Goal: Task Accomplishment & Management: Manage account settings

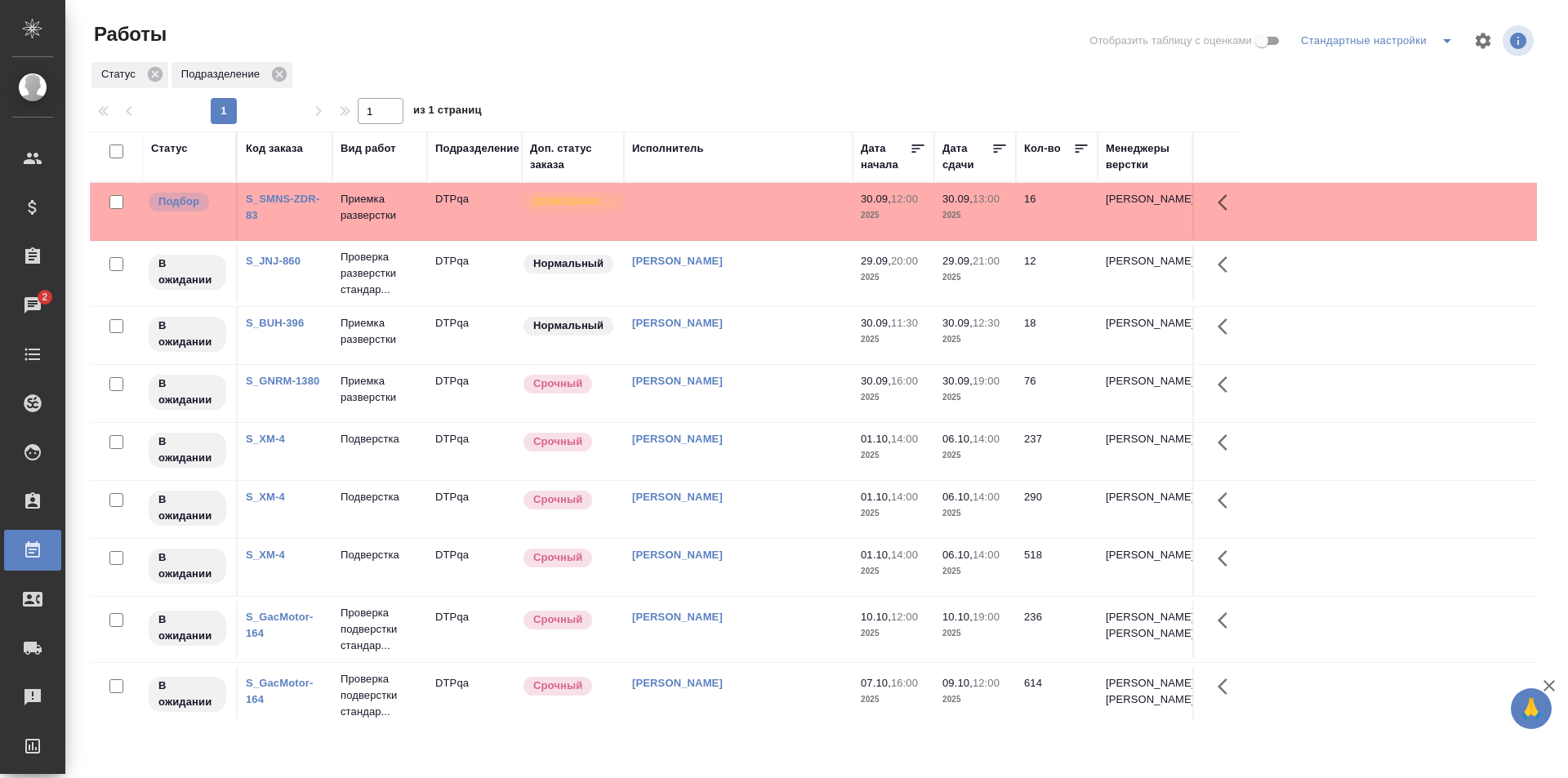
click at [752, 207] on td at bounding box center [738, 211] width 229 height 57
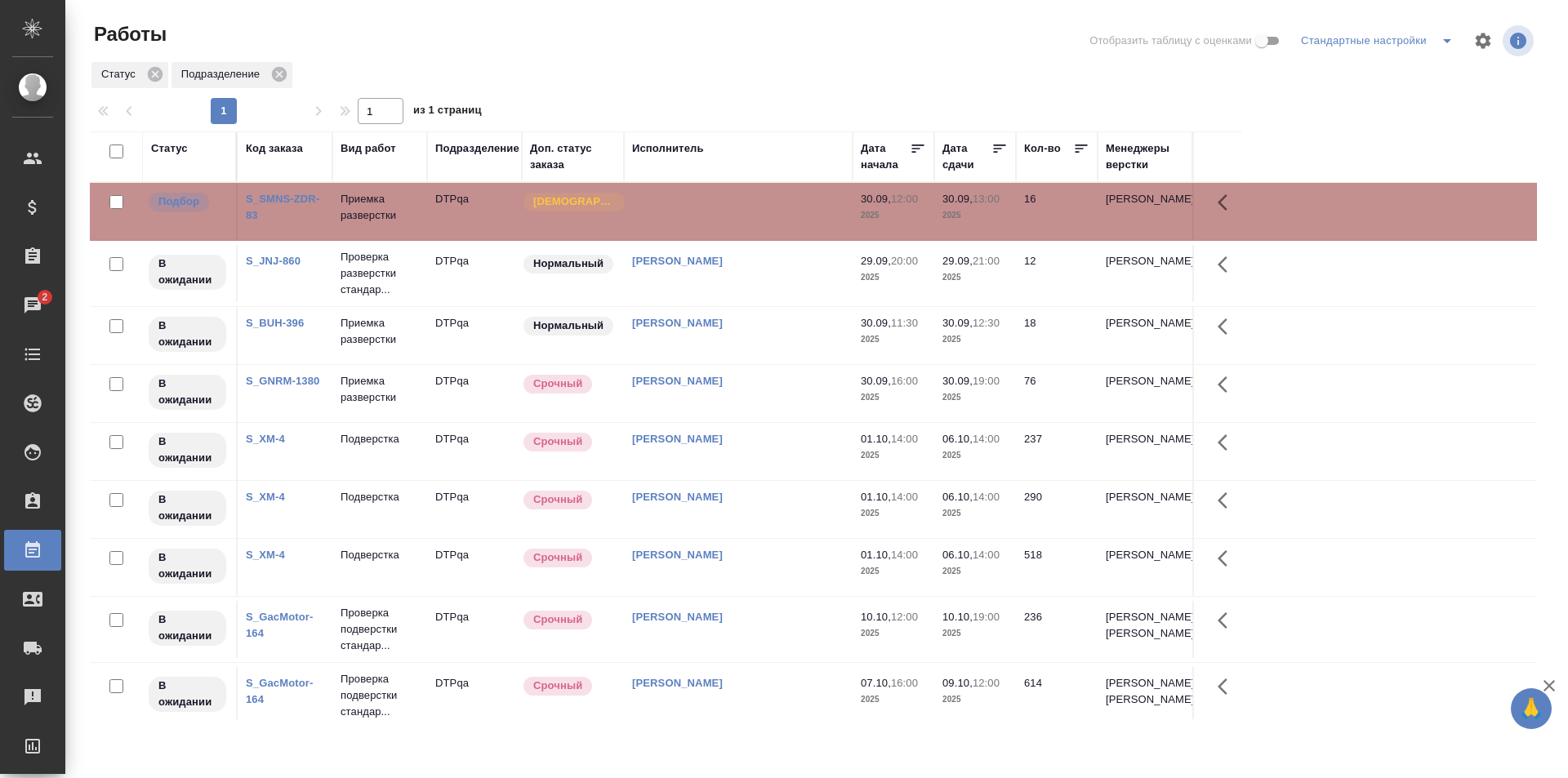
click at [782, 564] on td "Исмагилова Диана" at bounding box center [738, 567] width 229 height 57
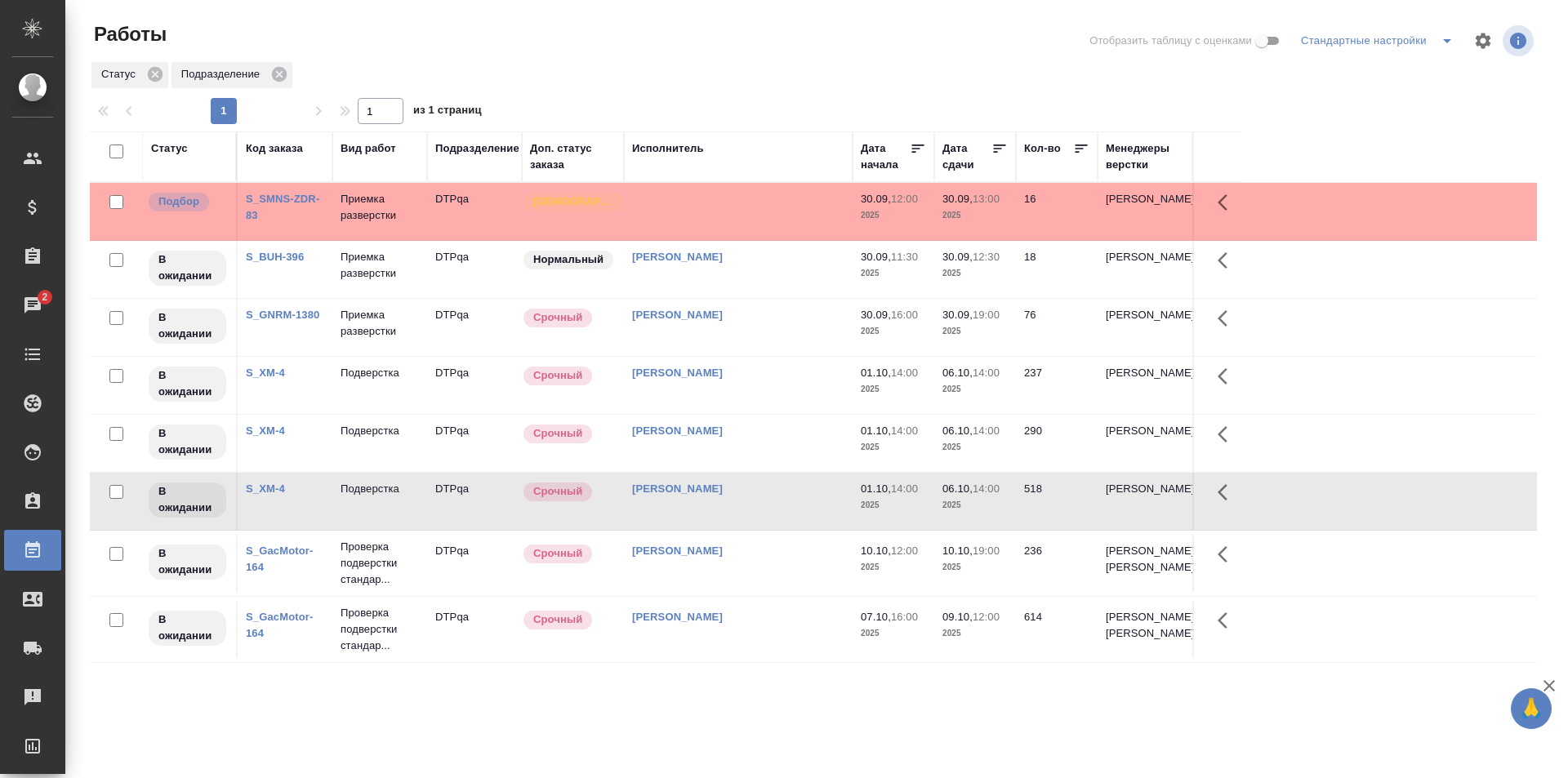
click at [177, 144] on div "Статус" at bounding box center [169, 149] width 37 height 17
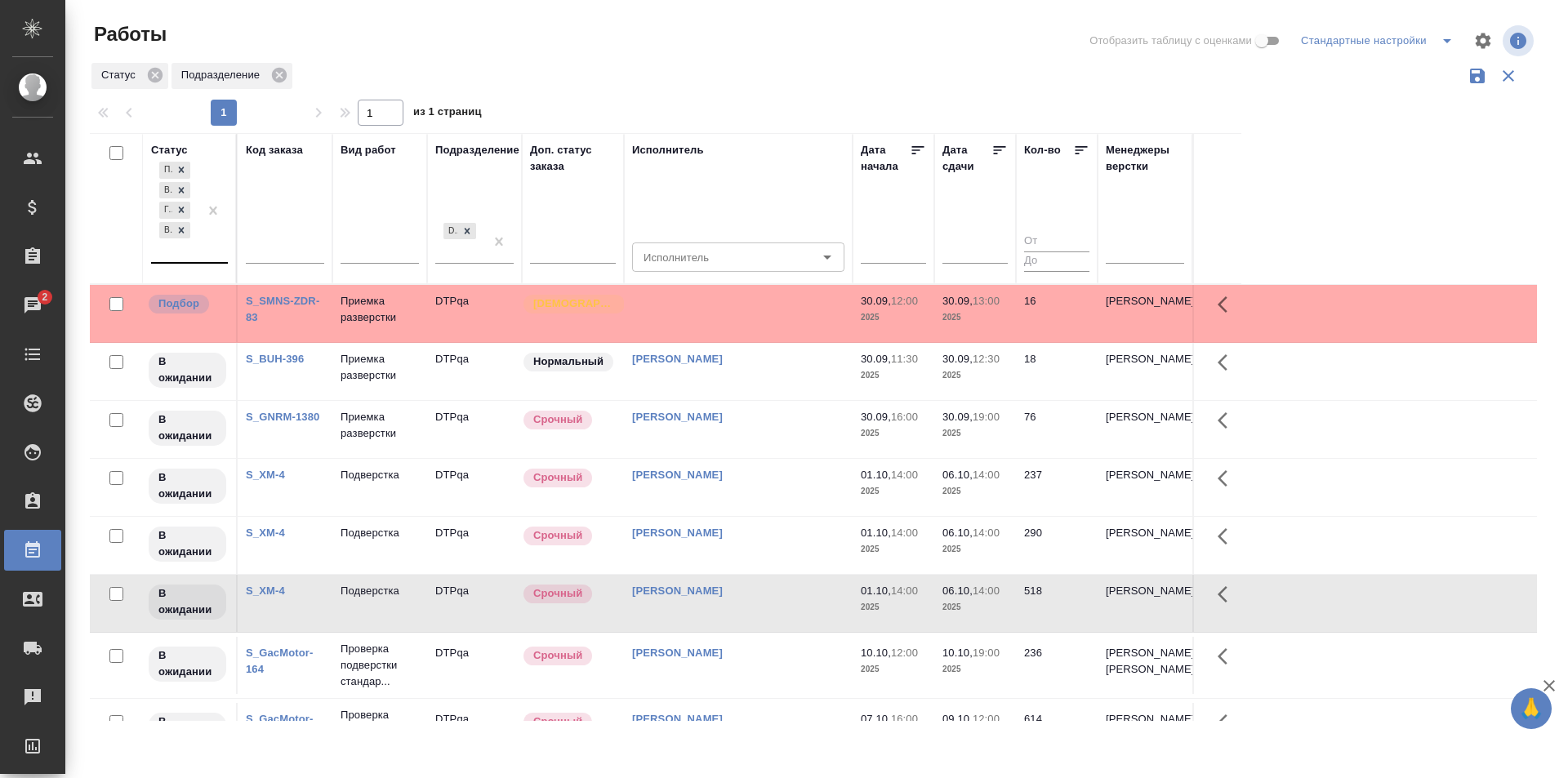
click at [190, 257] on div "Подбор В ожидании Готов к работе Выполнен" at bounding box center [174, 210] width 47 height 104
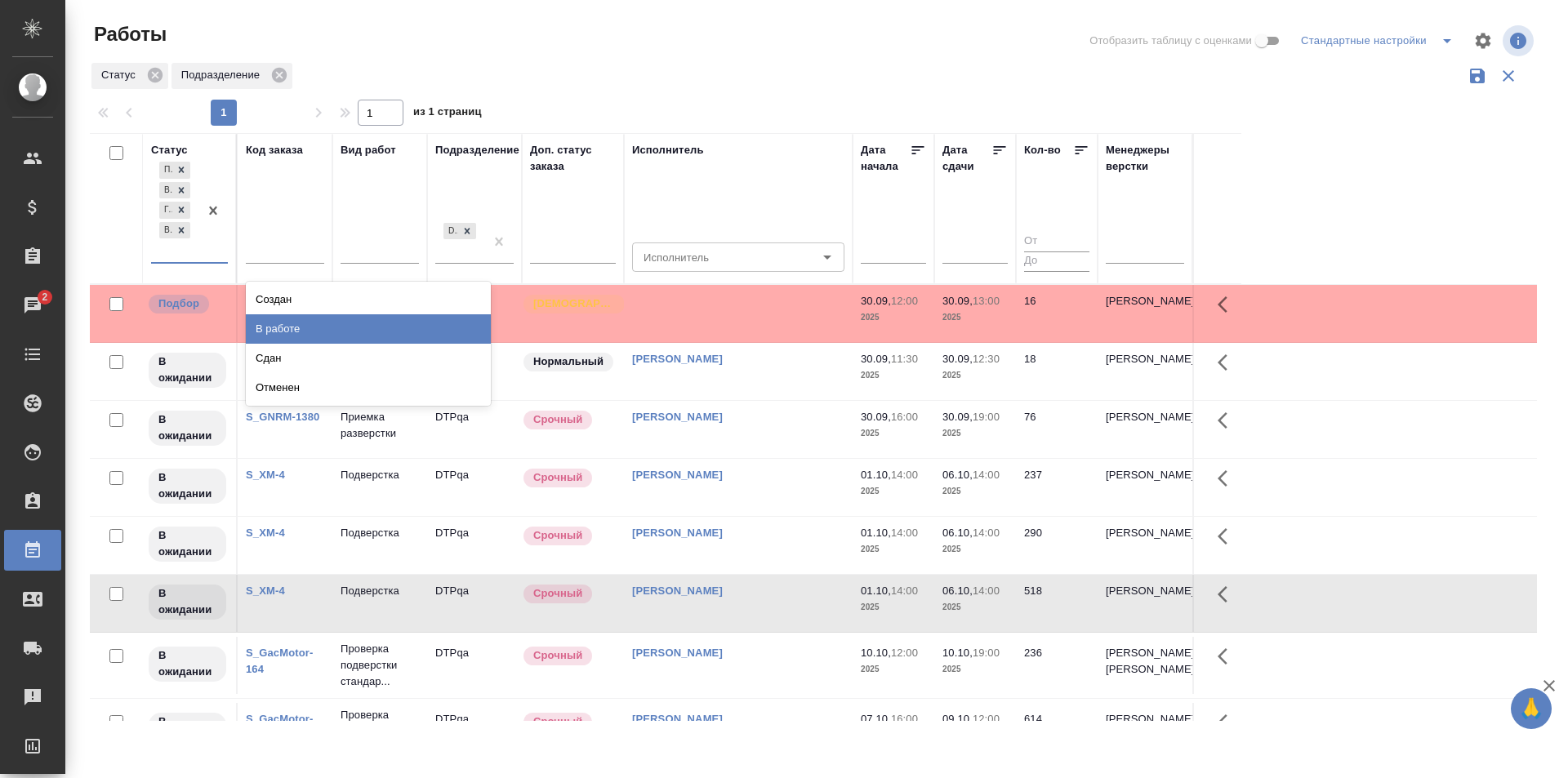
click at [298, 332] on div "В работе" at bounding box center [367, 329] width 245 height 30
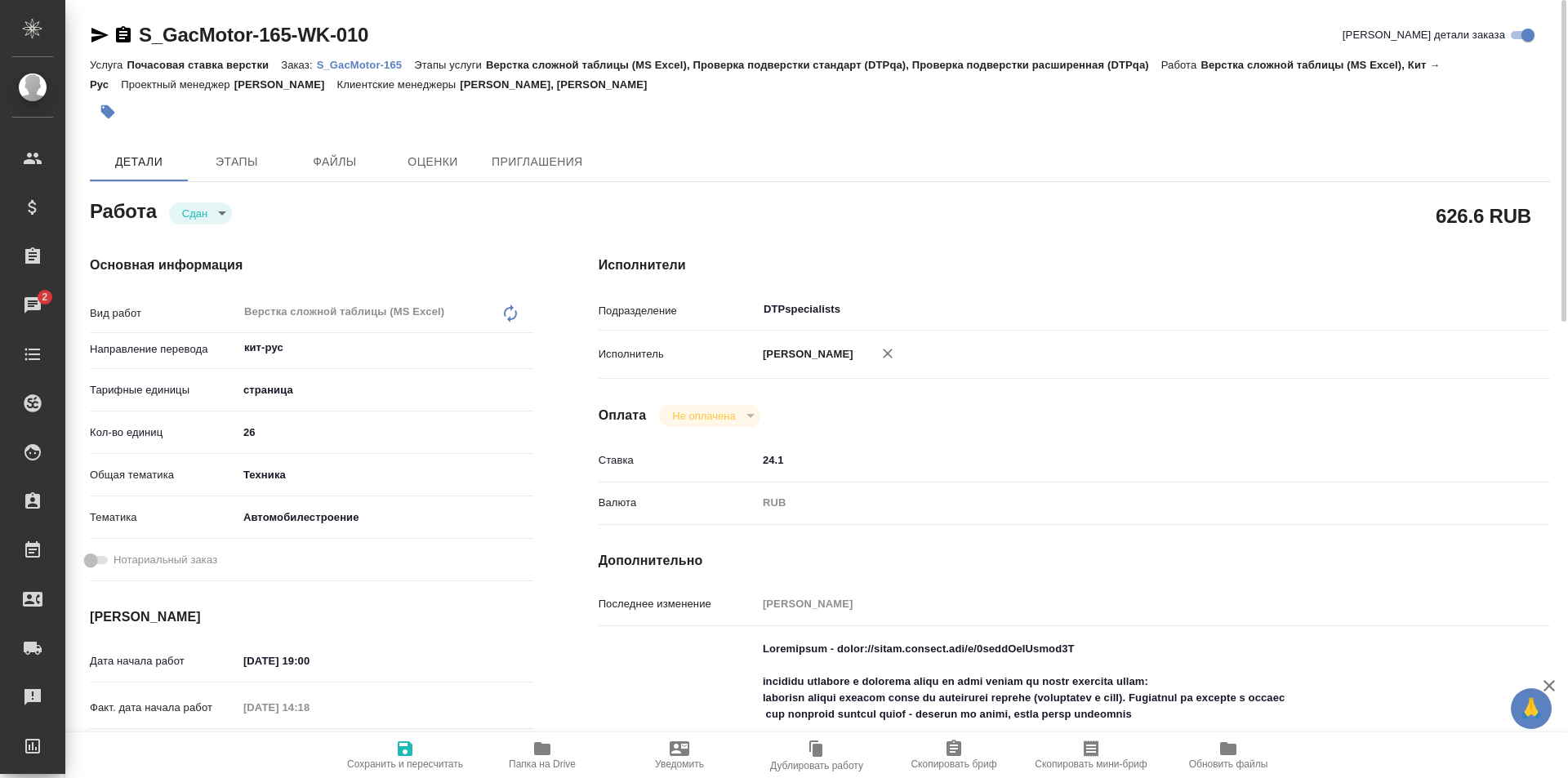
scroll to position [164, 0]
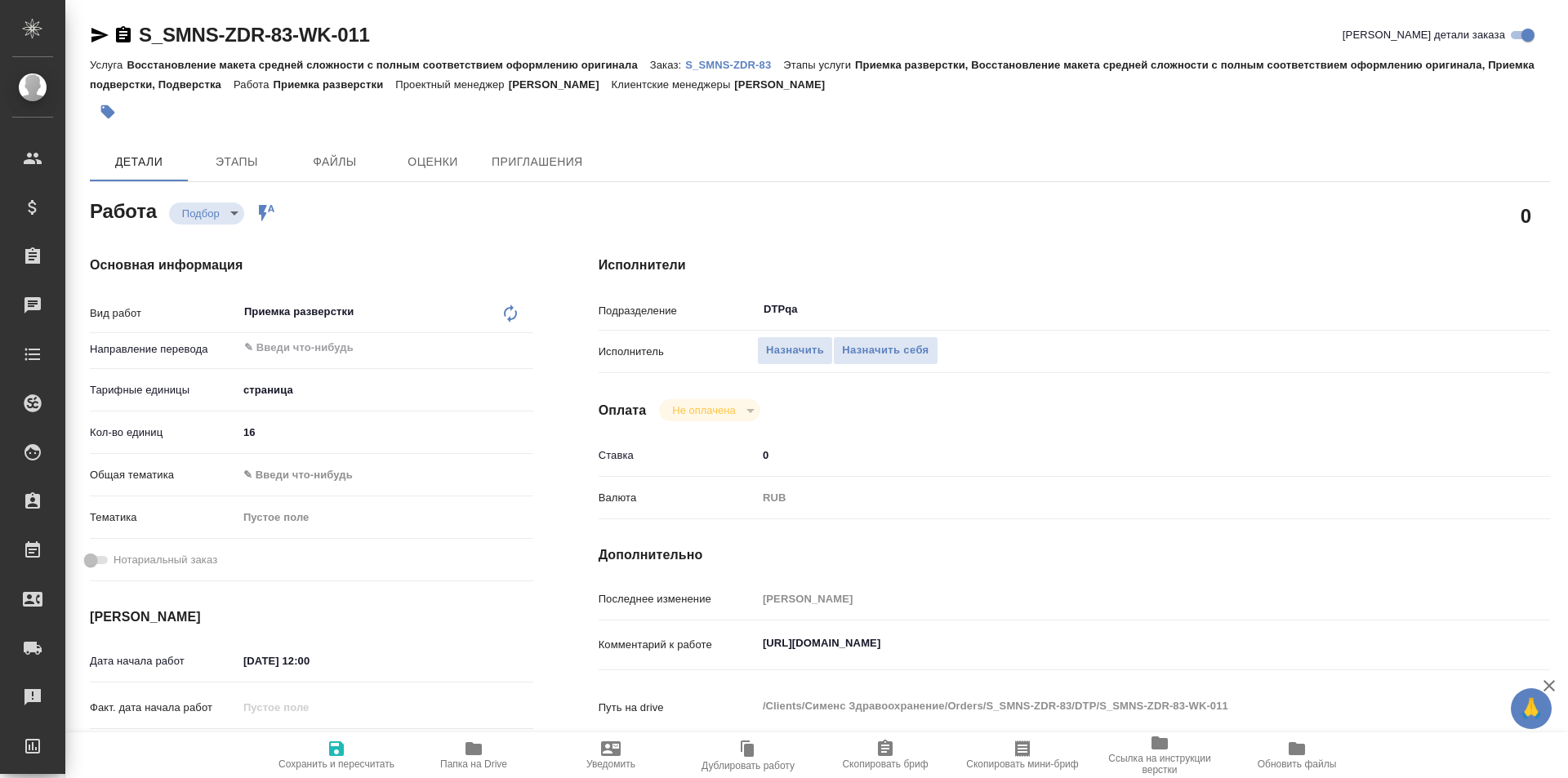
type textarea "x"
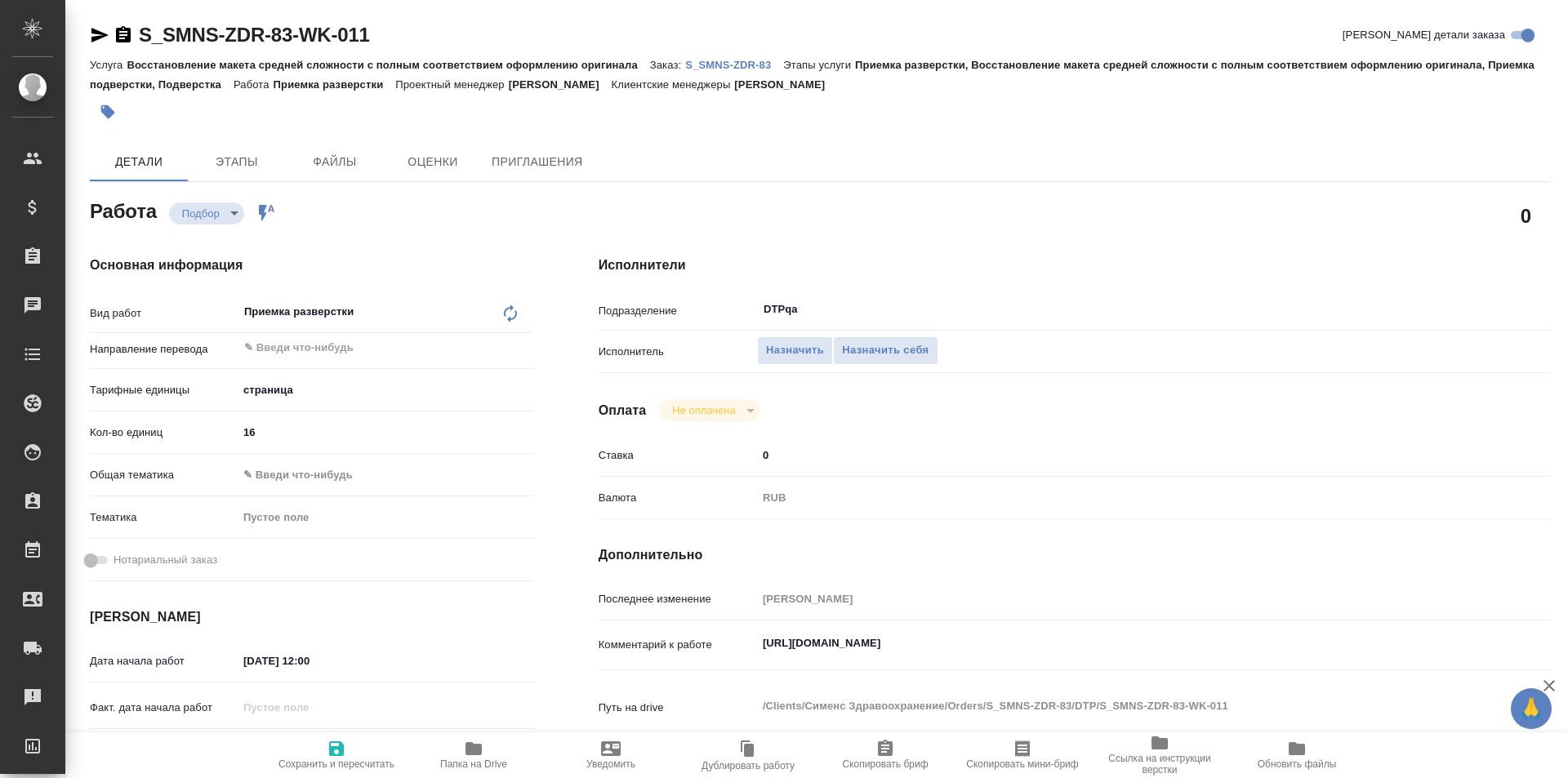
type textarea "x"
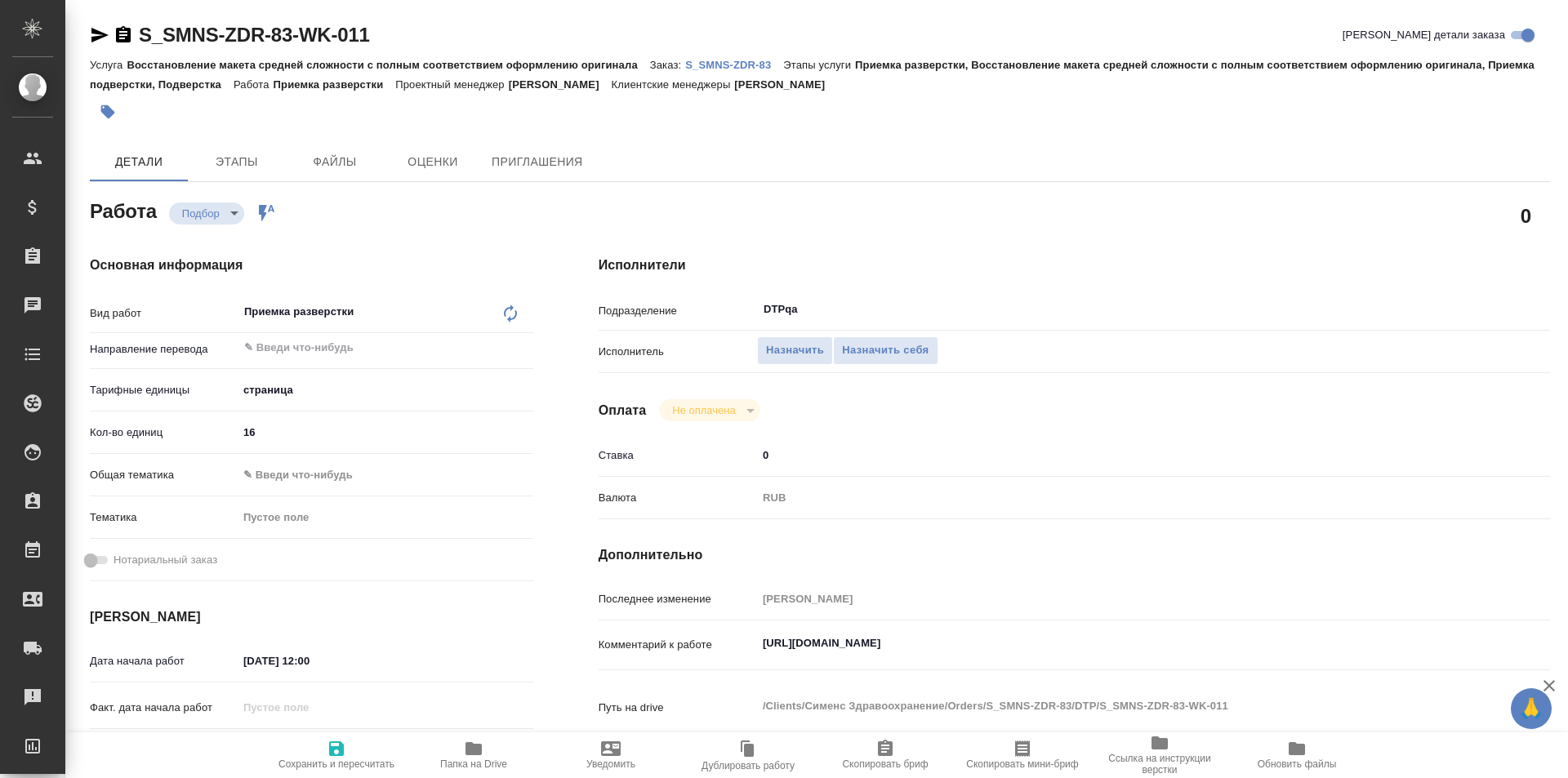
type textarea "x"
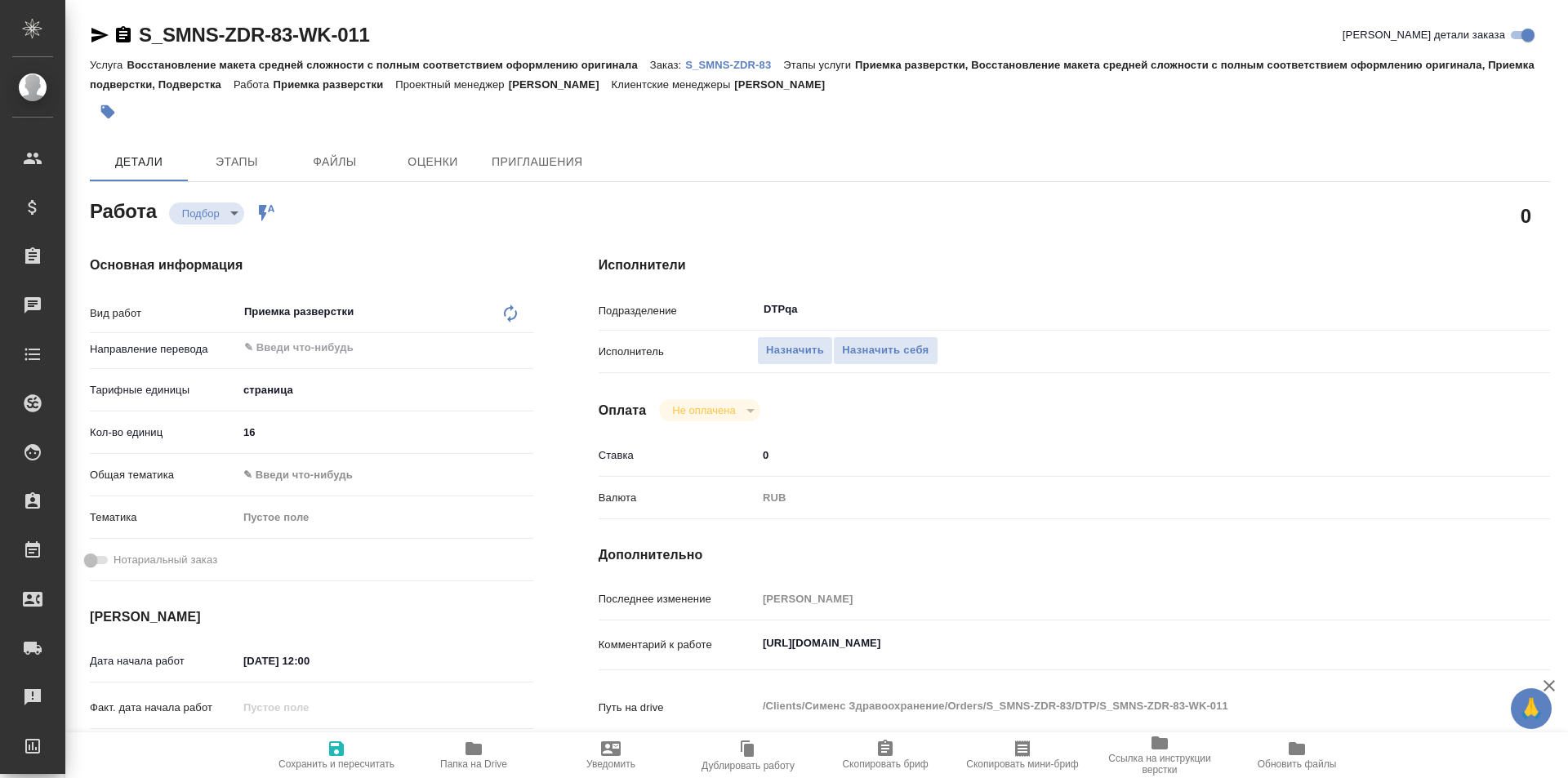
type textarea "x"
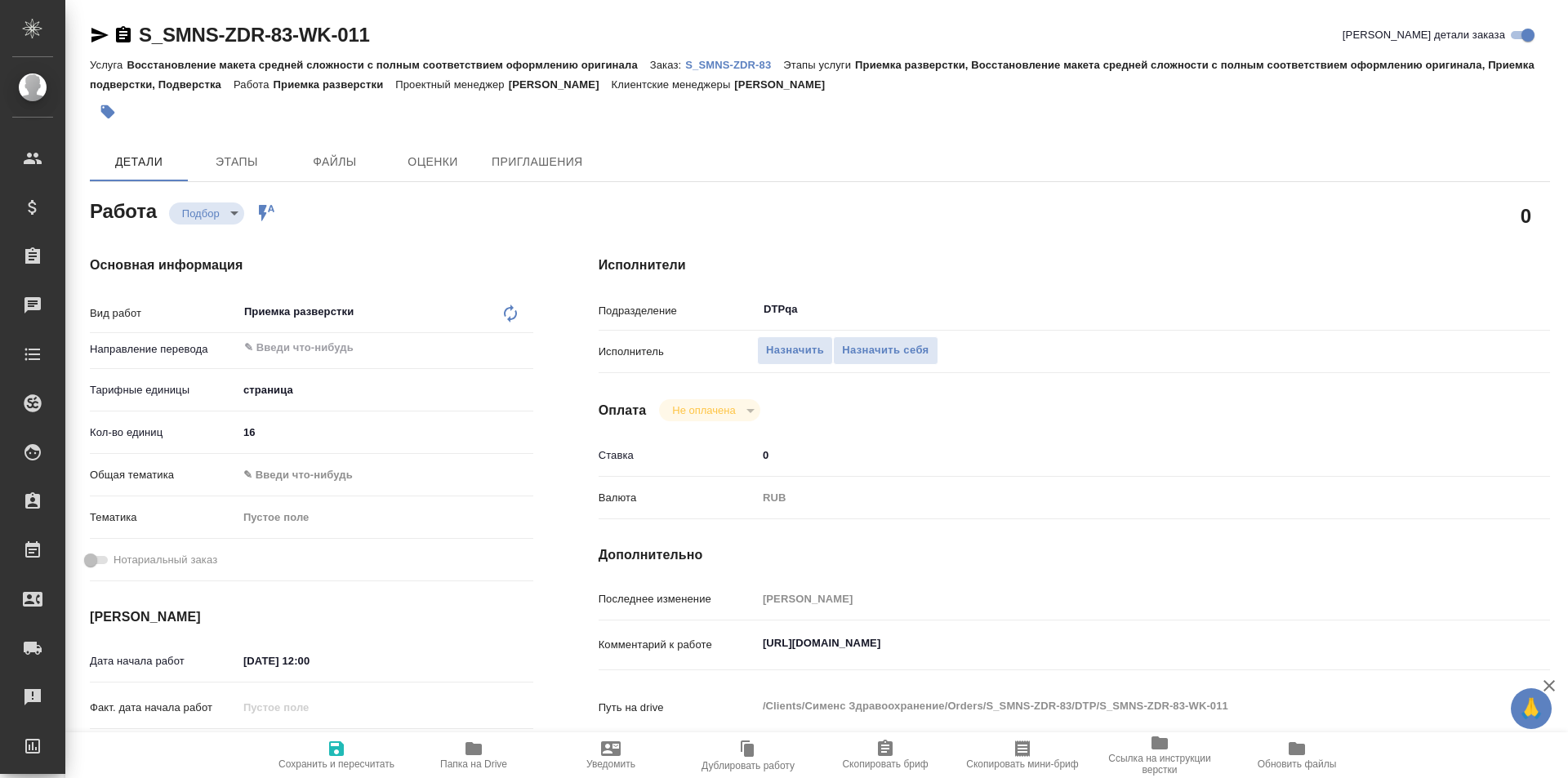
type textarea "x"
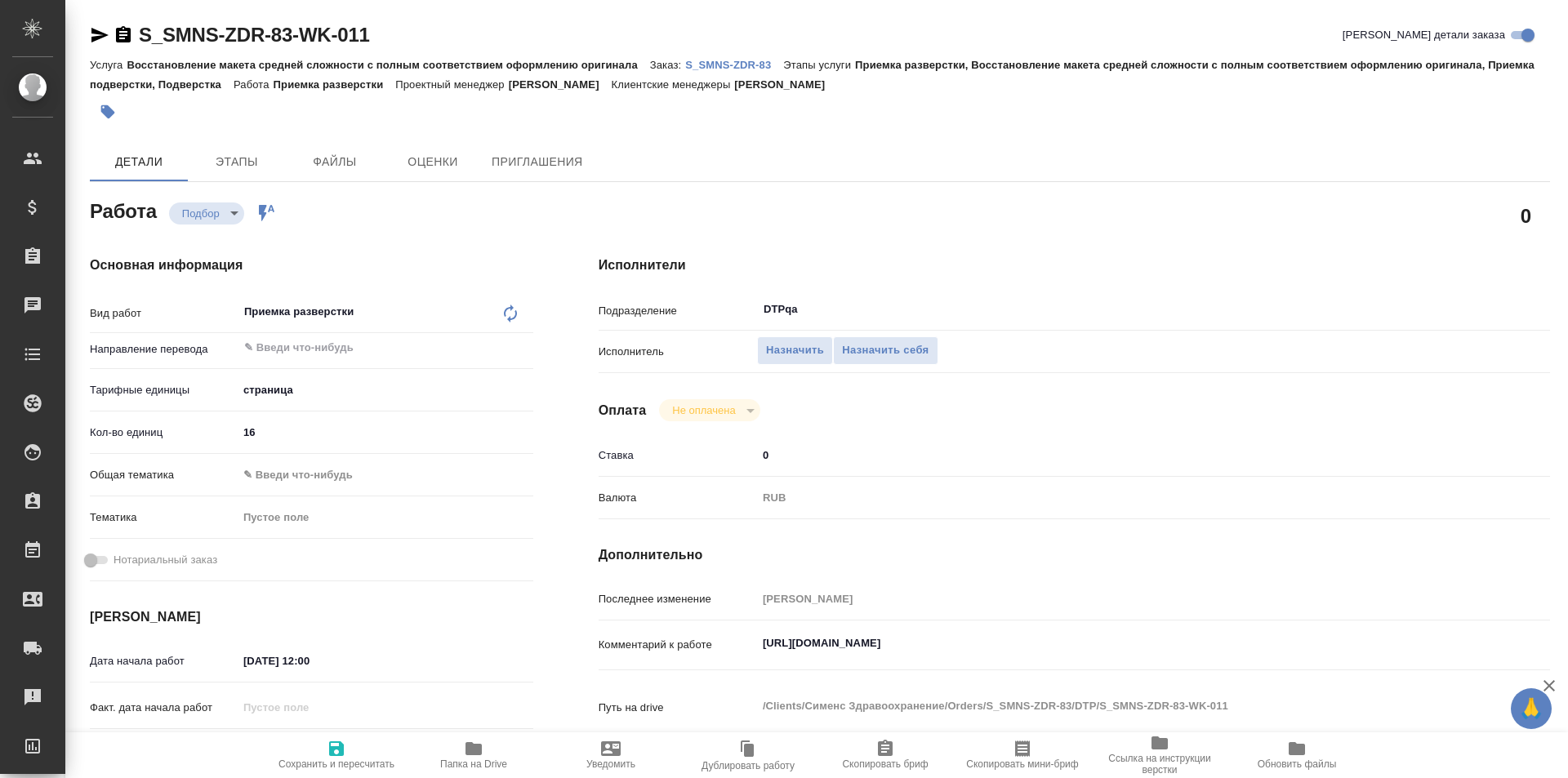
type textarea "x"
drag, startPoint x: 1119, startPoint y: 647, endPoint x: 787, endPoint y: 651, distance: 332.0
click at [748, 649] on div "Комментарий к работе https://tera.awatera.com/Work/68da625756fac8f6d1f068da/det…" at bounding box center [1074, 645] width 951 height 37
type textarea "x"
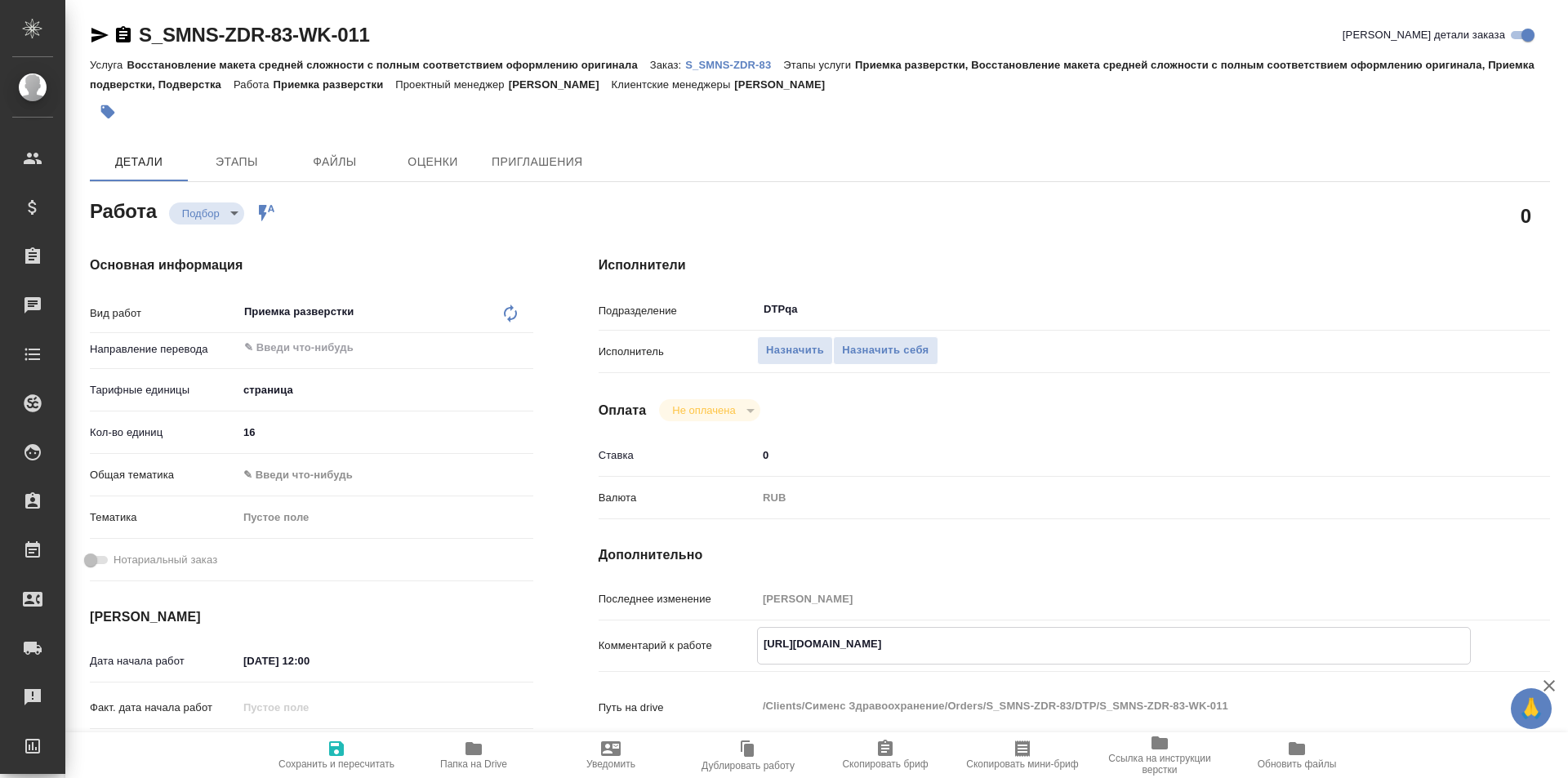
type textarea "x"
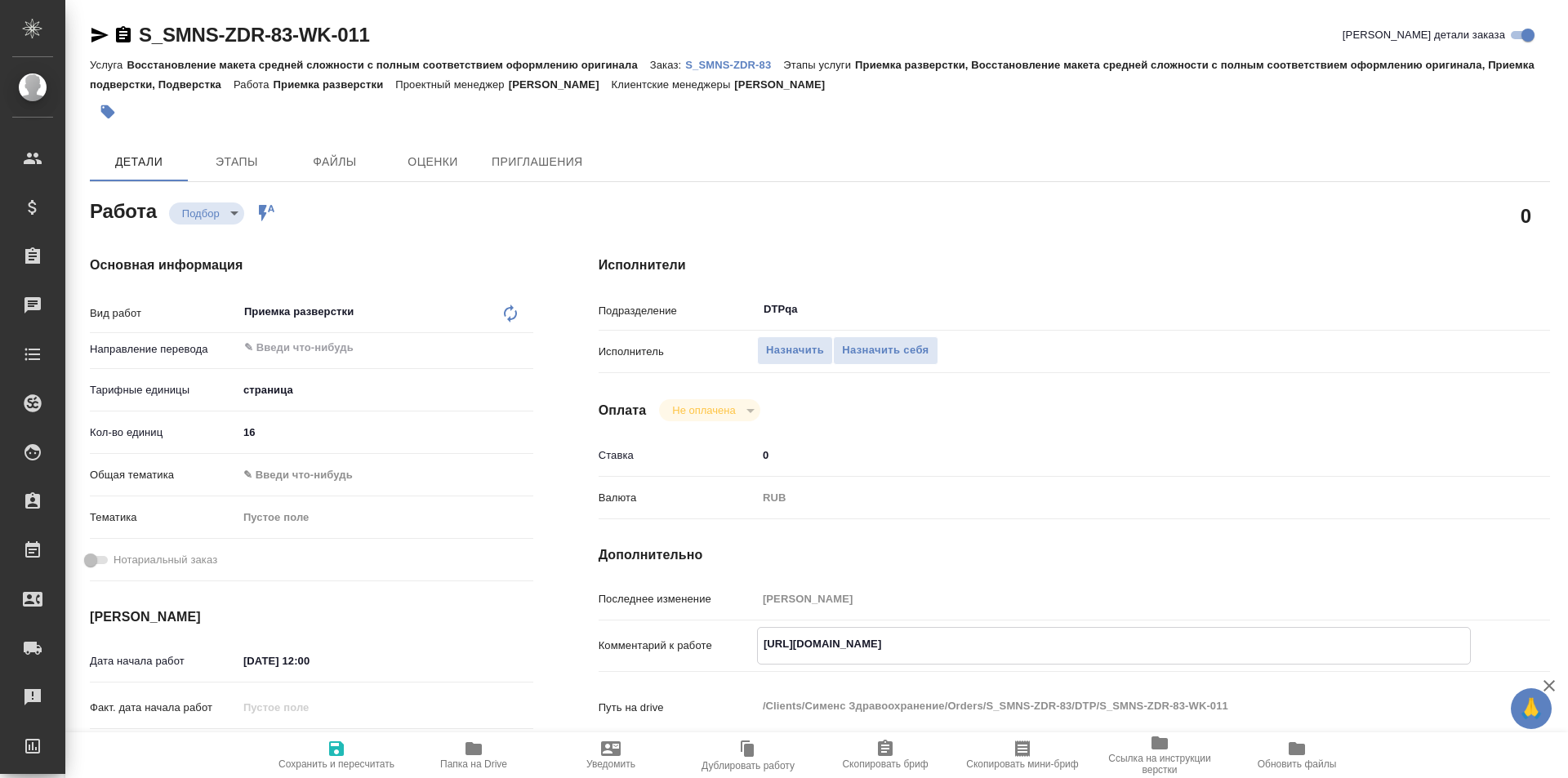
type textarea "x"
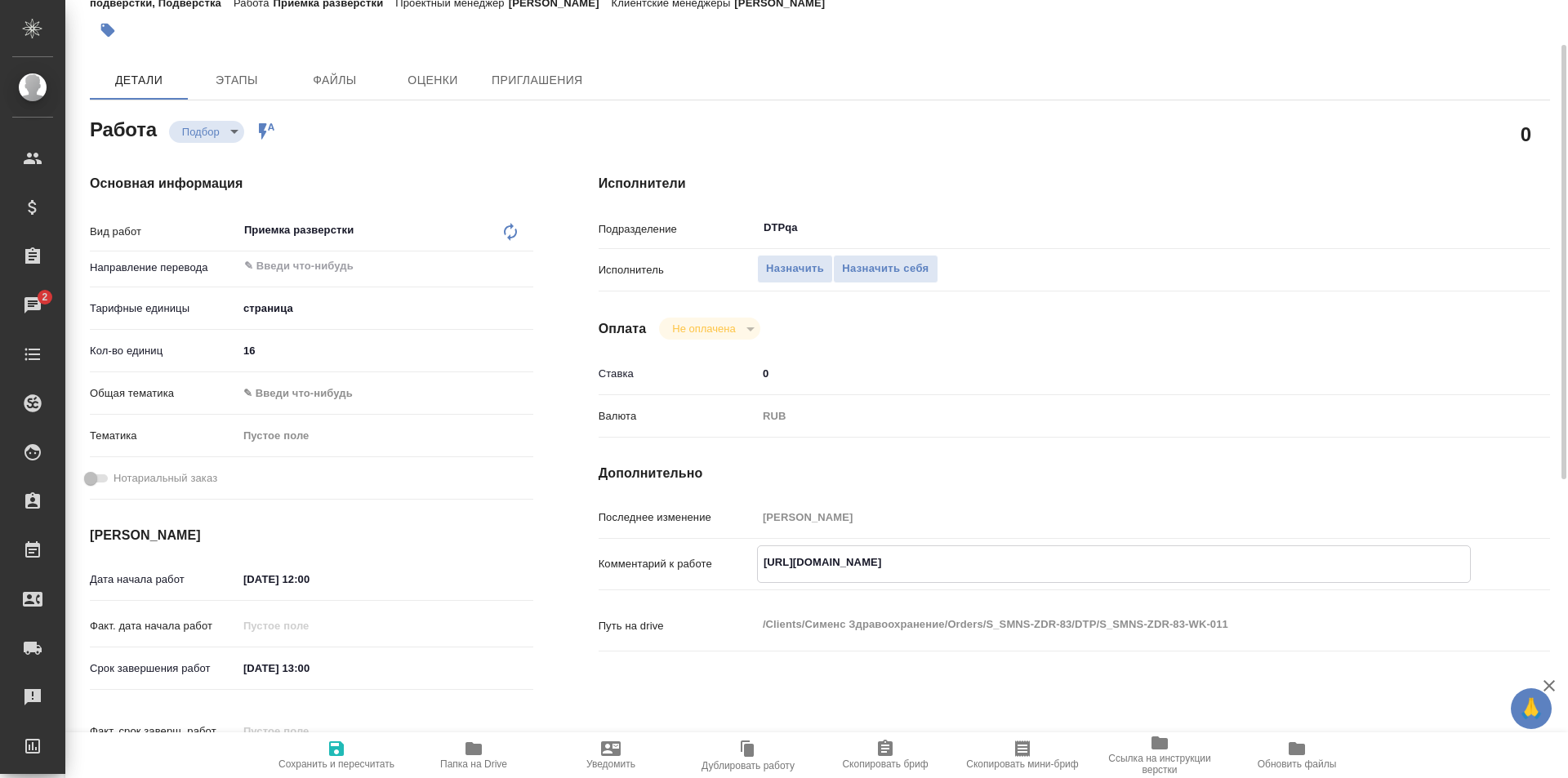
type textarea "x"
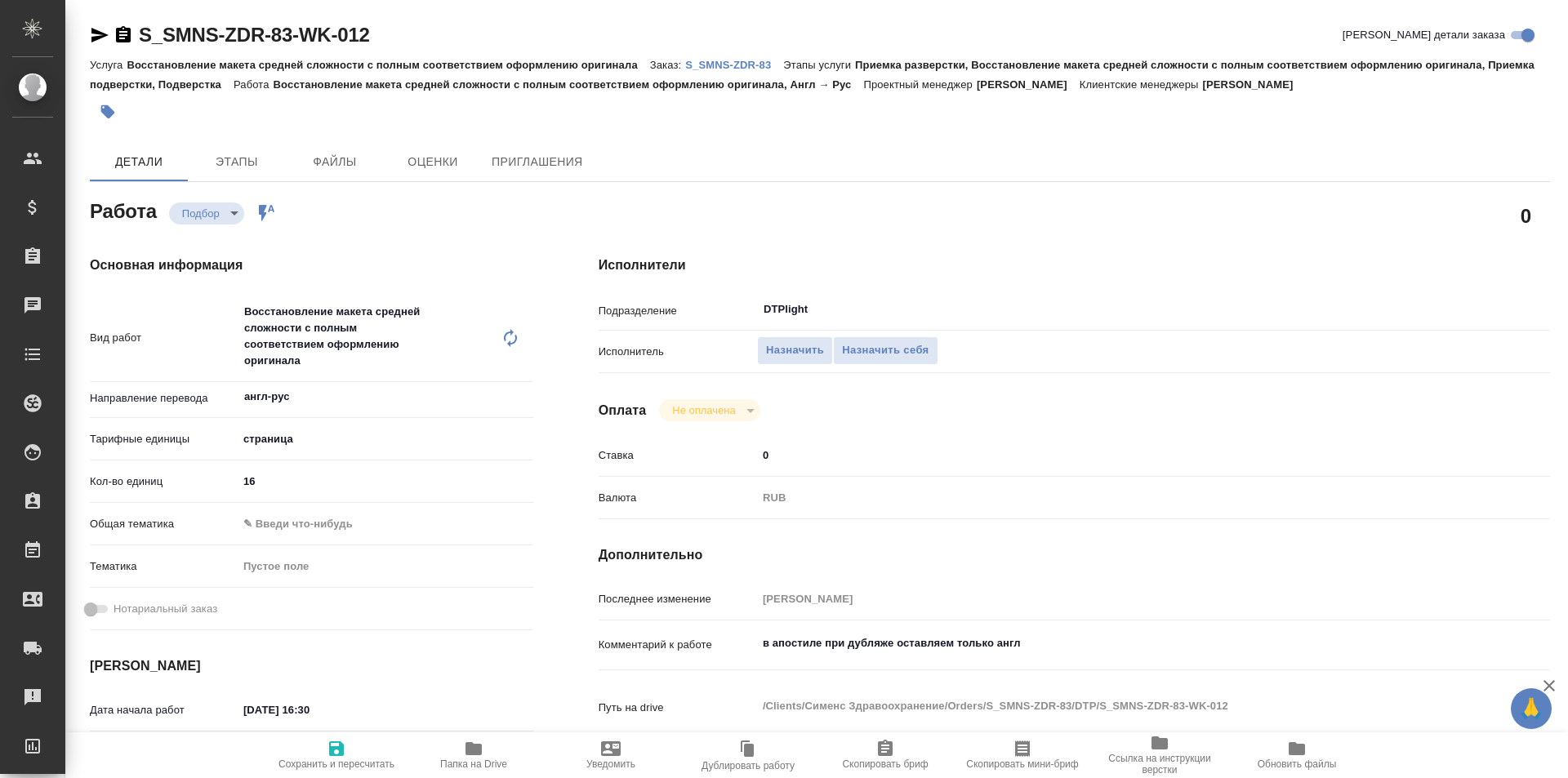
type textarea "x"
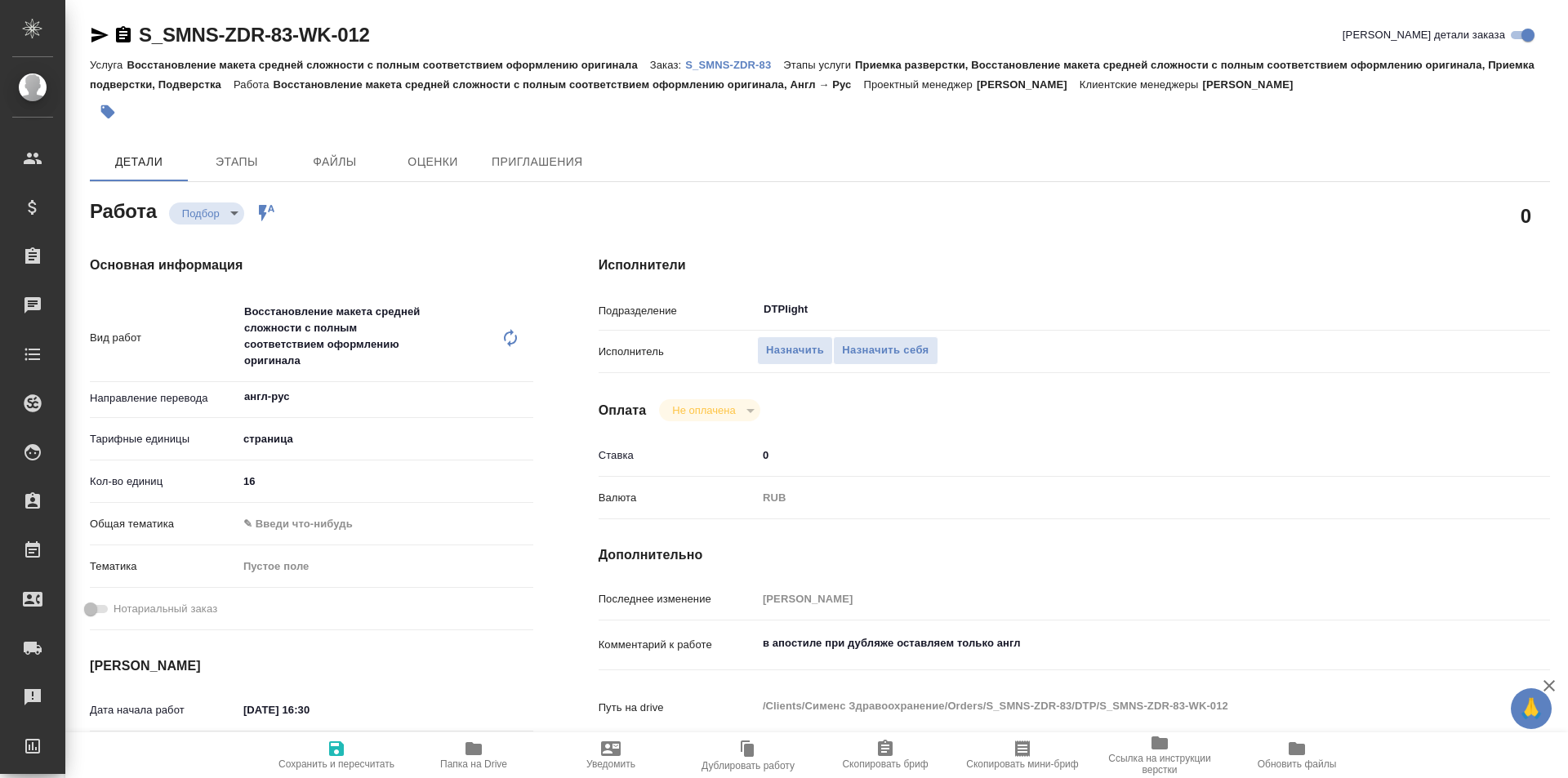
type textarea "x"
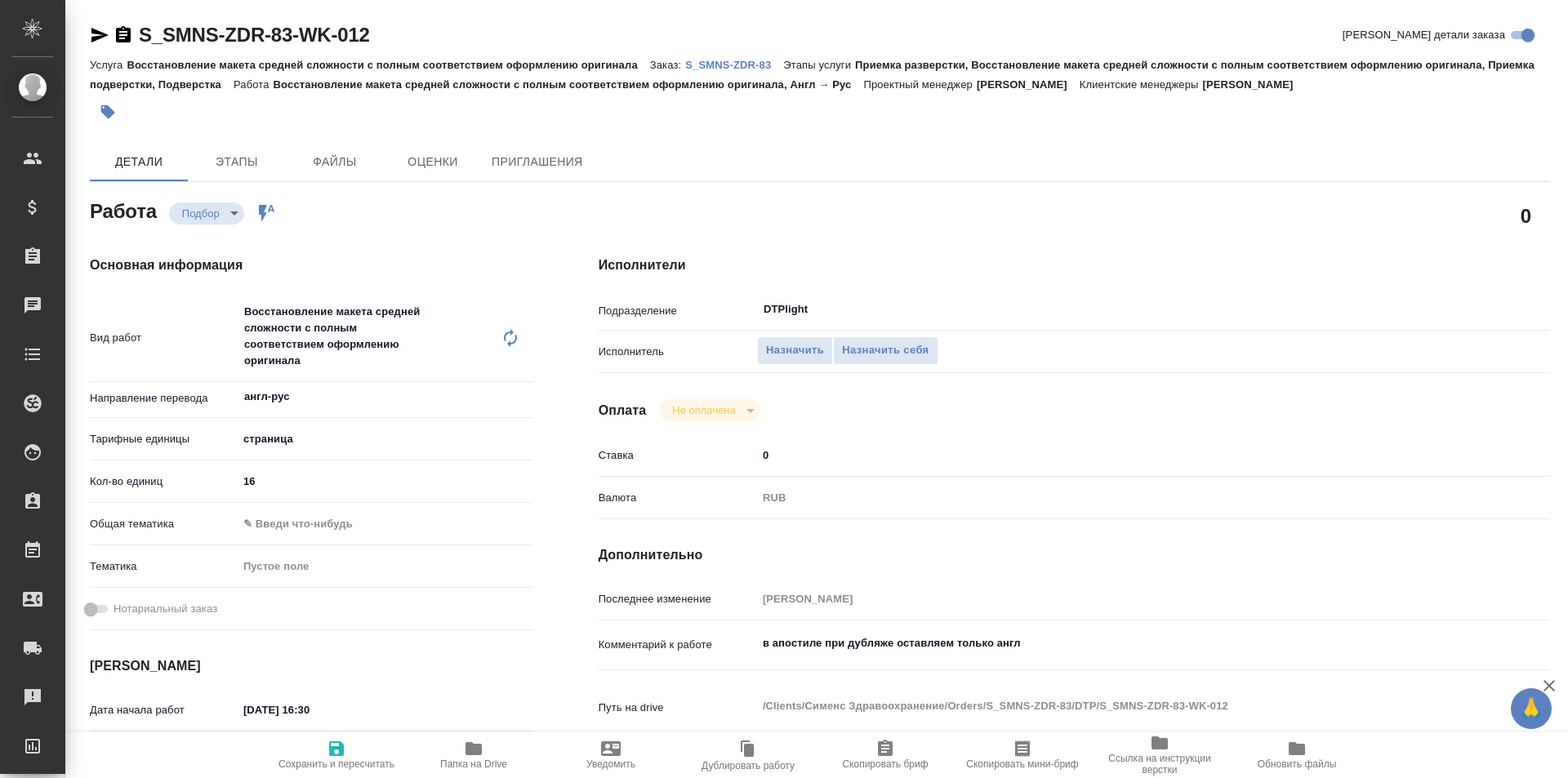
type textarea "x"
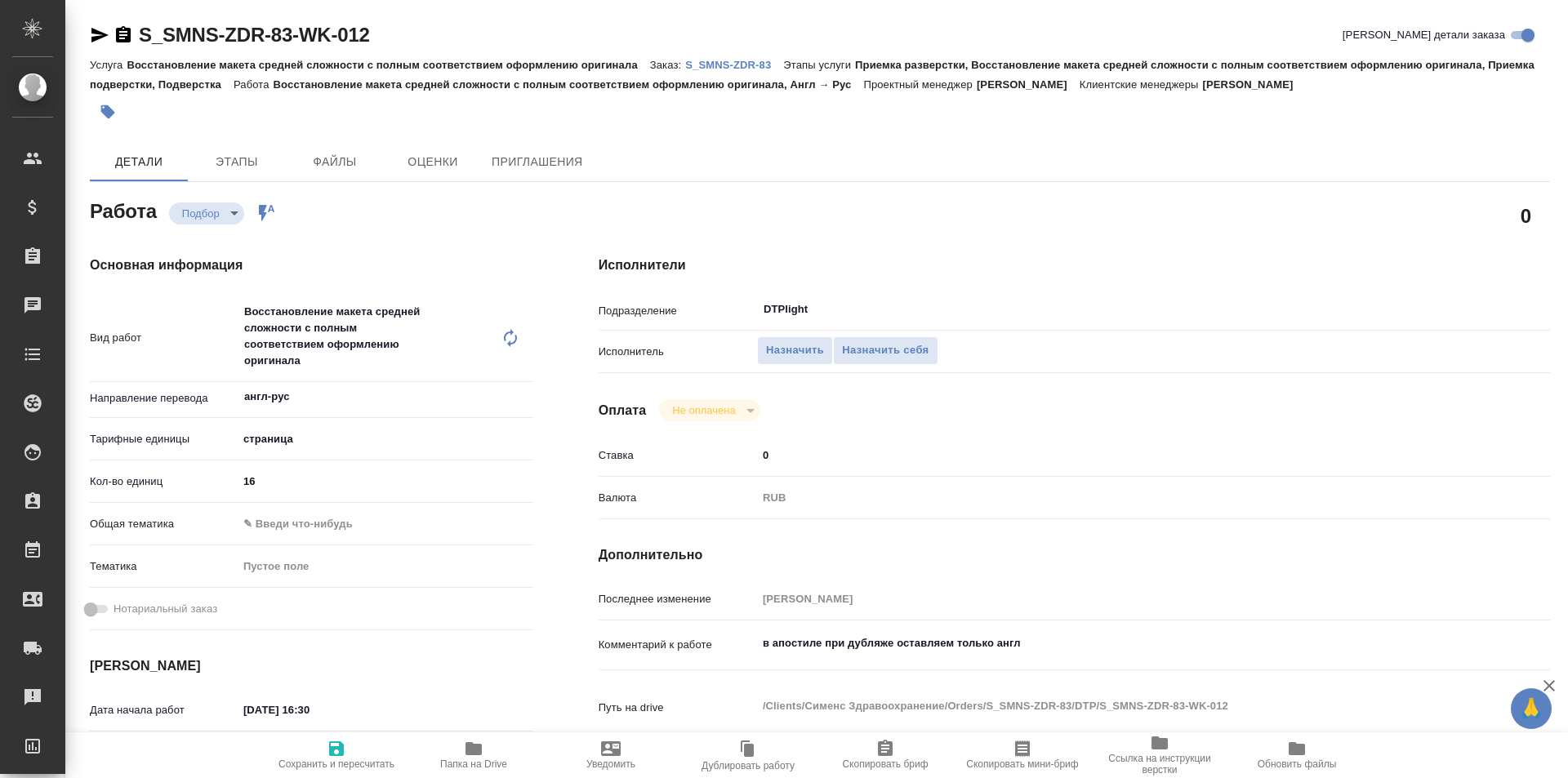
type textarea "x"
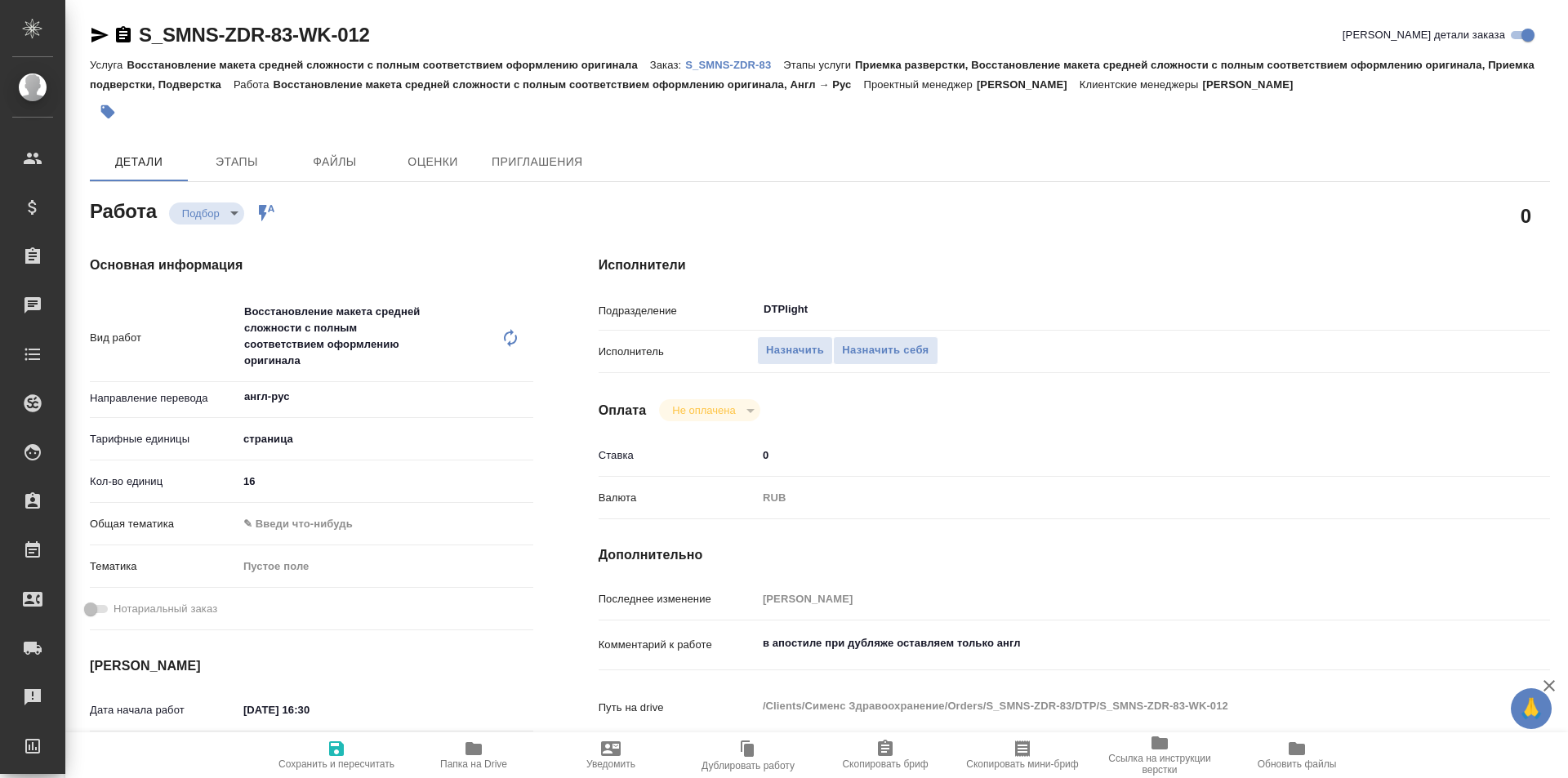
type textarea "x"
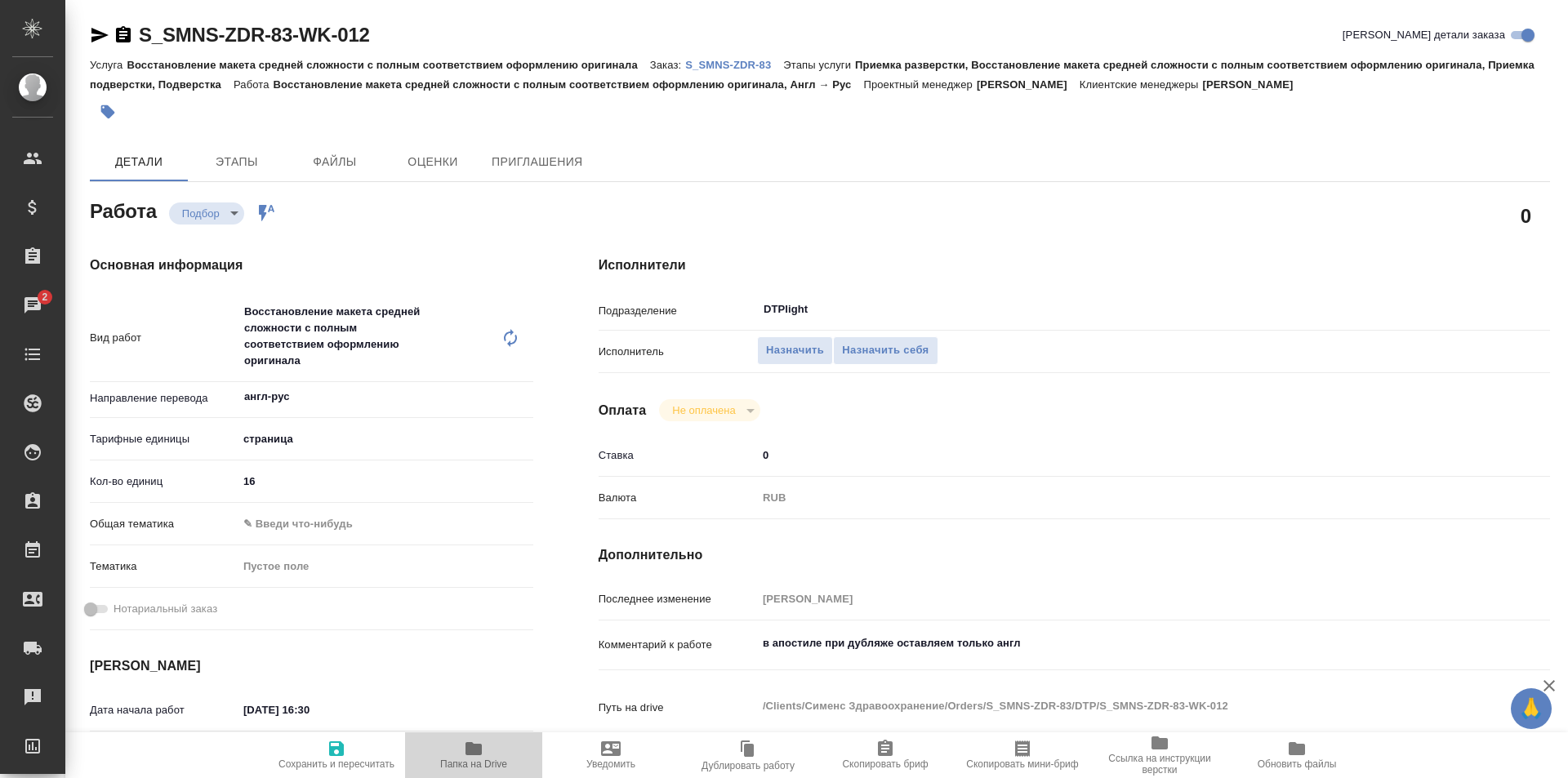
click at [478, 749] on icon "button" at bounding box center [474, 748] width 17 height 13
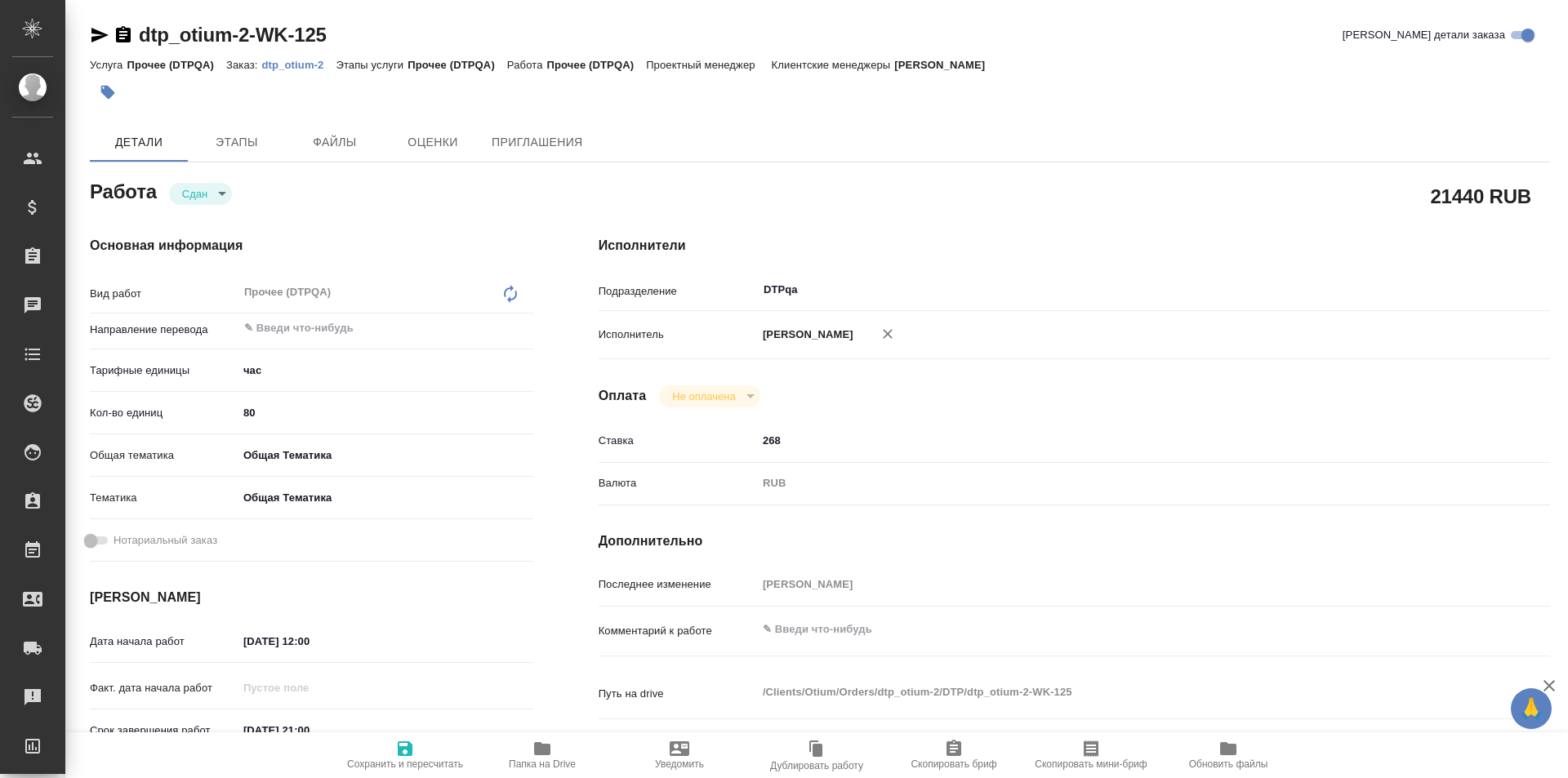
type textarea "x"
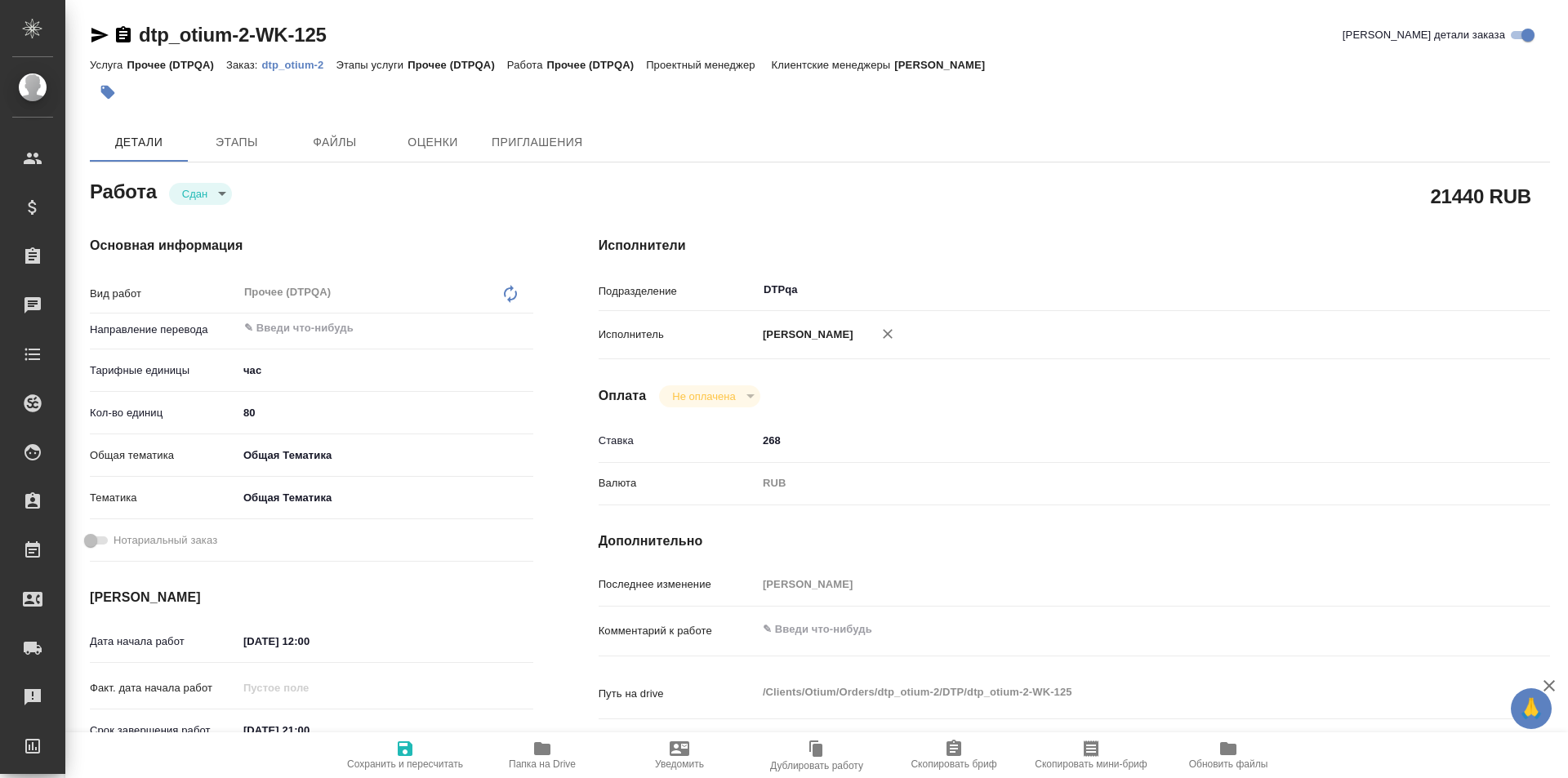
type textarea "x"
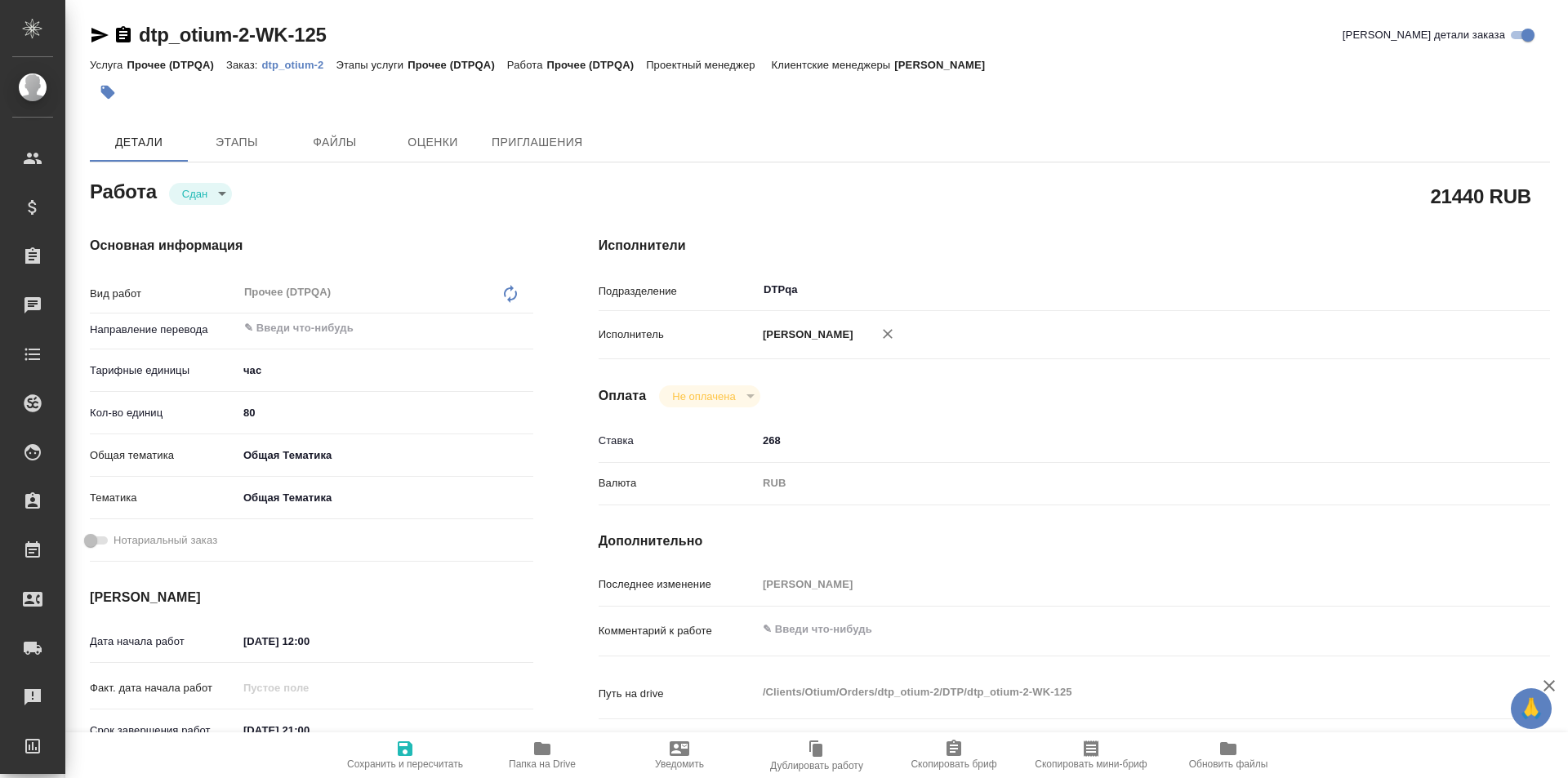
type textarea "x"
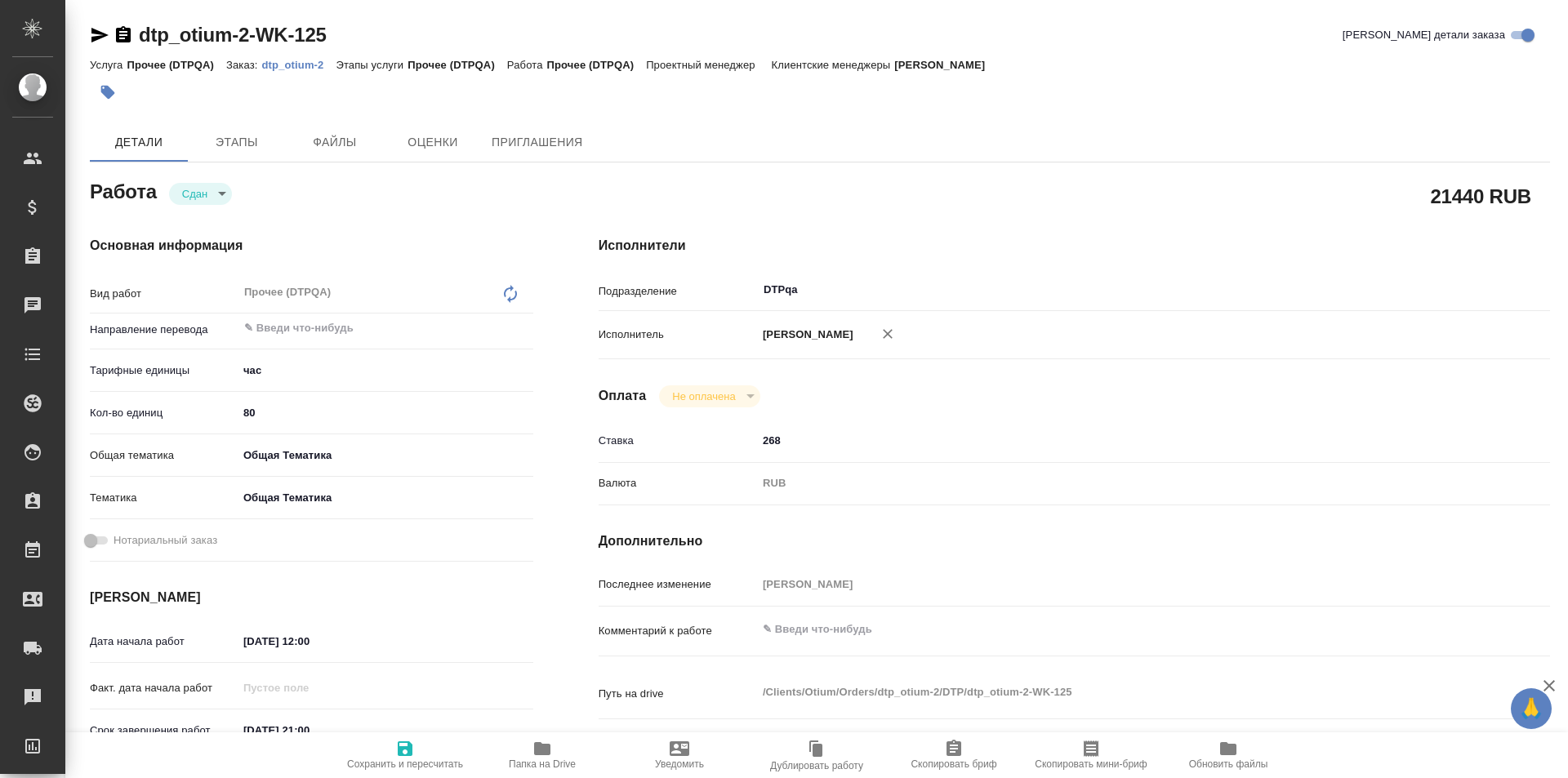
type textarea "x"
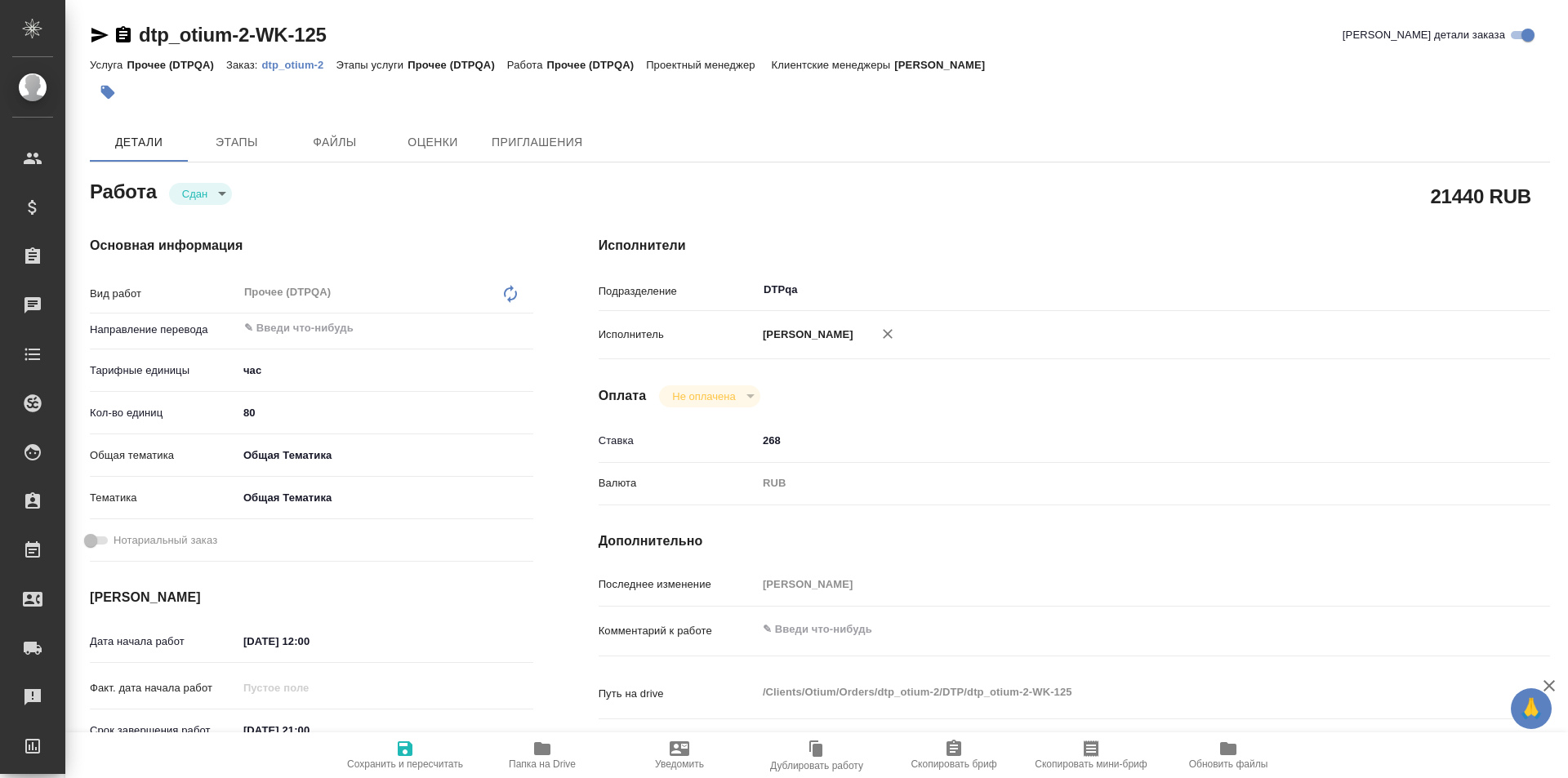
type textarea "x"
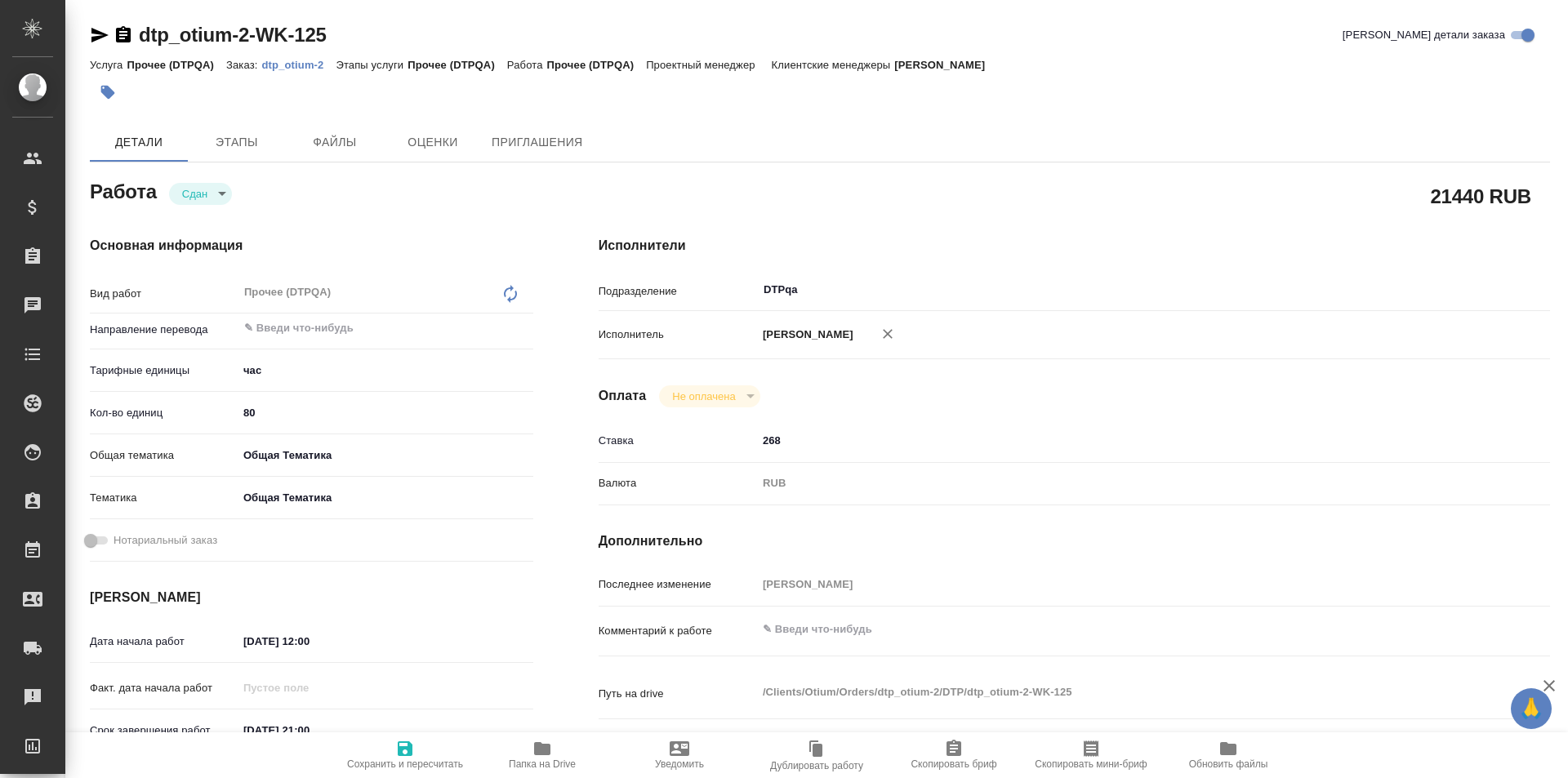
type textarea "x"
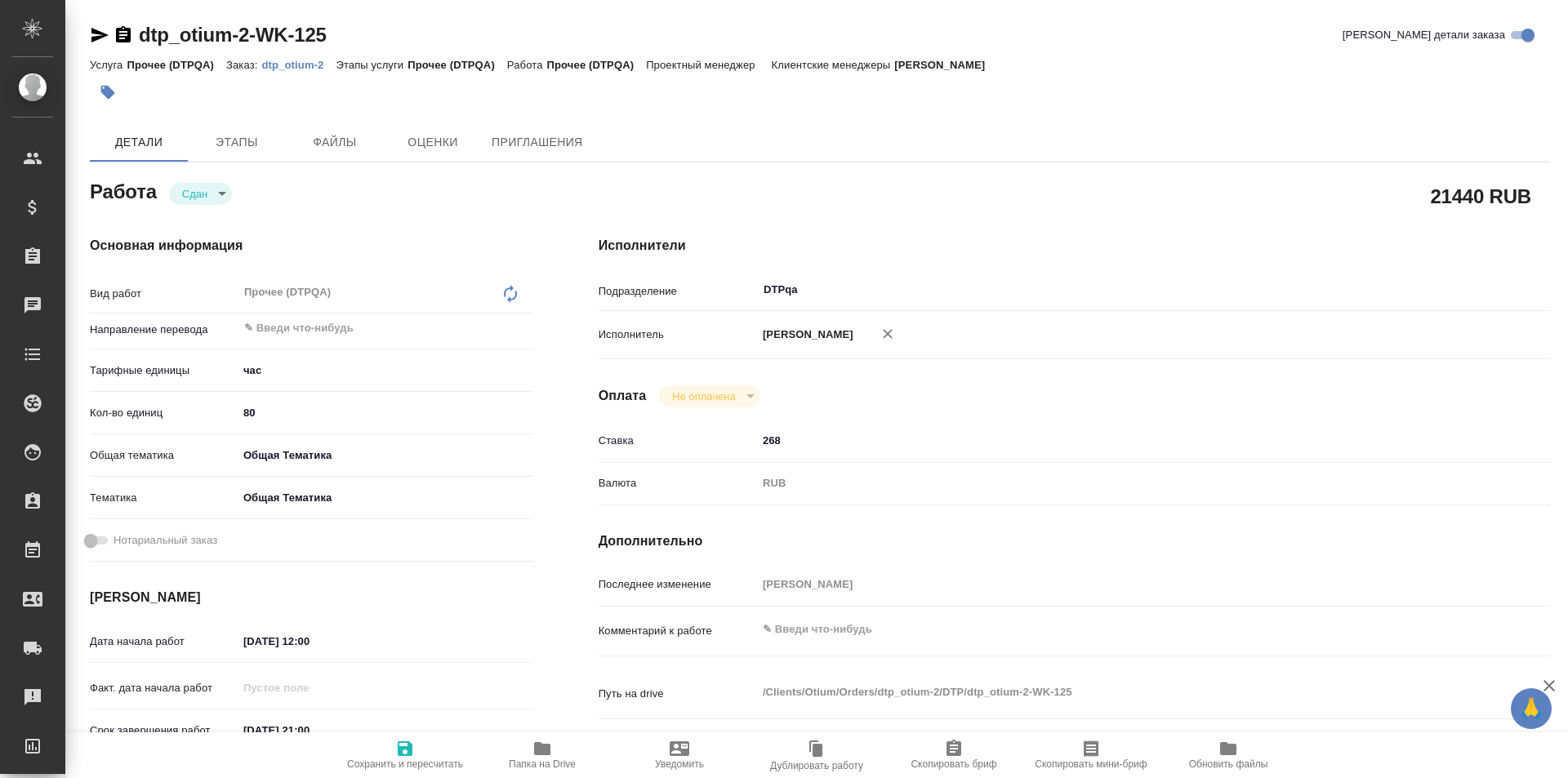
type textarea "x"
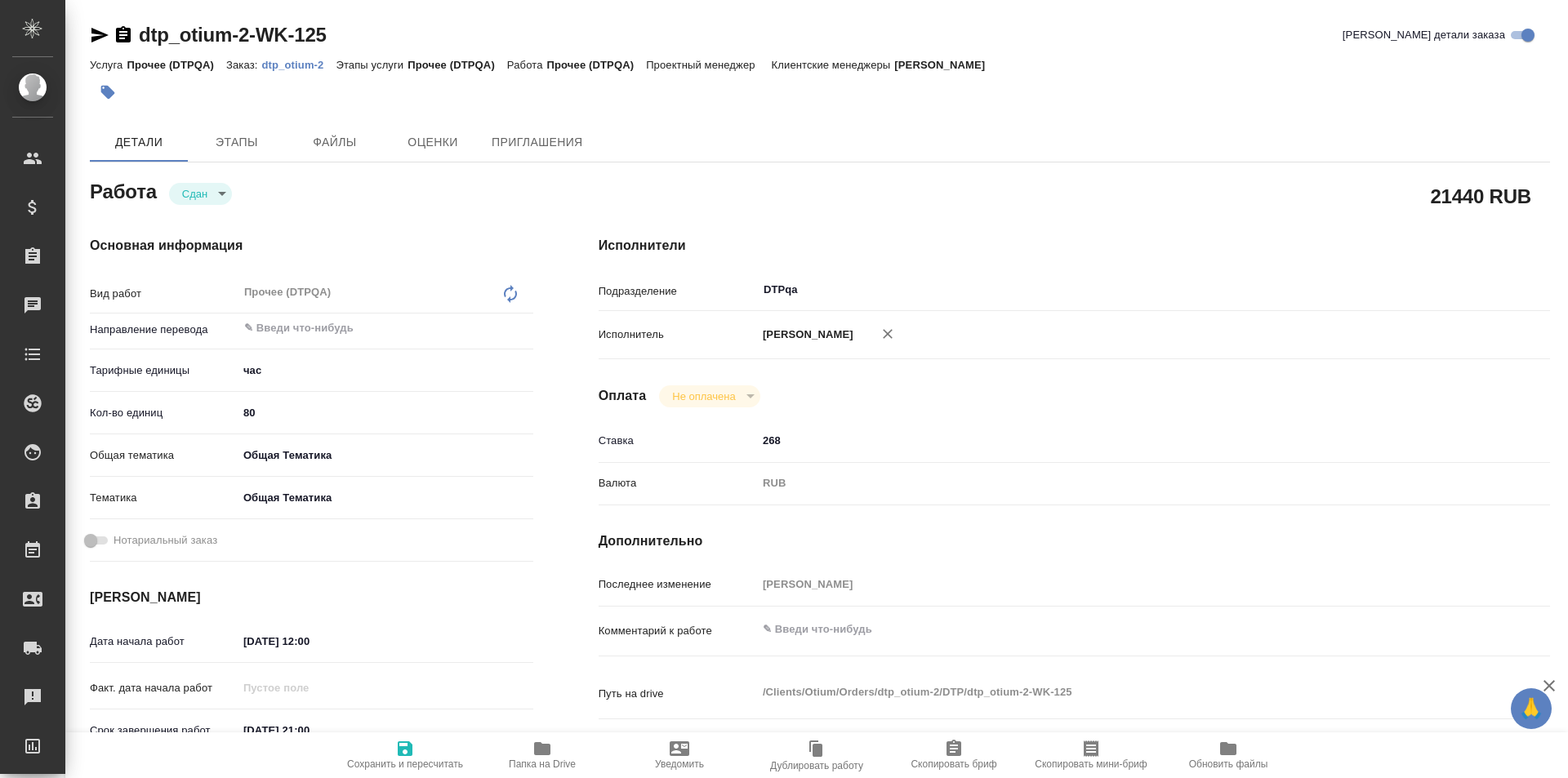
type textarea "x"
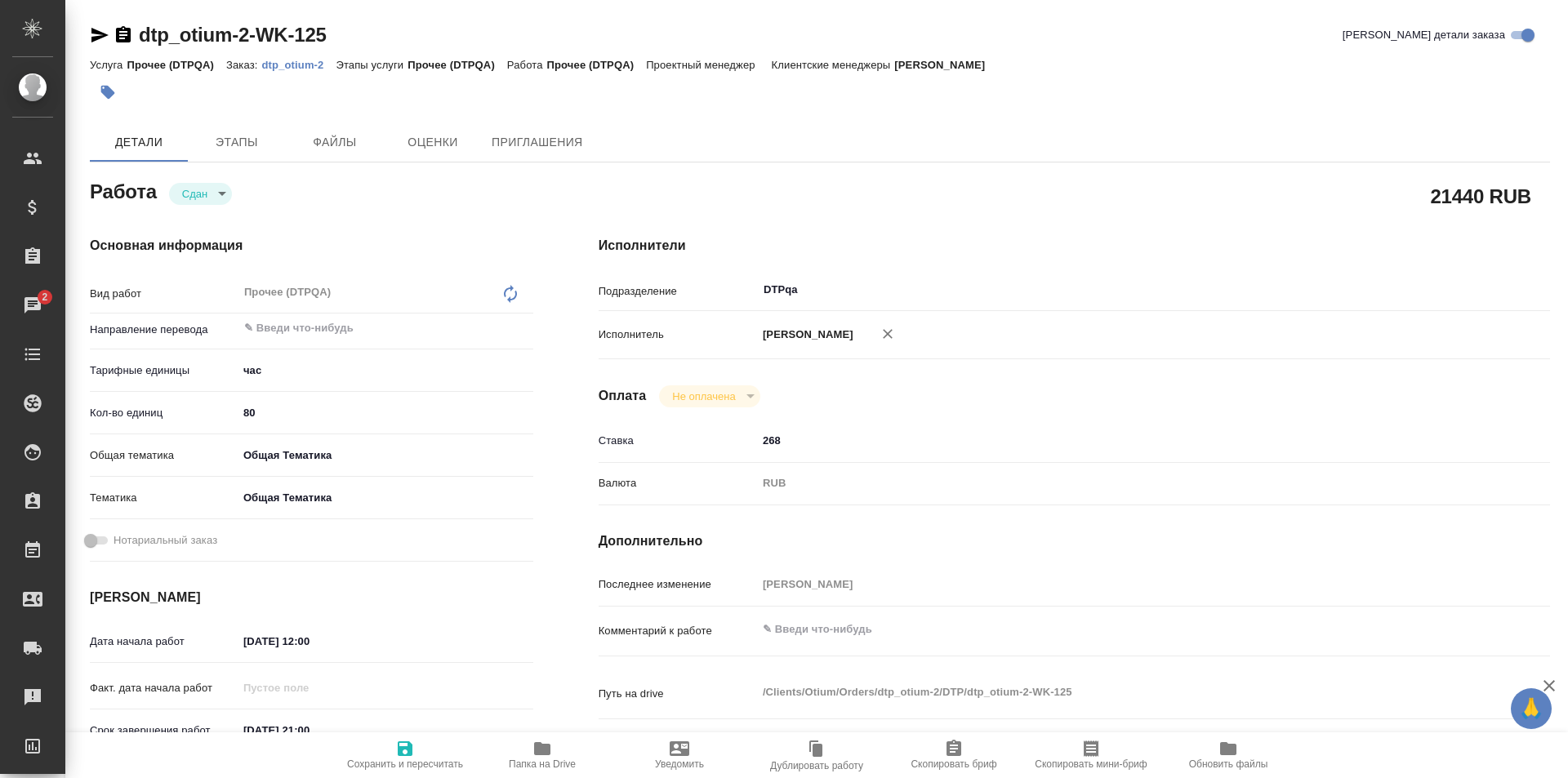
scroll to position [82, 0]
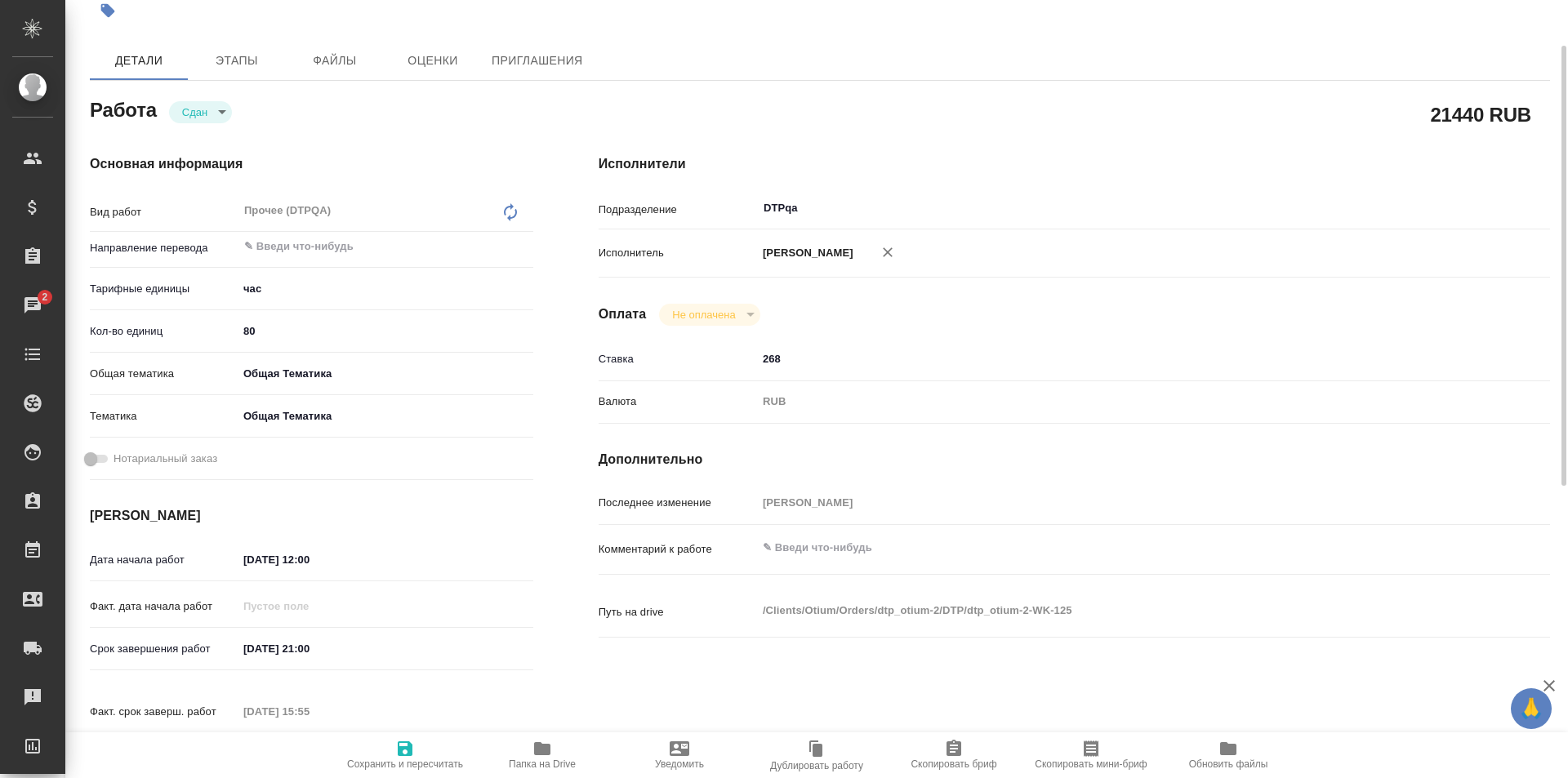
click at [1129, 104] on div "21440 RUB" at bounding box center [1074, 114] width 951 height 41
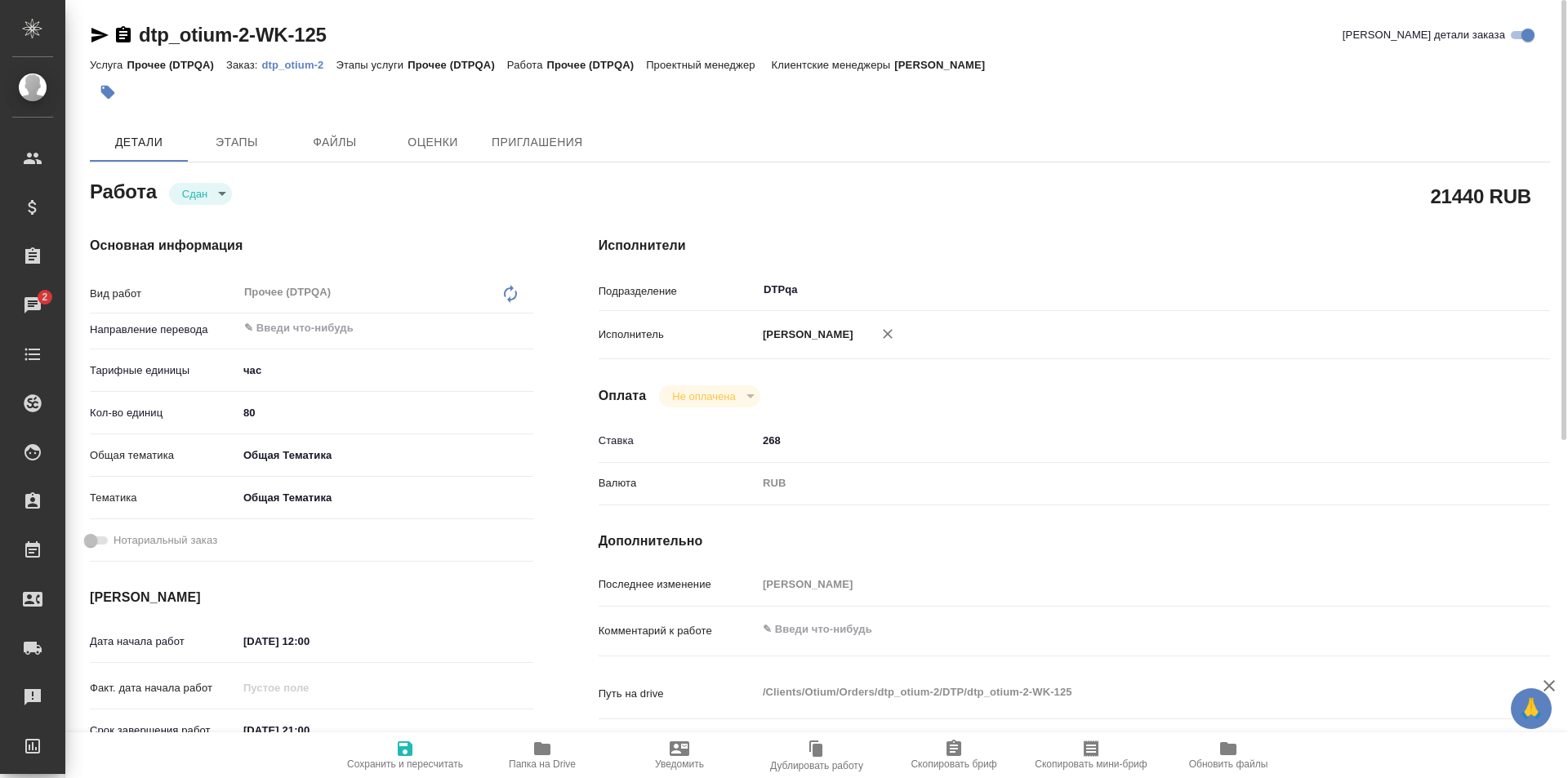
click at [99, 30] on icon "button" at bounding box center [100, 34] width 20 height 20
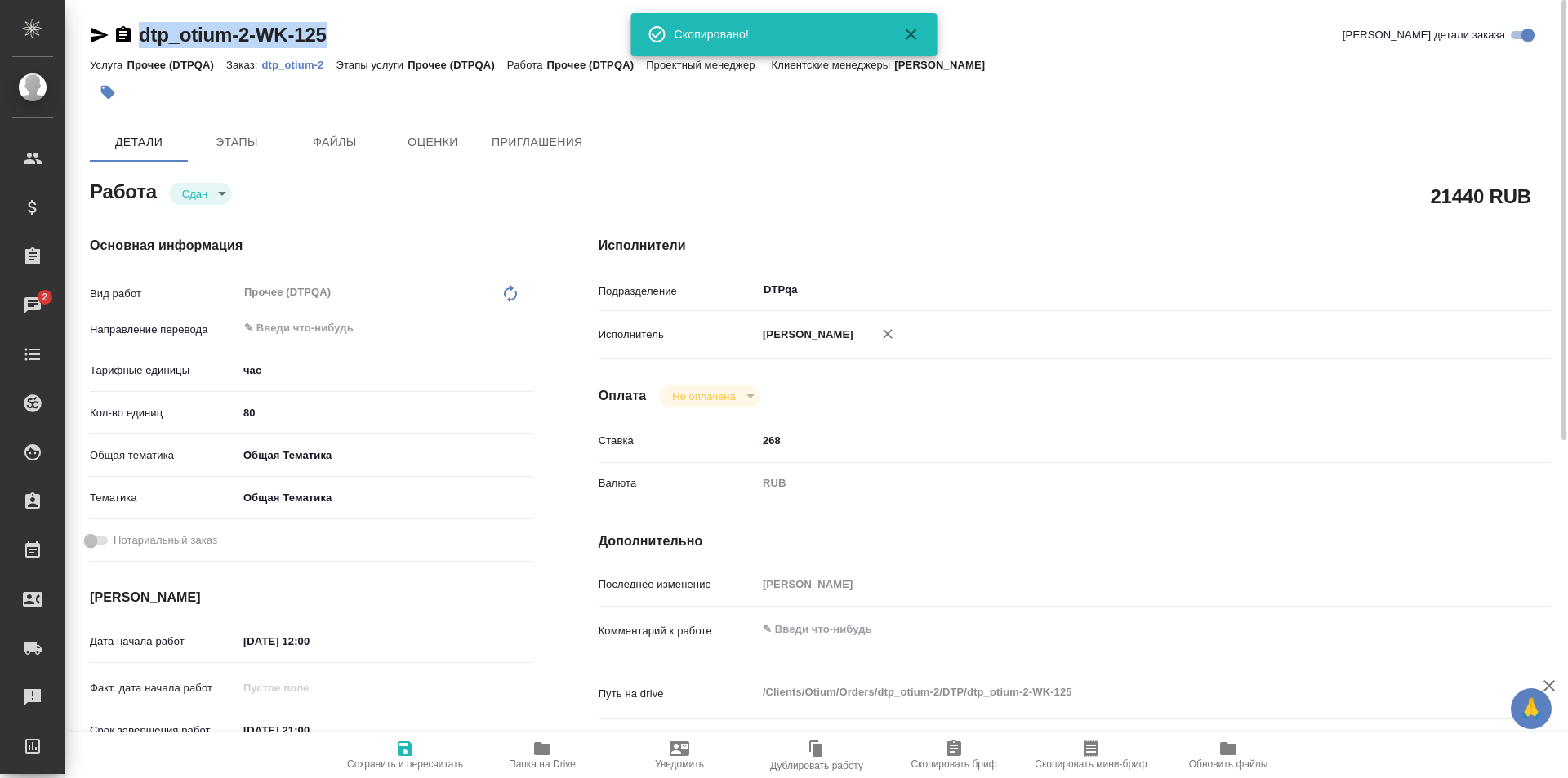
drag, startPoint x: 379, startPoint y: 36, endPoint x: 119, endPoint y: 41, distance: 260.0
click at [119, 41] on div "dtp_otium-2-WK-125 Кратко детали заказа" at bounding box center [820, 35] width 1460 height 26
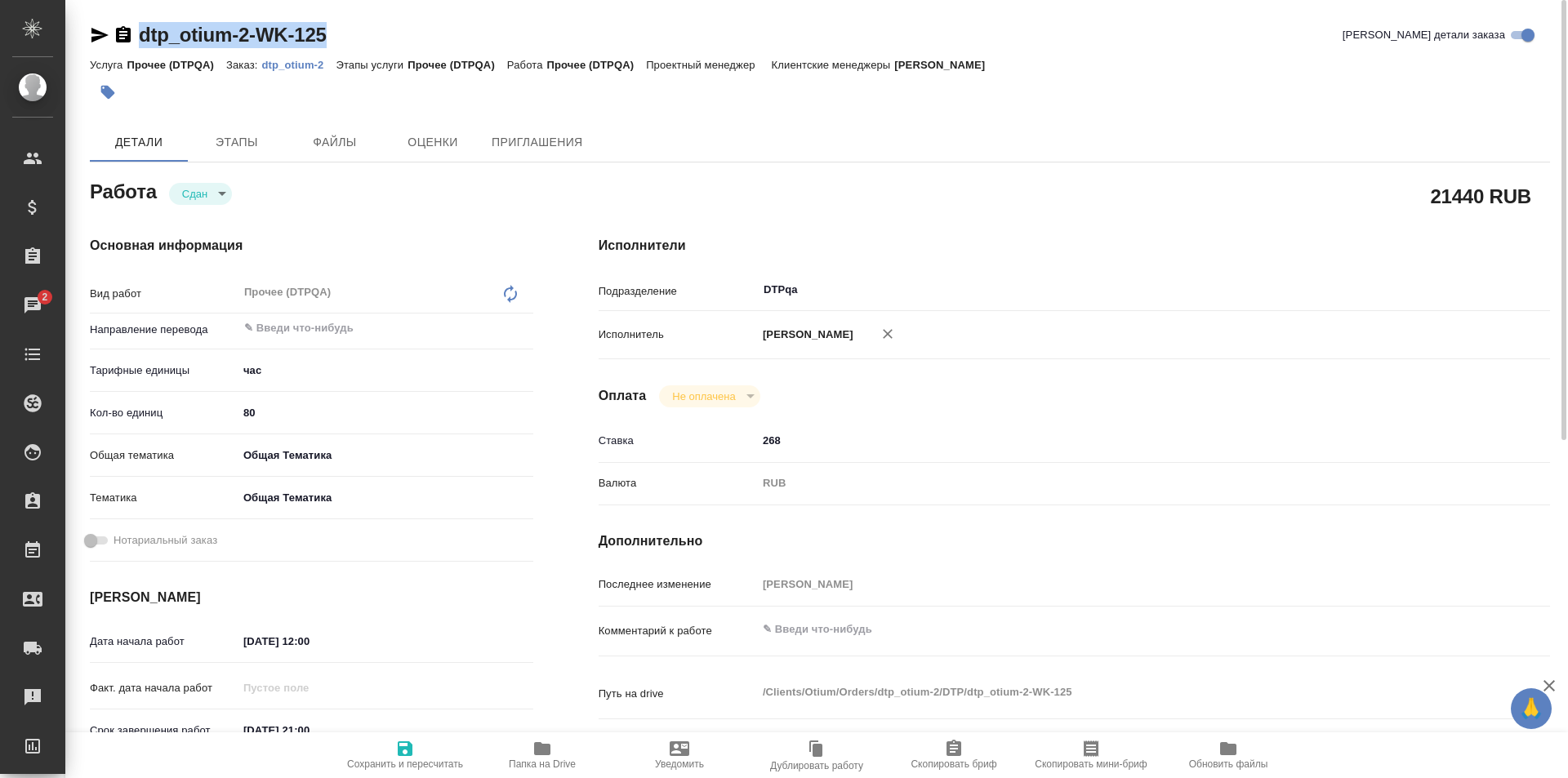
copy link "dtp_otium-2-WK-125"
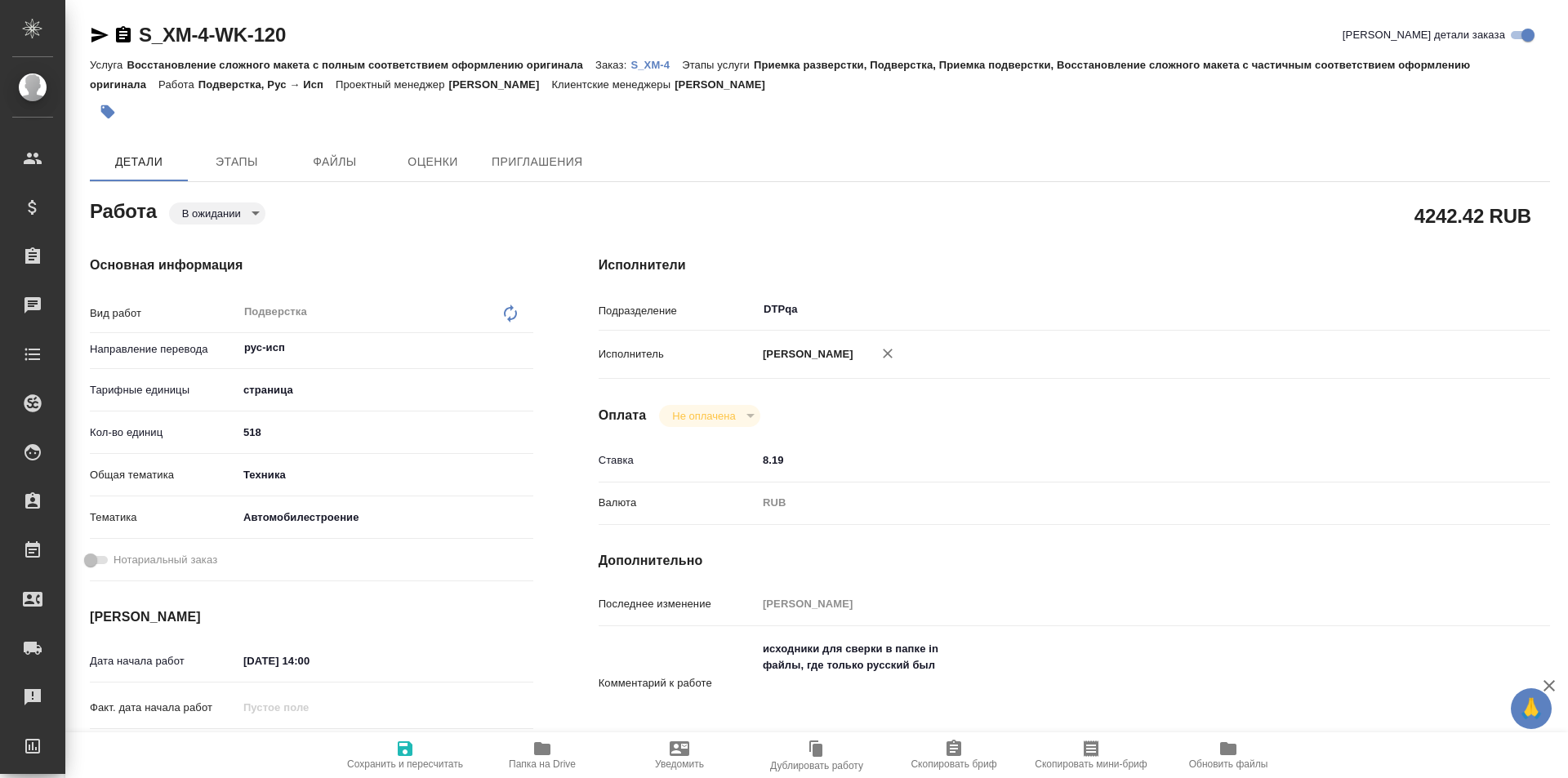
type textarea "x"
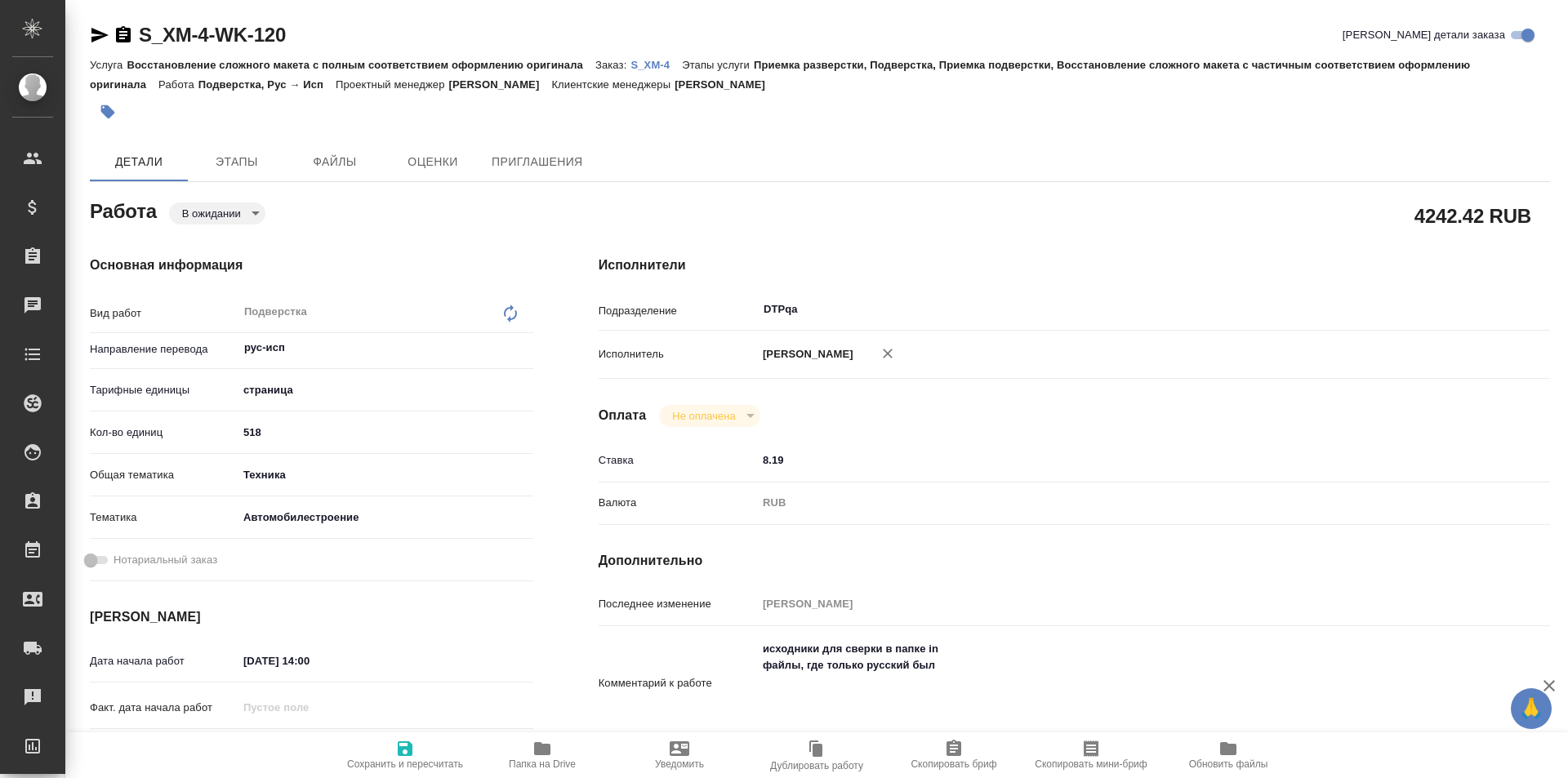
type textarea "x"
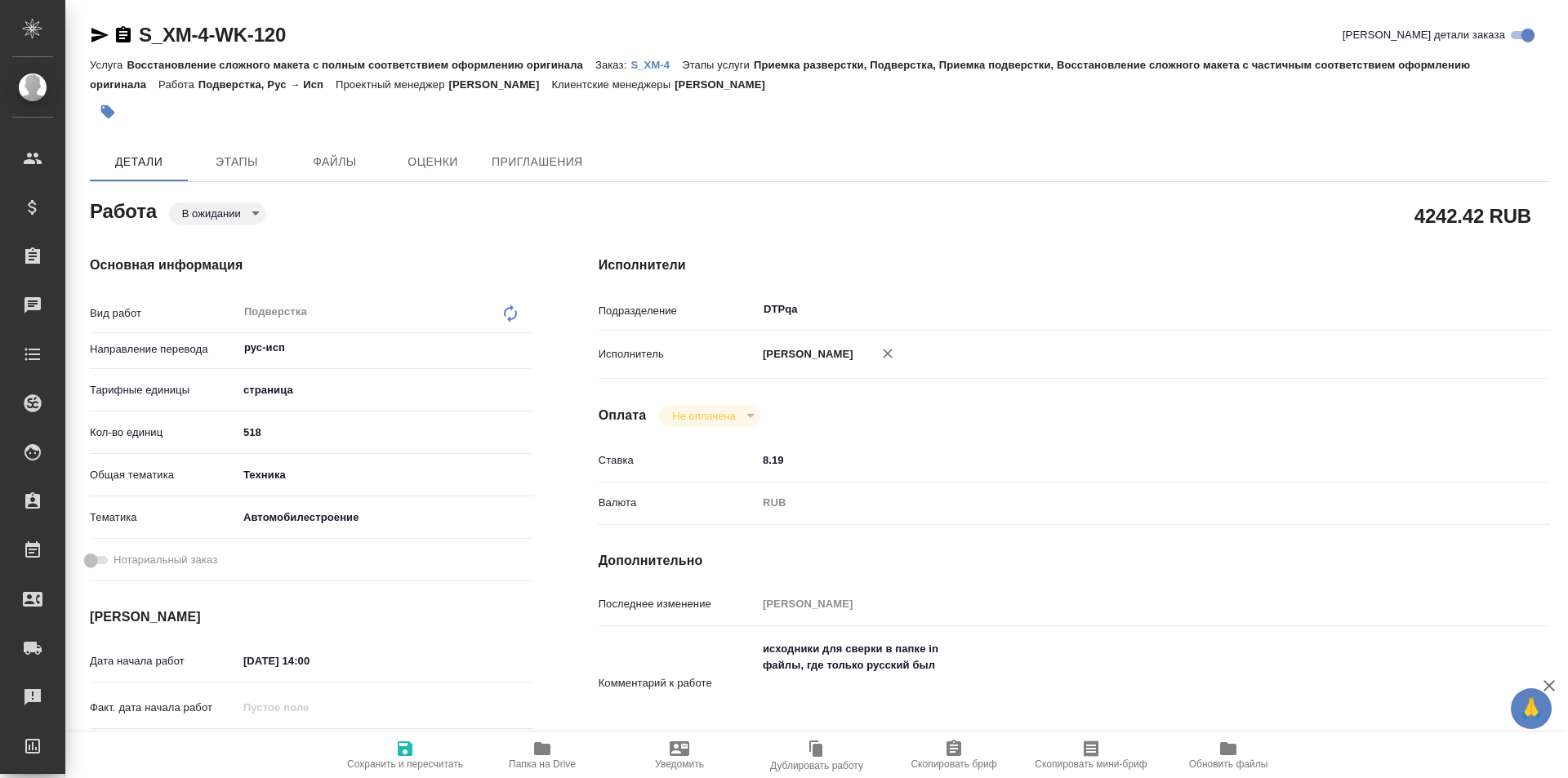
type textarea "x"
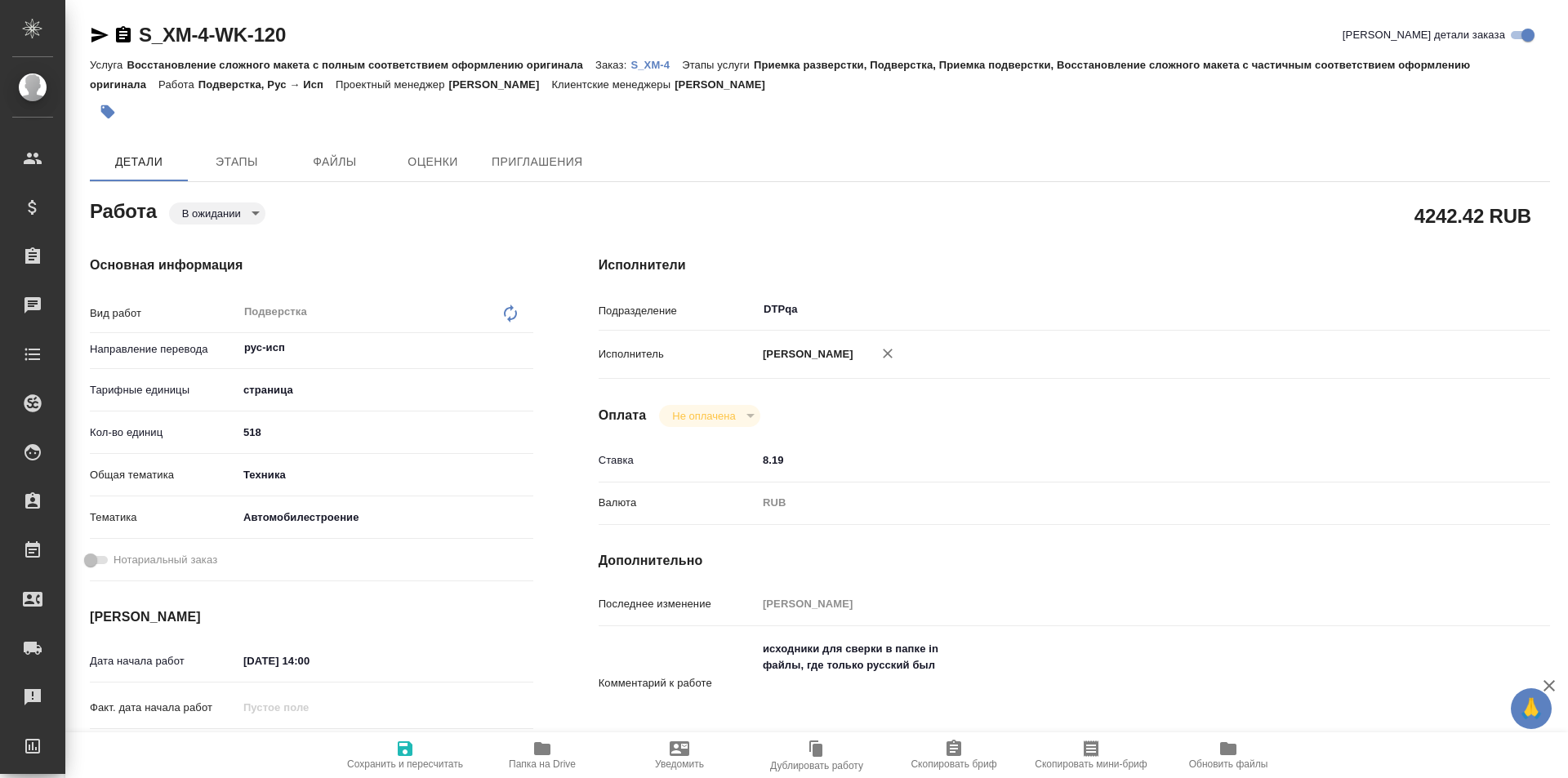
type textarea "x"
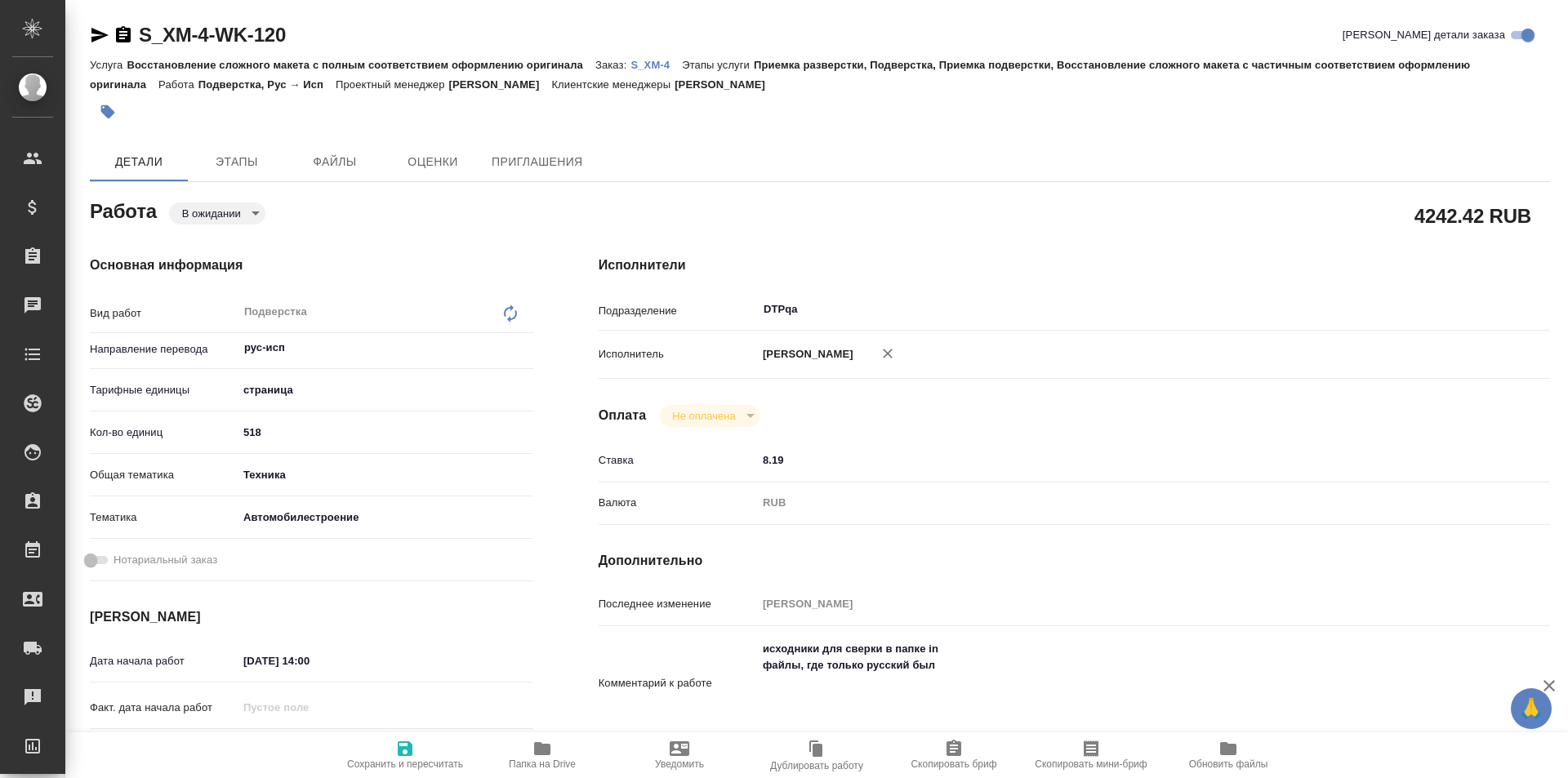
type textarea "x"
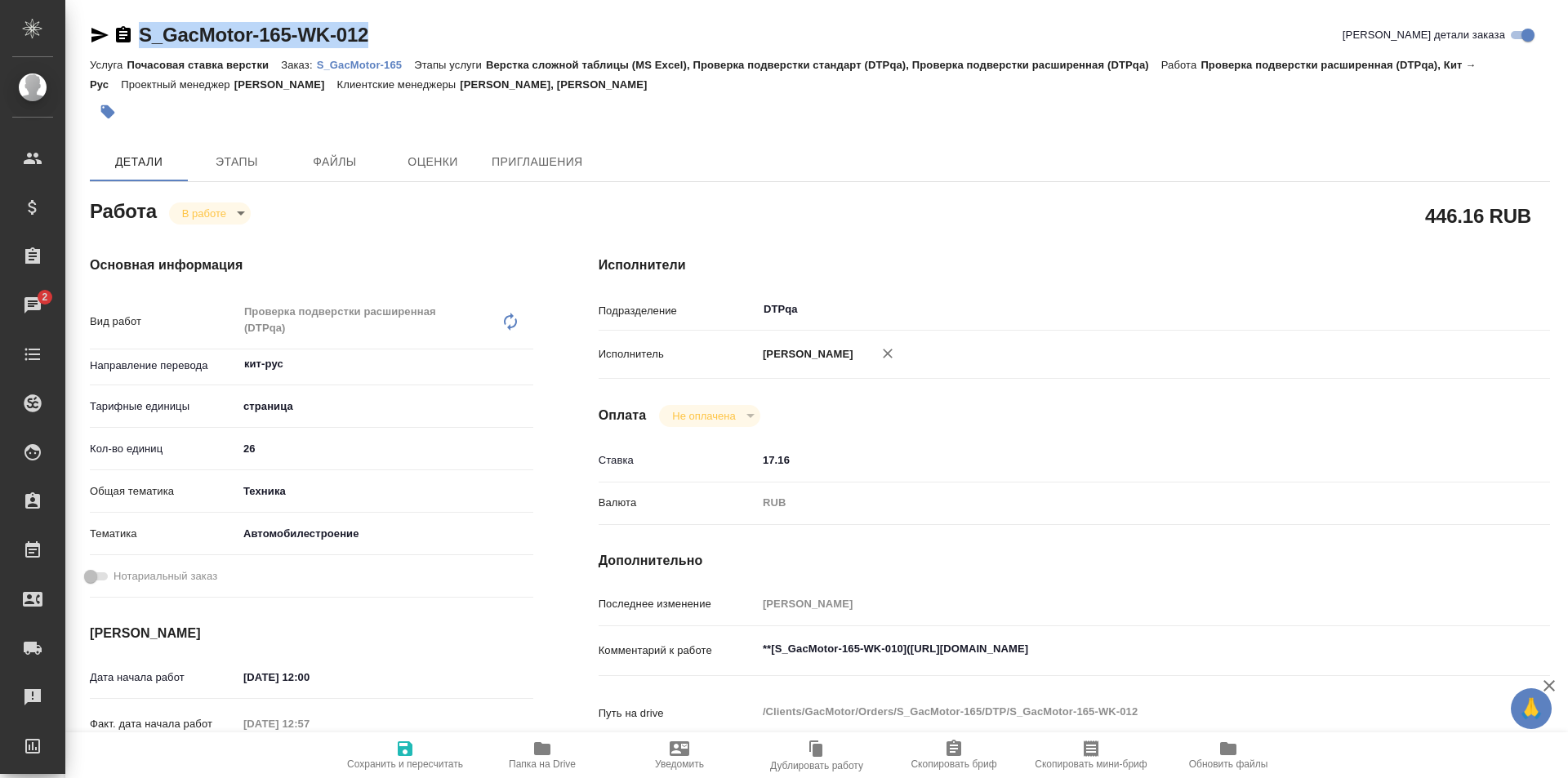
click at [99, 29] on icon "button" at bounding box center [100, 34] width 20 height 20
click at [551, 748] on icon "button" at bounding box center [542, 748] width 17 height 13
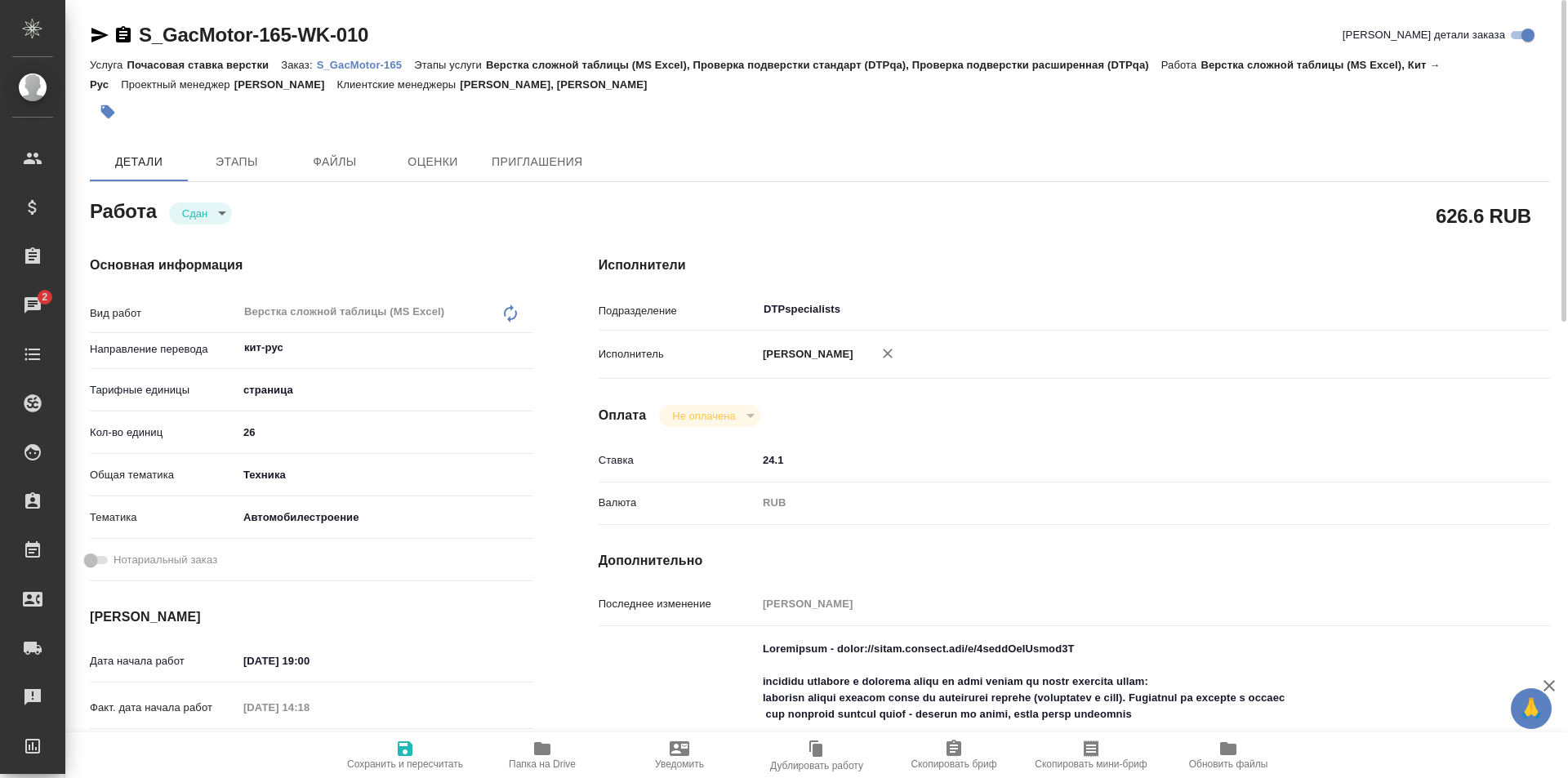
click at [95, 28] on icon "button" at bounding box center [100, 34] width 20 height 20
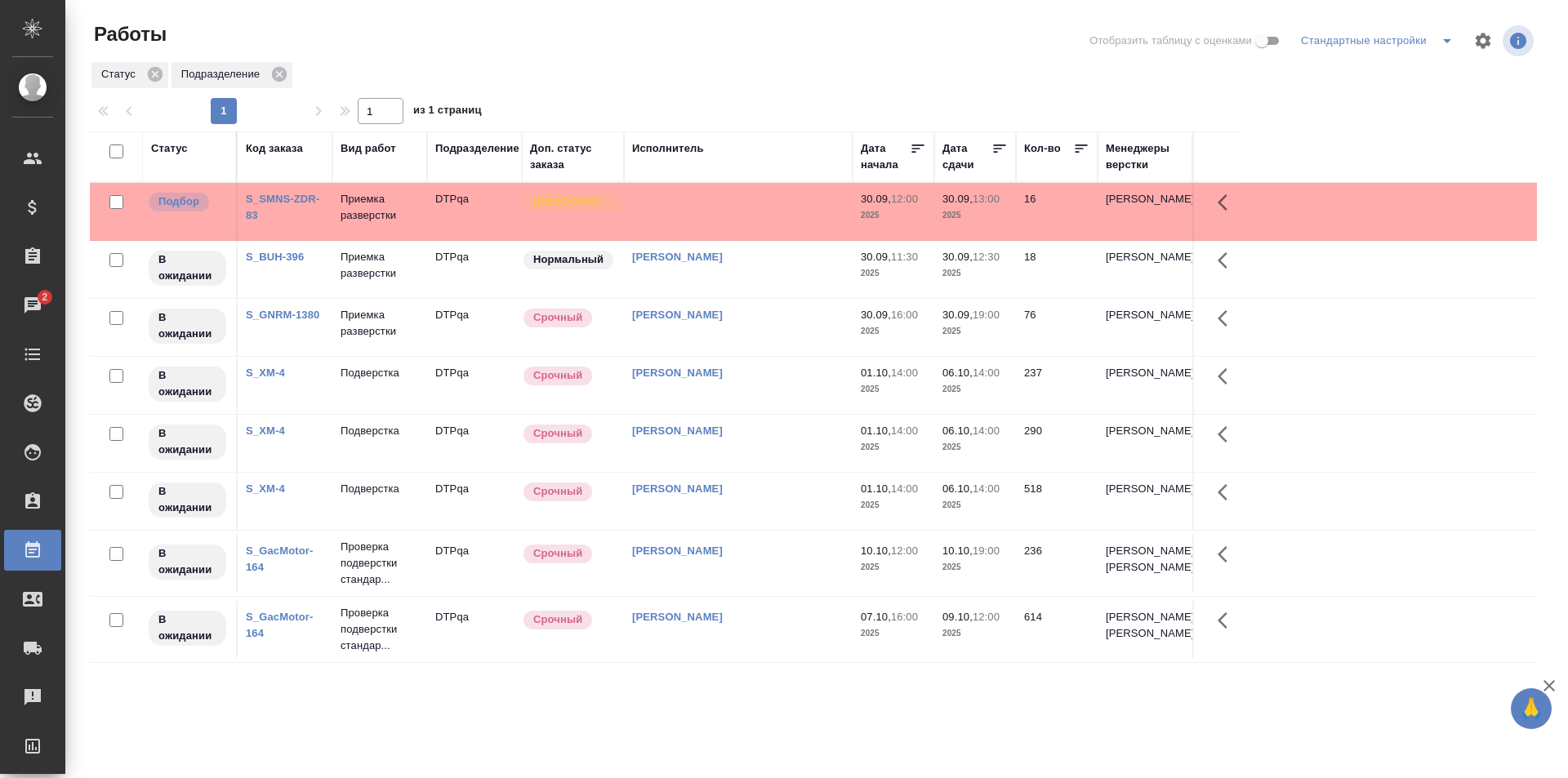
click at [670, 64] on div "Статус Подразделение" at bounding box center [814, 75] width 1447 height 30
click at [790, 46] on div at bounding box center [819, 41] width 486 height 39
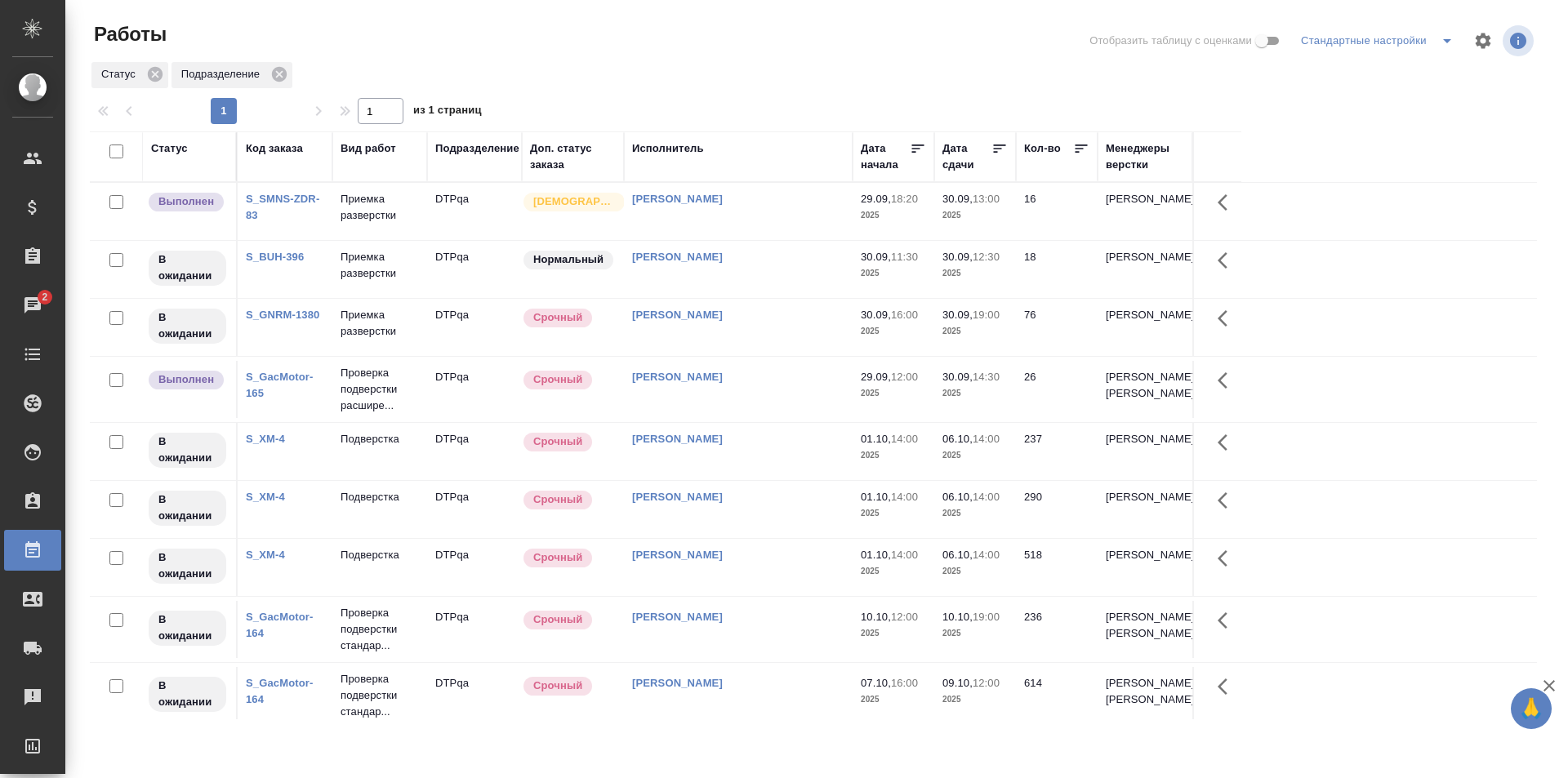
click at [751, 385] on div "[PERSON_NAME]" at bounding box center [738, 377] width 212 height 17
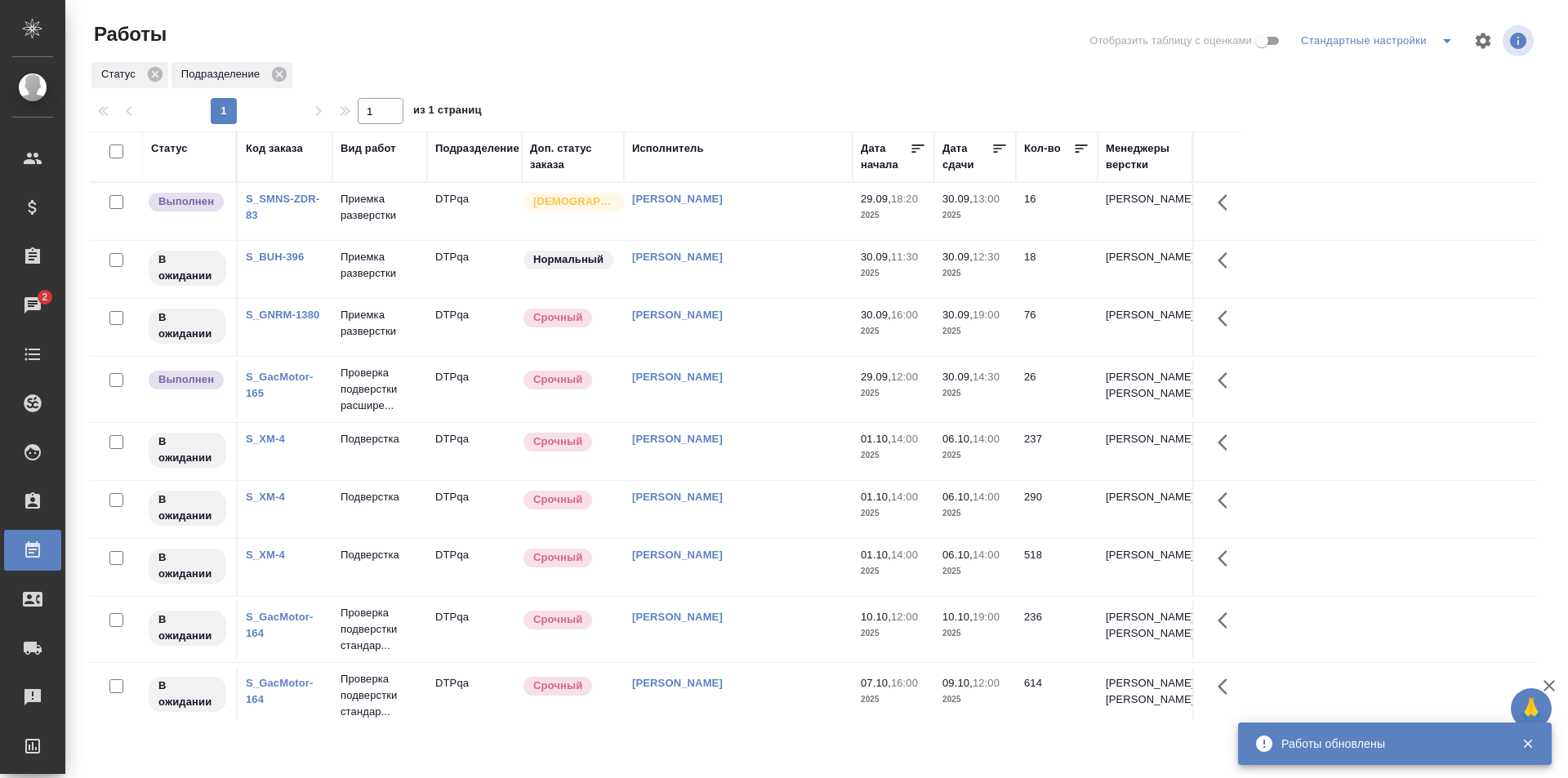
click at [768, 398] on td "[PERSON_NAME]" at bounding box center [738, 389] width 229 height 57
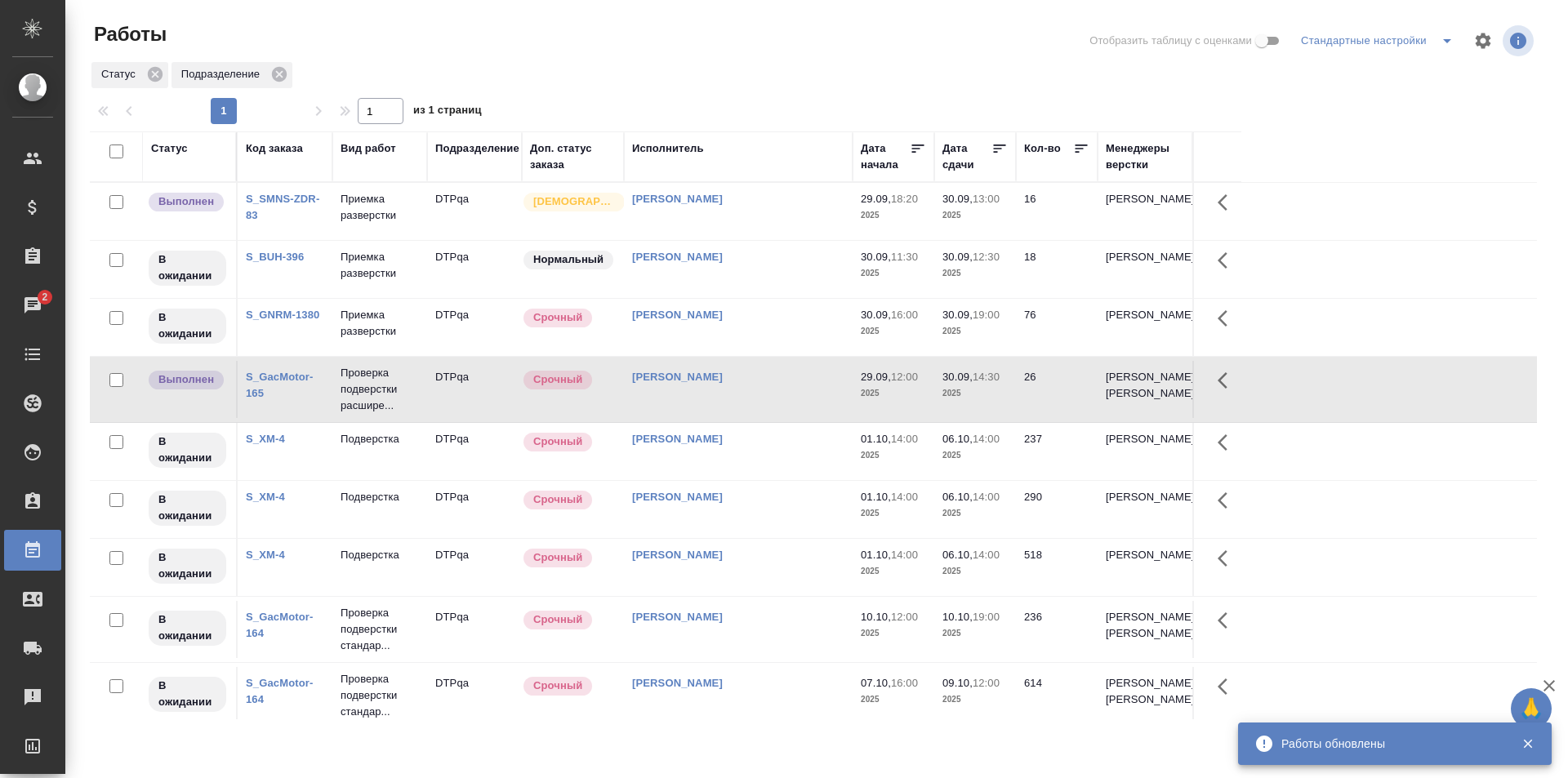
click at [768, 398] on td "[PERSON_NAME]" at bounding box center [738, 389] width 229 height 57
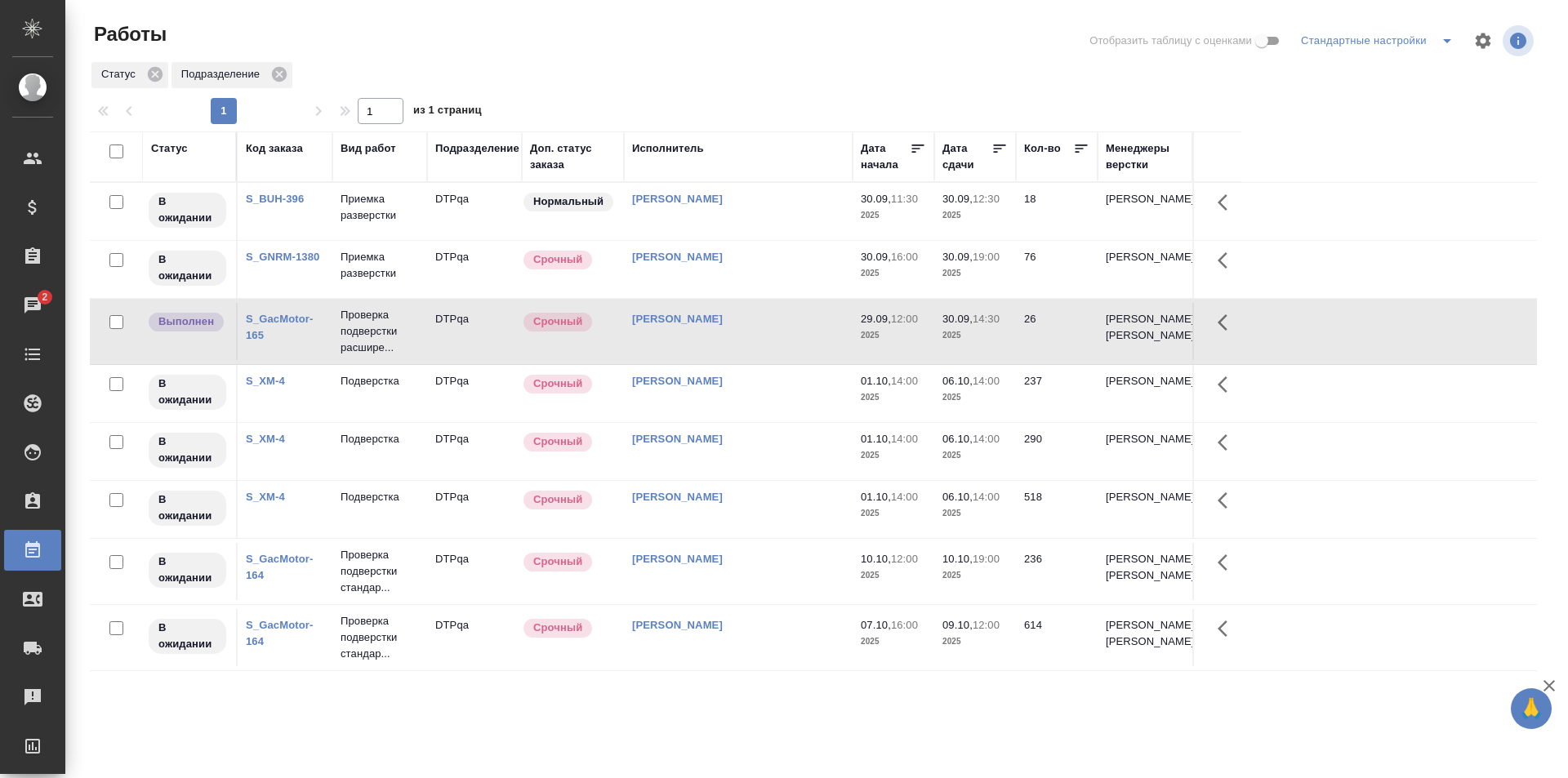
scroll to position [1, 0]
click at [851, 82] on div "Статус Подразделение" at bounding box center [814, 75] width 1447 height 30
click at [289, 325] on link "S_GacMotor-165" at bounding box center [279, 326] width 67 height 29
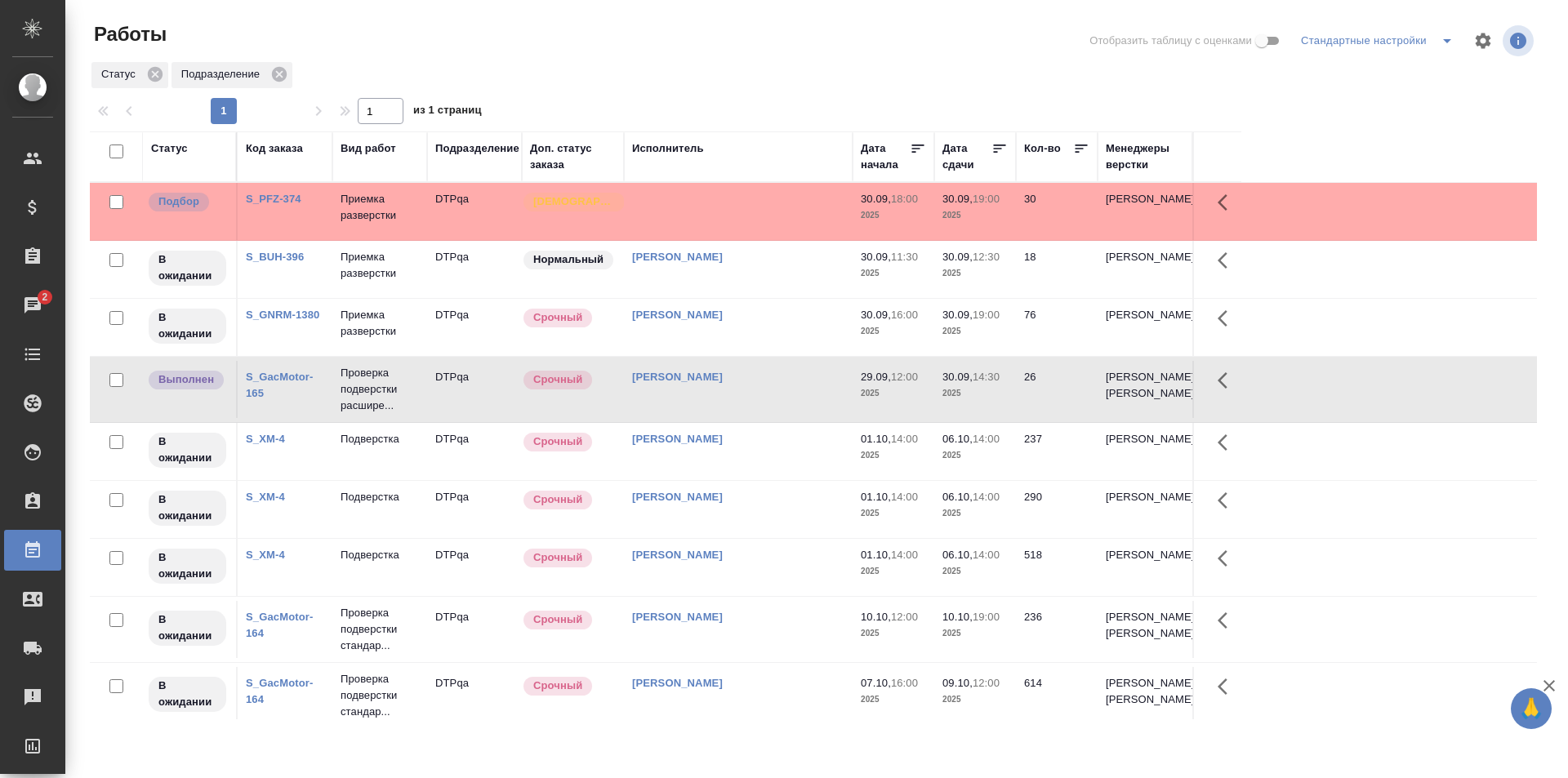
click at [752, 211] on td at bounding box center [738, 211] width 229 height 57
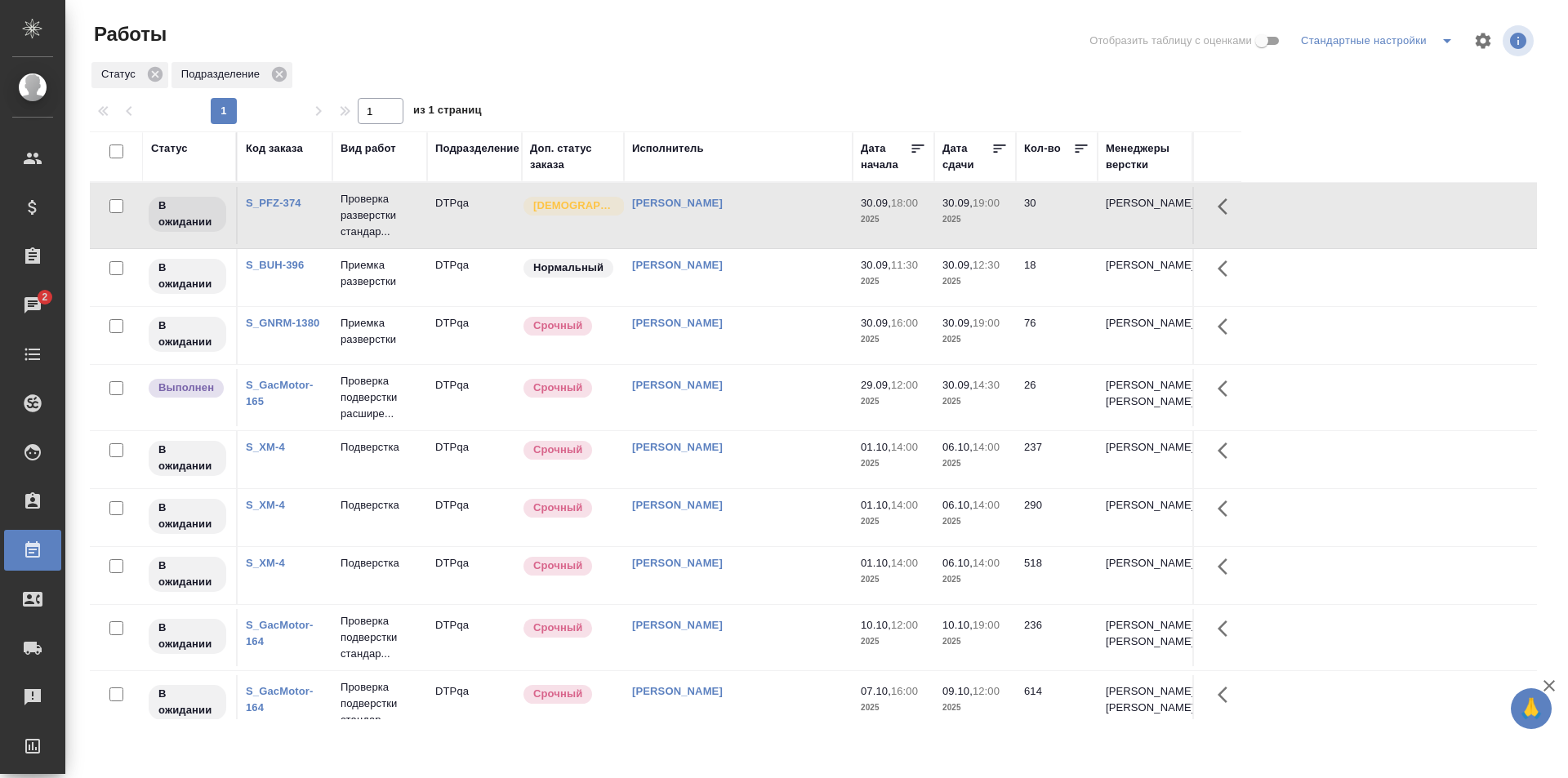
click at [771, 572] on div "[PERSON_NAME]" at bounding box center [738, 563] width 212 height 17
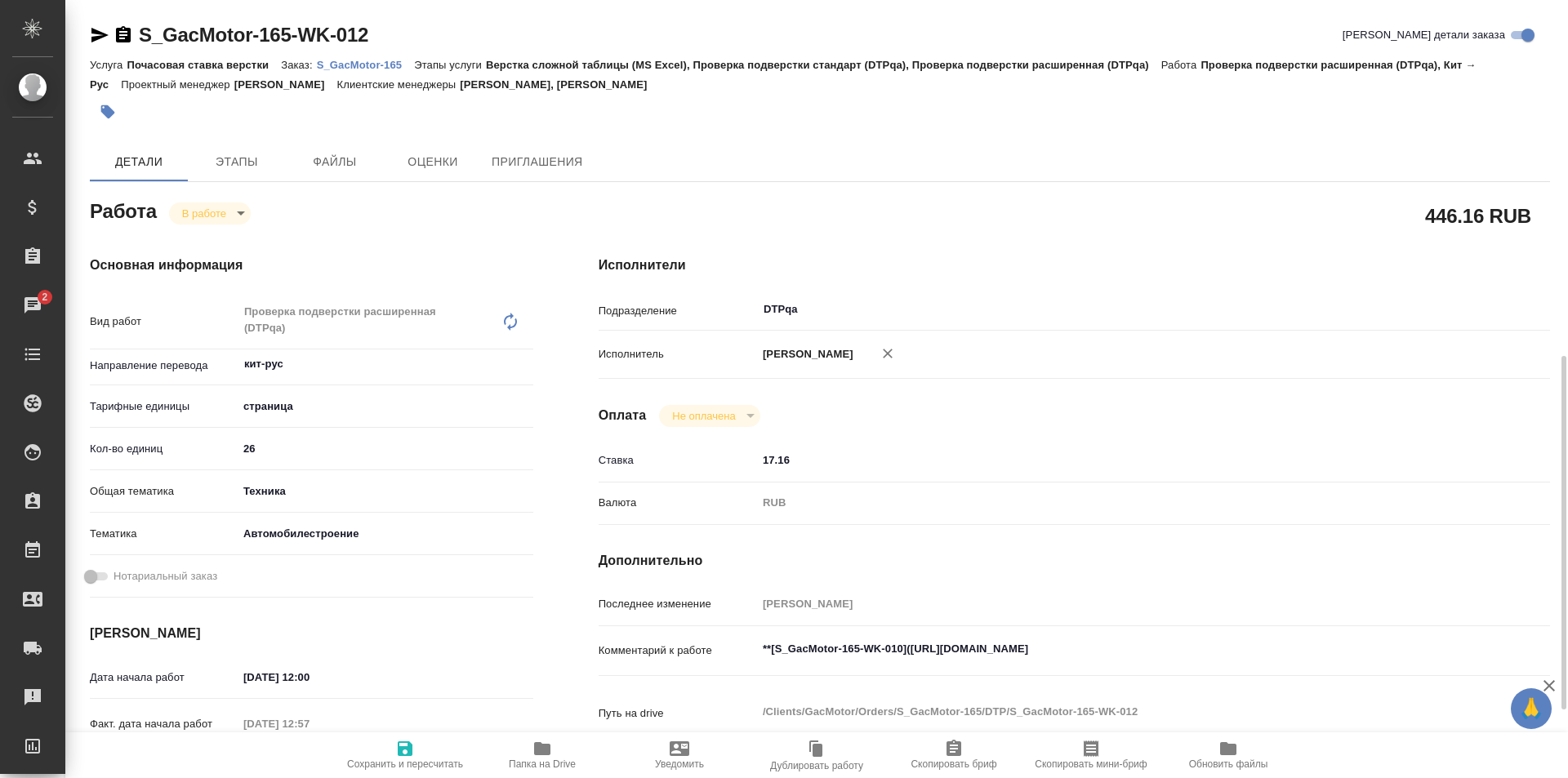
scroll to position [244, 0]
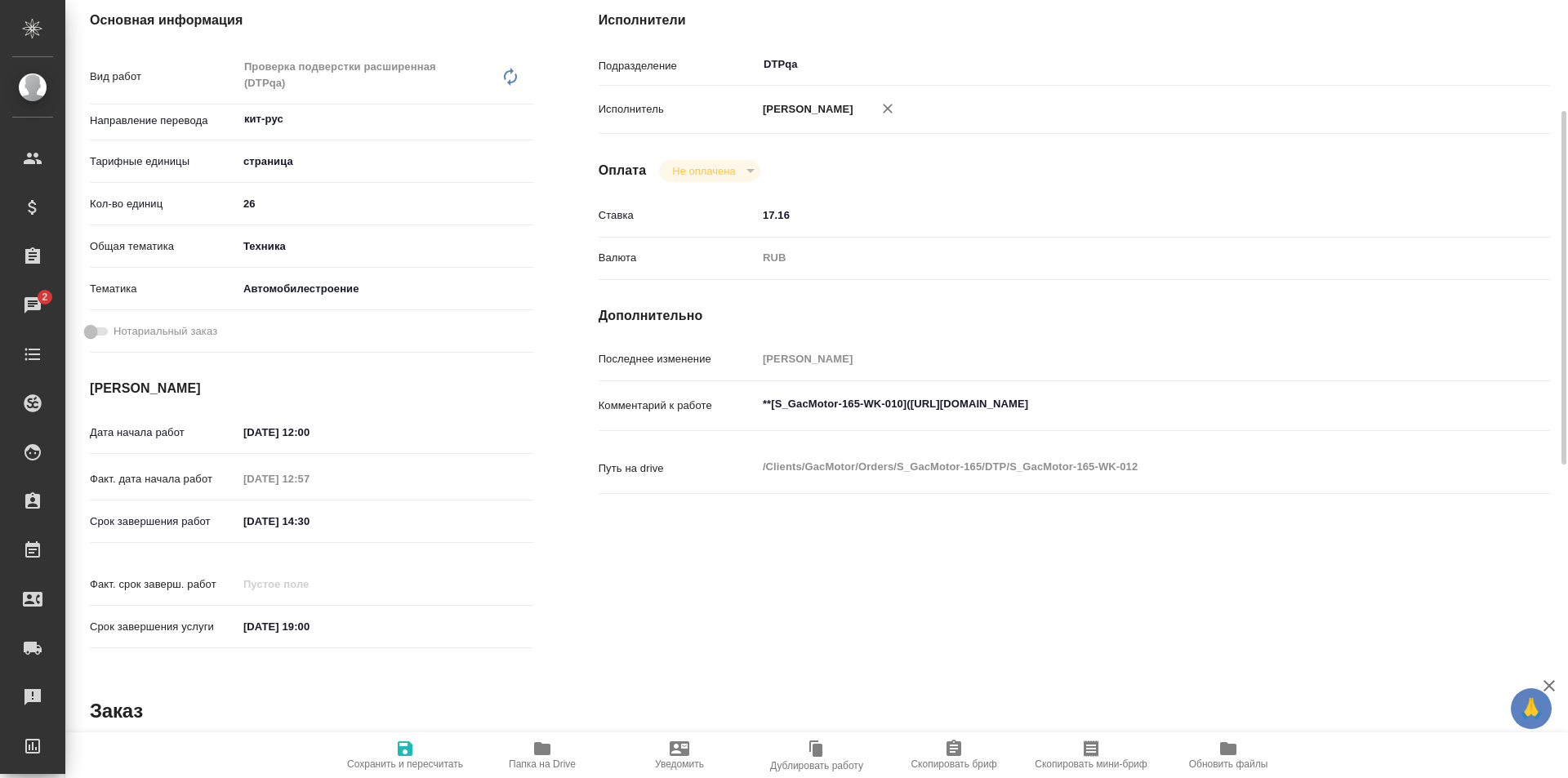
click at [1249, 404] on textarea "**[S_GacMotor-165-WK-010]([URL][DOMAIN_NAME]" at bounding box center [1114, 404] width 714 height 28
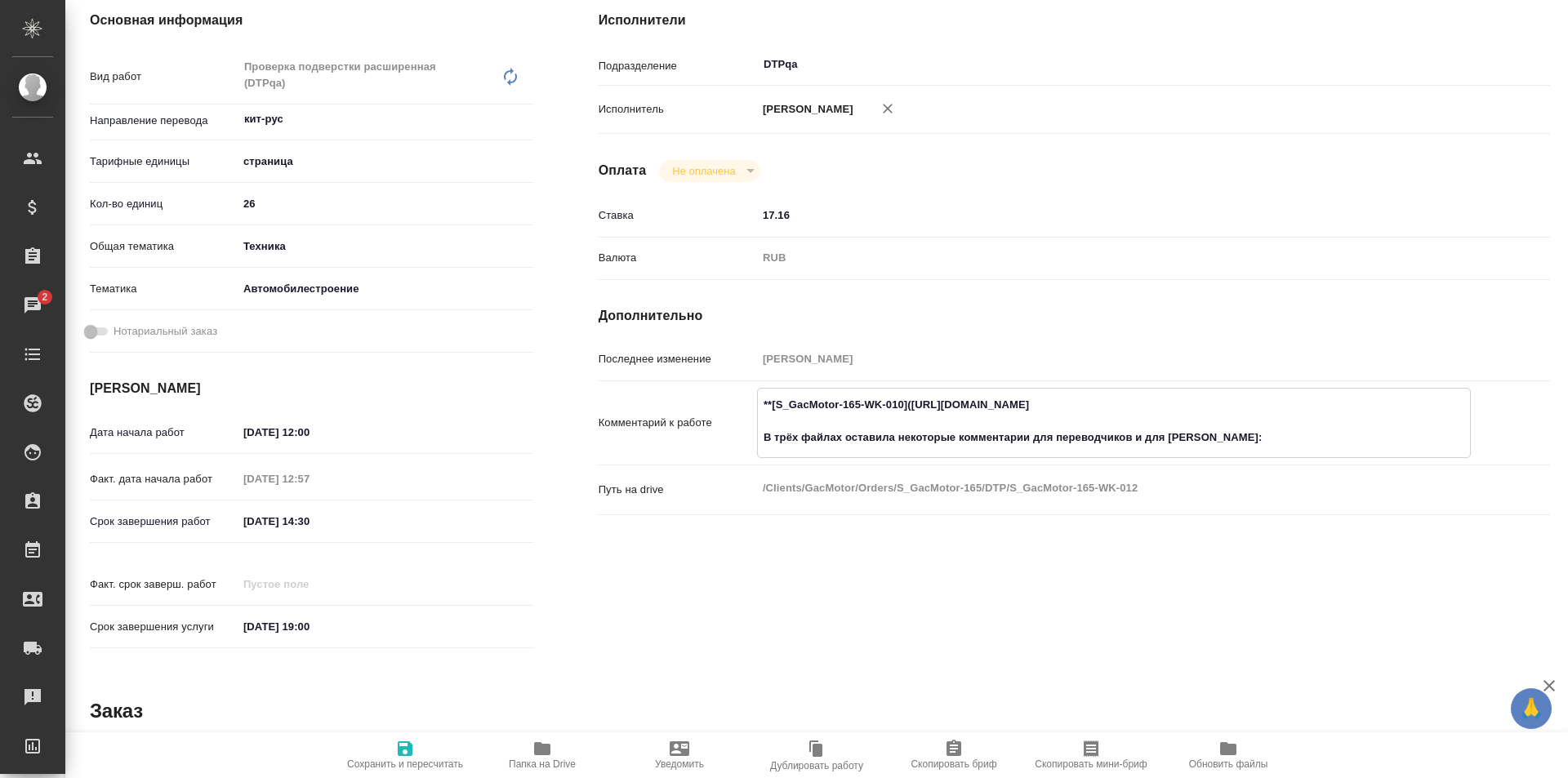
paste textarea "[URL][DOMAIN_NAME]"
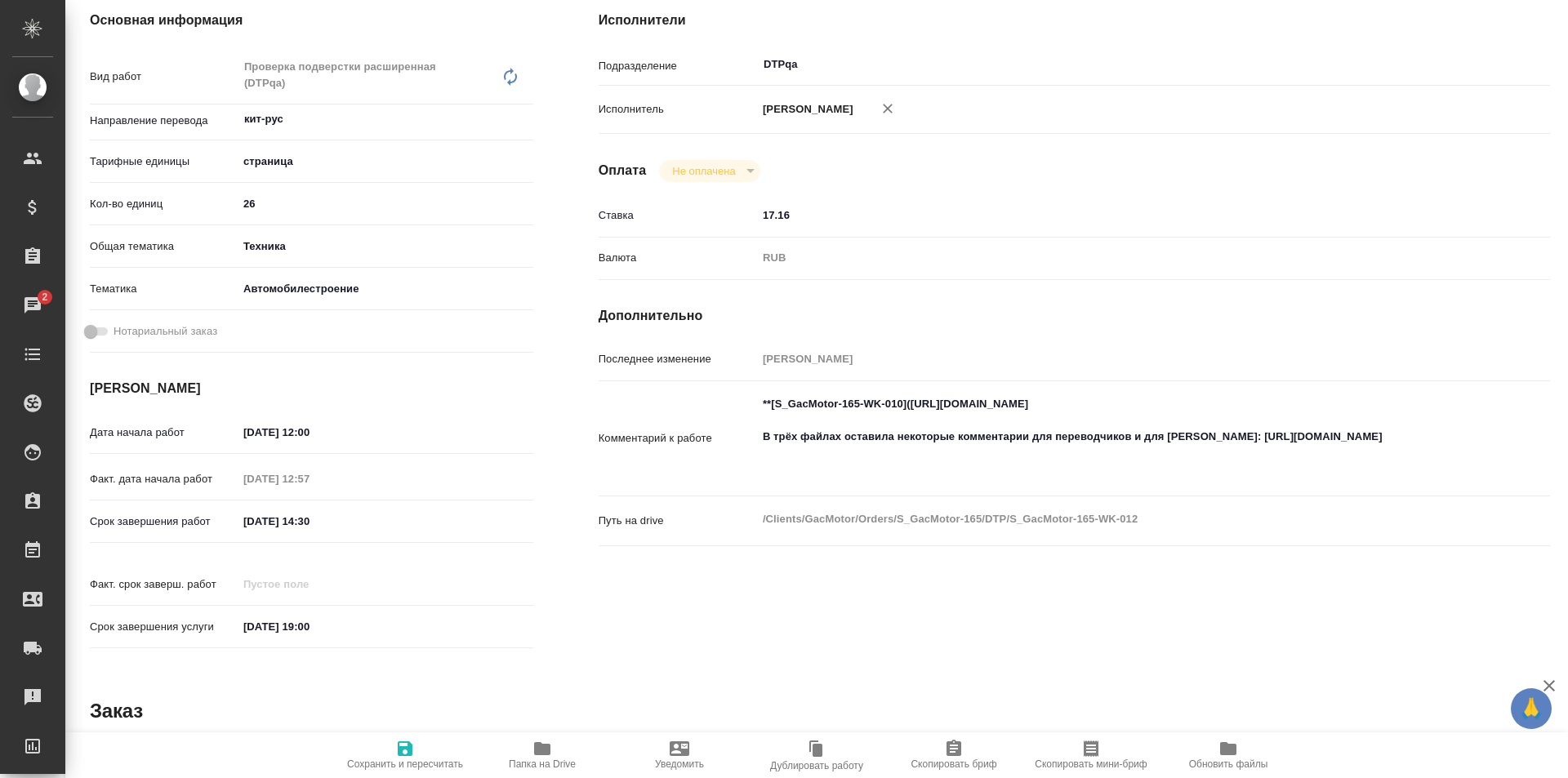
click at [828, 468] on textarea "**[S_GacMotor-165-WK-010]([URL][DOMAIN_NAME] В трёх файлах оставила некоторые к…" at bounding box center [1114, 437] width 714 height 93
paste textarea "RUS 主机AVNT平台 - оранжевый отметила для наглядности переводы Зелёный для [PERSON_…"
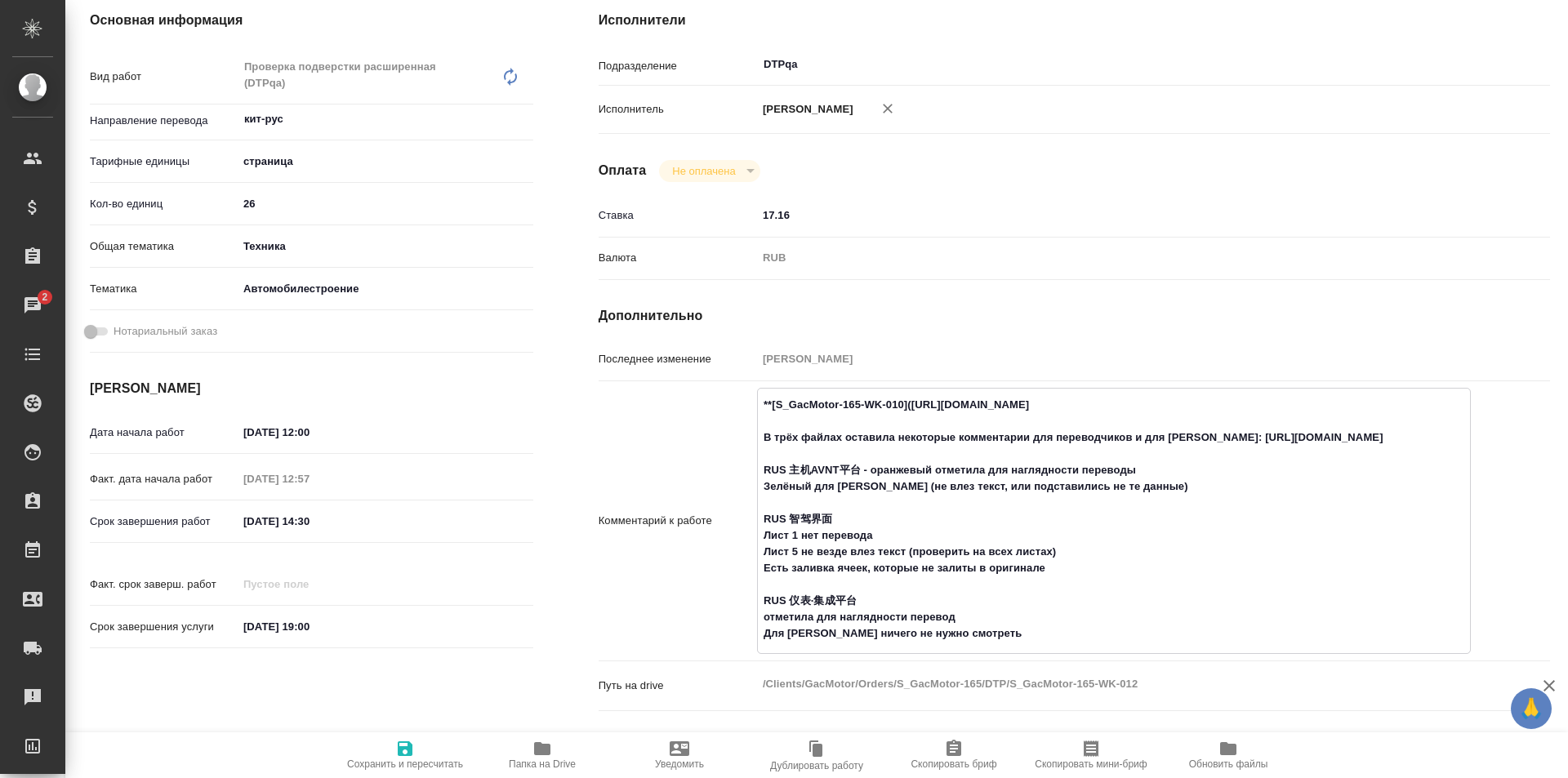
click at [926, 471] on textarea "**[S_GacMotor-165-WK-010]([URL][DOMAIN_NAME] В трёх файлах оставила некоторые к…" at bounding box center [1114, 520] width 712 height 257
drag, startPoint x: 1127, startPoint y: 467, endPoint x: 1074, endPoint y: 471, distance: 53.2
click at [1074, 471] on textarea "**[S_GacMotor-165-WK-010]([URL][DOMAIN_NAME] В трёх файлах оставила некоторые к…" at bounding box center [1114, 520] width 712 height 257
click at [1188, 473] on textarea "**[S_GacMotor-165-WK-010]([URL][DOMAIN_NAME] В трёх файлах оставила некоторые к…" at bounding box center [1114, 520] width 712 height 257
click at [1180, 478] on textarea "**[S_GacMotor-165-WK-010]([URL][DOMAIN_NAME] В трёх файлах оставила некоторые к…" at bounding box center [1114, 520] width 712 height 257
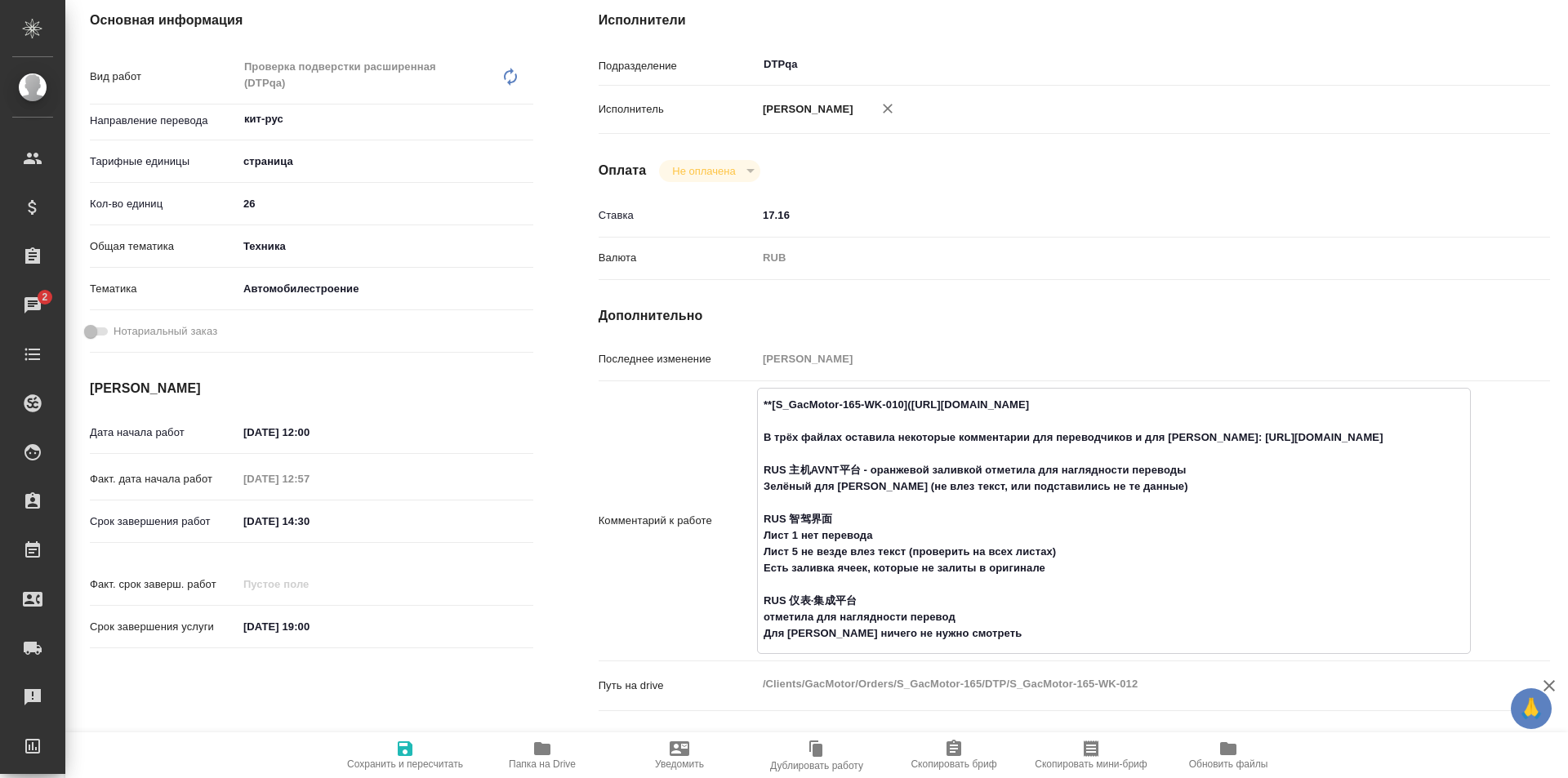
click at [1135, 491] on textarea "**[S_GacMotor-165-WK-010]([URL][DOMAIN_NAME] В трёх файлах оставила некоторые к…" at bounding box center [1114, 520] width 712 height 257
click at [1123, 486] on textarea "**[S_GacMotor-165-WK-010]([URL][DOMAIN_NAME] В трёх файлах оставила некоторые к…" at bounding box center [1114, 520] width 712 height 257
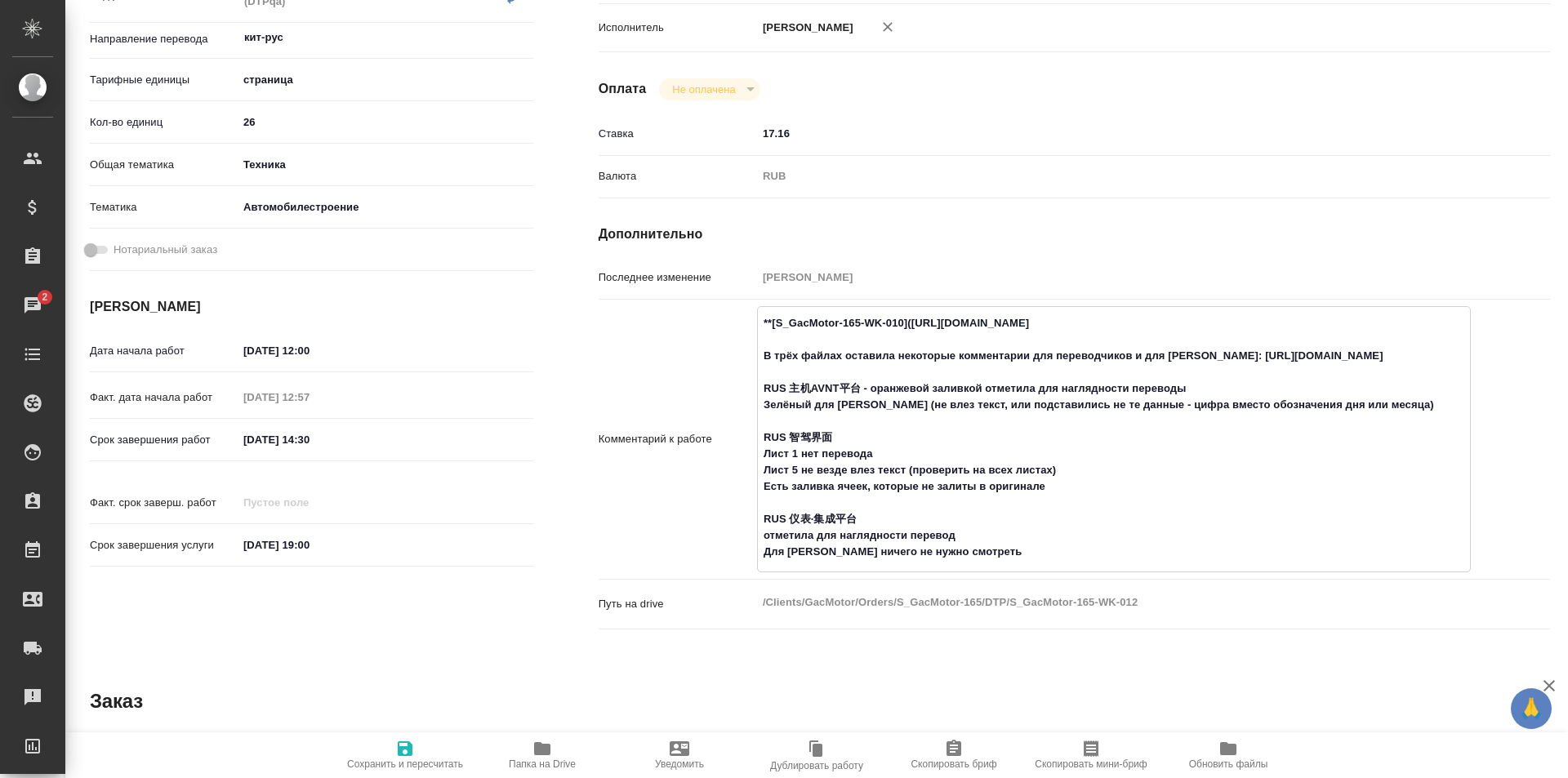
click at [1081, 472] on textarea "**[S_GacMotor-165-WK-010]([URL][DOMAIN_NAME] В трёх файлах оставила некоторые к…" at bounding box center [1114, 438] width 712 height 257
click at [1053, 486] on textarea "**[S_GacMotor-165-WK-010]([URL][DOMAIN_NAME] В трёх файлах оставила некоторые к…" at bounding box center [1114, 438] width 712 height 257
click at [786, 488] on textarea "**[S_GacMotor-165-WK-010]([URL][DOMAIN_NAME] В трёх файлах оставила некоторые к…" at bounding box center [1114, 438] width 712 height 257
click at [976, 531] on textarea "**[S_GacMotor-165-WK-010]([URL][DOMAIN_NAME] В трёх файлах оставила некоторые к…" at bounding box center [1114, 438] width 712 height 257
click at [969, 554] on textarea "**[S_GacMotor-165-WK-010]([URL][DOMAIN_NAME] В трёх файлах оставила некоторые к…" at bounding box center [1114, 438] width 712 height 257
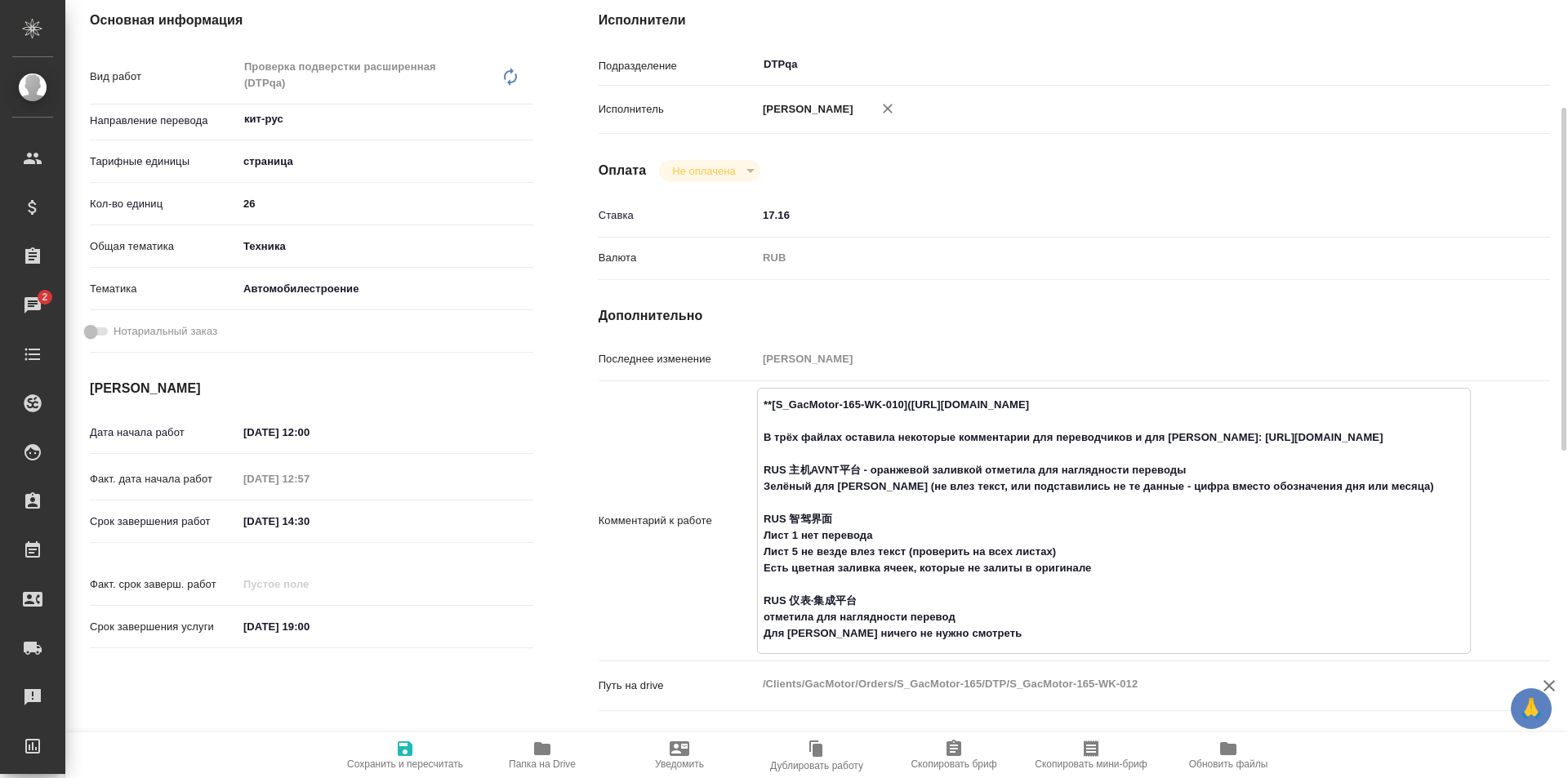
scroll to position [408, 0]
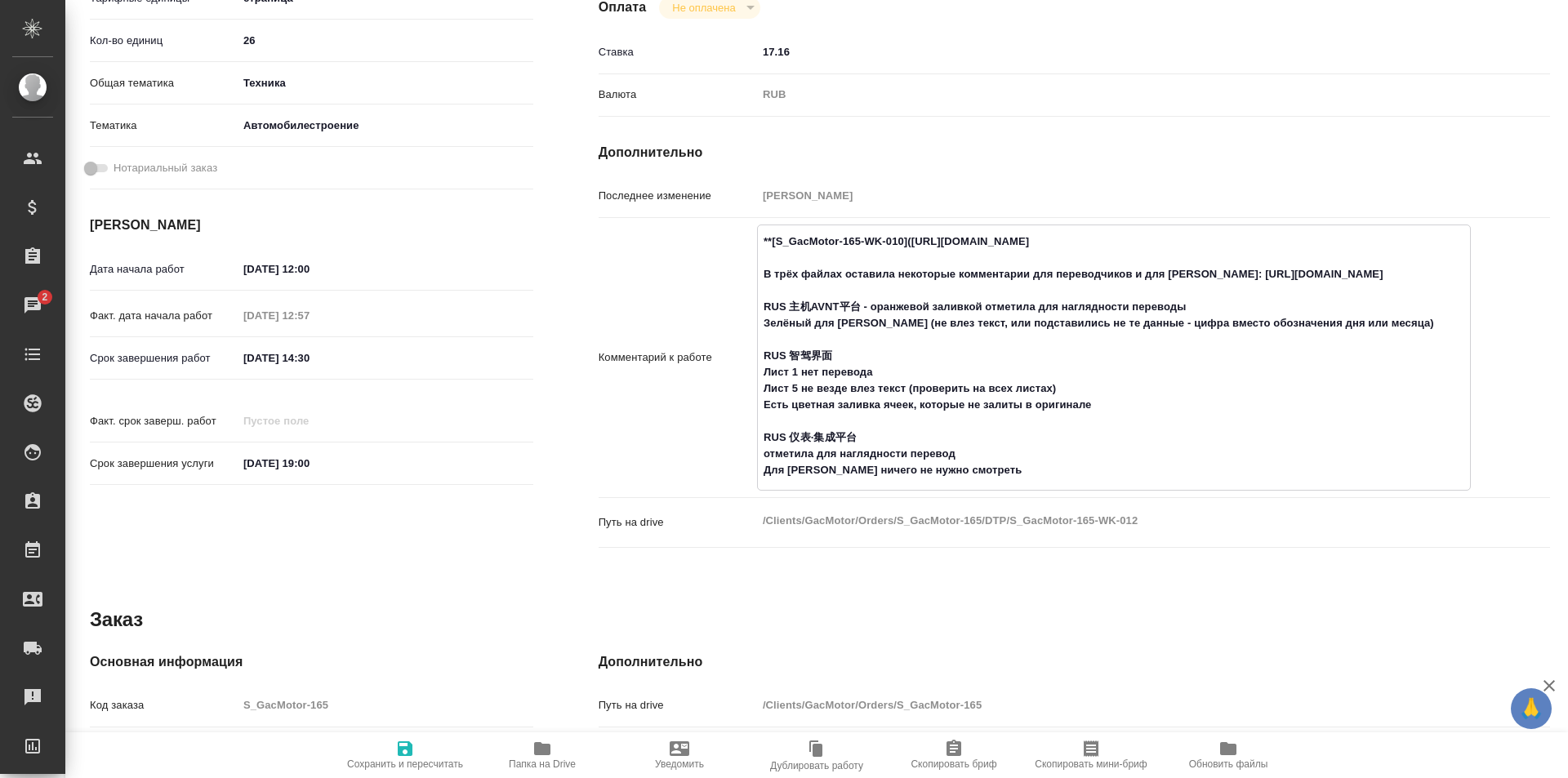
drag, startPoint x: 975, startPoint y: 472, endPoint x: 758, endPoint y: 434, distance: 220.3
click at [758, 434] on textarea "**[S_GacMotor-165-WK-010]([URL][DOMAIN_NAME] В трёх файлах оставила некоторые к…" at bounding box center [1114, 356] width 712 height 257
paste textarea "тметила зелёным и комментарием"
click at [1034, 305] on textarea "**[S_GacMotor-165-WK-010]([URL][DOMAIN_NAME] В трёх файлах оставила некоторые к…" at bounding box center [1114, 356] width 712 height 257
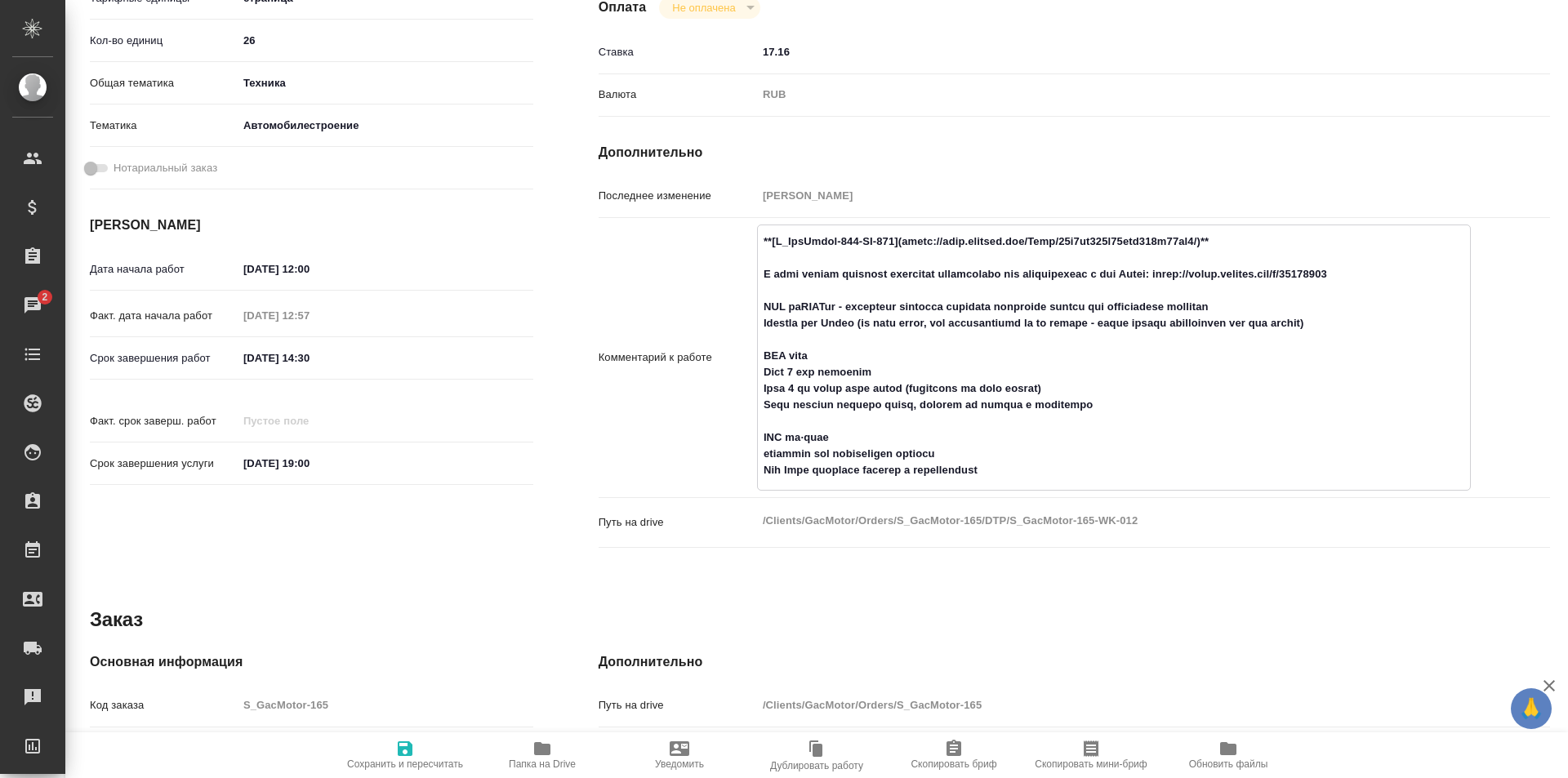
drag, startPoint x: 1292, startPoint y: 305, endPoint x: 1229, endPoint y: 304, distance: 63.0
click at [1229, 304] on textarea at bounding box center [1114, 356] width 712 height 257
click at [1041, 468] on textarea at bounding box center [1114, 356] width 712 height 257
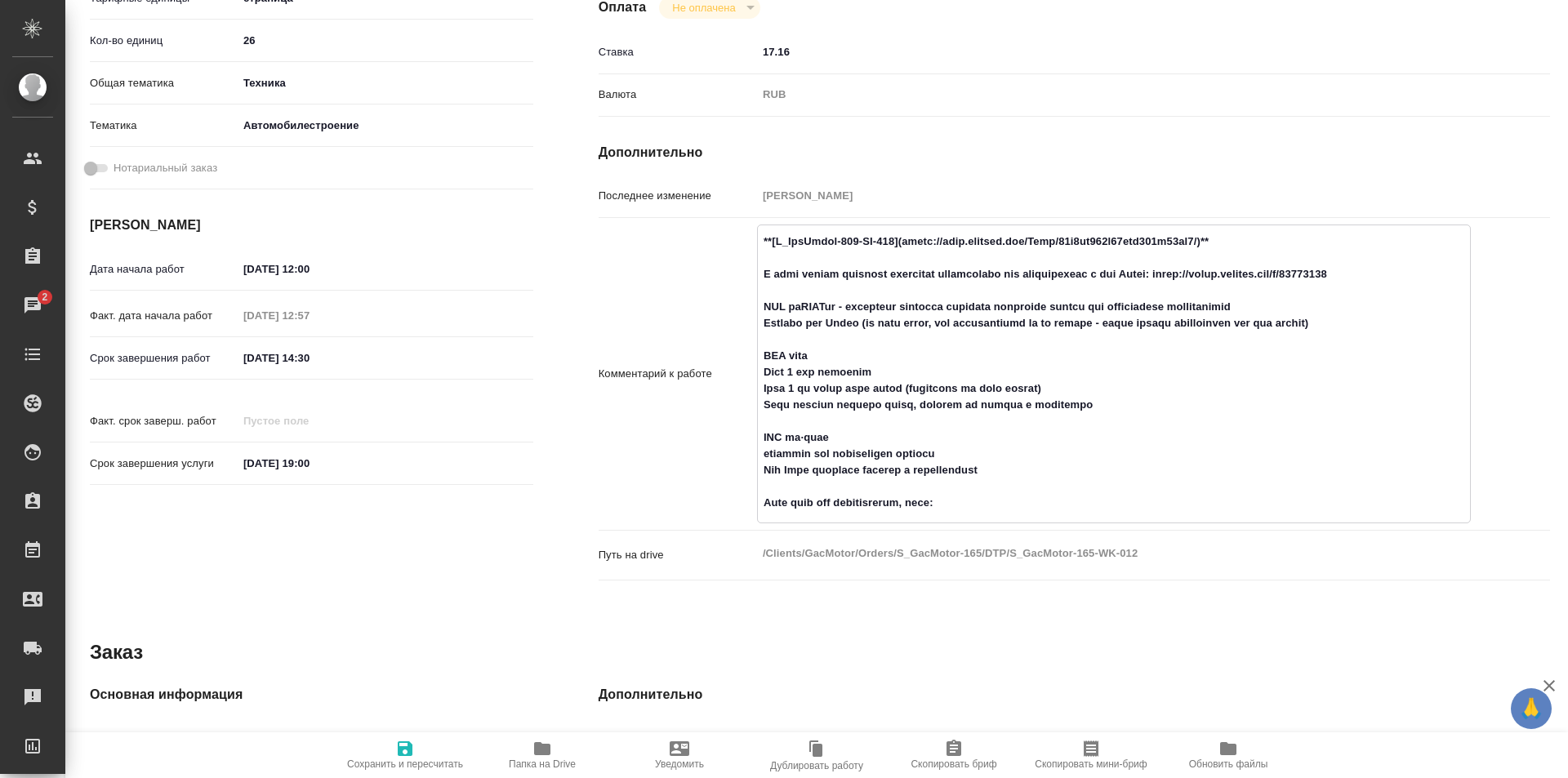
paste textarea "[URL][DOMAIN_NAME]"
drag, startPoint x: 900, startPoint y: 506, endPoint x: 821, endPoint y: 501, distance: 79.2
click at [821, 501] on textarea at bounding box center [1114, 372] width 712 height 289
type textarea "**[L_IpsUmdol-671-SI-940](ametc://adip.elitsed.doe/Temp/30i8ut373l59etd603m46al…"
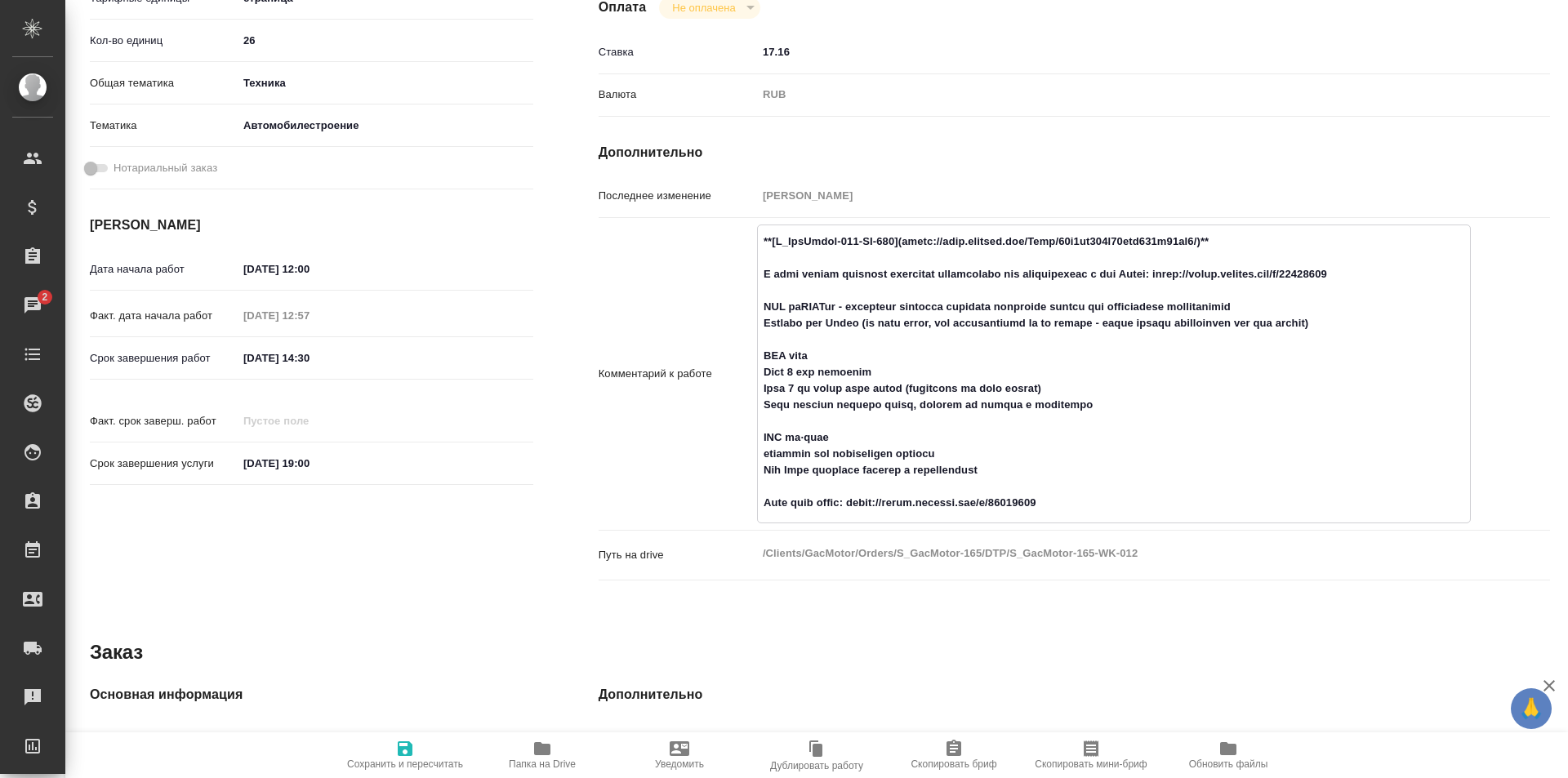
click at [412, 751] on icon "button" at bounding box center [405, 748] width 15 height 15
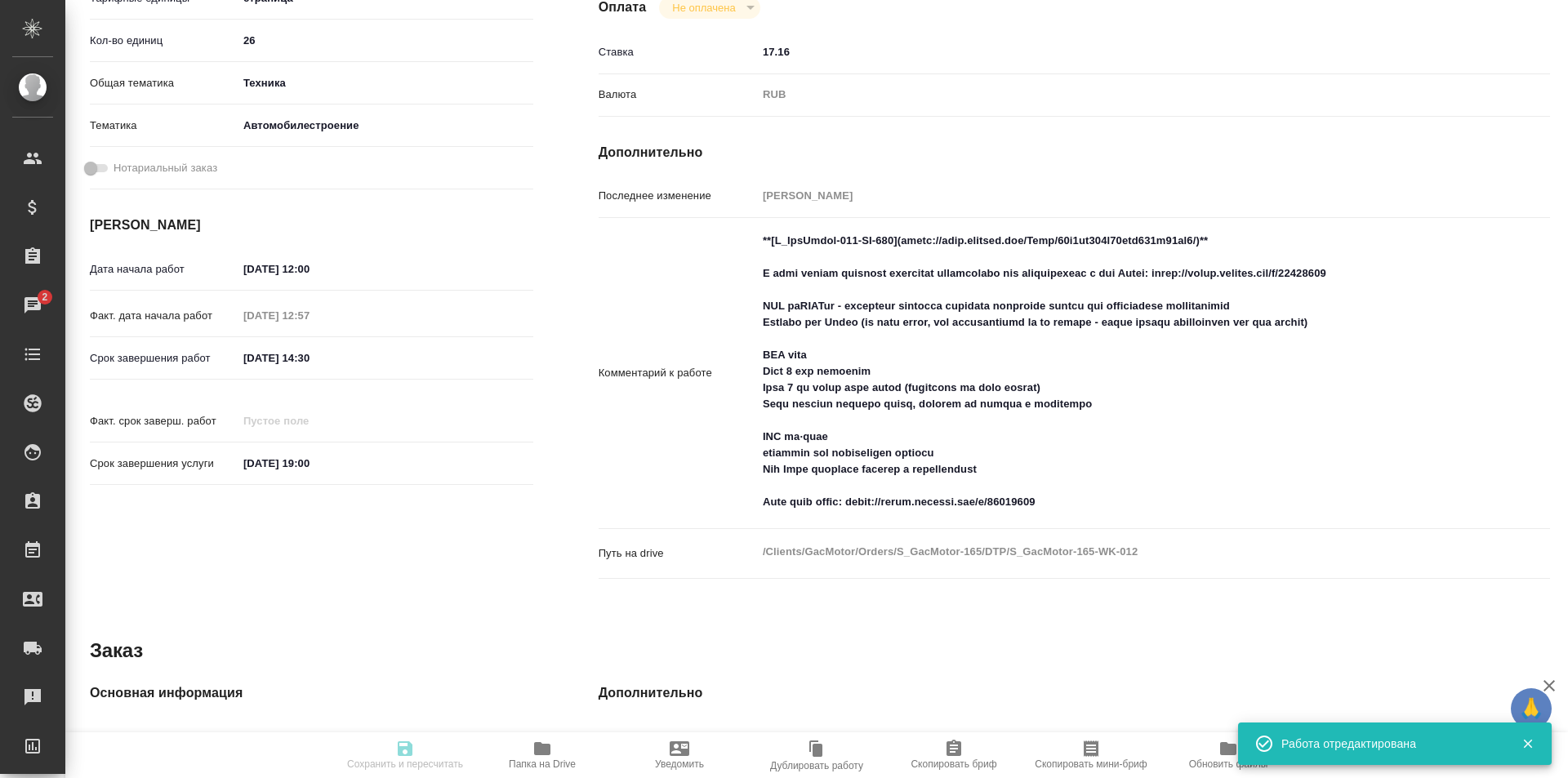
type input "inProgress"
type input "кит-рус"
type input "5a8b1489cc6b4906c91bfdb2"
type input "26"
type input "tech"
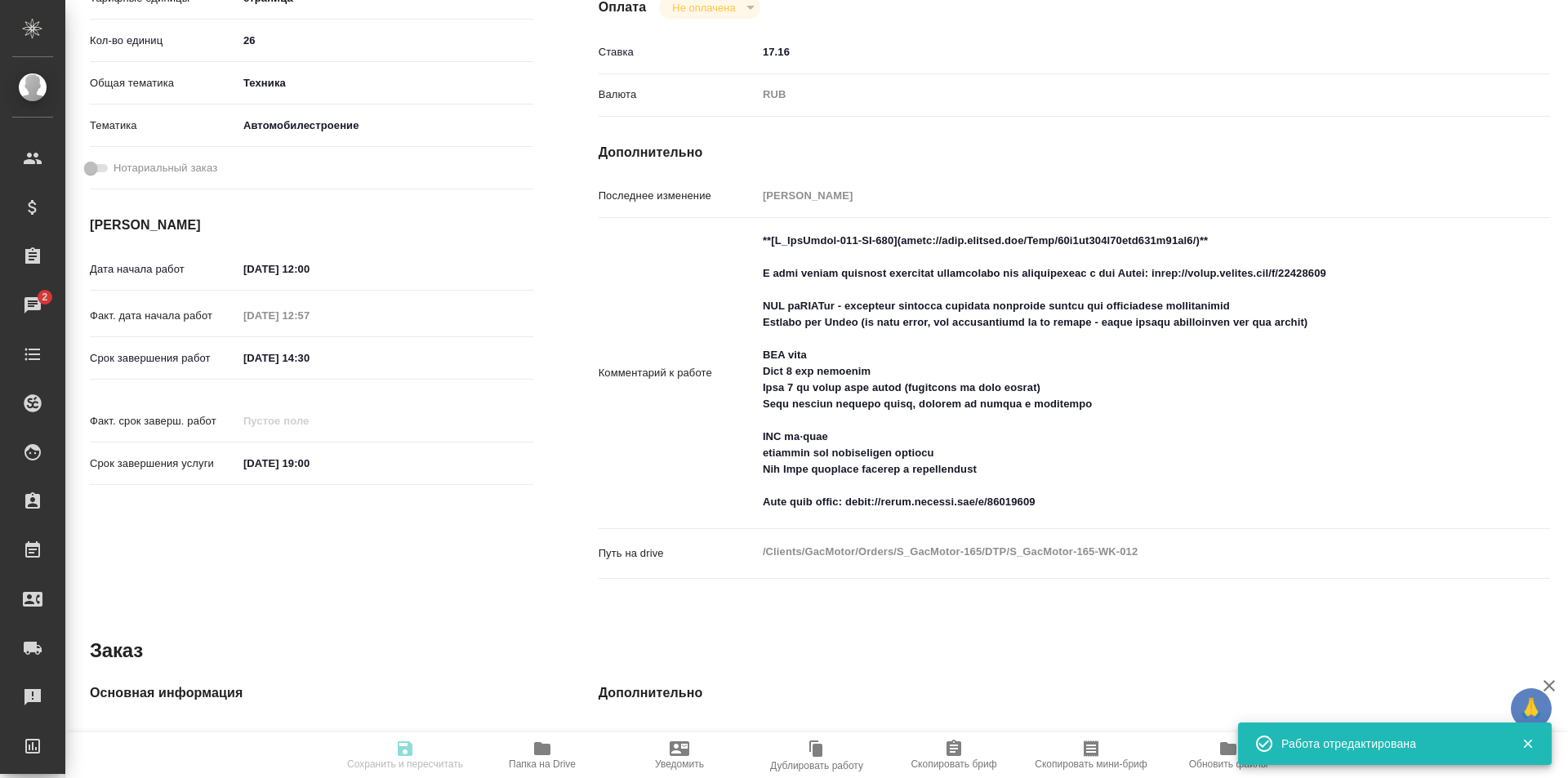
type input "5f647204b73bc97568ca66a7"
type input "[DATE] 12:00"
type input "[DATE] 12:57"
type input "[DATE] 14:30"
type input "[DATE] 19:00"
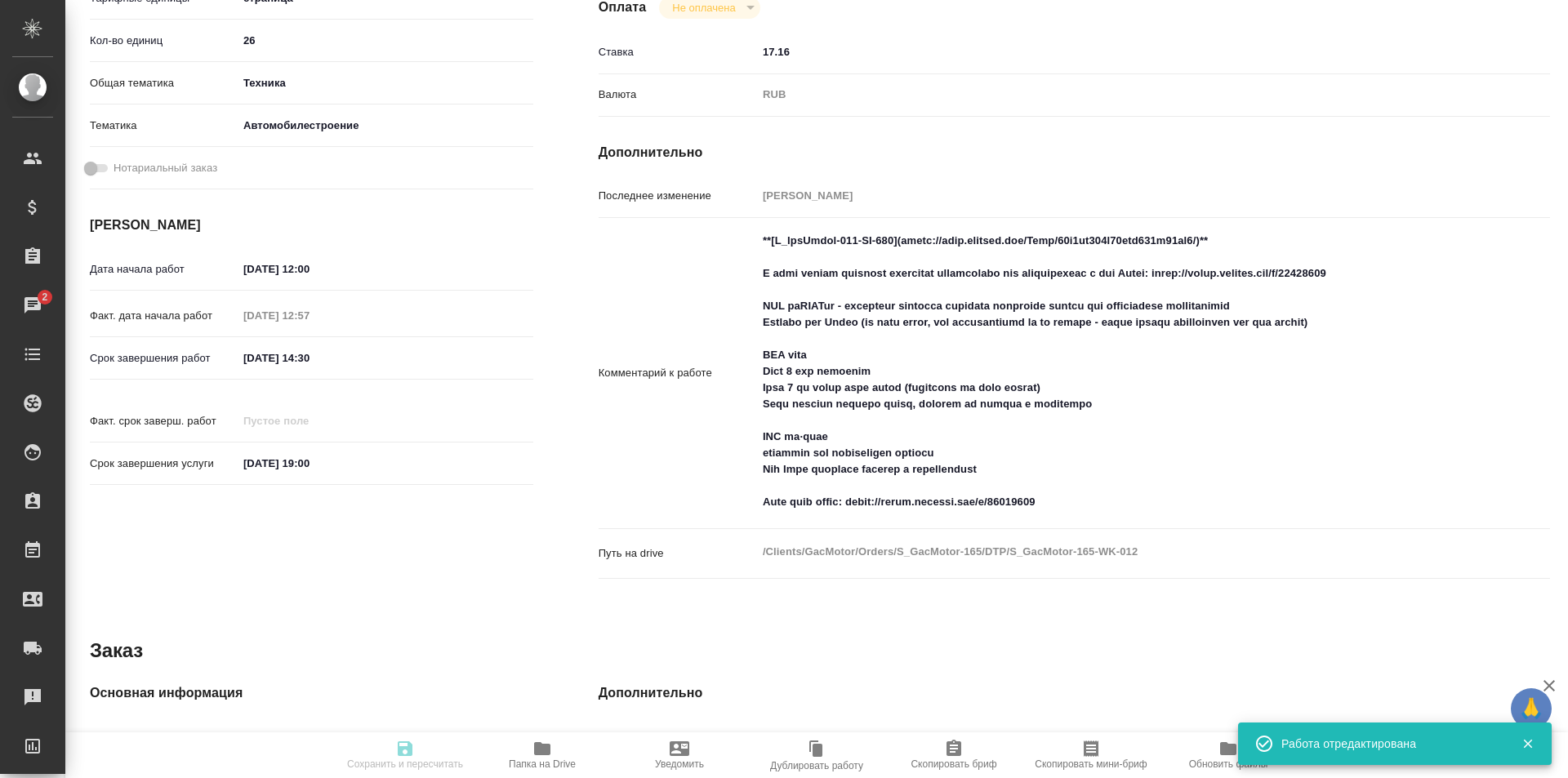
type input "DTPqa"
type input "notPayed"
type input "17.16"
type input "RUB"
type input "[PERSON_NAME]"
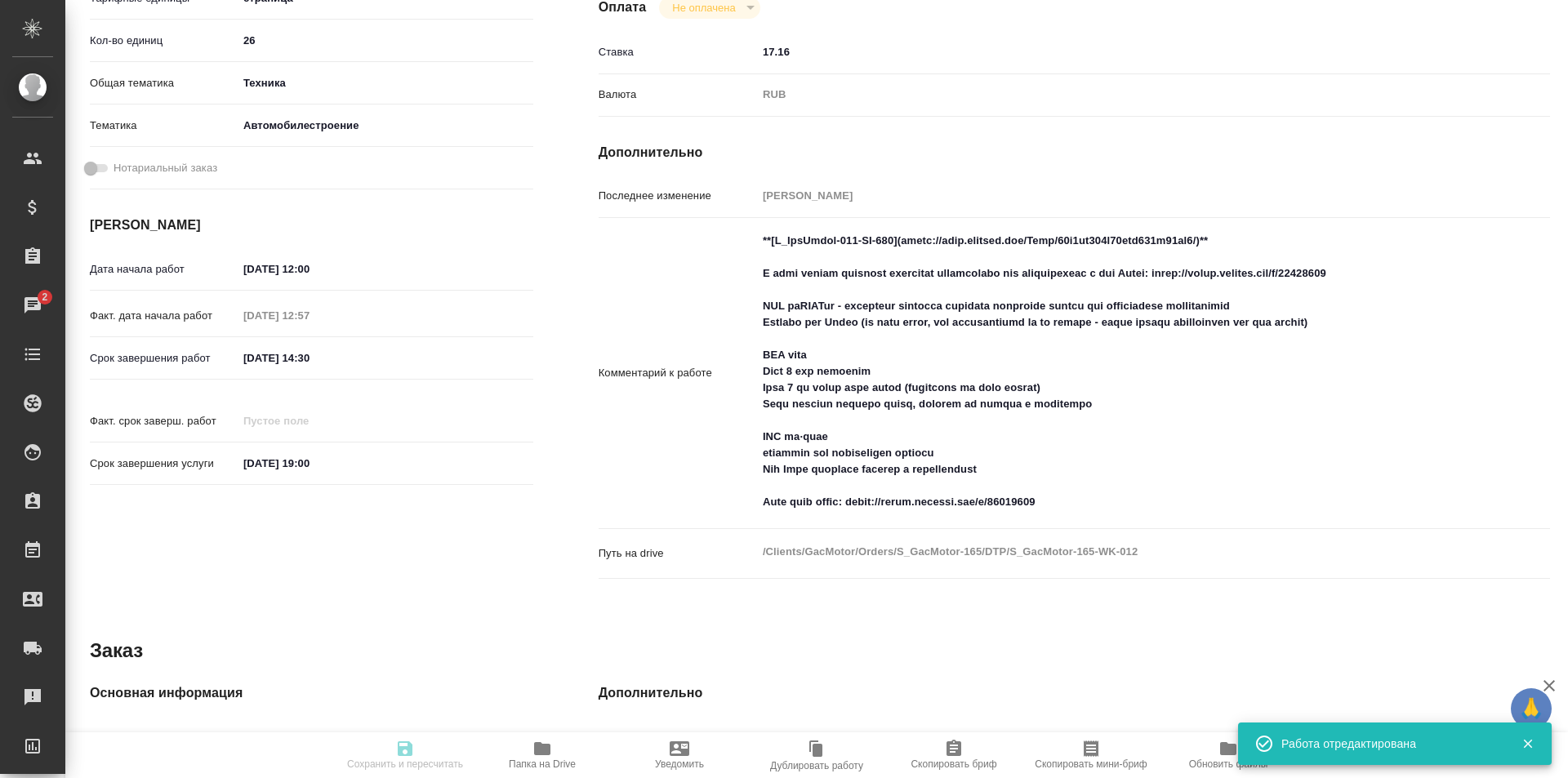
type input "S_GacMotor-165"
type input "Почасовая ставка верстки"
type input "Верстка сложной таблицы (MS Excel), Проверка подверстки стандарт (DTPqa), Прове…"
type input "[PERSON_NAME], [PERSON_NAME]"
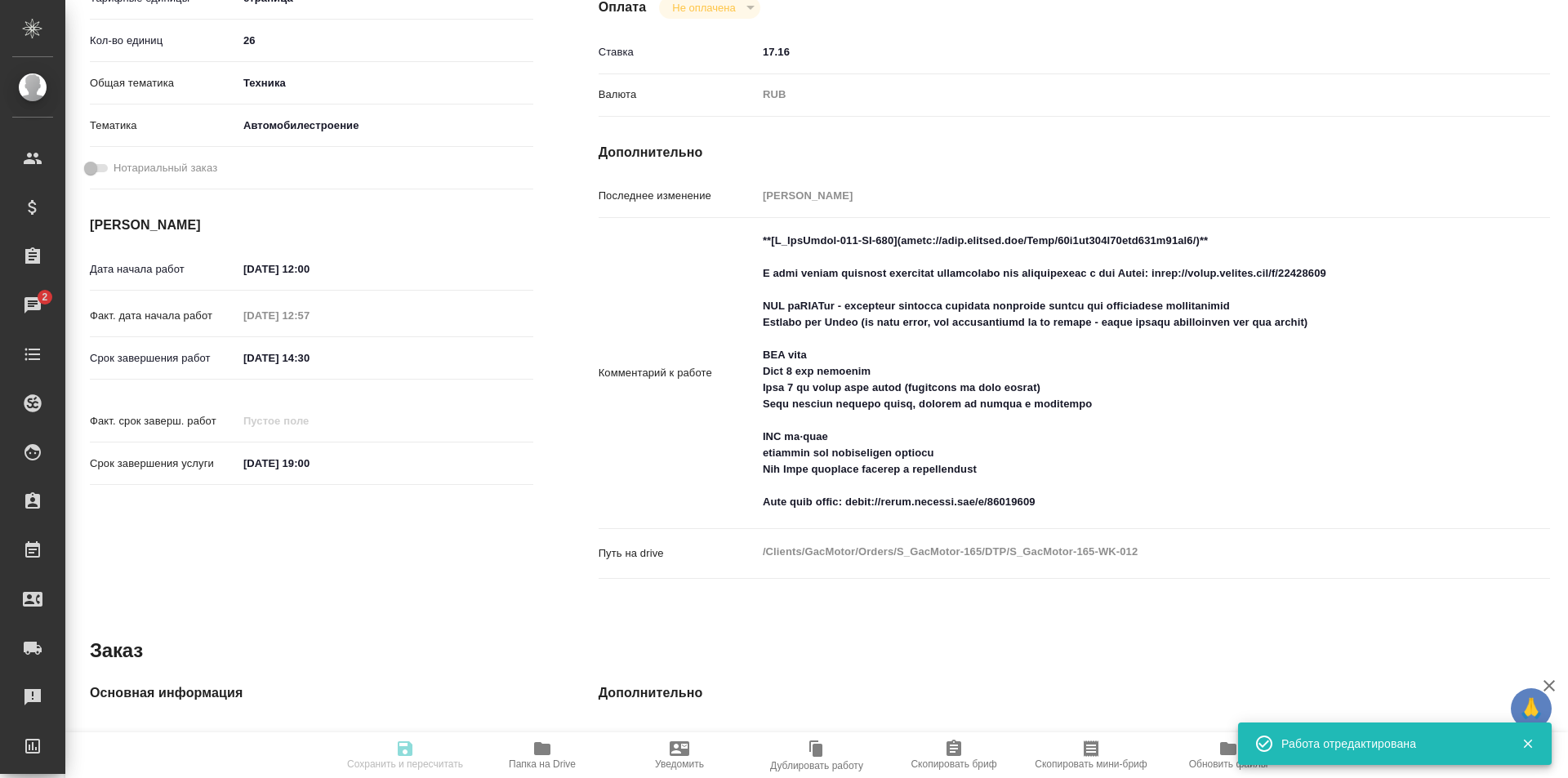
type input "/Clients/GacMotor/Orders/S_GacMotor-165"
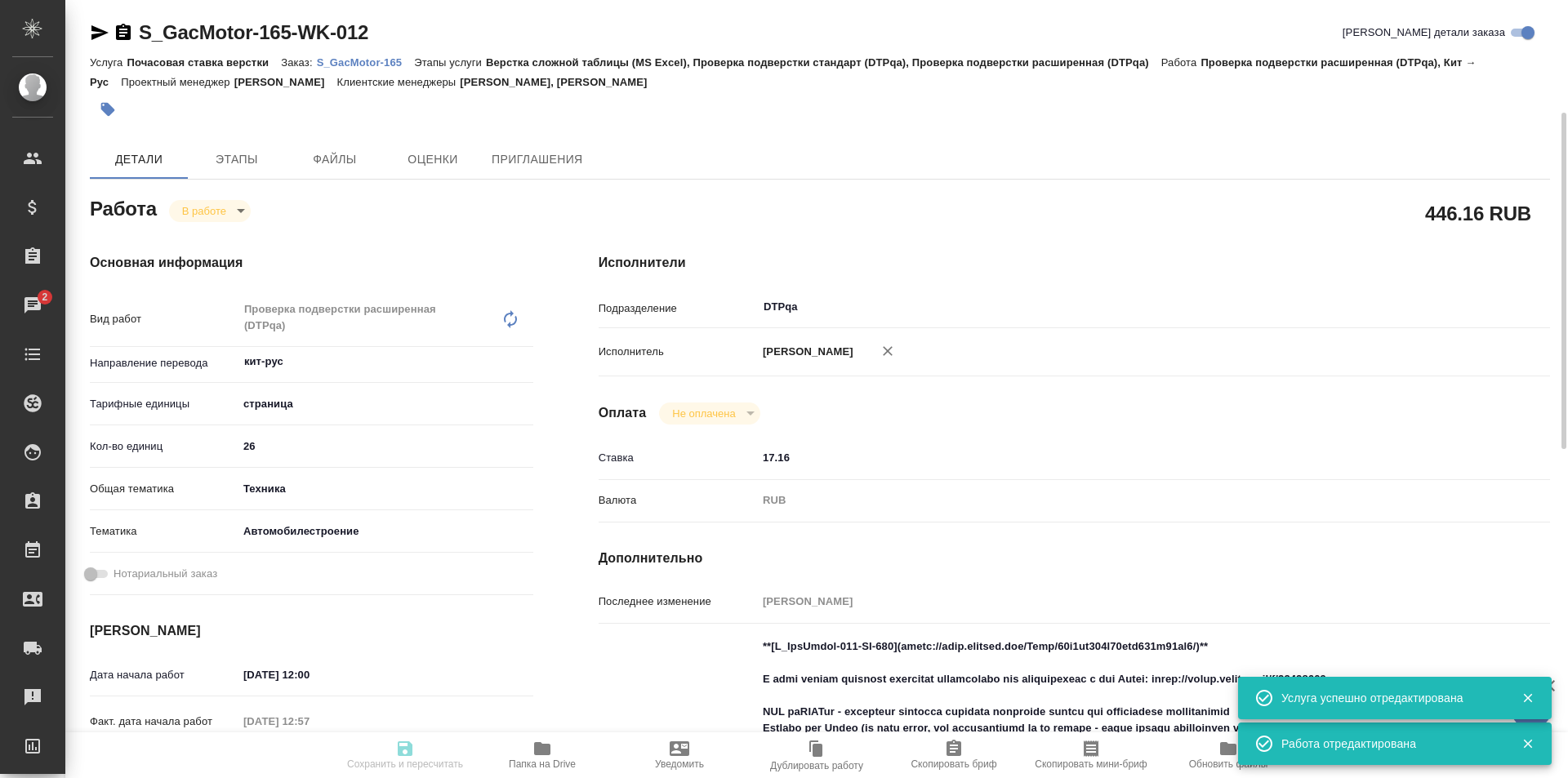
scroll to position [0, 0]
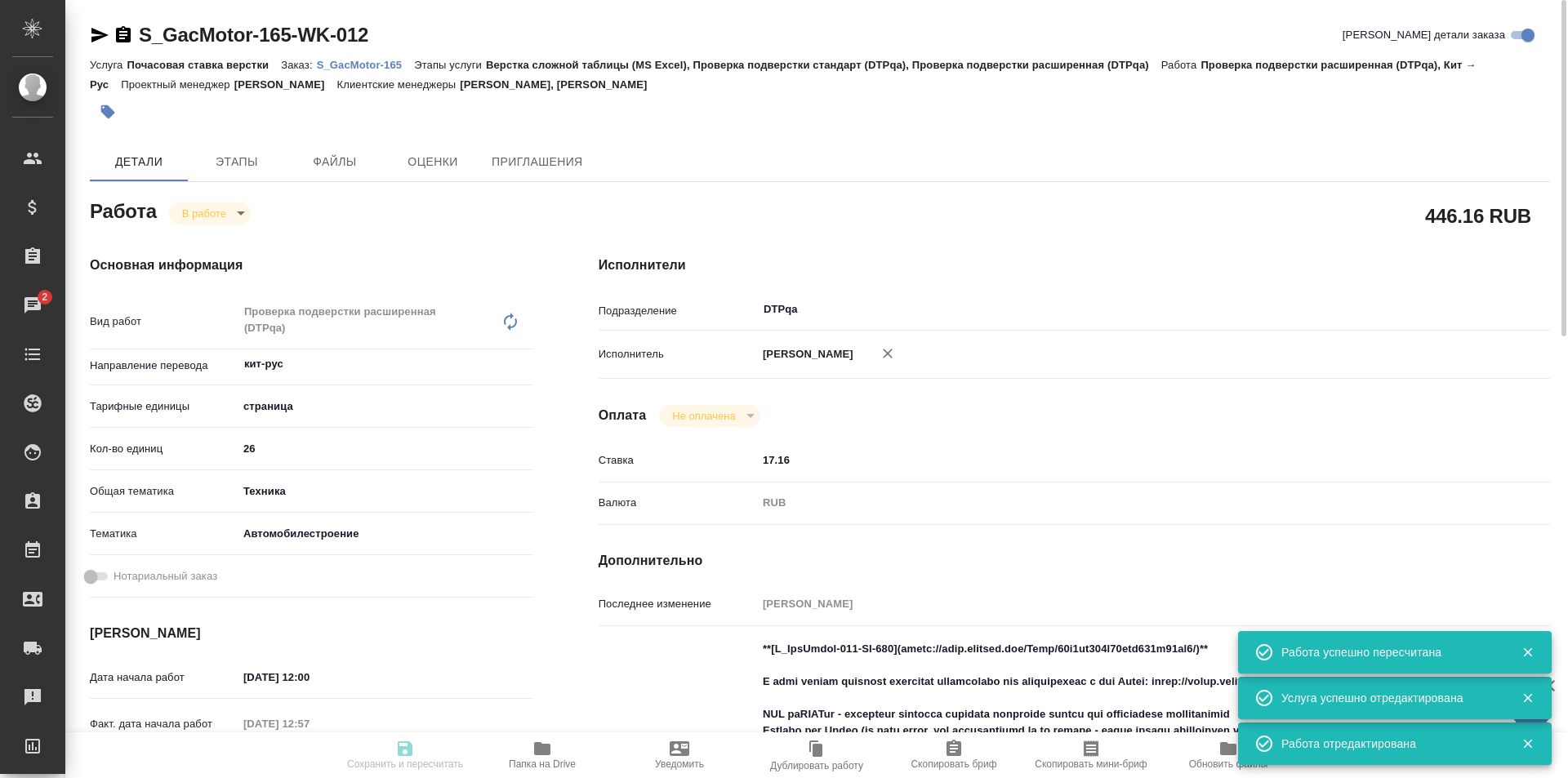
type input "inProgress"
type input "кит-рус"
type input "5a8b1489cc6b4906c91bfdb2"
type input "26"
type input "tech"
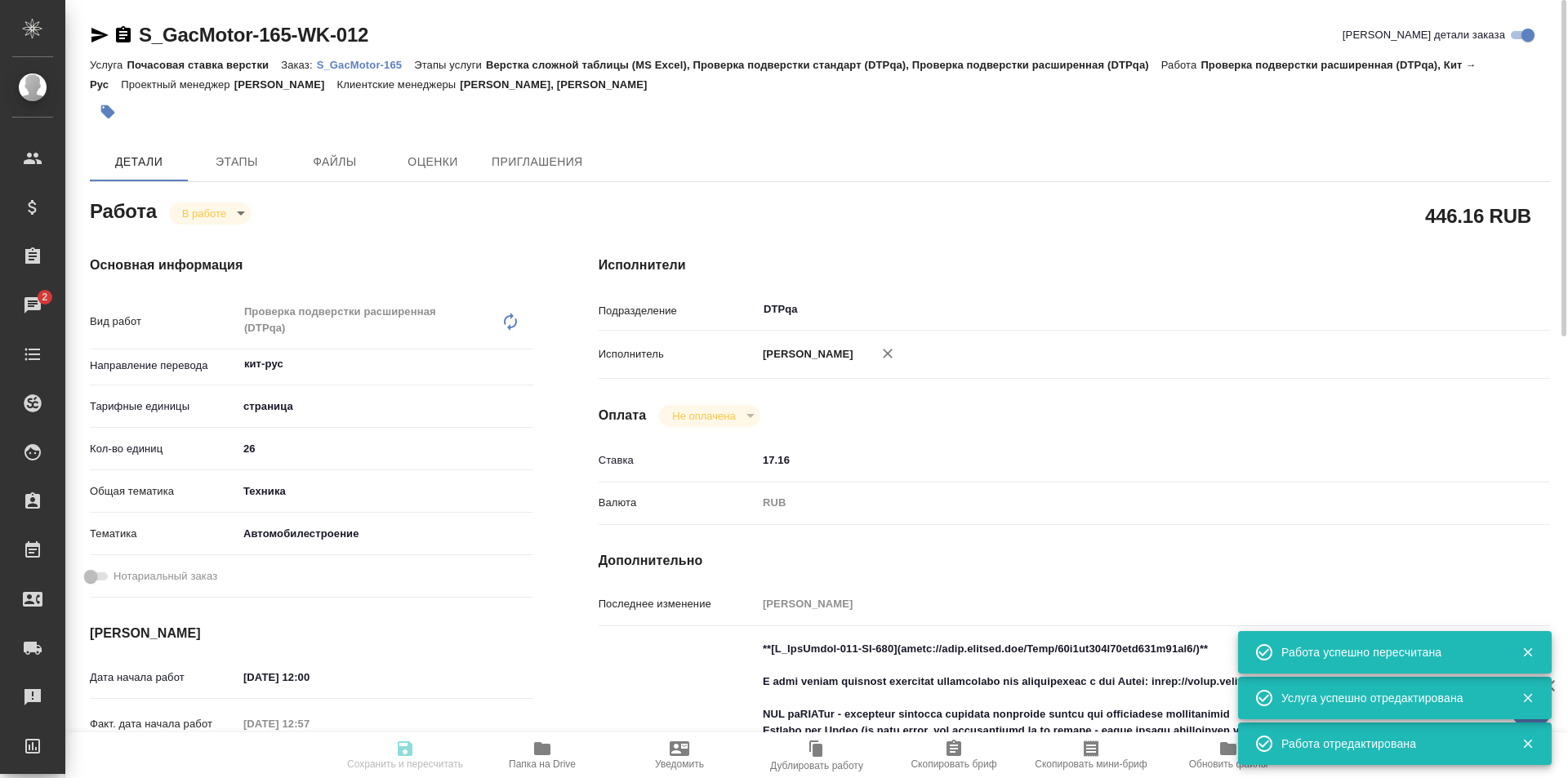
type input "5f647204b73bc97568ca66a7"
type input "[DATE] 12:00"
type input "[DATE] 12:57"
type input "[DATE] 14:30"
type input "[DATE] 19:00"
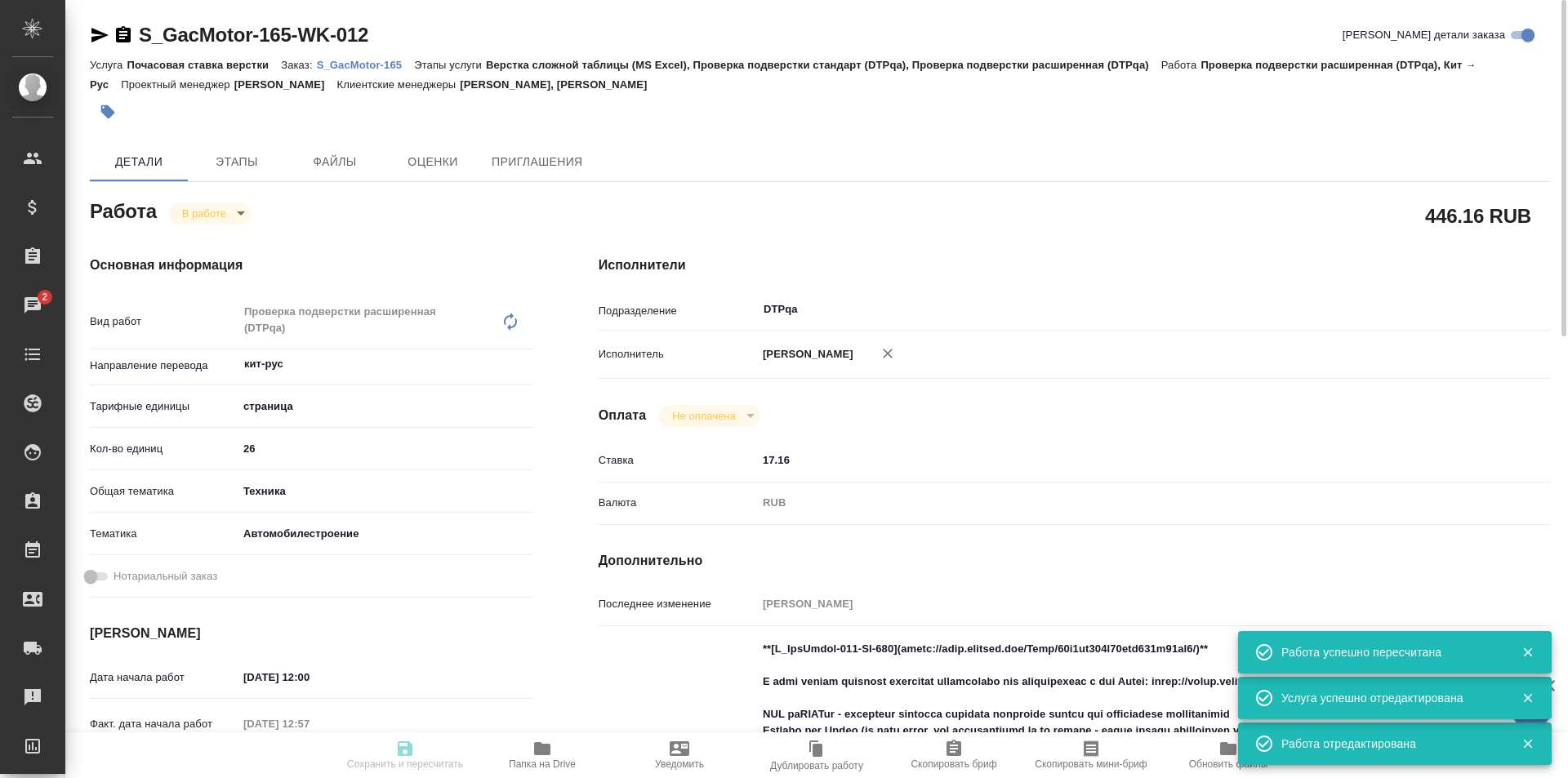
type input "DTPqa"
type input "notPayed"
type input "17.16"
type input "RUB"
type input "[PERSON_NAME]"
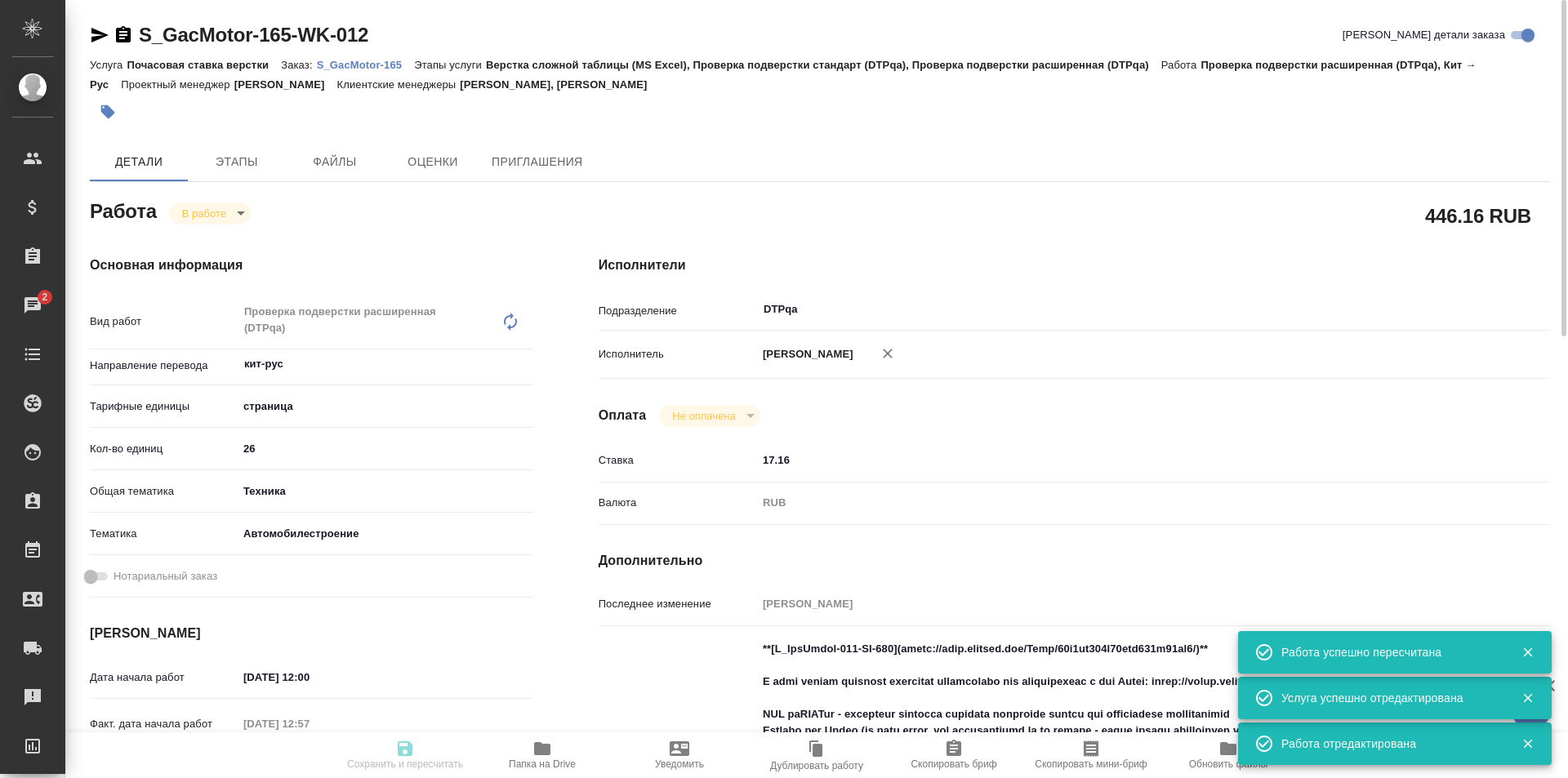
type input "S_GacMotor-165"
type input "Почасовая ставка верстки"
type input "Верстка сложной таблицы (MS Excel), Проверка подверстки стандарт (DTPqa), Прове…"
type input "[PERSON_NAME], [PERSON_NAME]"
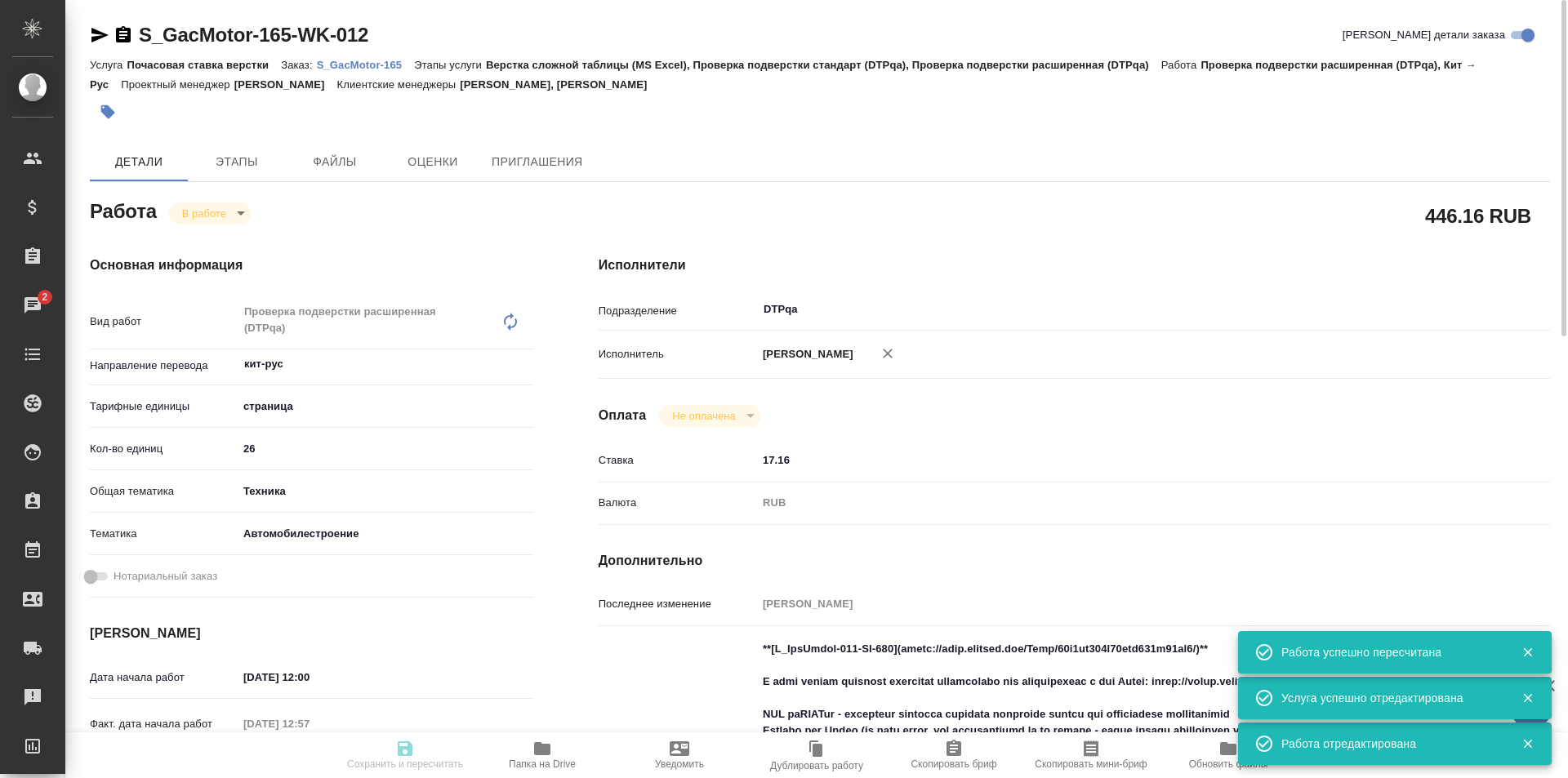
type input "/Clients/GacMotor/Orders/S_GacMotor-165"
click at [231, 211] on body "🙏 .cls-1 fill:#fff; AWATERA Ismagilova Diana Клиенты Спецификации Заказы 2 Чаты…" at bounding box center [784, 389] width 1568 height 778
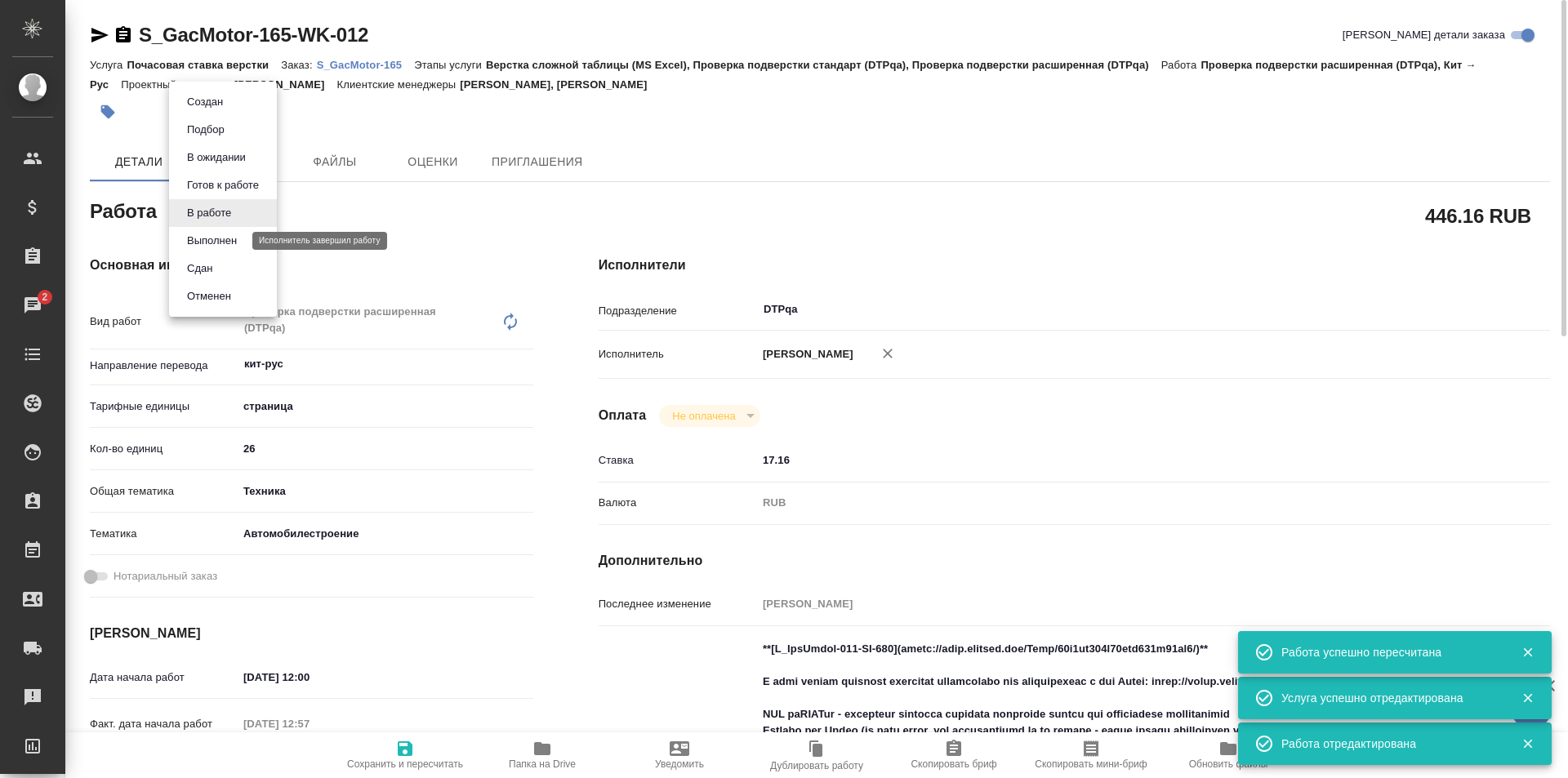
click at [217, 237] on button "Выполнен" at bounding box center [212, 240] width 60 height 18
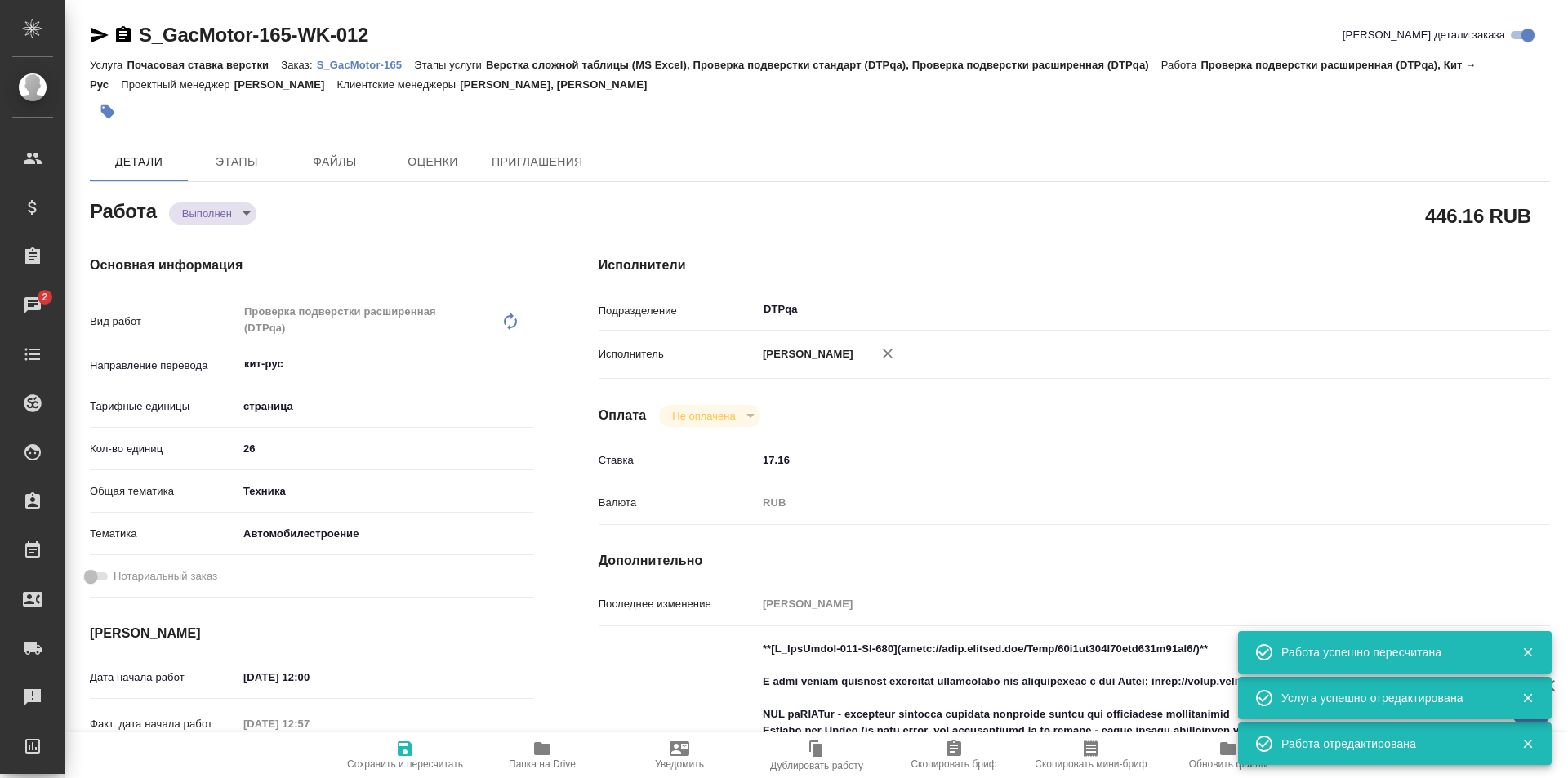
type textarea "x"
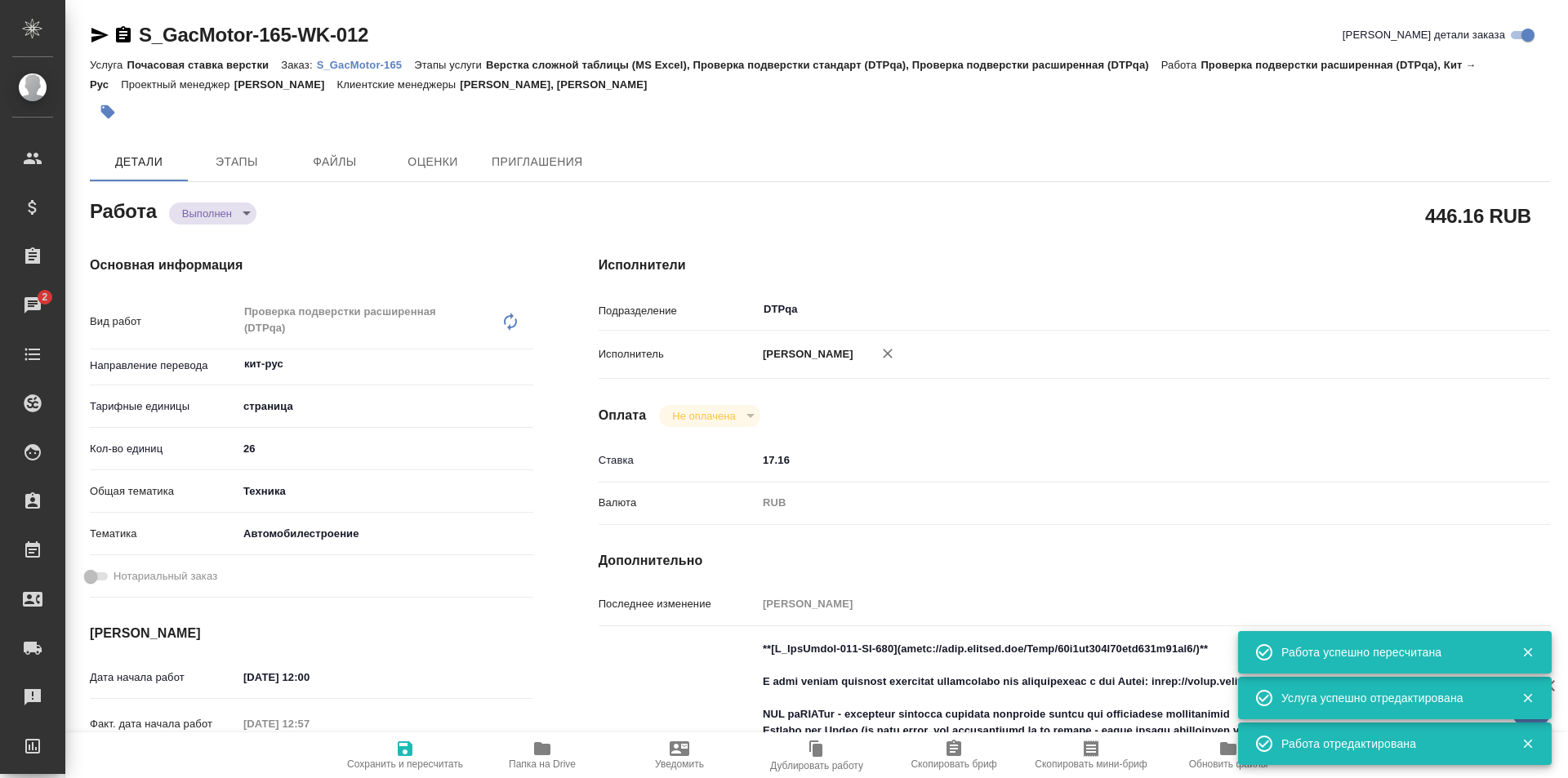
type textarea "x"
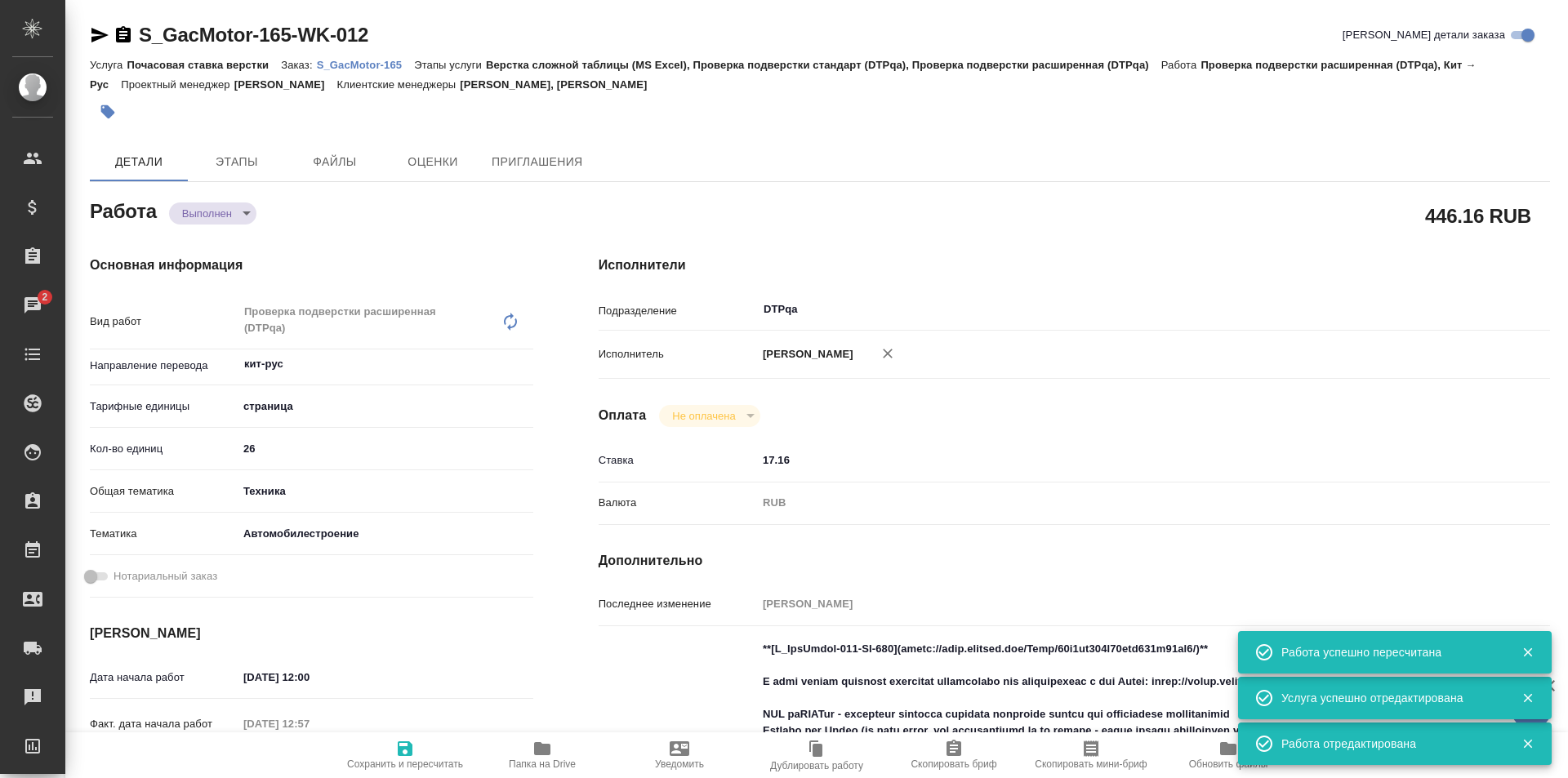
type textarea "x"
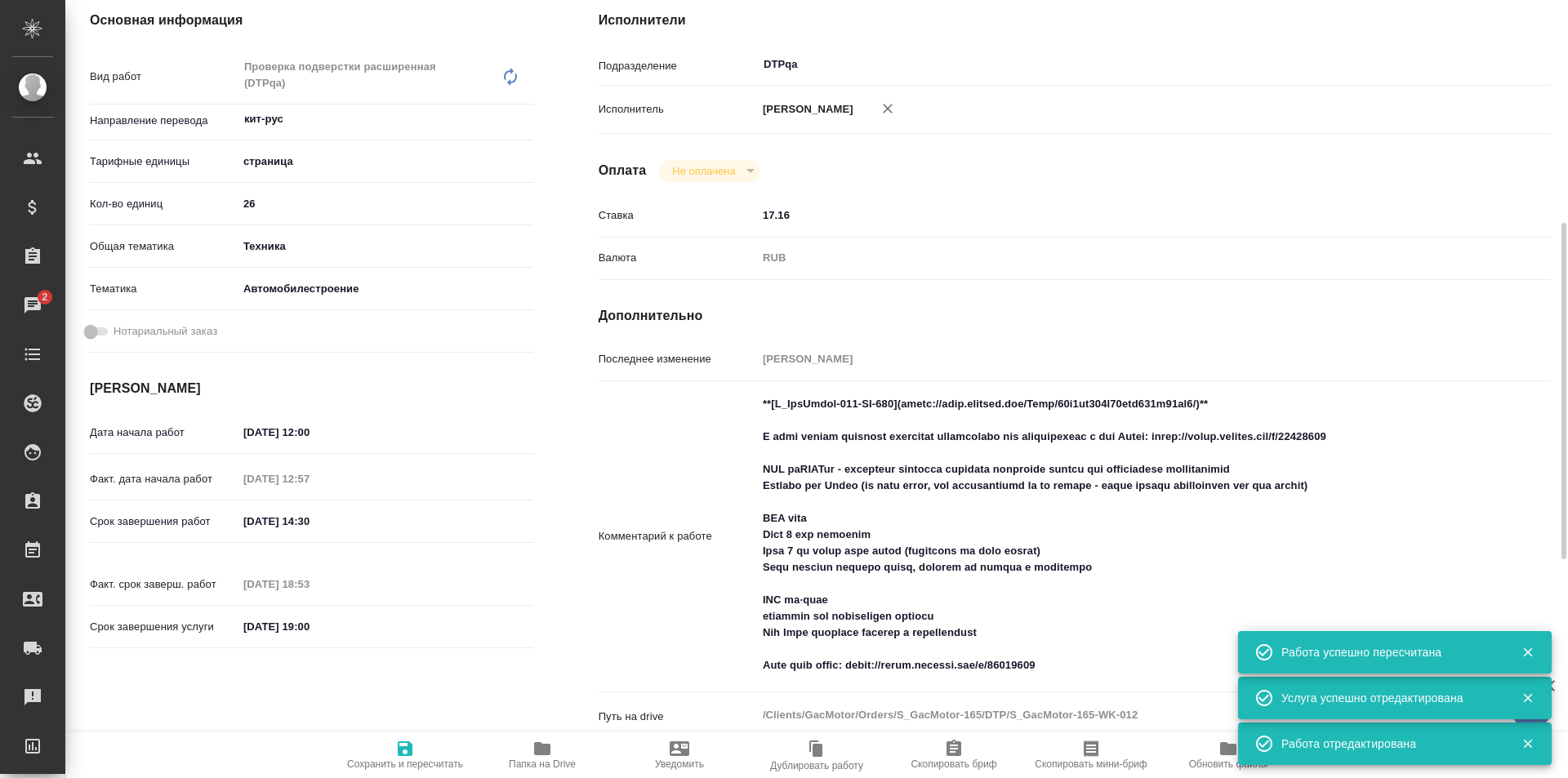
scroll to position [326, 0]
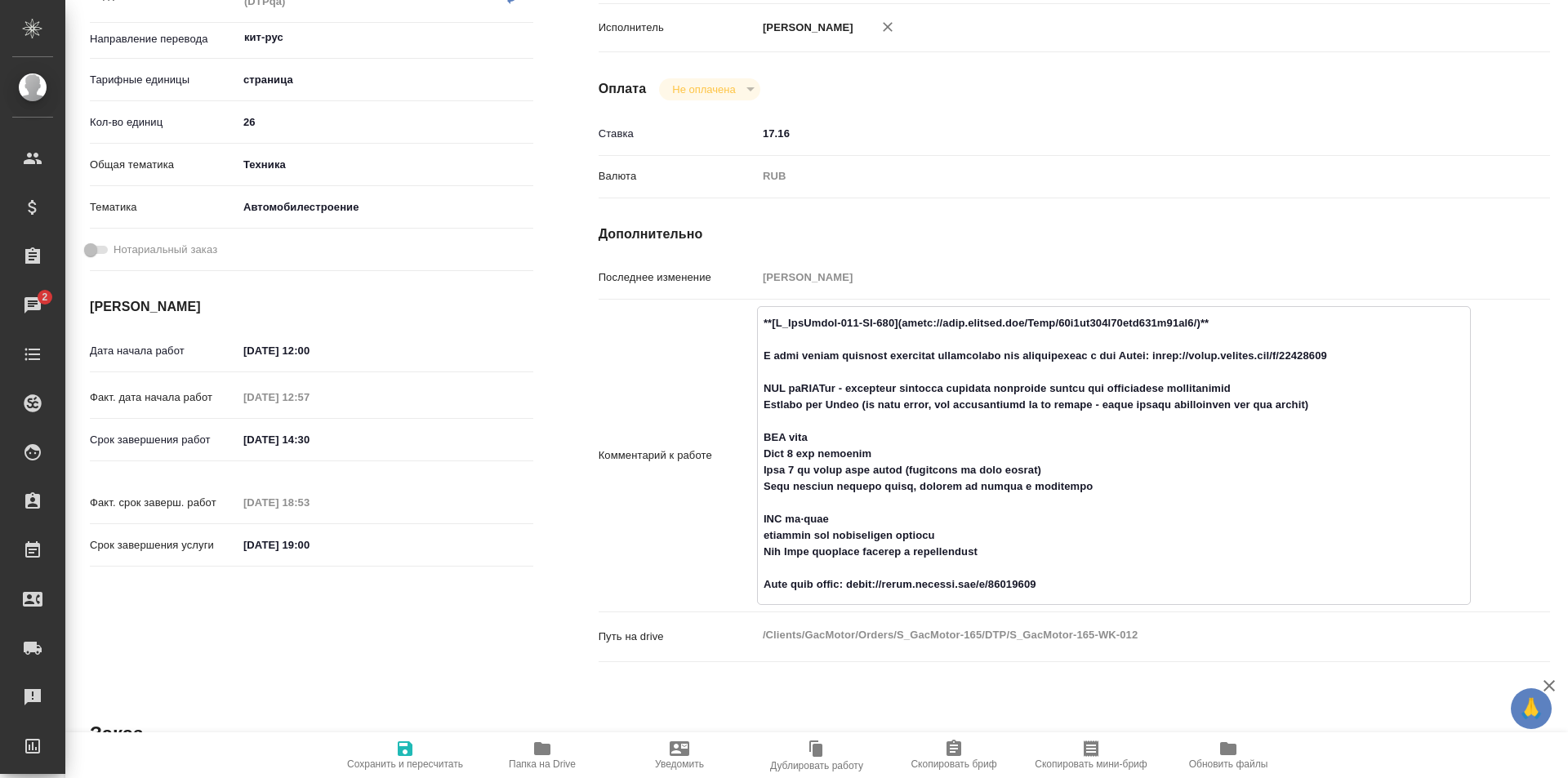
drag, startPoint x: 756, startPoint y: 385, endPoint x: 1017, endPoint y: 551, distance: 309.3
click at [1016, 553] on textarea at bounding box center [1114, 454] width 712 height 289
click at [1087, 489] on textarea at bounding box center [1114, 453] width 714 height 289
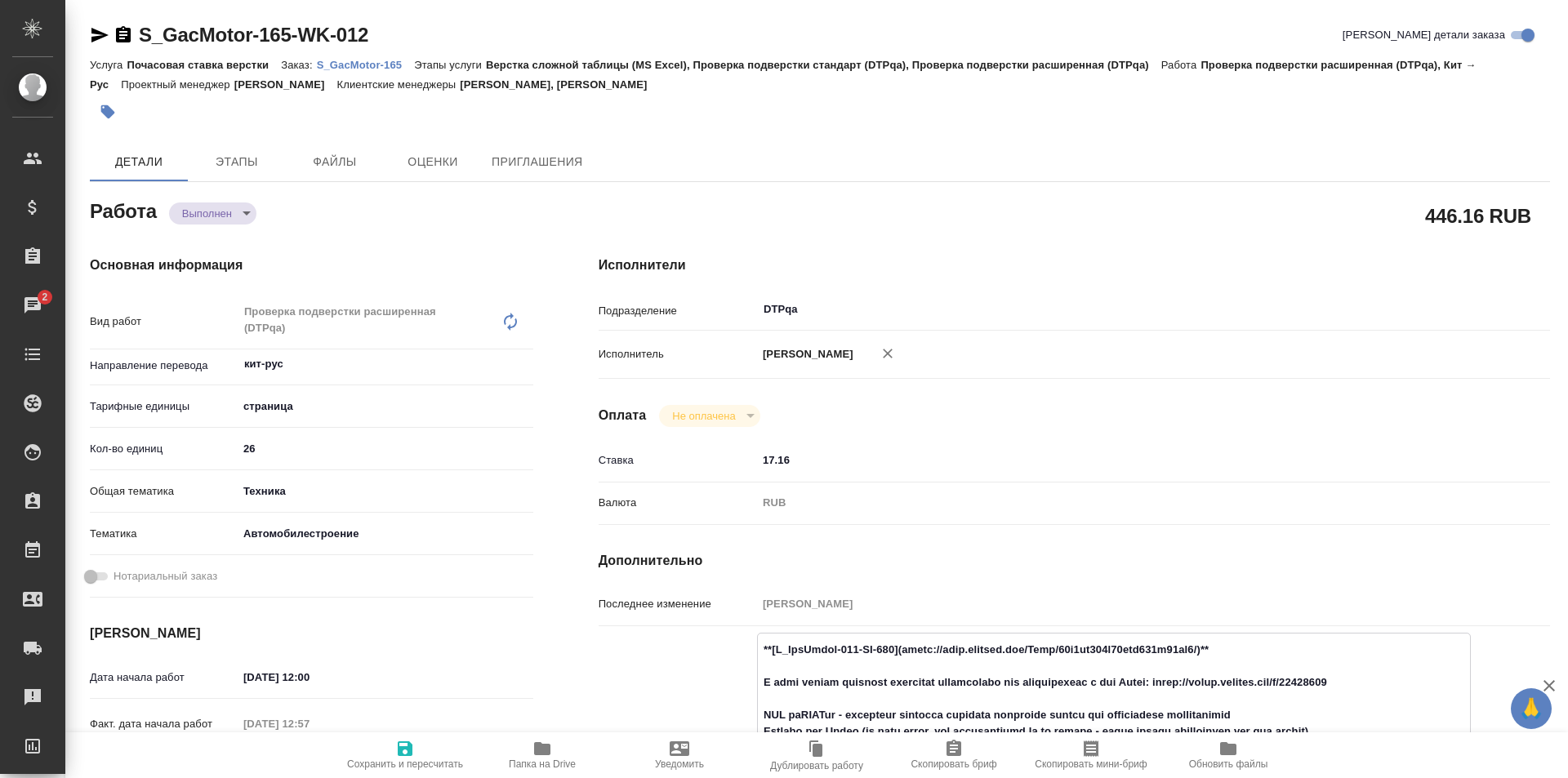
type textarea "x"
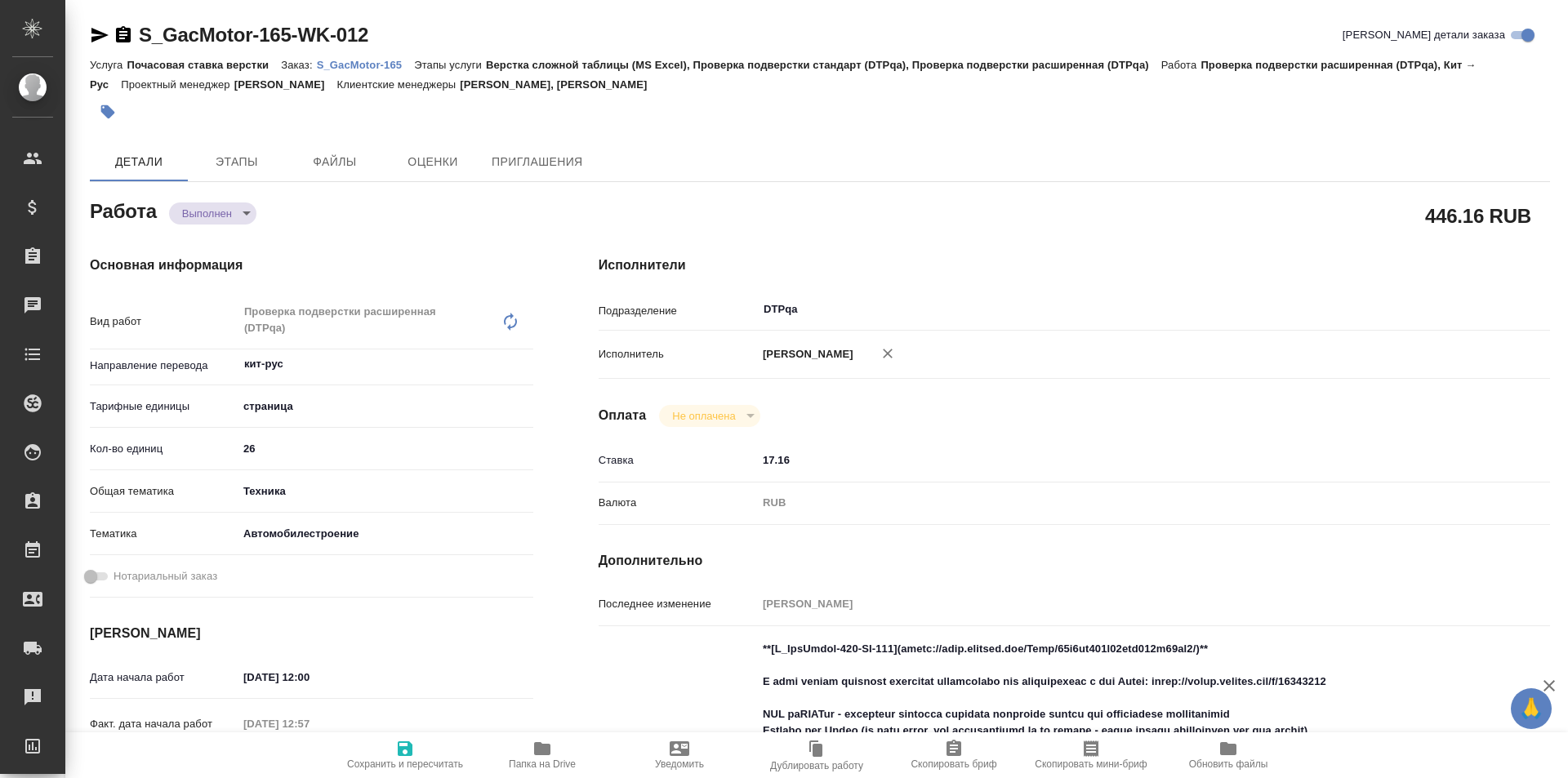
type textarea "x"
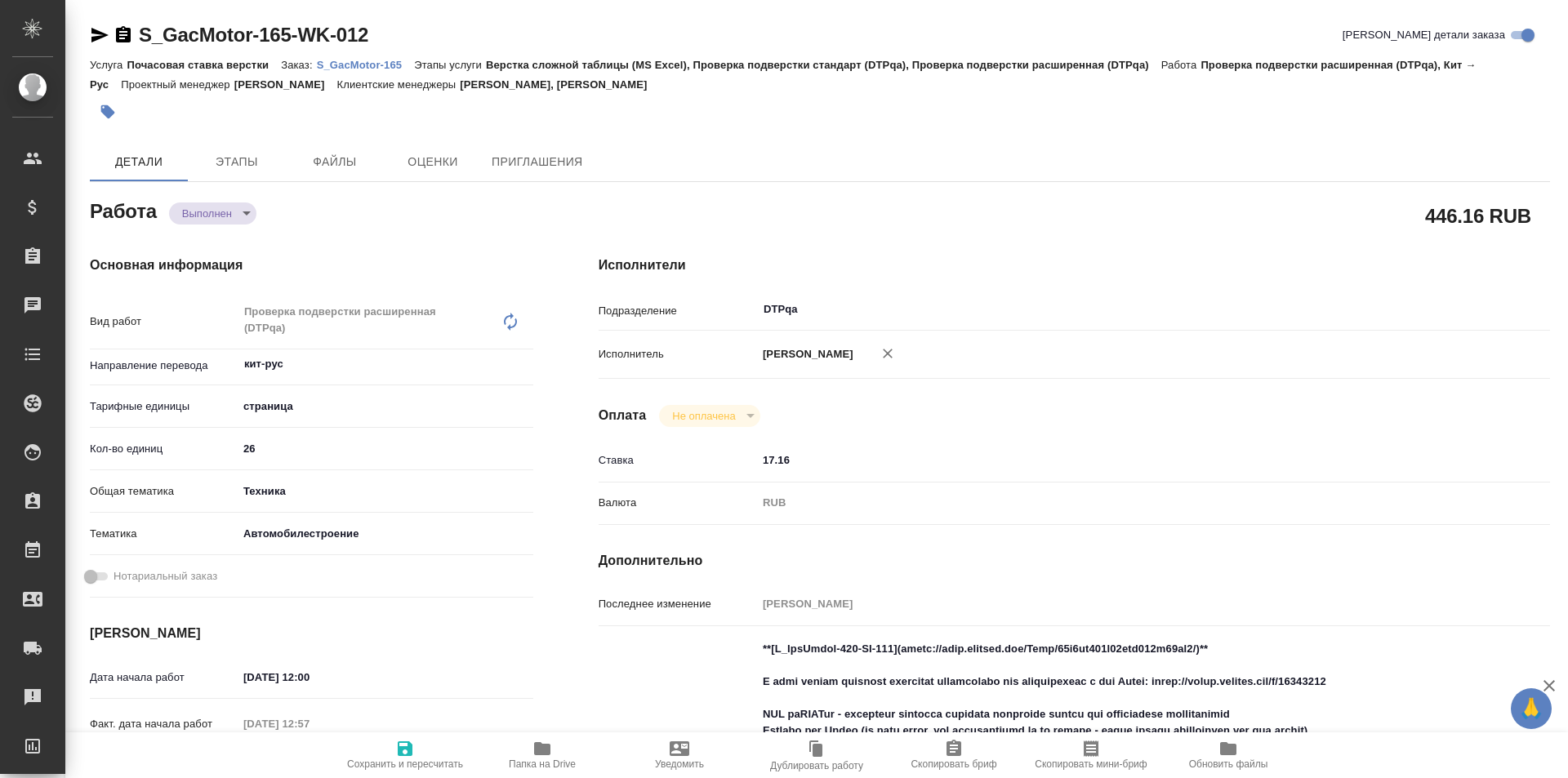
type textarea "x"
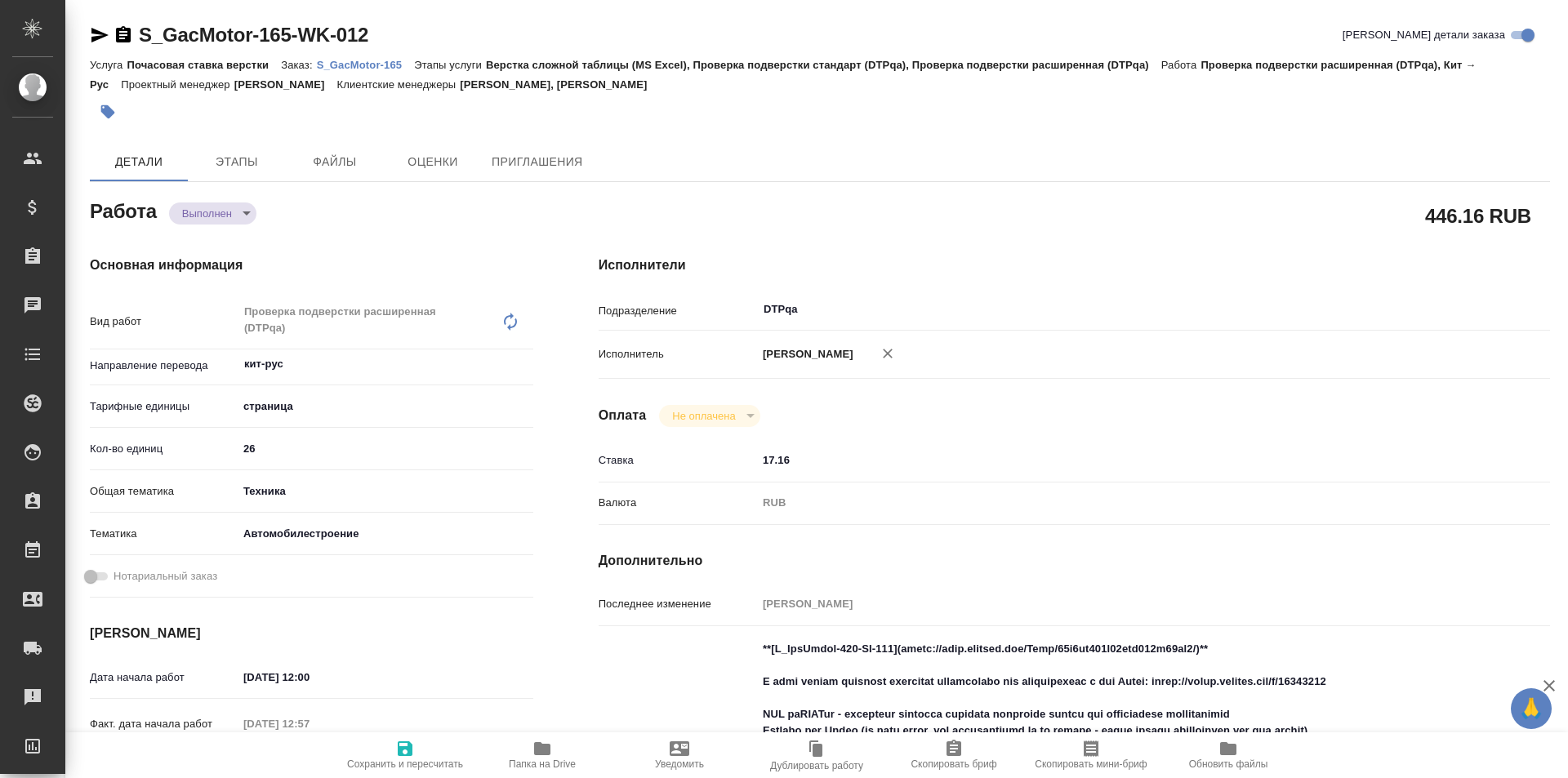
type textarea "x"
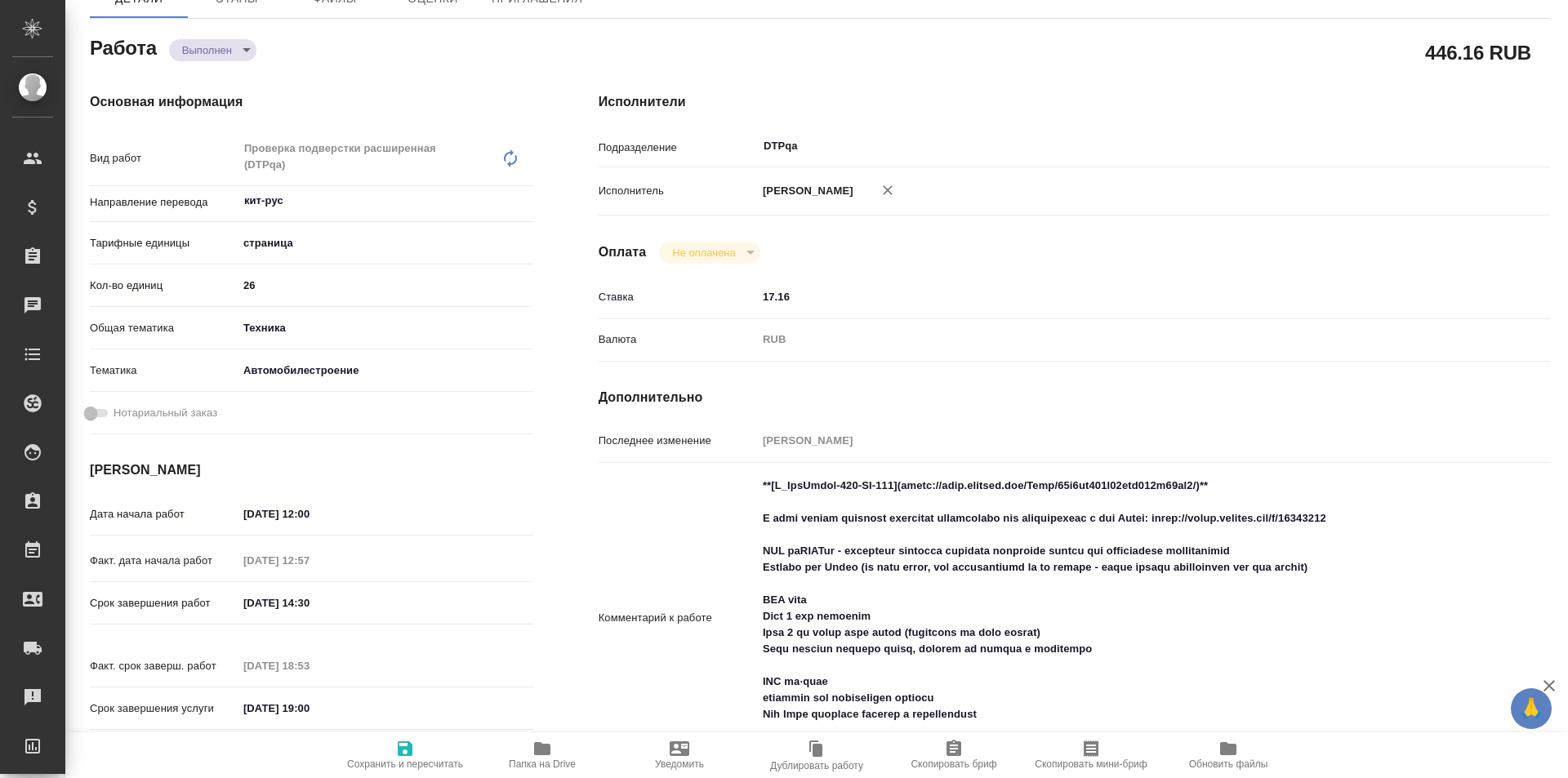
type textarea "x"
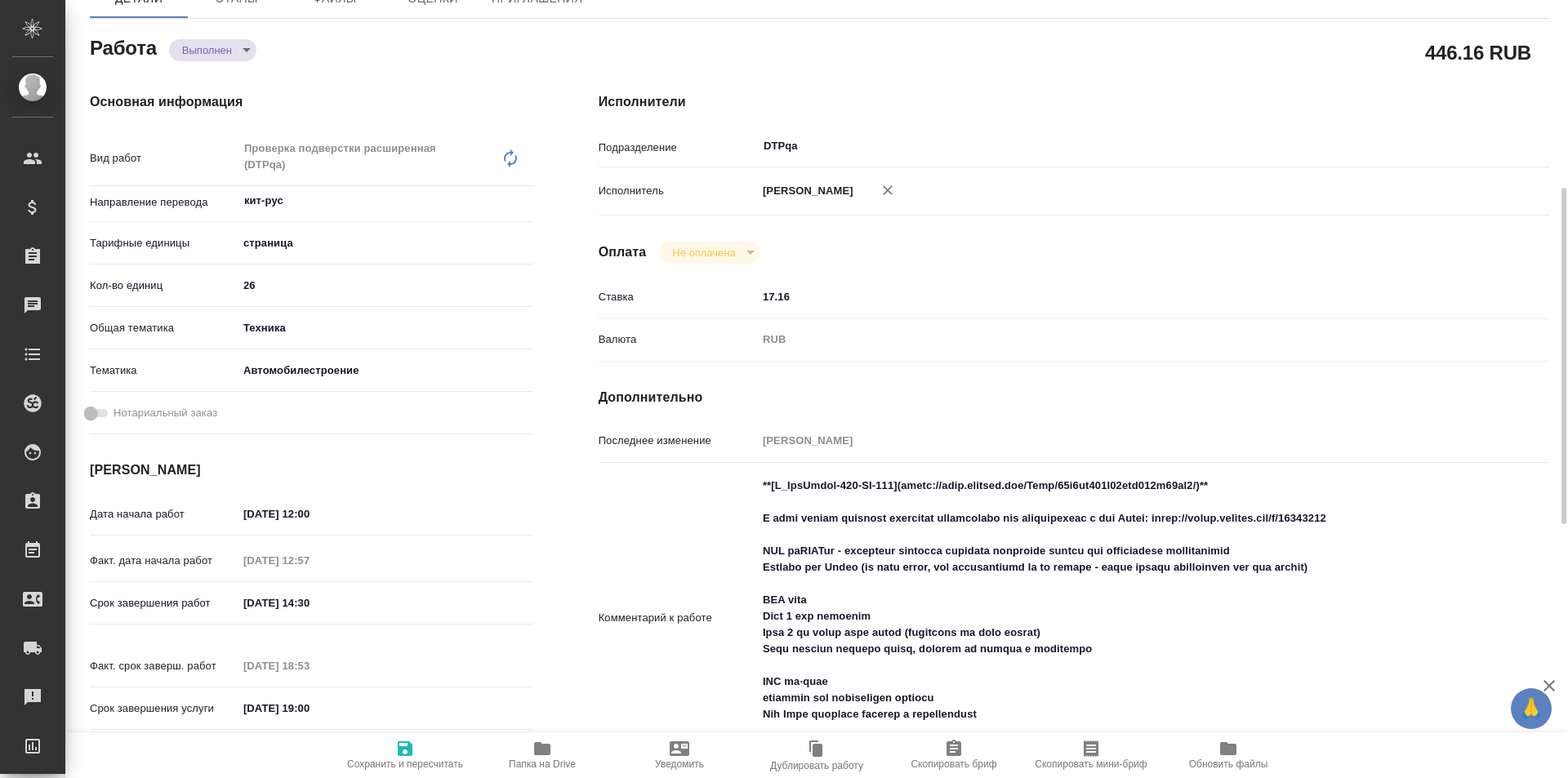
scroll to position [244, 0]
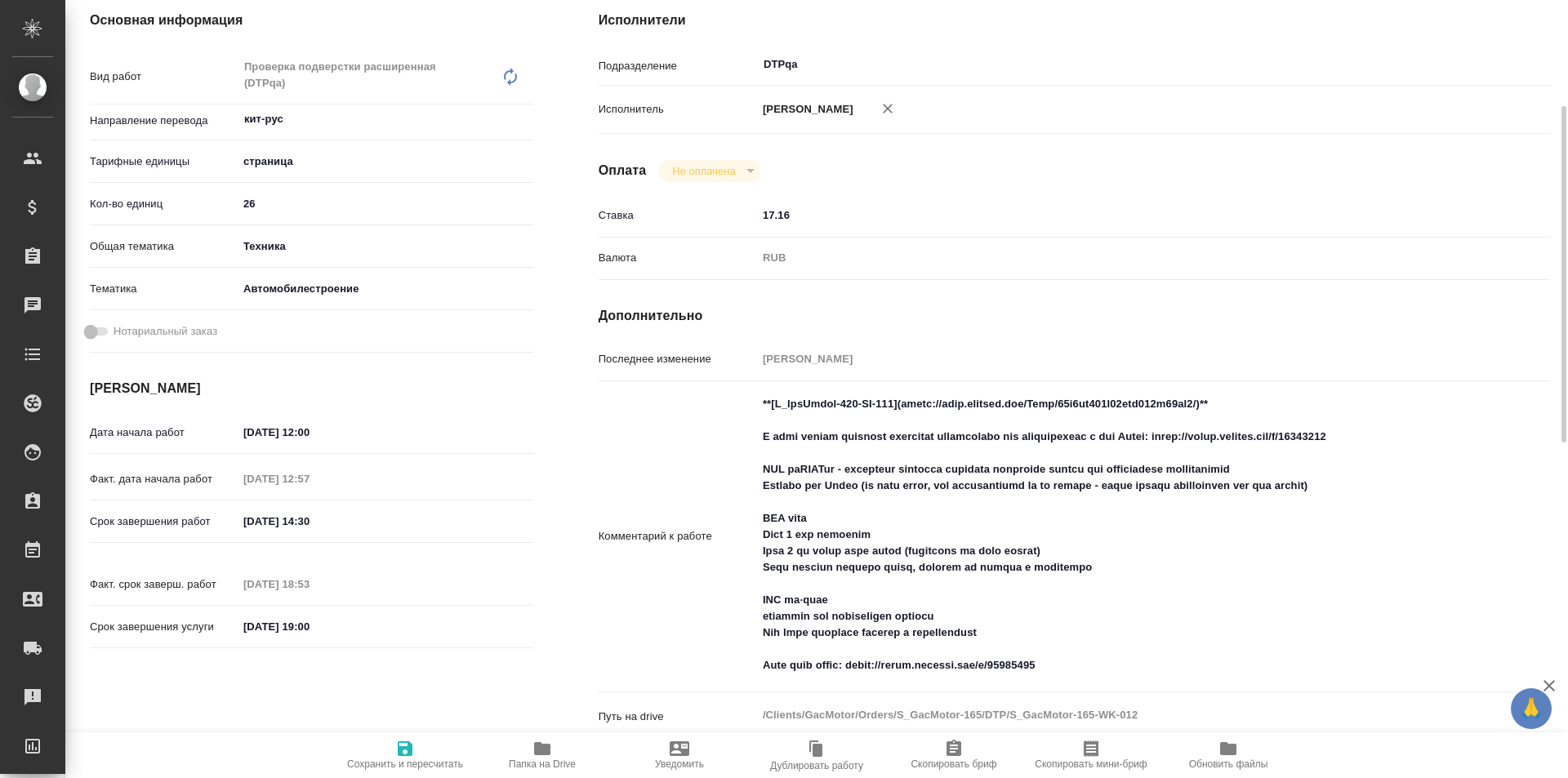
type textarea "x"
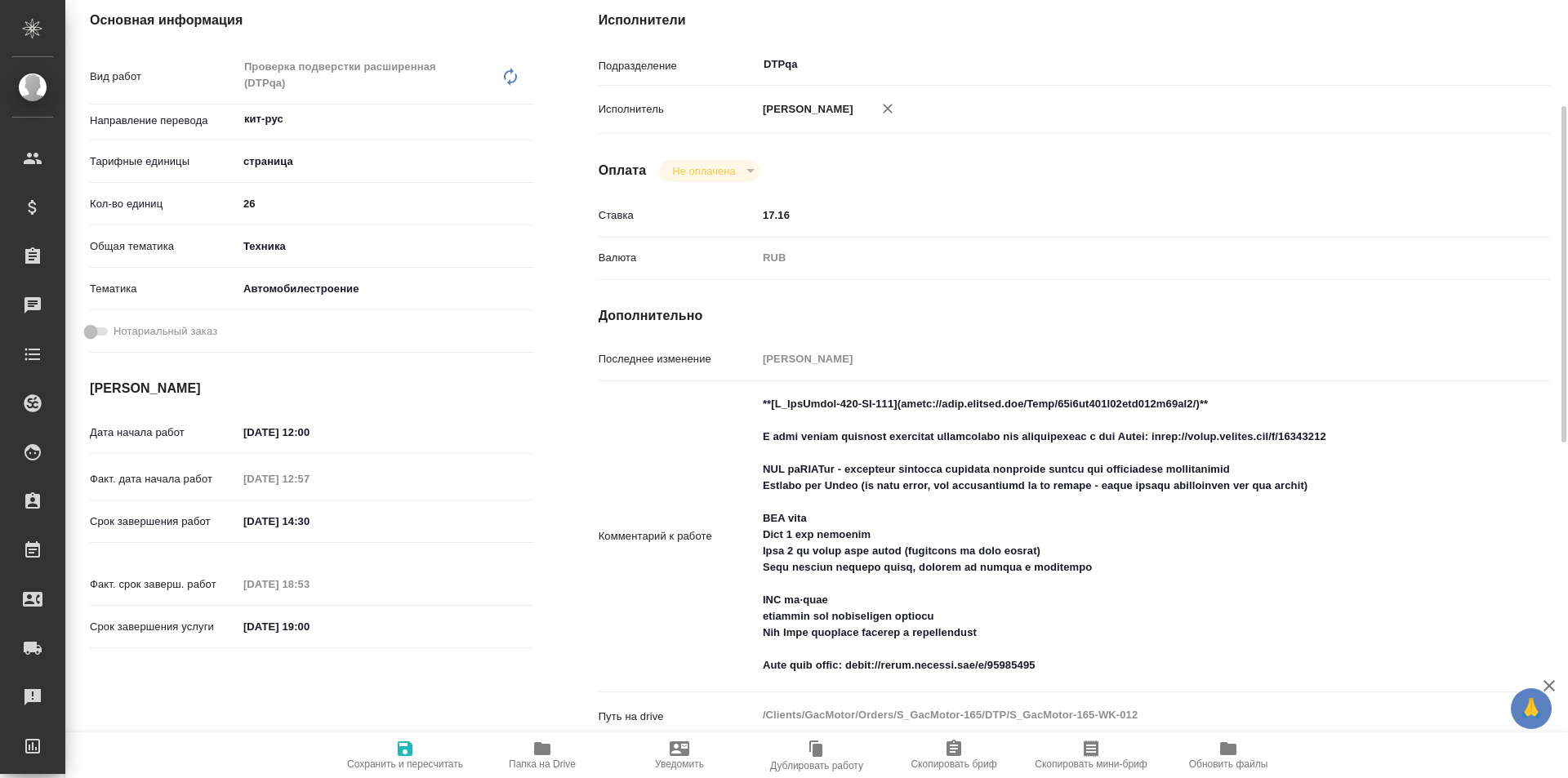
type textarea "x"
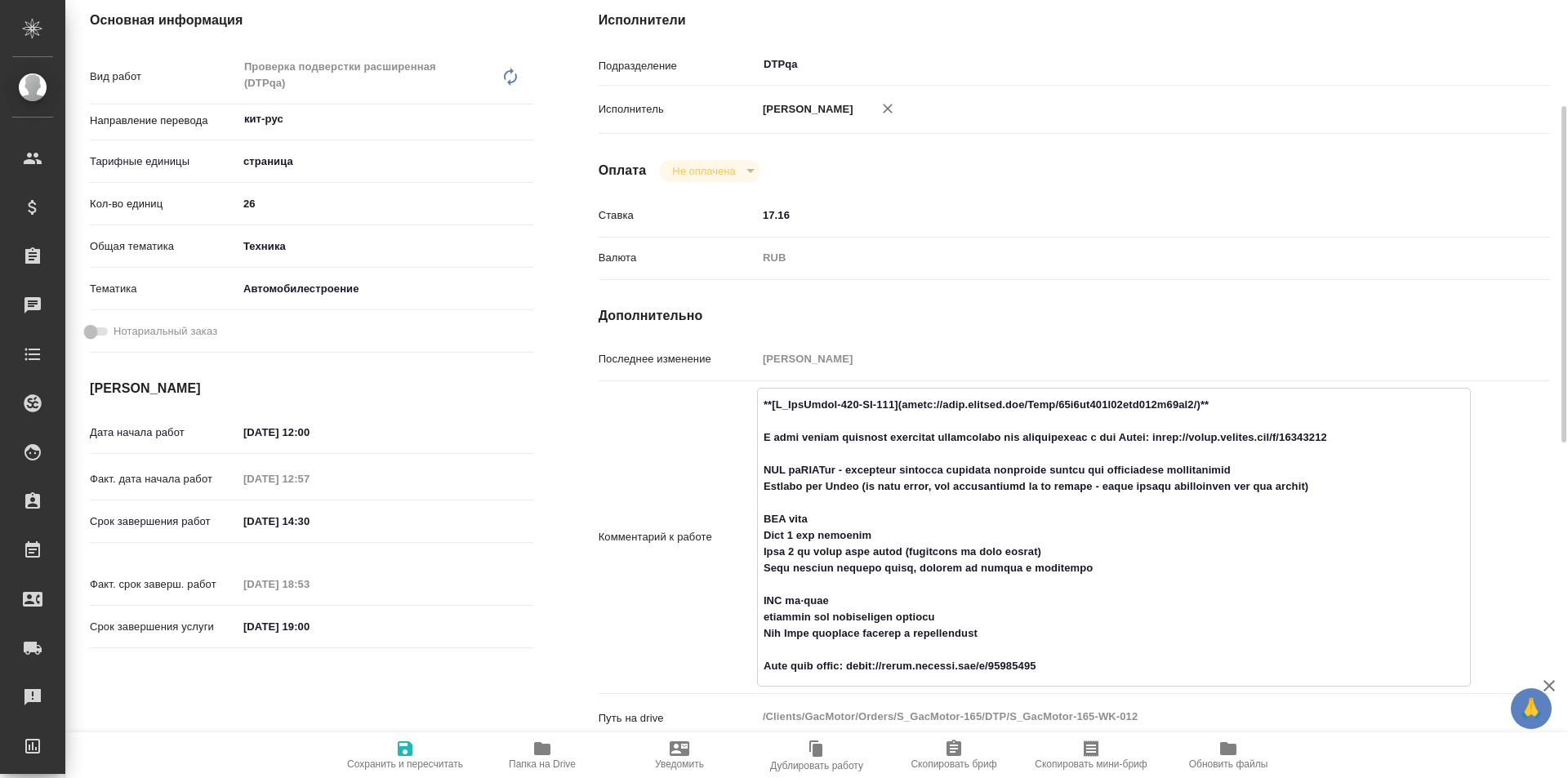
type textarea "x"
drag, startPoint x: 1406, startPoint y: 436, endPoint x: 1212, endPoint y: 436, distance: 194.0
click at [1212, 436] on textarea at bounding box center [1114, 535] width 712 height 289
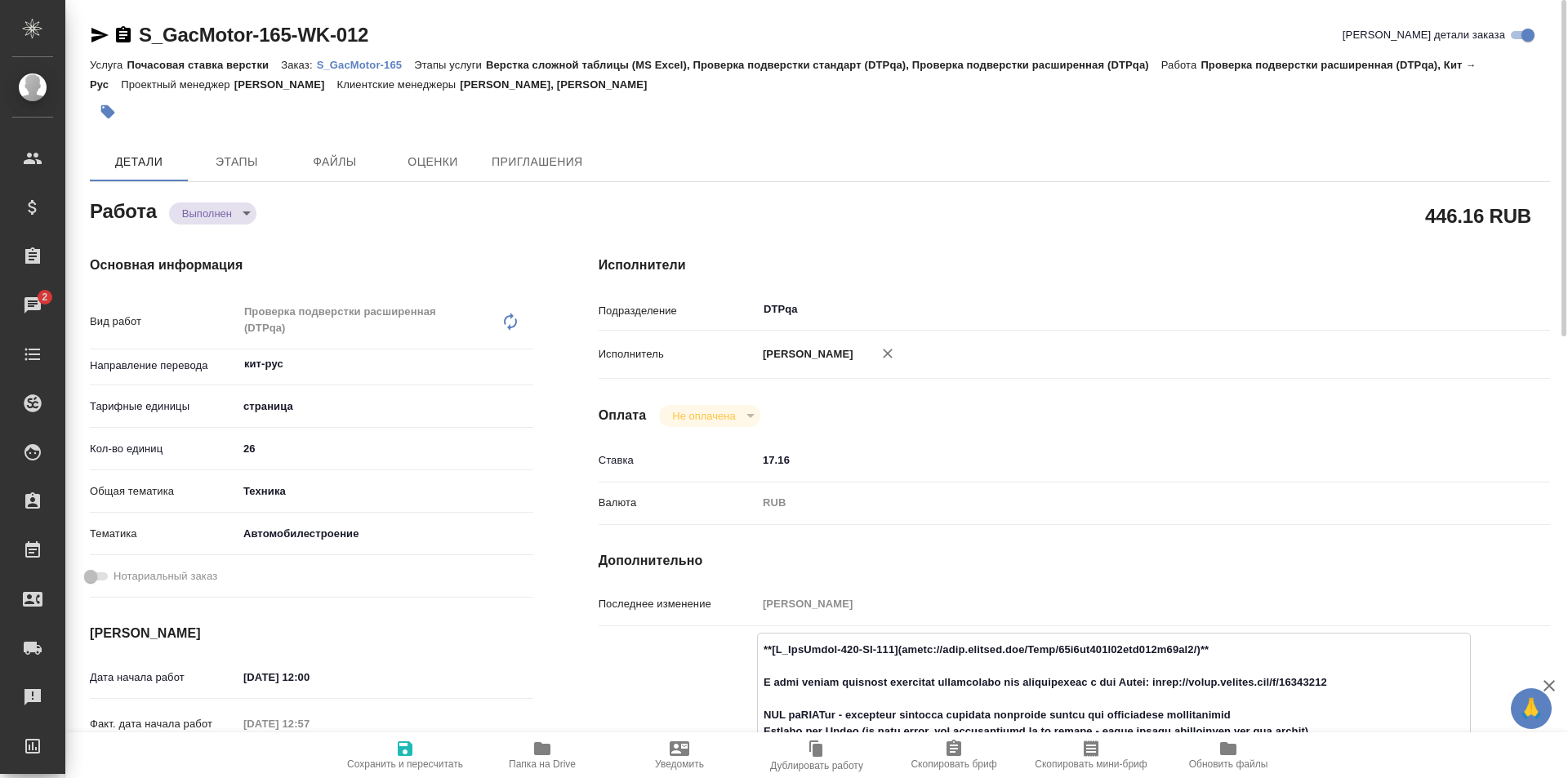
type textarea "x"
click at [370, 64] on p "S_GacMotor-165" at bounding box center [365, 64] width 98 height 12
type textarea "x"
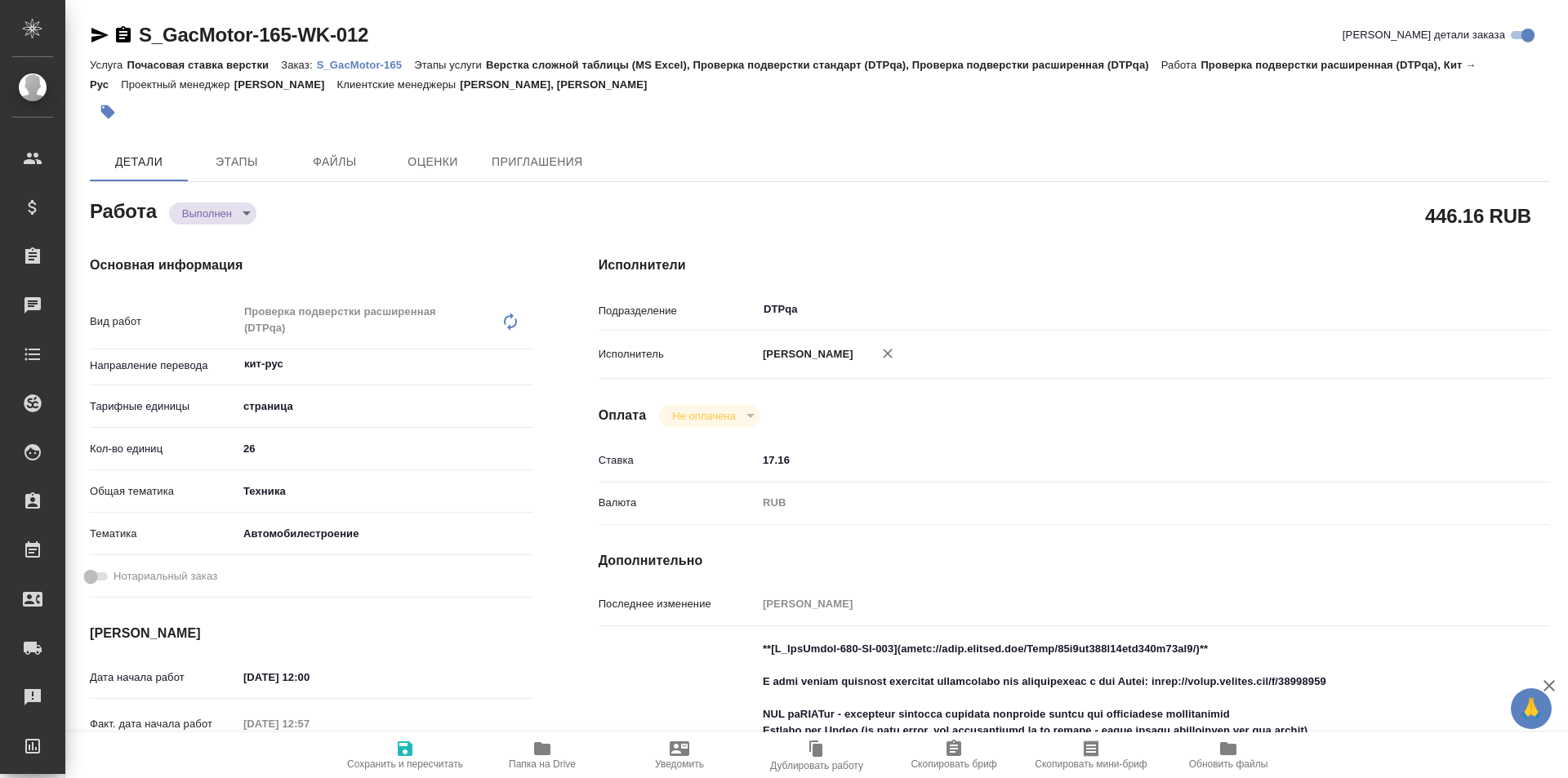
type textarea "x"
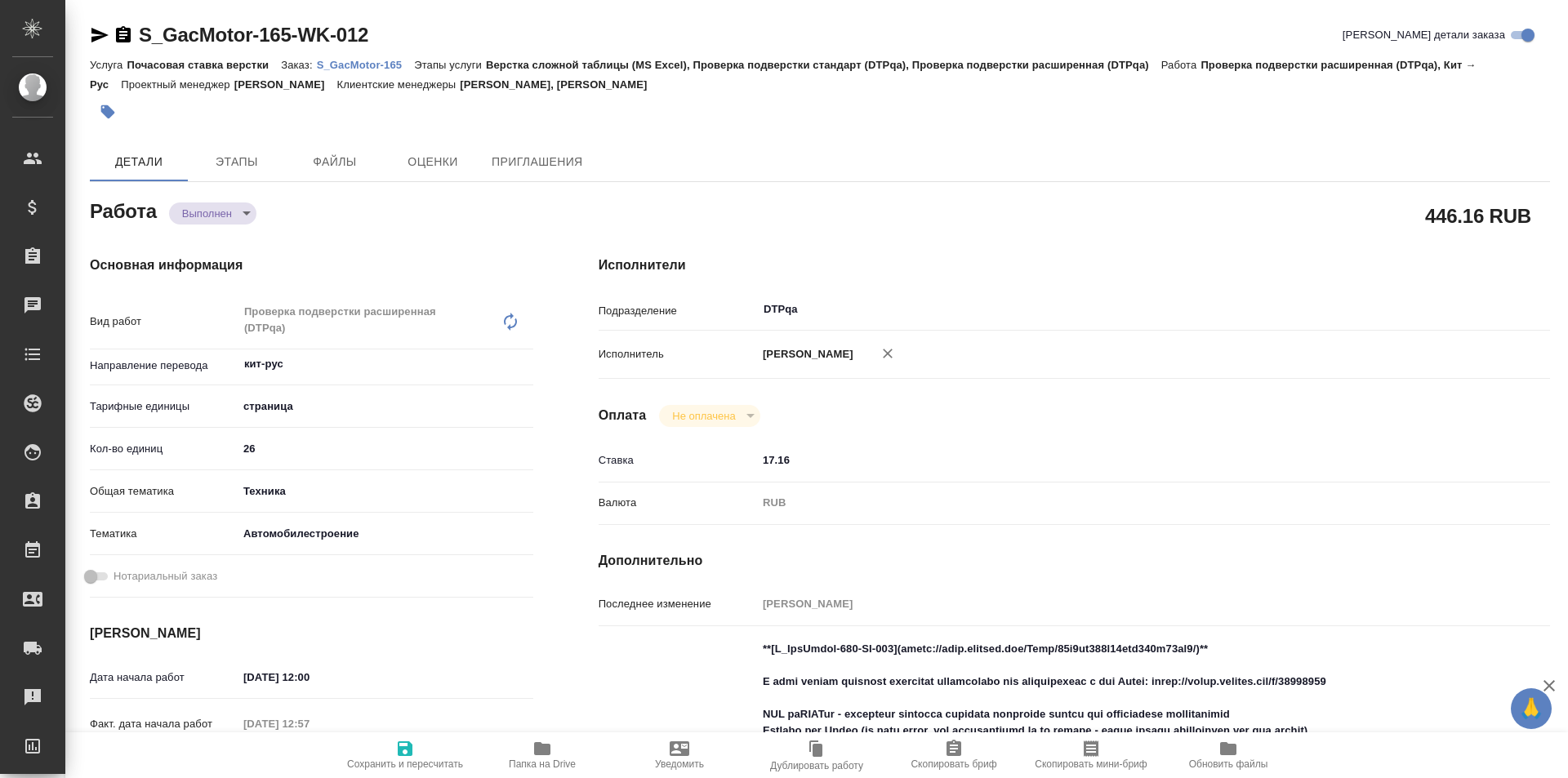
type textarea "x"
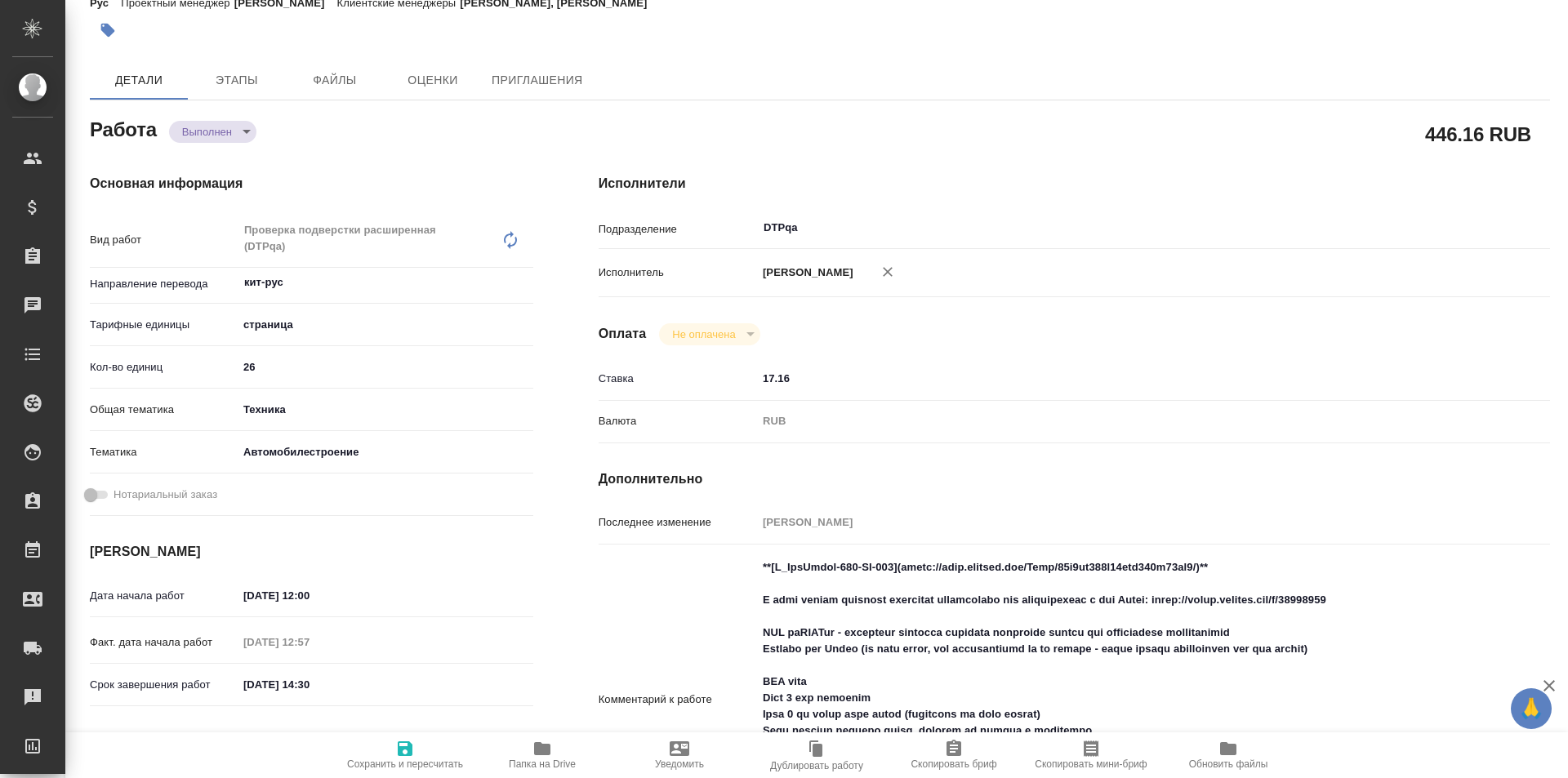
type textarea "x"
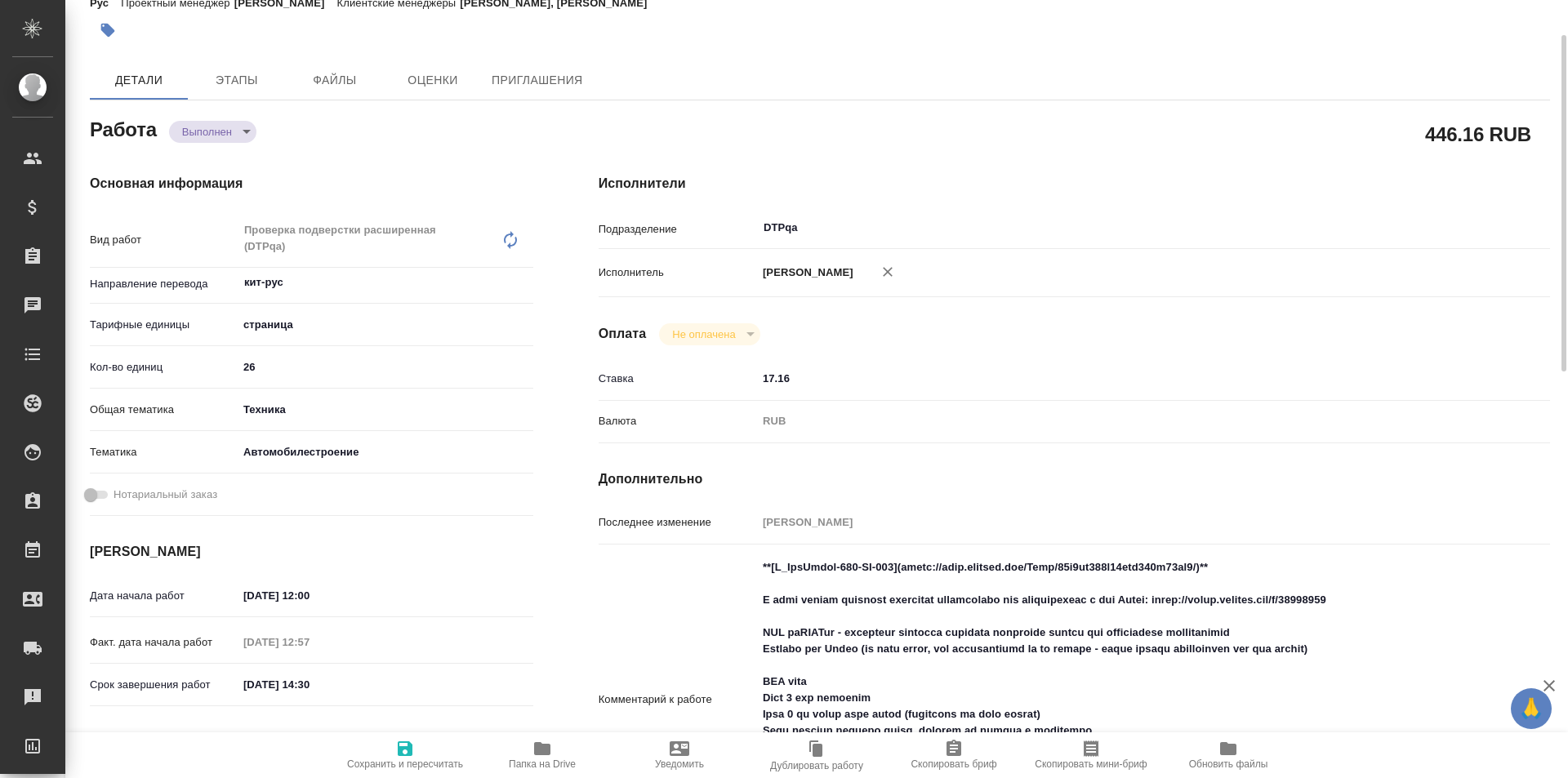
type textarea "x"
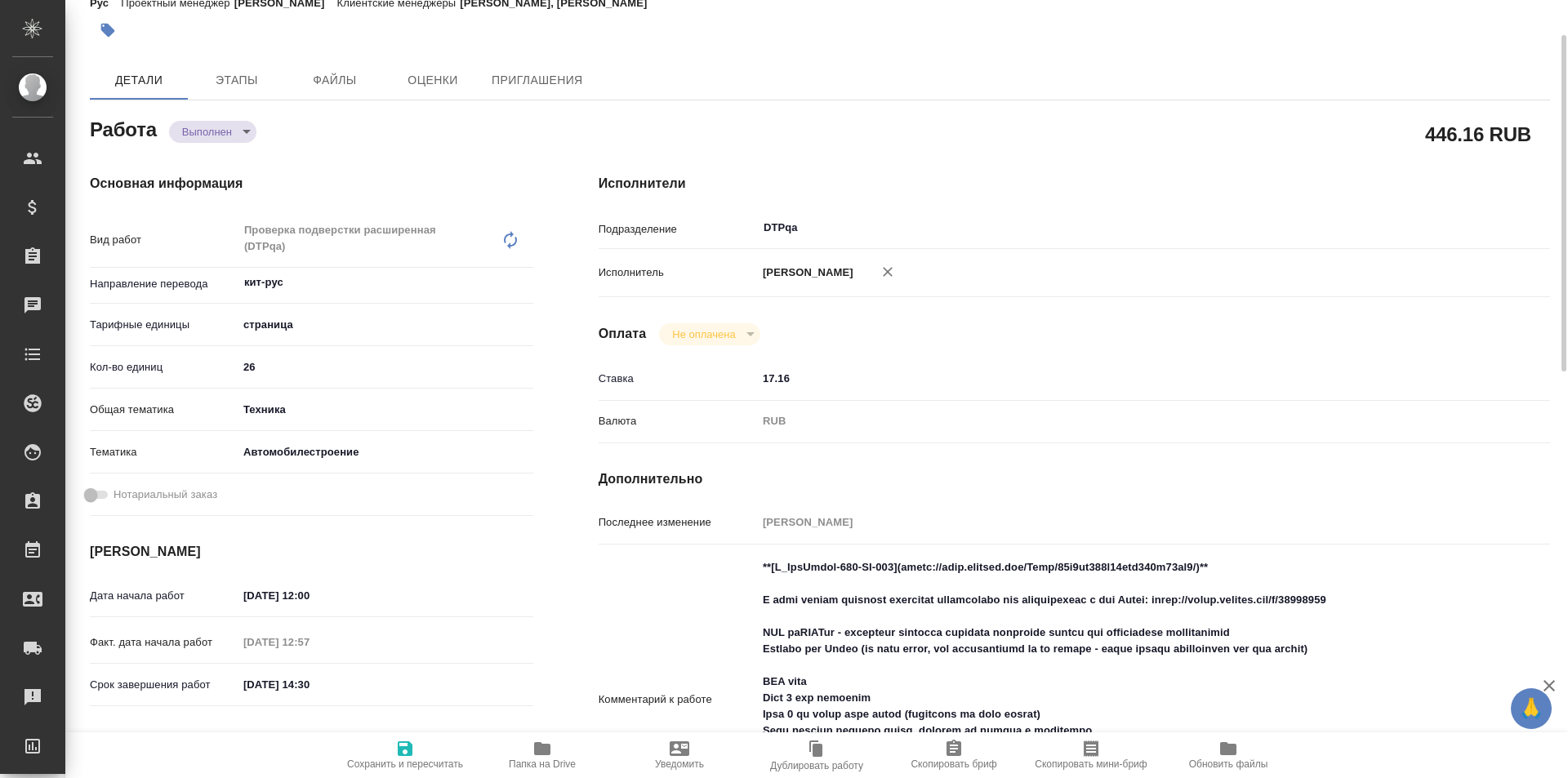
type textarea "x"
drag, startPoint x: 1374, startPoint y: 600, endPoint x: 1211, endPoint y: 606, distance: 163.1
click at [1211, 606] on textarea at bounding box center [1114, 698] width 712 height 289
type textarea "x"
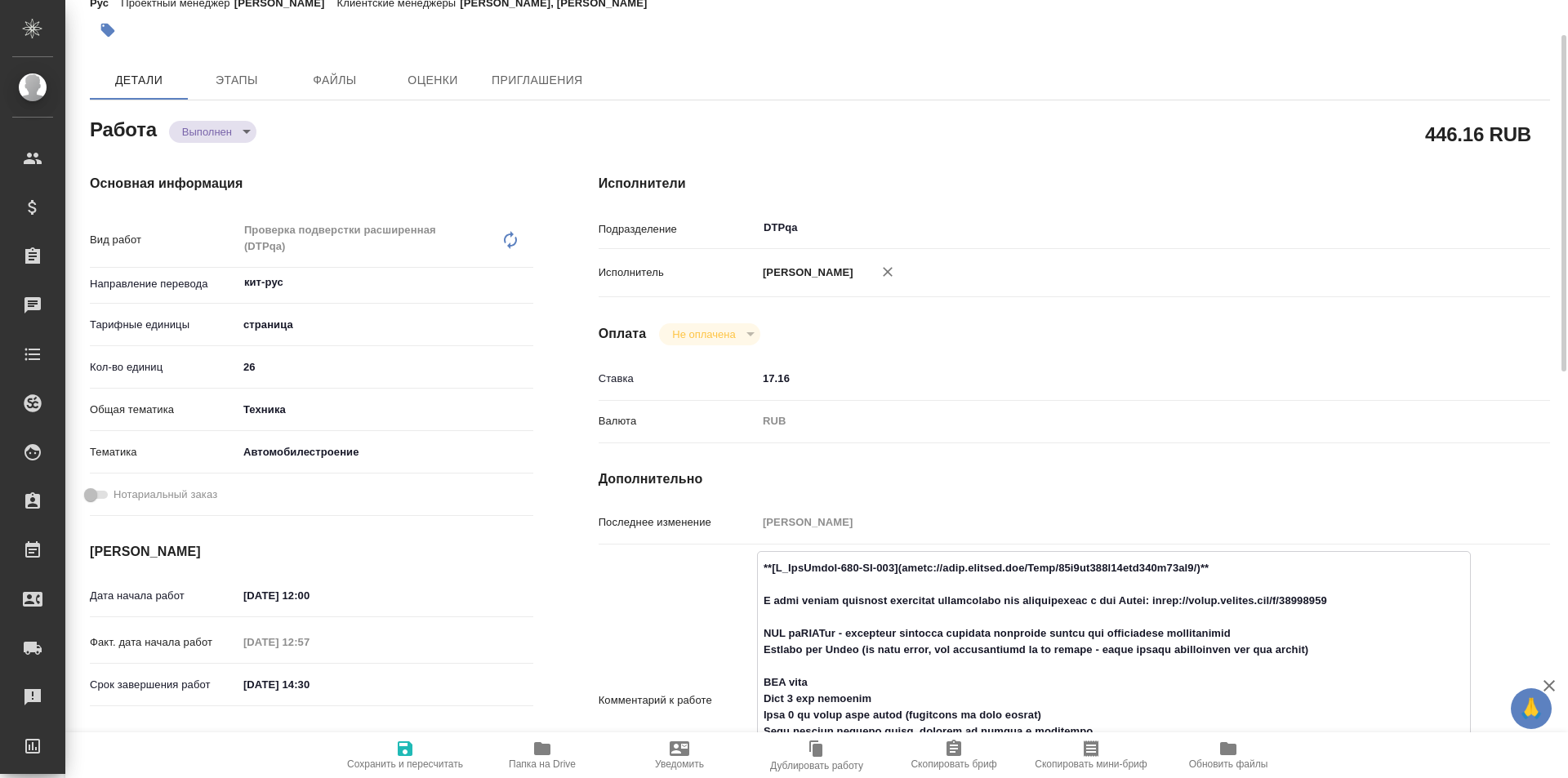
type textarea "x"
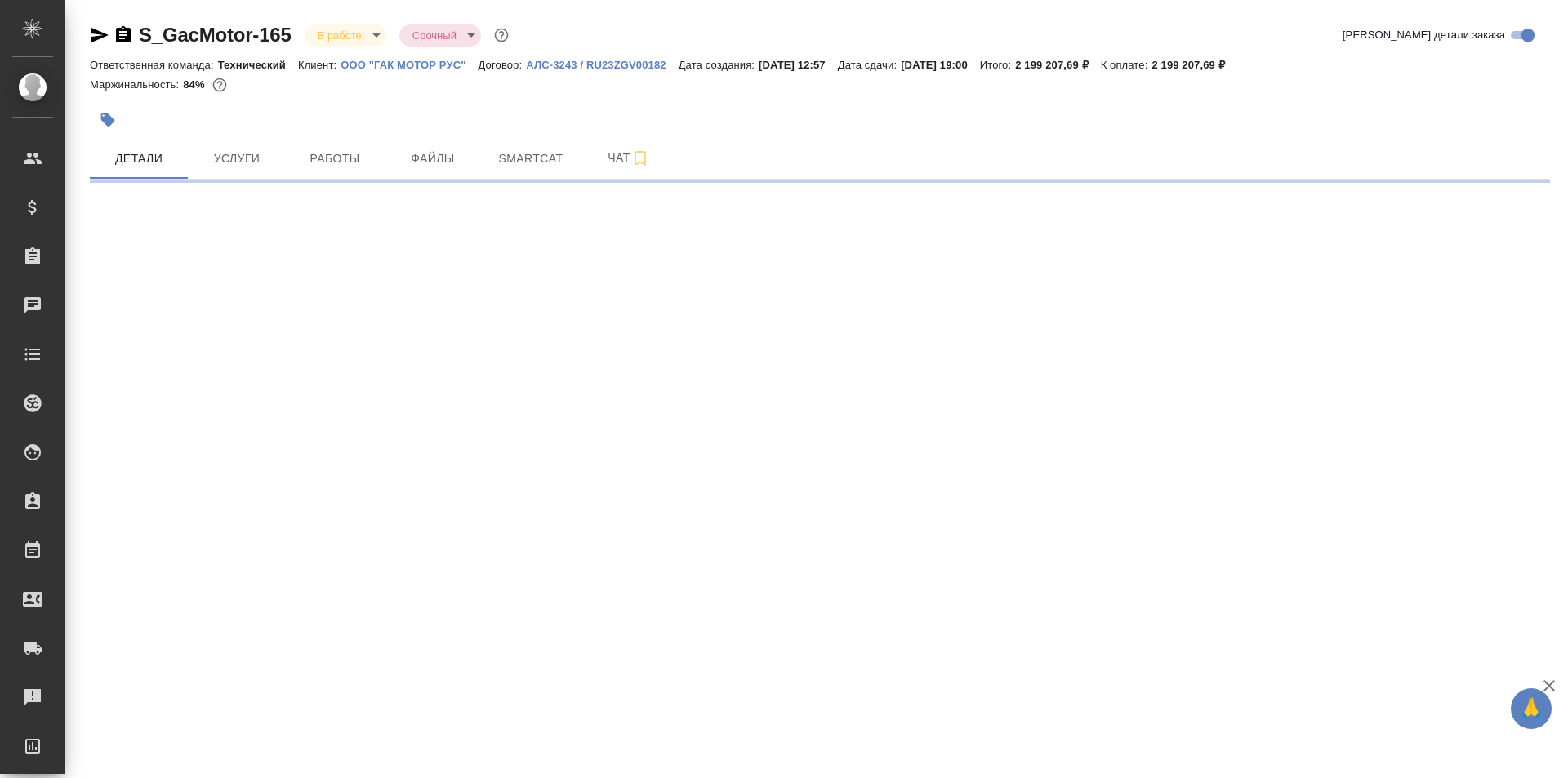
select select "RU"
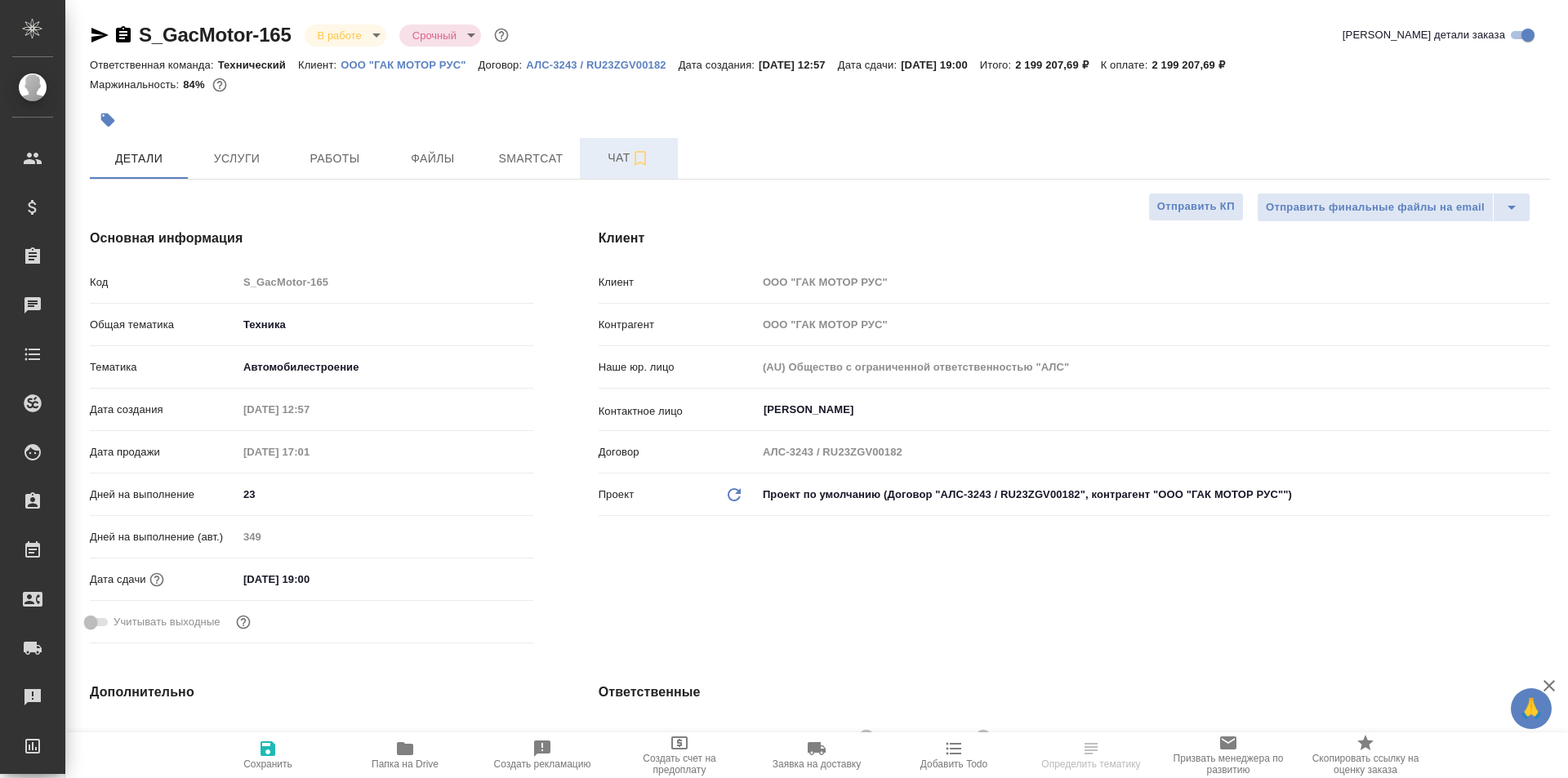
type textarea "x"
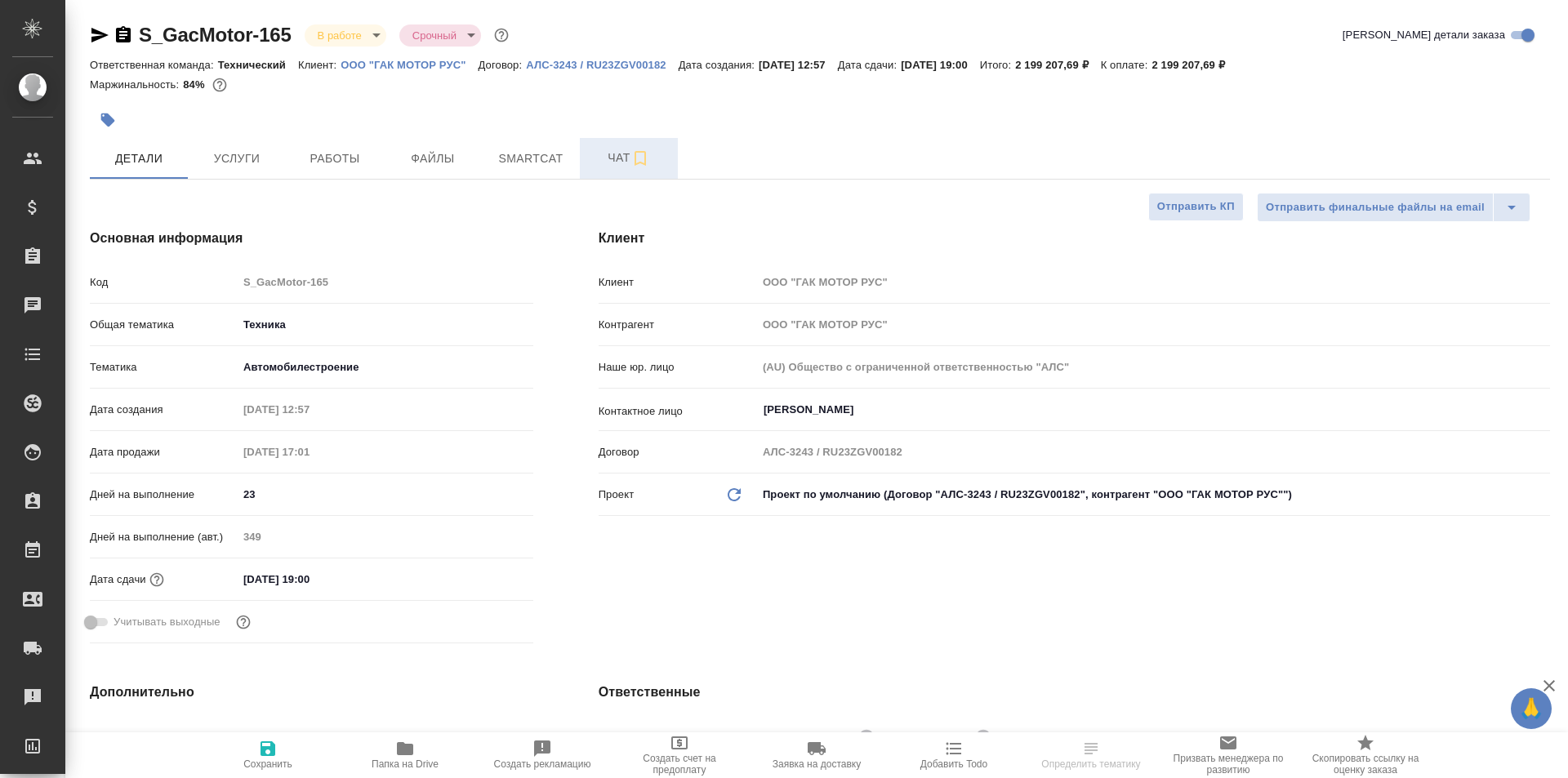
type textarea "x"
type input "[PERSON_NAME]"
click at [609, 178] on button "Чат" at bounding box center [628, 158] width 98 height 41
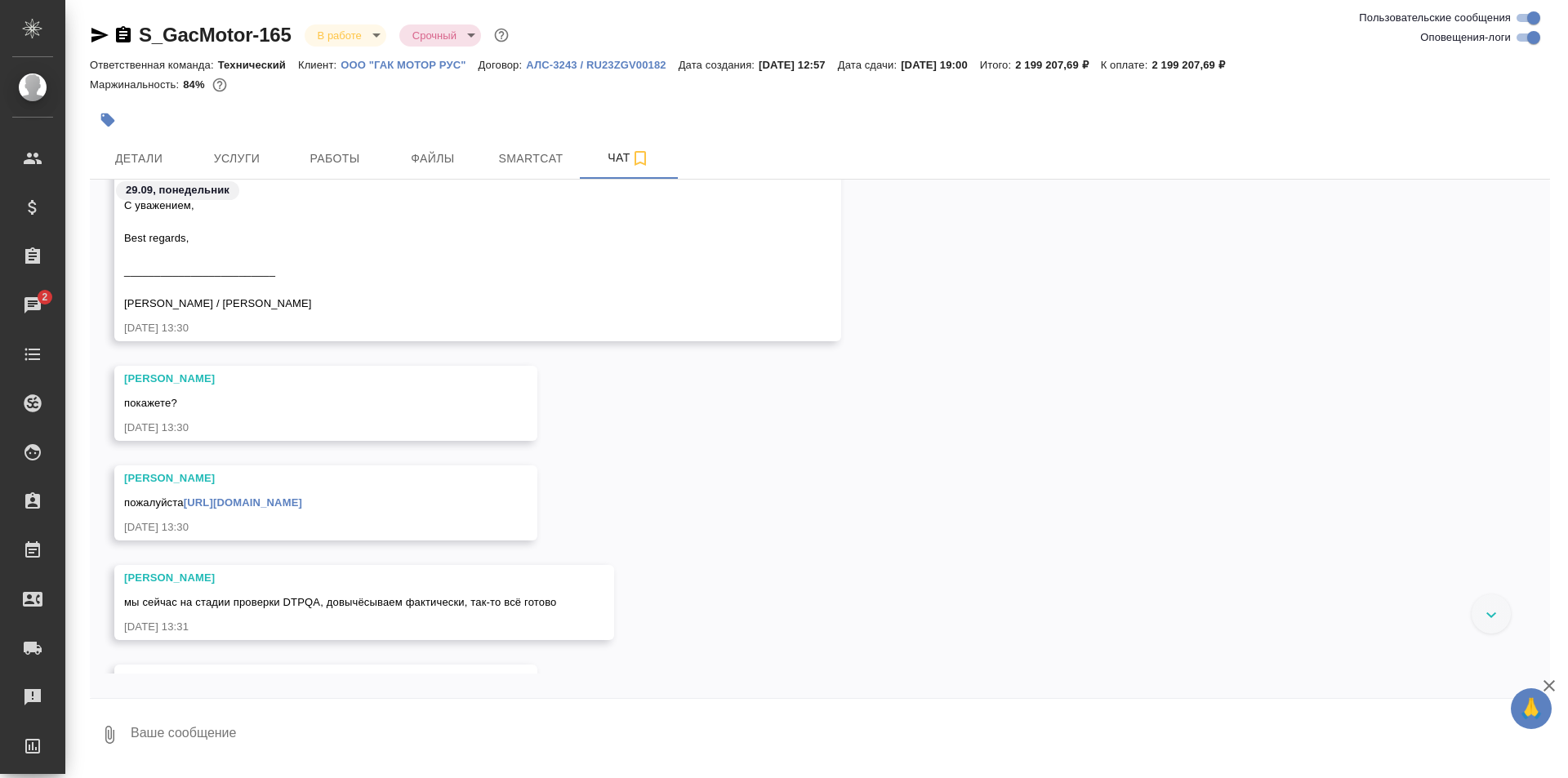
scroll to position [37250, 0]
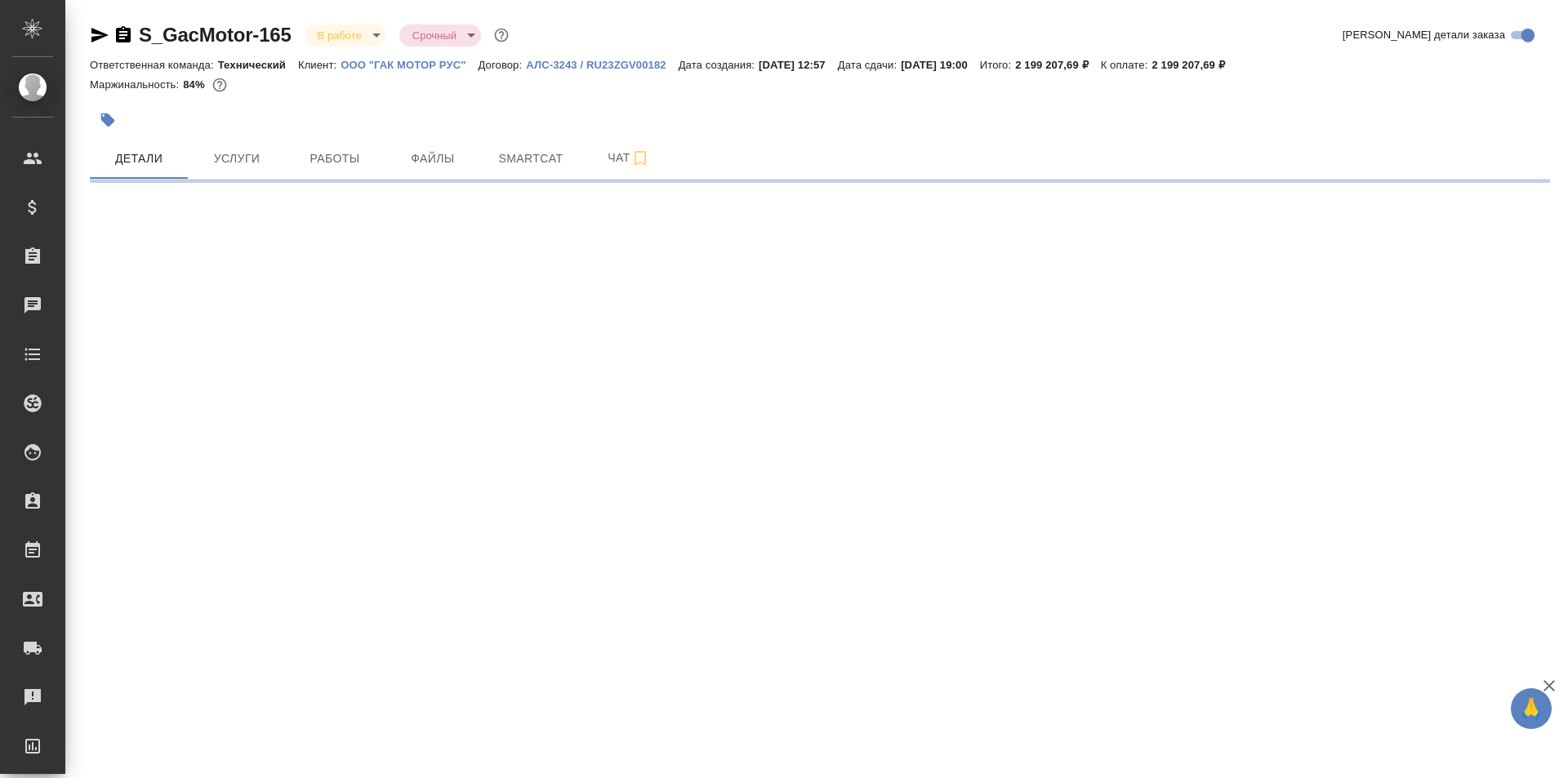
select select "RU"
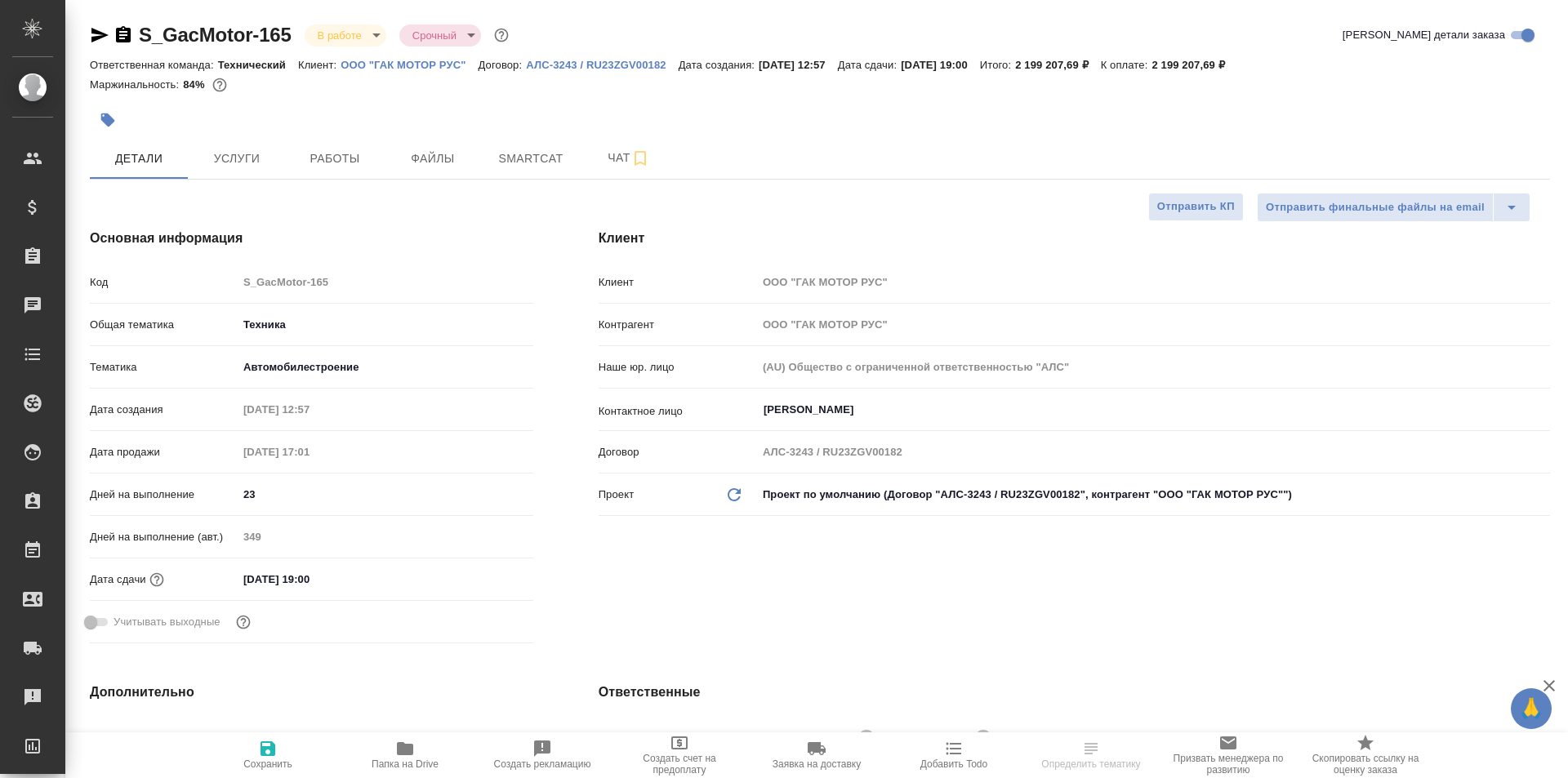
type textarea "x"
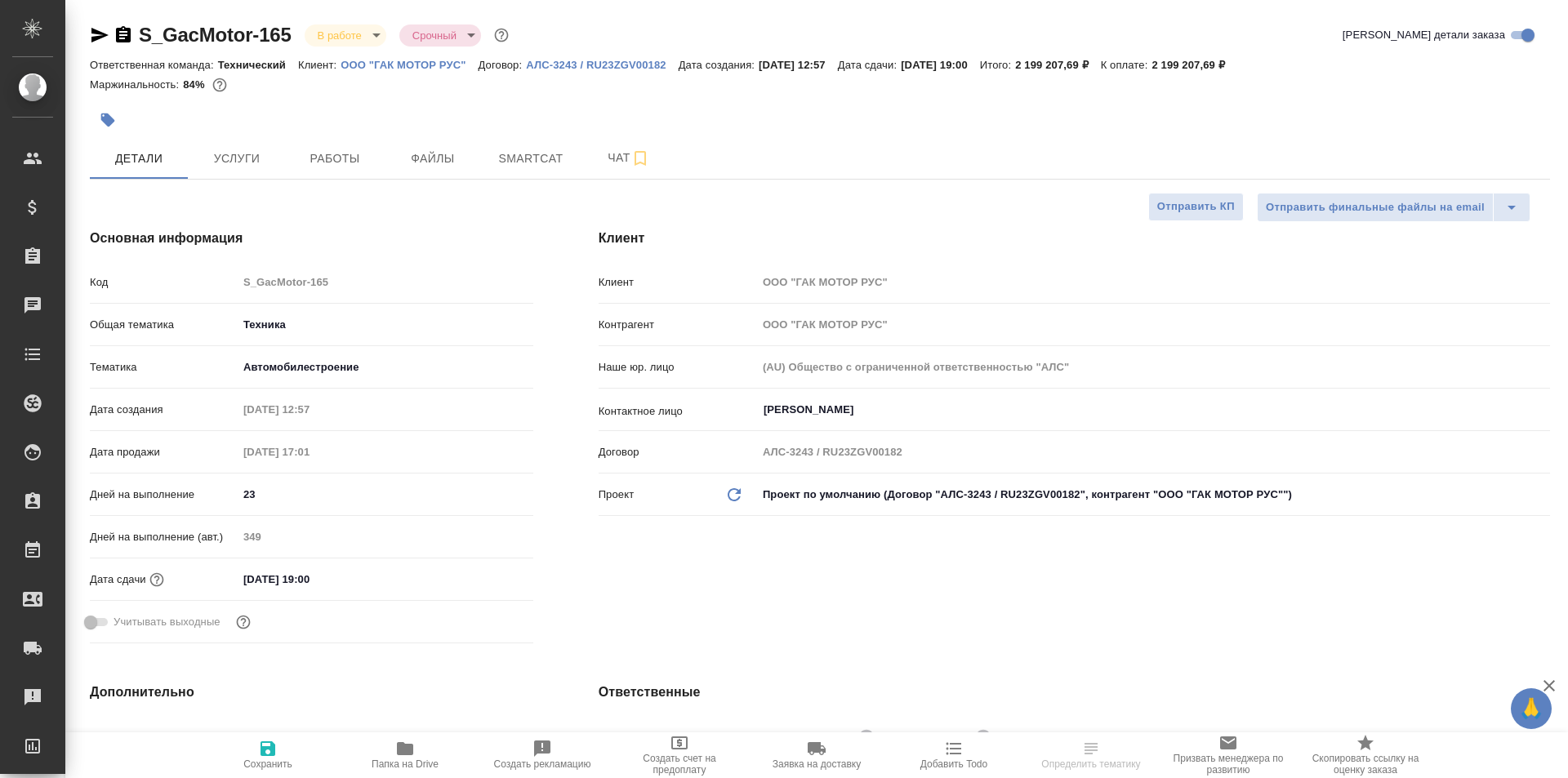
type textarea "x"
click at [613, 164] on span "Чат" at bounding box center [629, 158] width 78 height 20
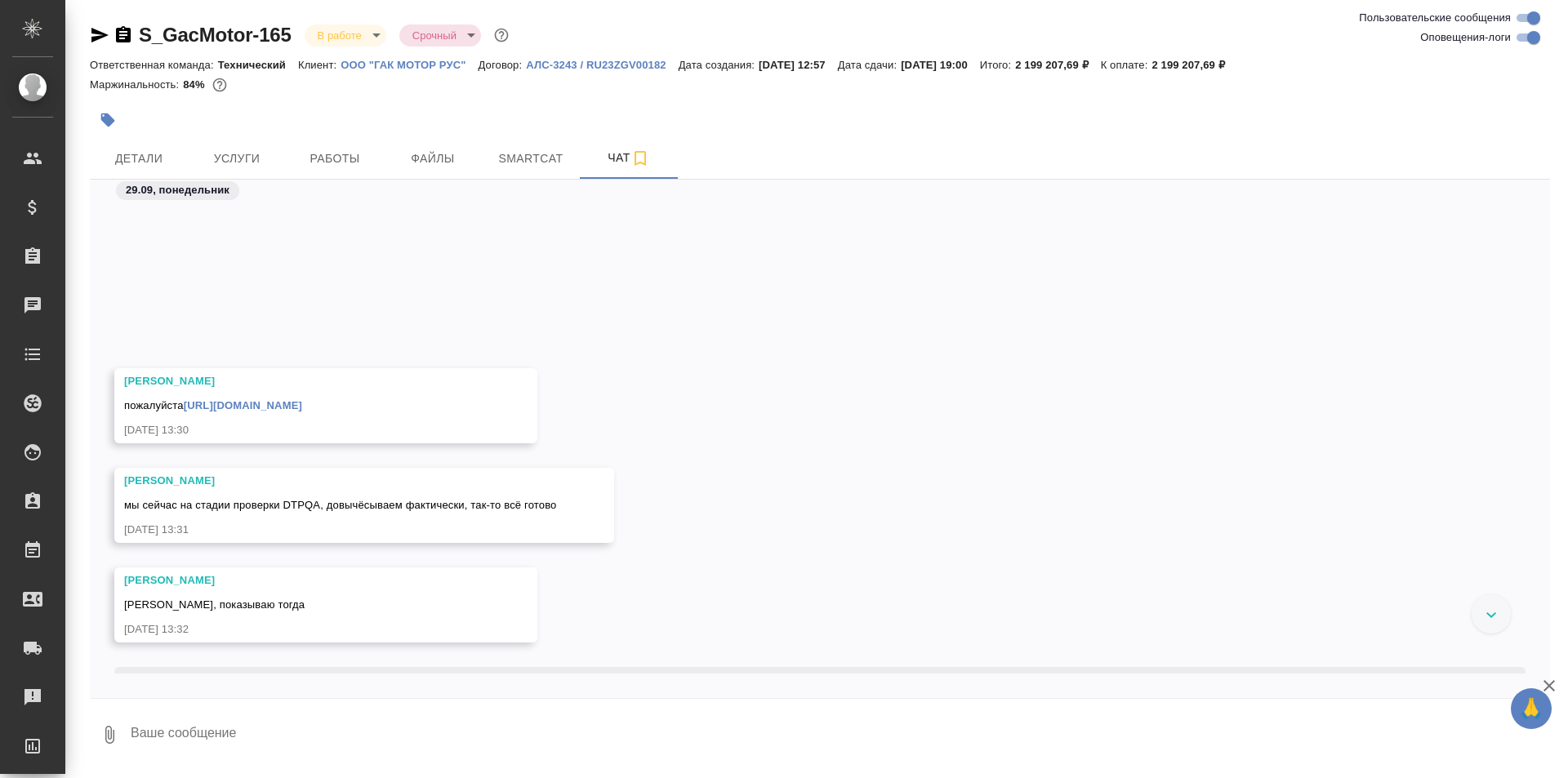
scroll to position [37392, 0]
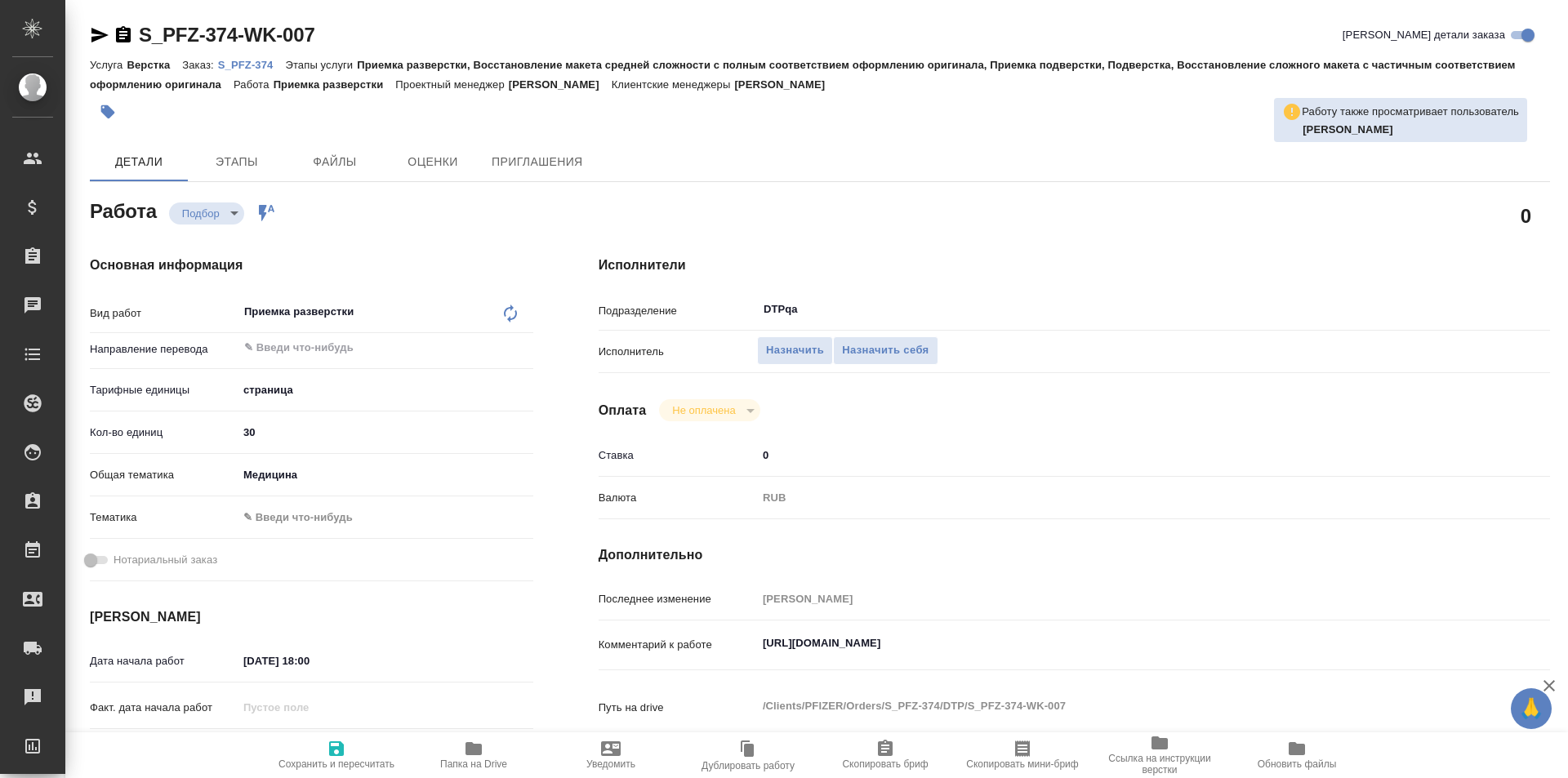
type textarea "x"
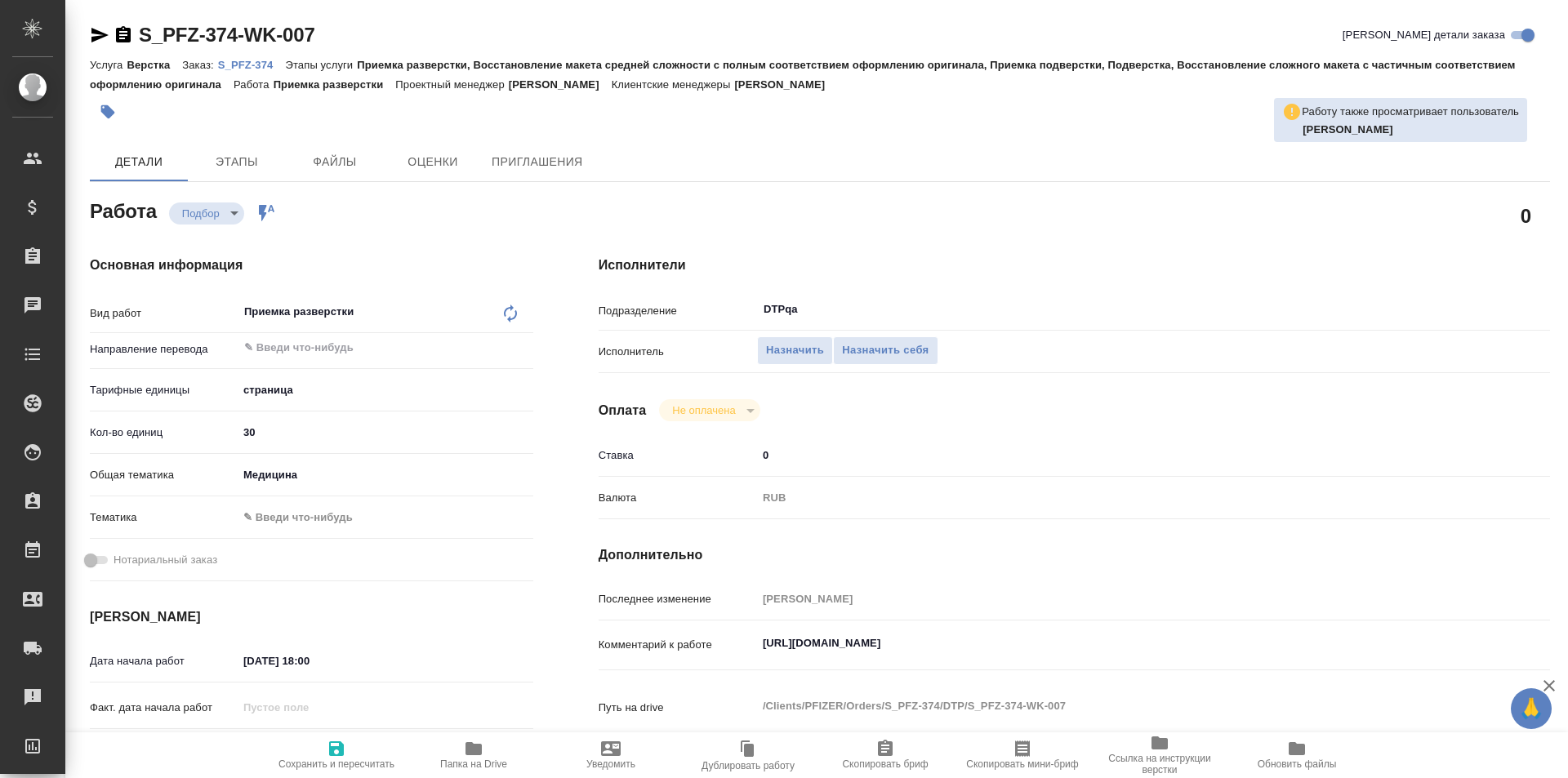
type textarea "x"
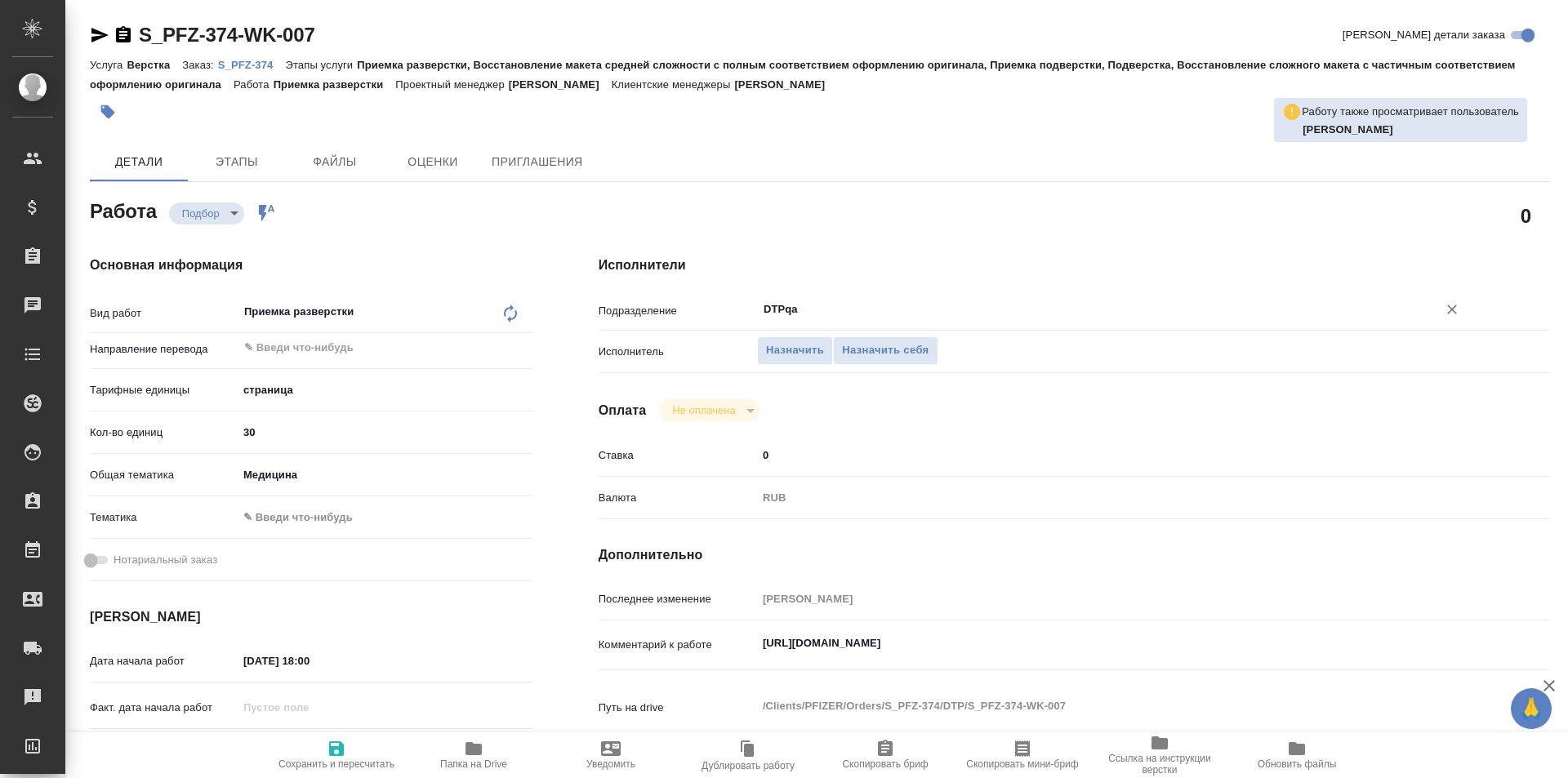
type textarea "x"
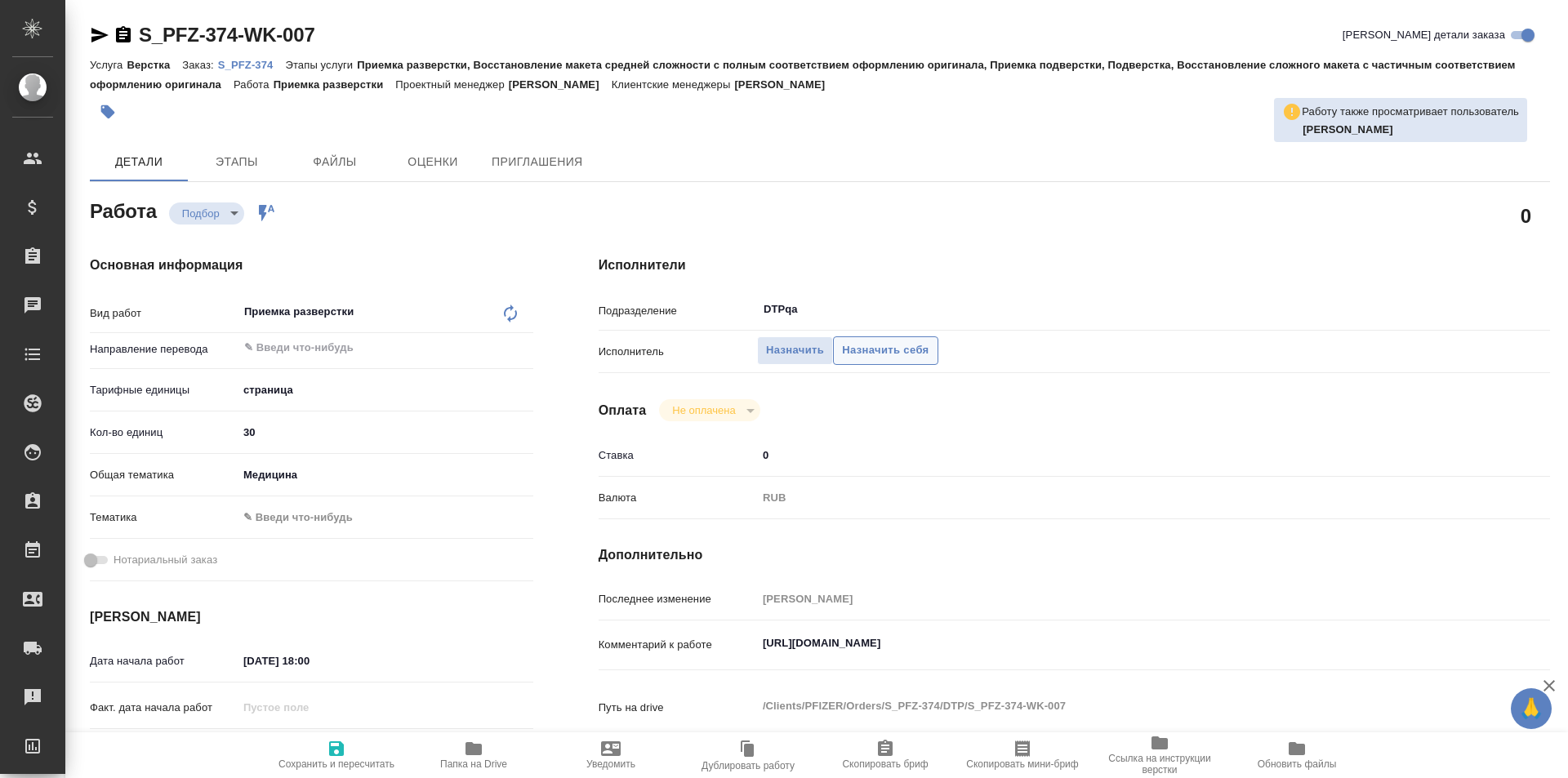
type textarea "x"
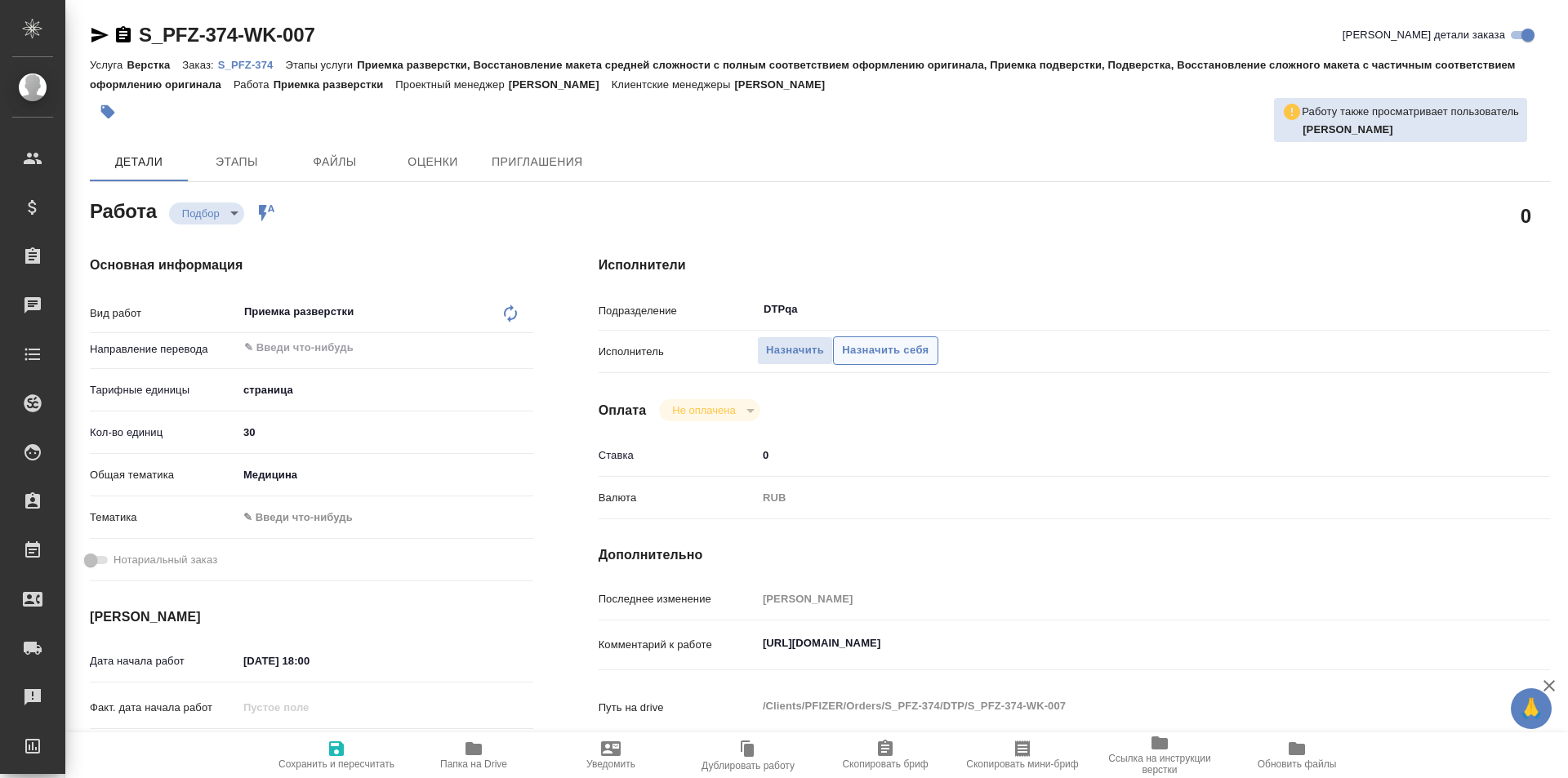
type textarea "x"
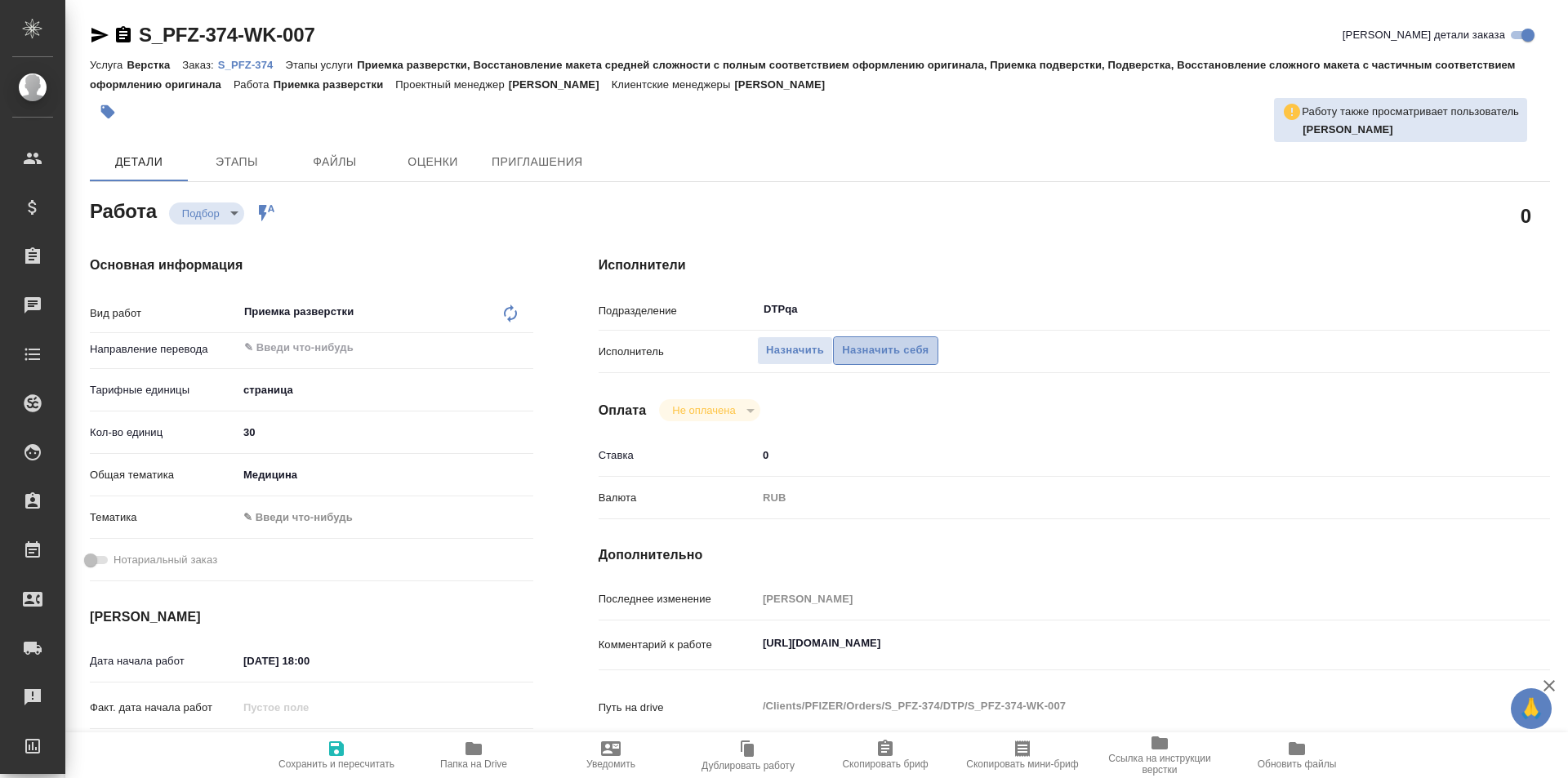
click at [870, 349] on span "Назначить себя" at bounding box center [884, 350] width 86 height 19
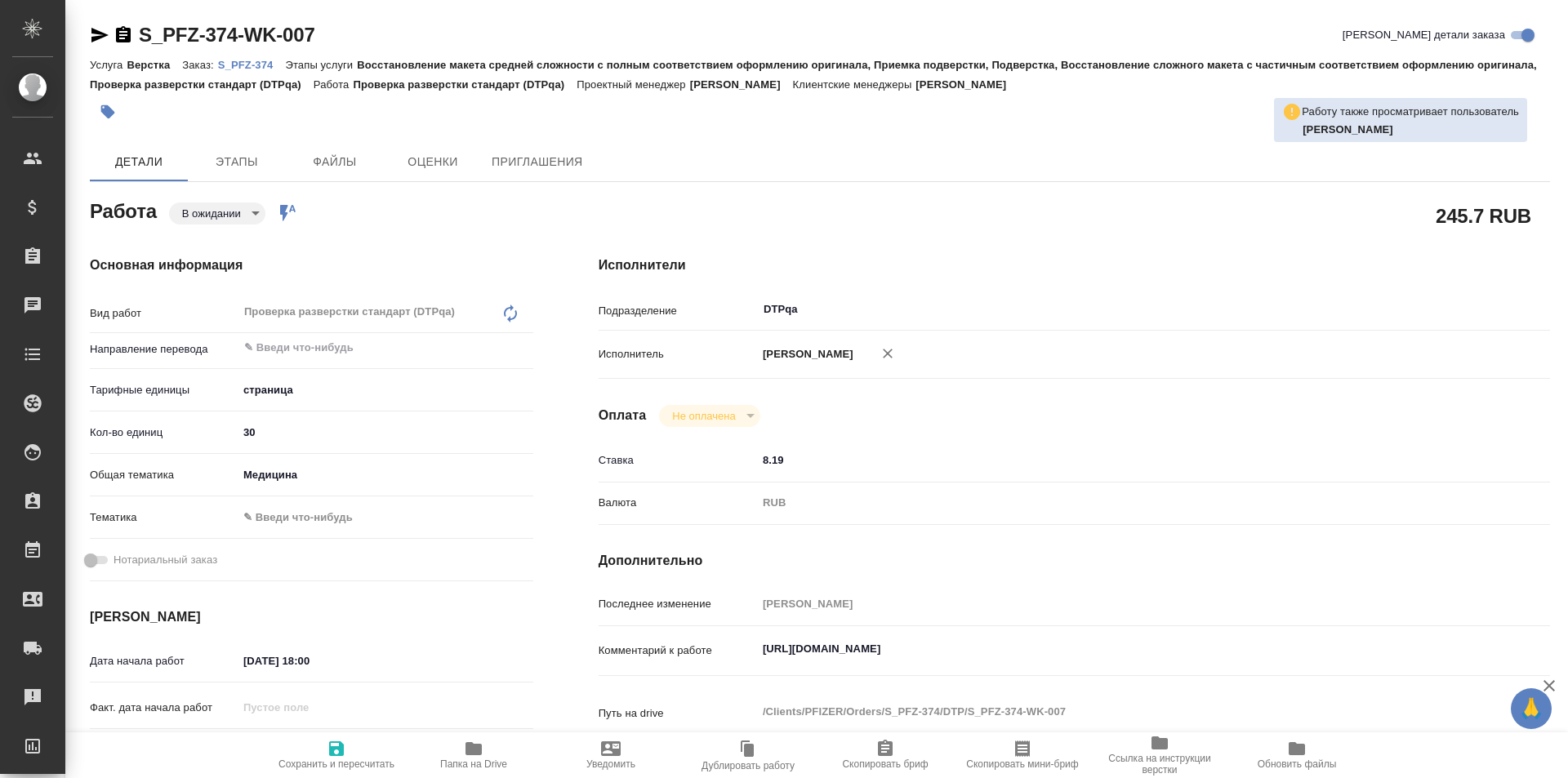
type textarea "x"
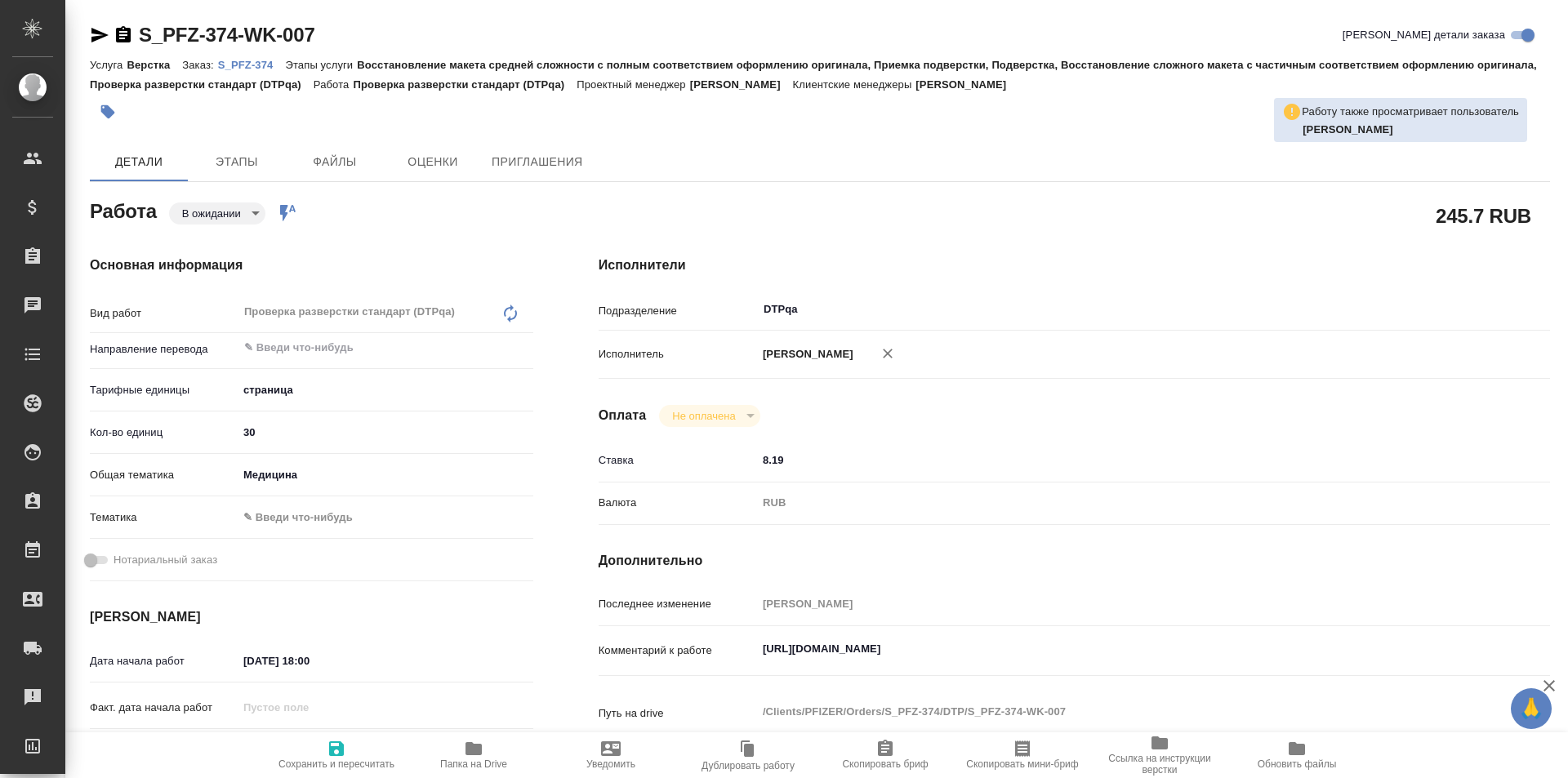
type textarea "x"
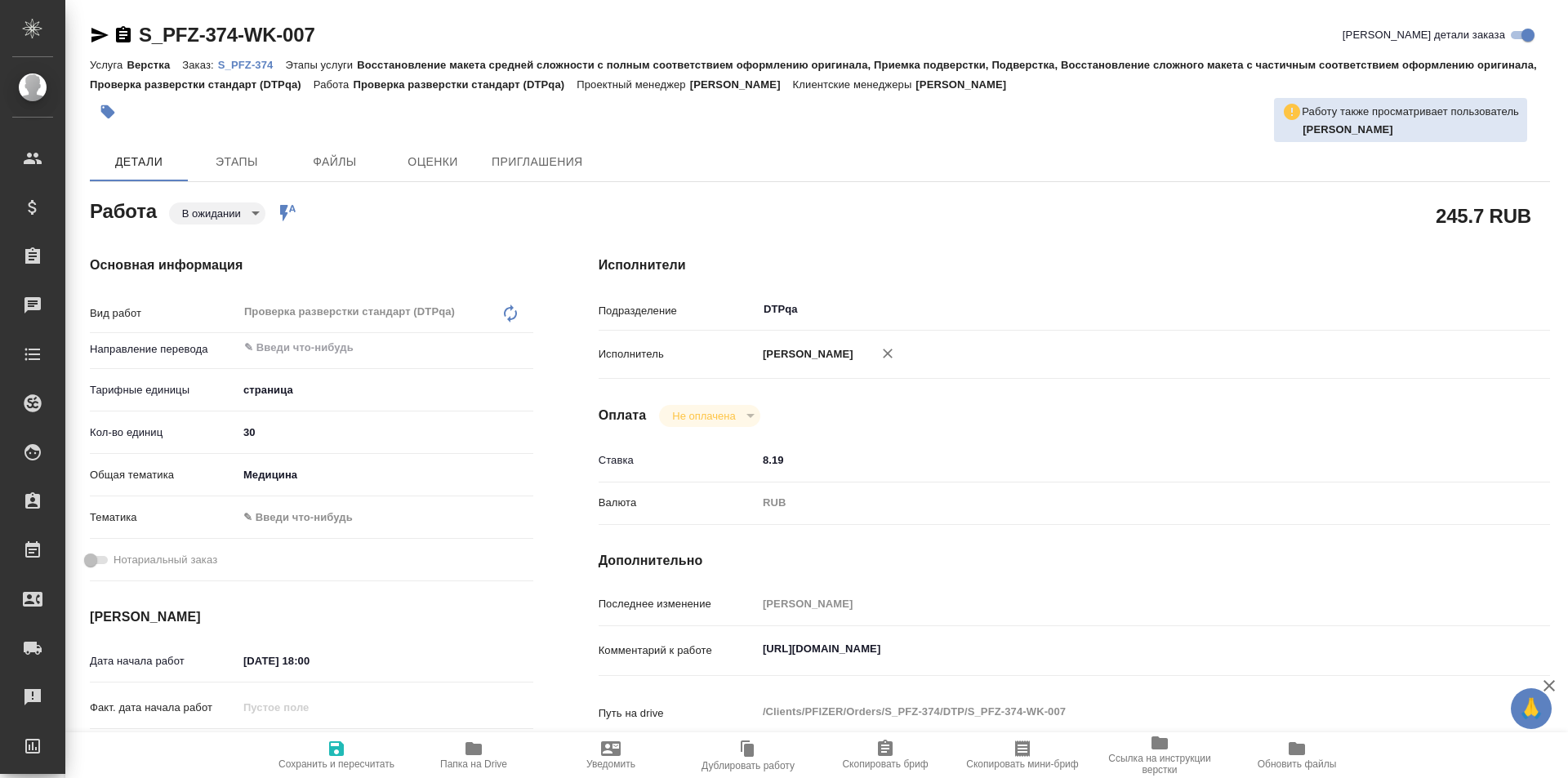
type textarea "x"
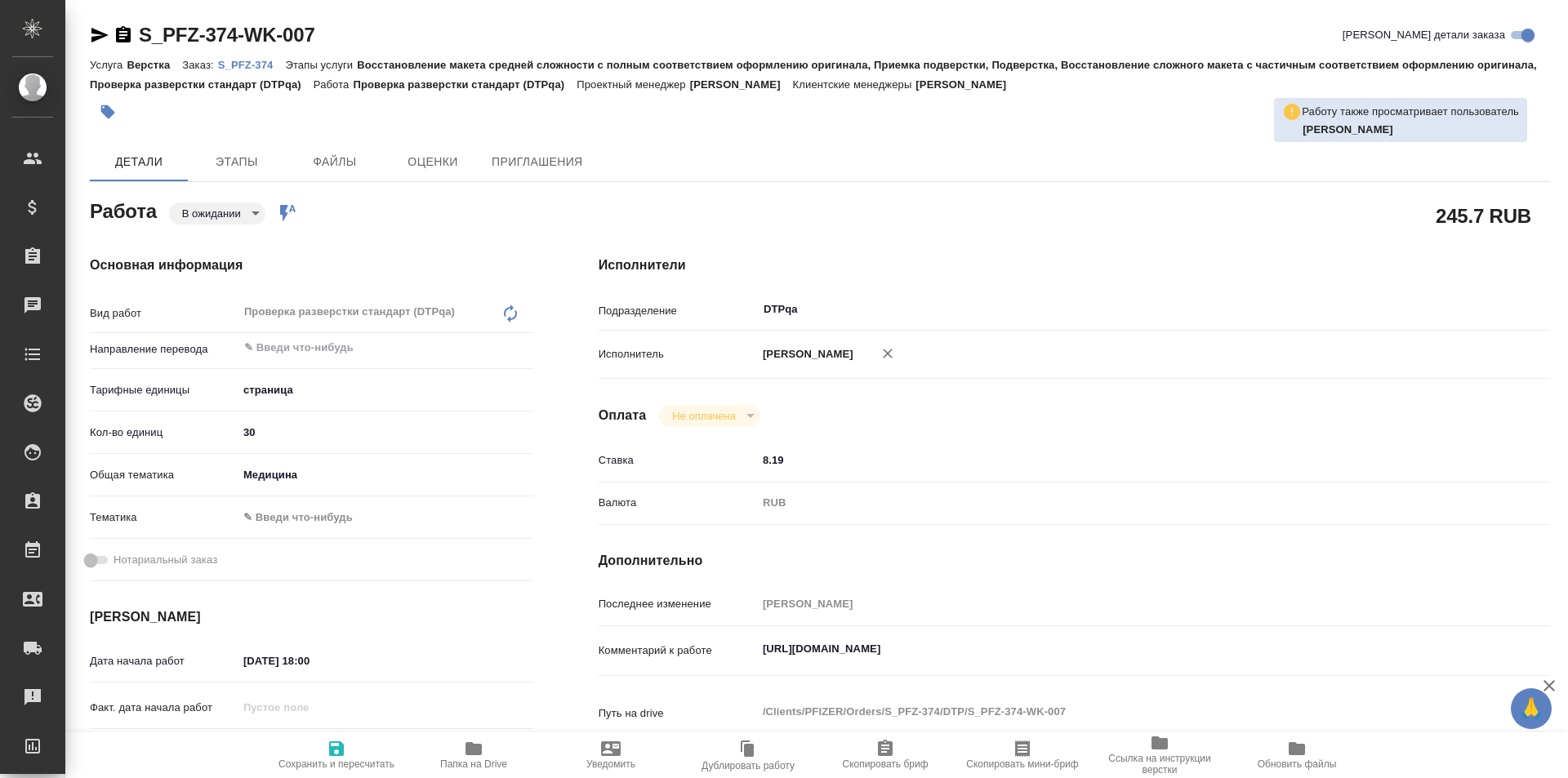
click at [332, 747] on icon "button" at bounding box center [337, 748] width 15 height 15
type textarea "x"
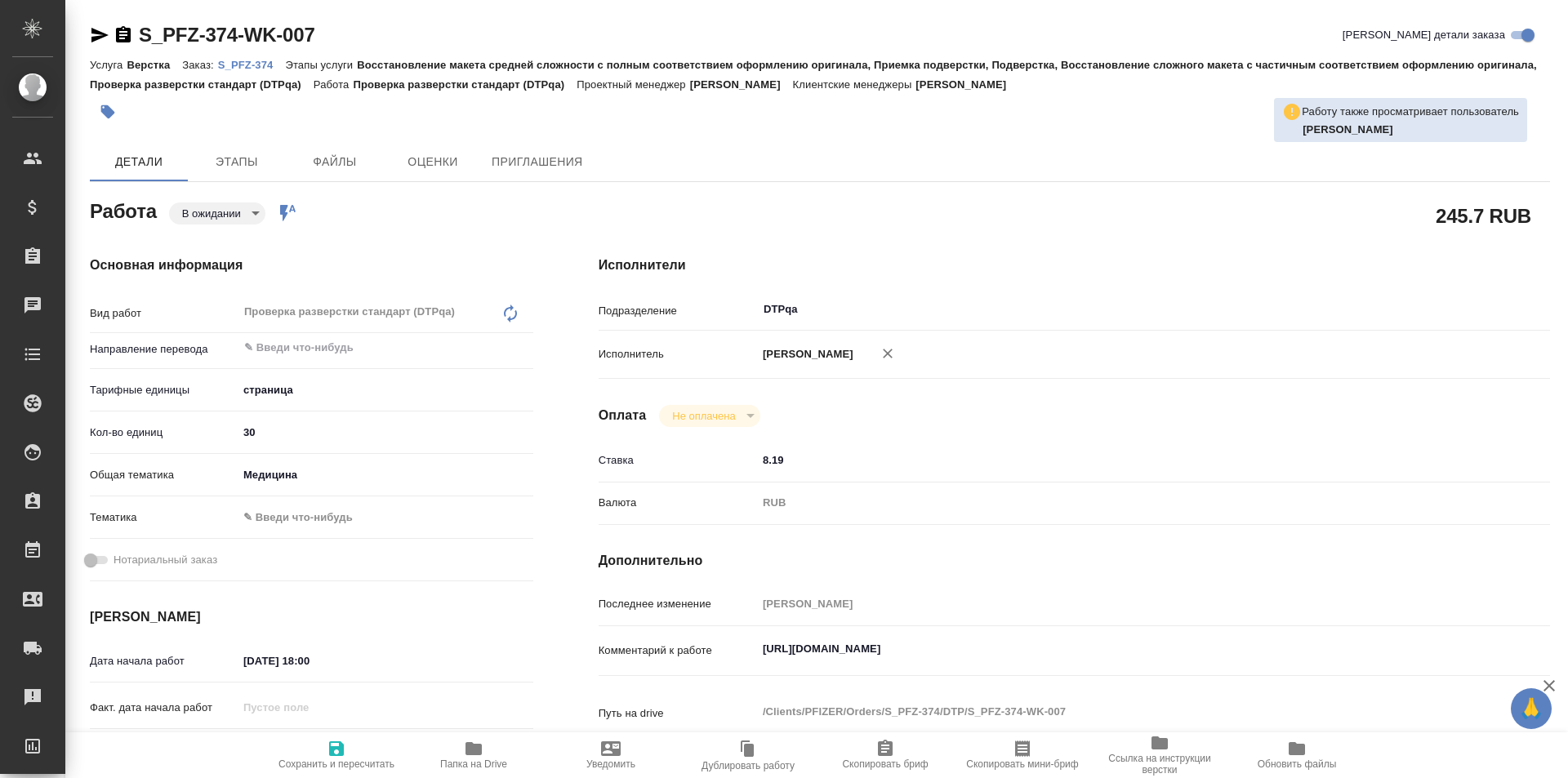
type textarea "x"
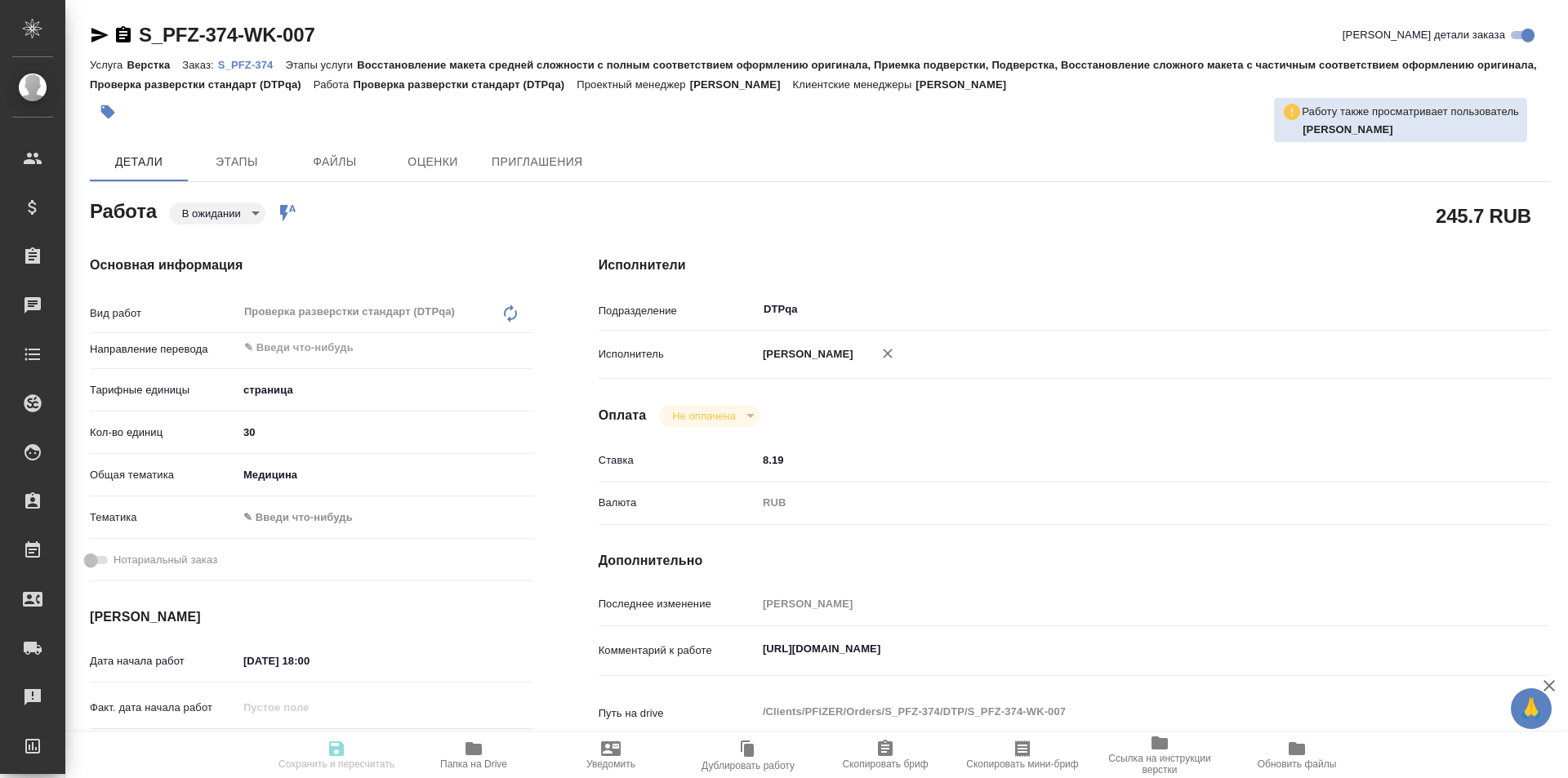
type textarea "x"
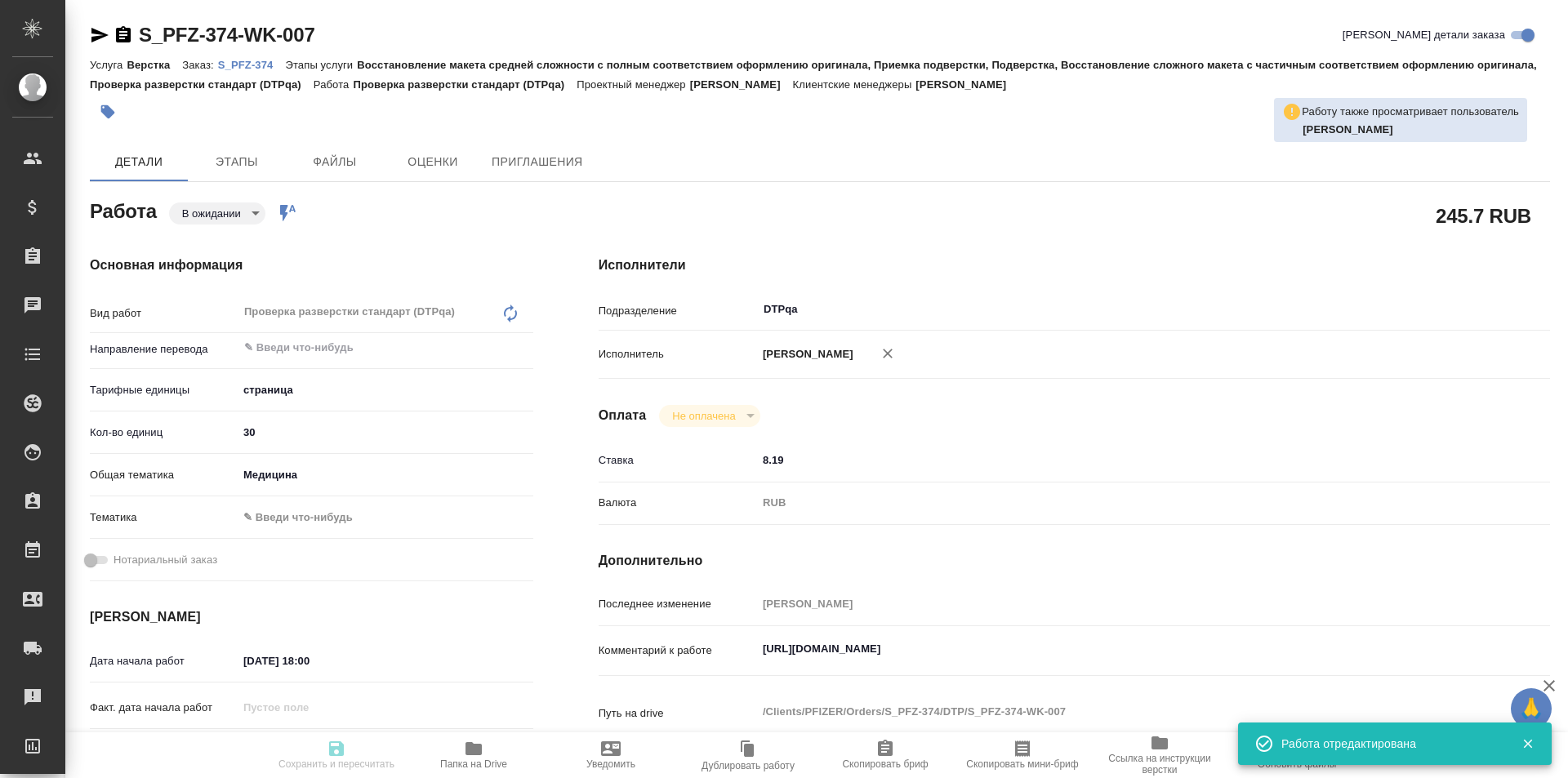
type textarea "x"
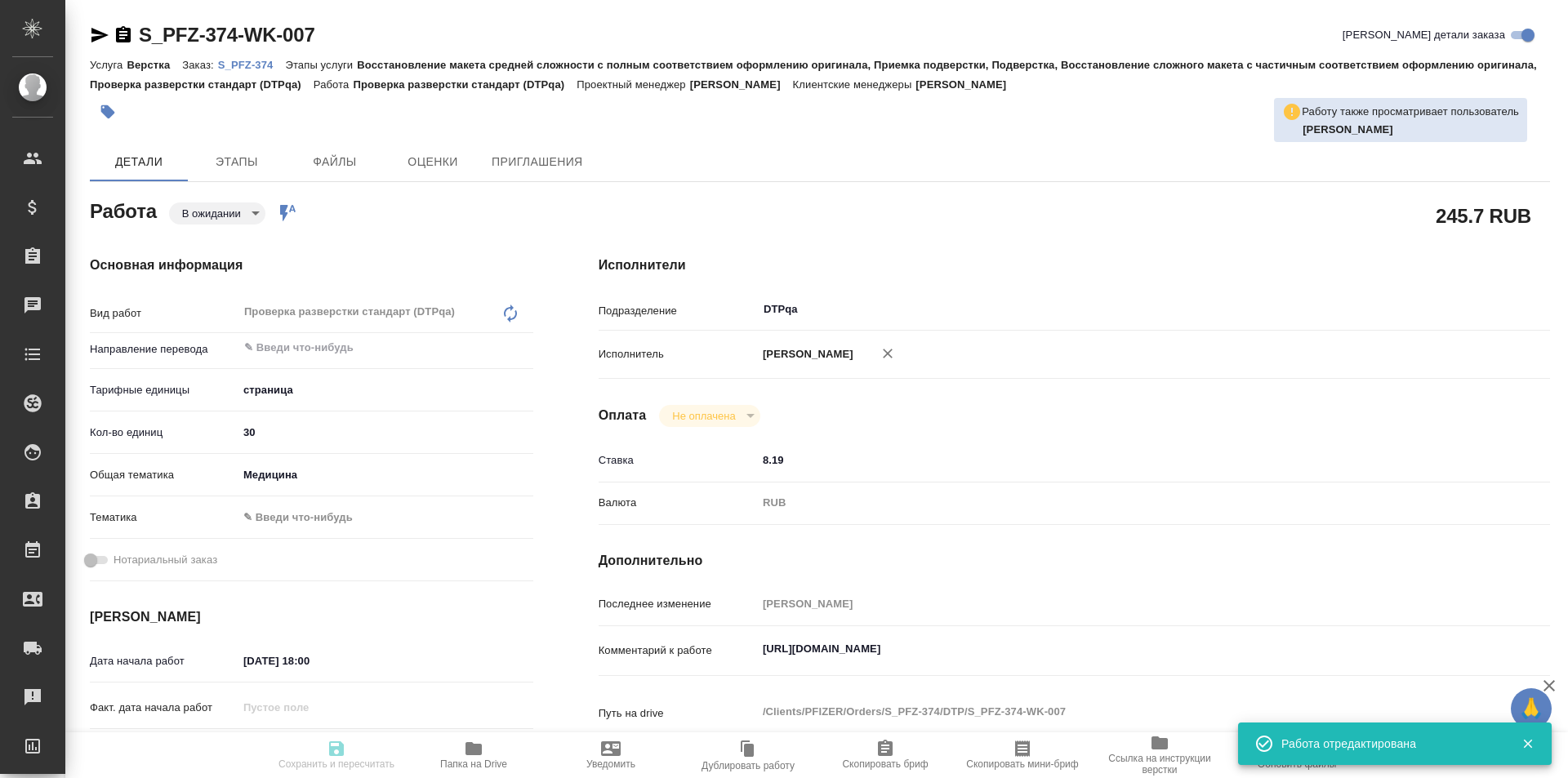
type input "pending"
type textarea "Проверка разверстки стандарт (DTPqa)"
type textarea "x"
type input "5a8b1489cc6b4906c91bfdb2"
type input "30"
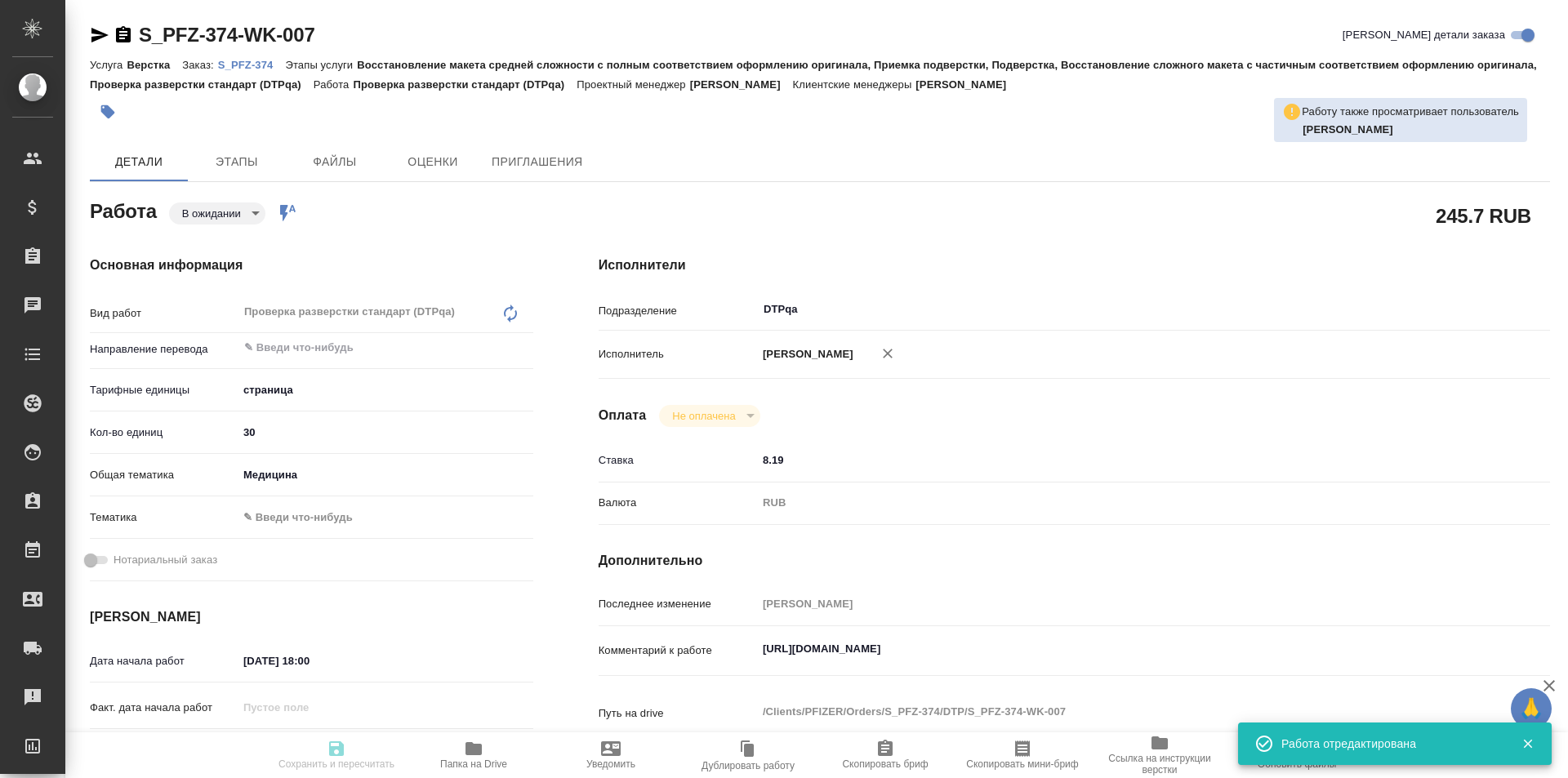
type input "med"
type input "30.09.2025 18:00"
type input "30.09.2025 19:00"
type input "02.10.2025 13:00"
type input "DTPqa"
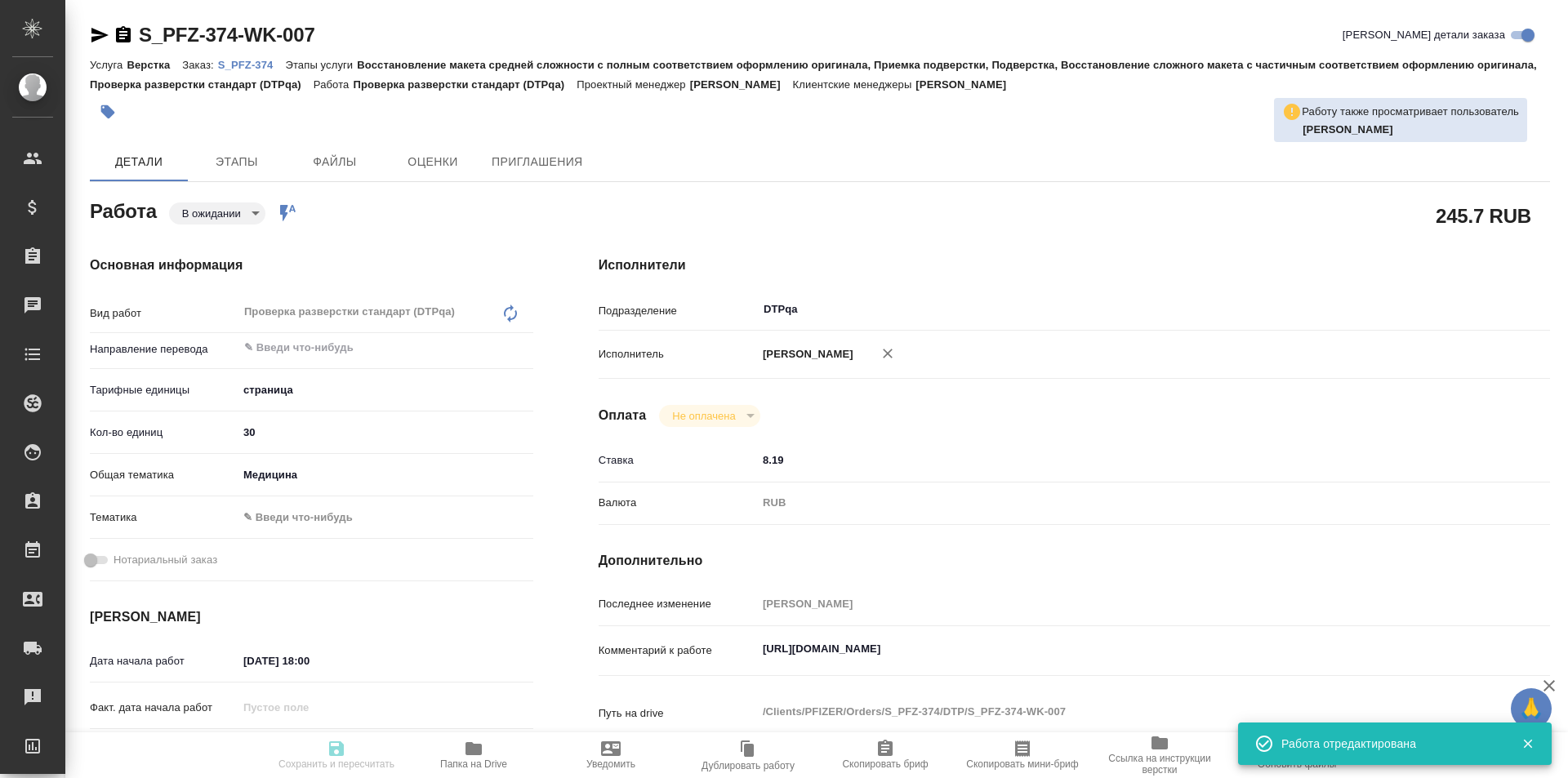
type input "notPayed"
type input "8.19"
type input "RUB"
type input "[PERSON_NAME]"
type textarea "https://tera.awatera.com/Work/68da8be868f627ff0d5d8e89/"
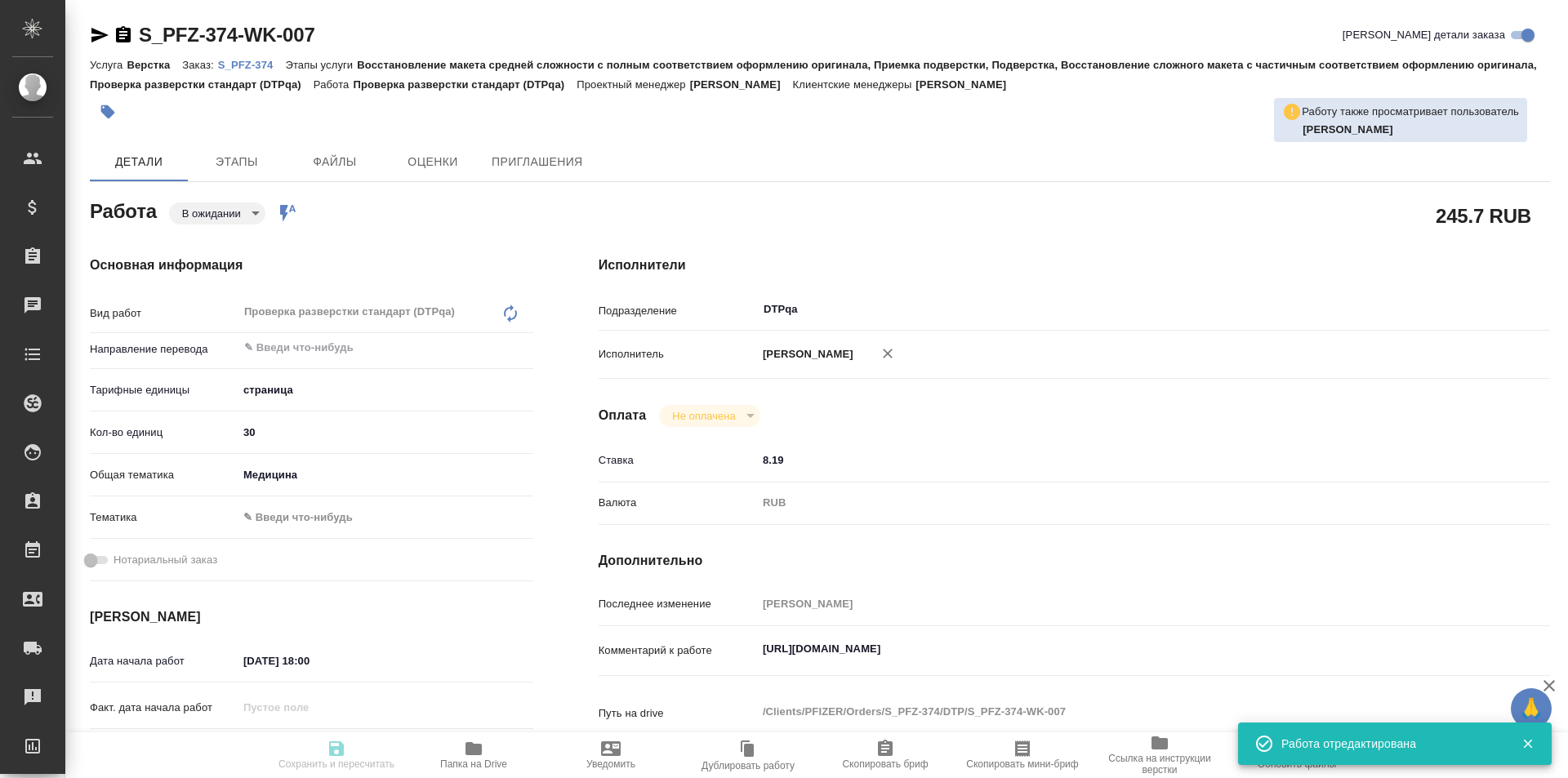
type textarea "x"
type textarea "/Clients/PFIZER/Orders/S_PFZ-374/DTP/S_PFZ-374-WK-007"
type textarea "x"
type input "S_PFZ-374"
type input "9501072059"
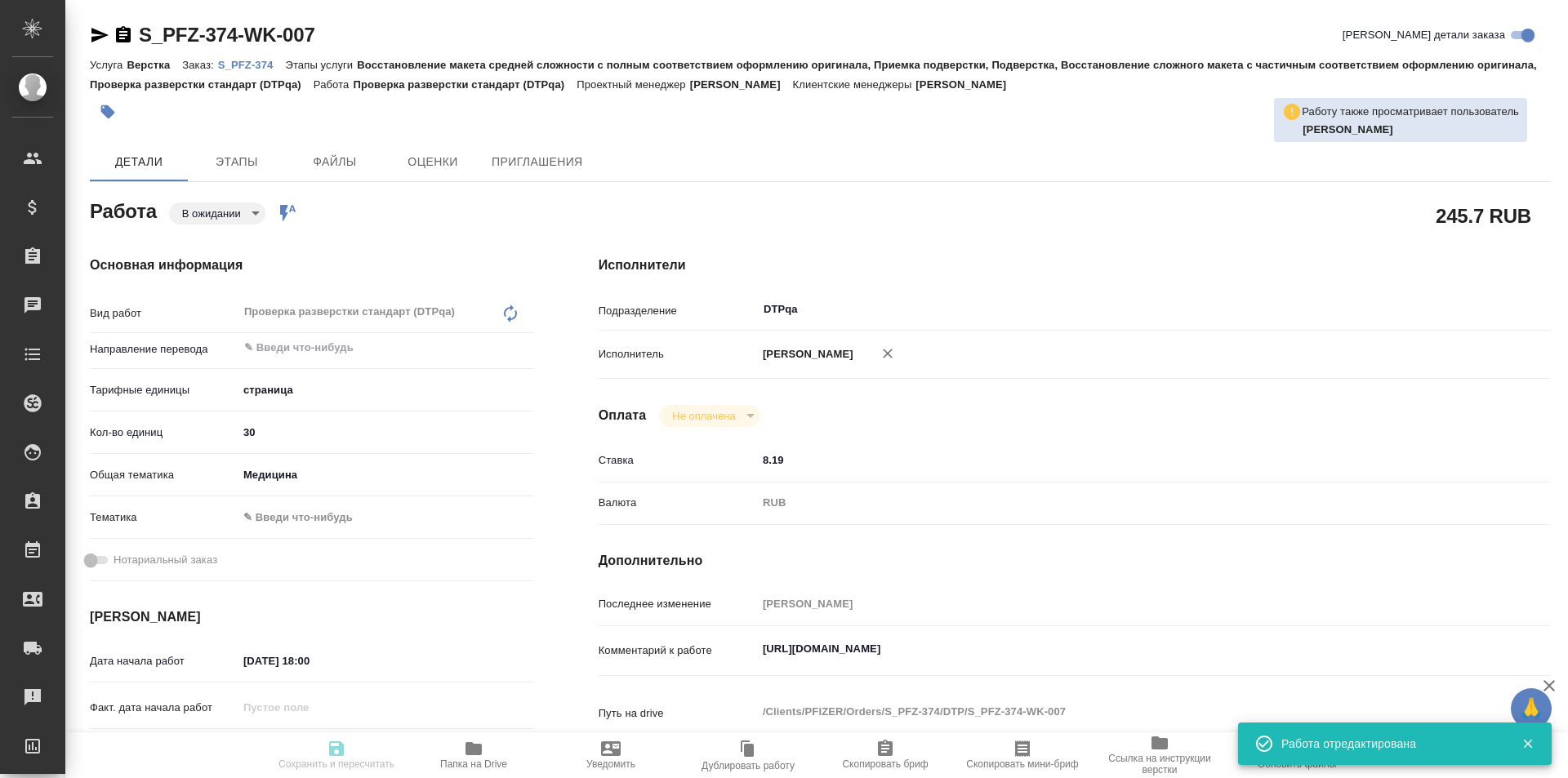
type input "Верстка"
type input "Восстановление макета средней сложности с полным соответствием оформлению ориги…"
type input "[PERSON_NAME]"
type input "Заборова Александра"
type input "/Clients/PFIZER/Orders/S_PFZ-374"
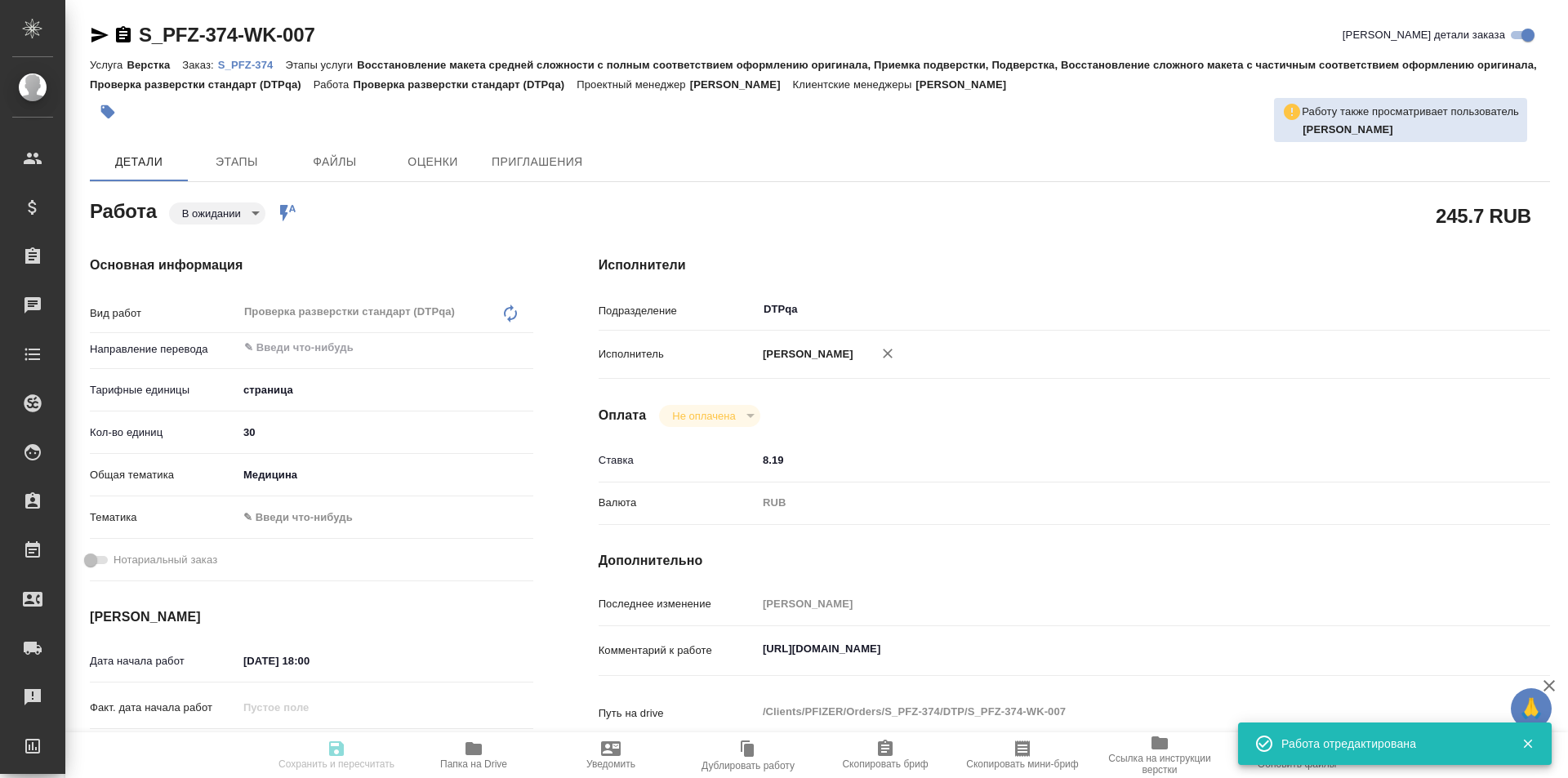
type textarea "x"
type textarea "англ-рус с 5 стр. по 34 стр. со сроком до 2 октября 12:00"
type textarea "x"
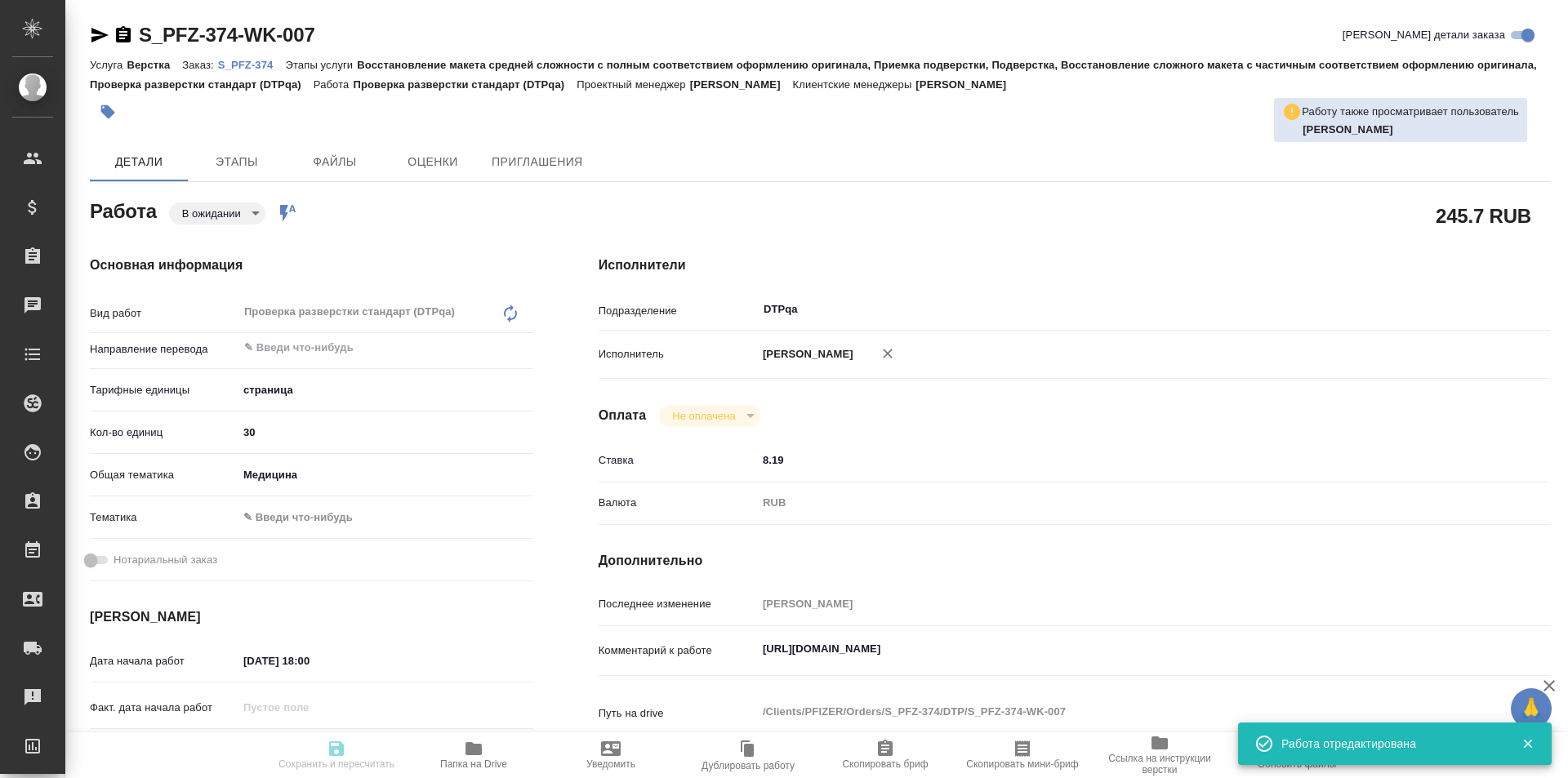
type textarea "x"
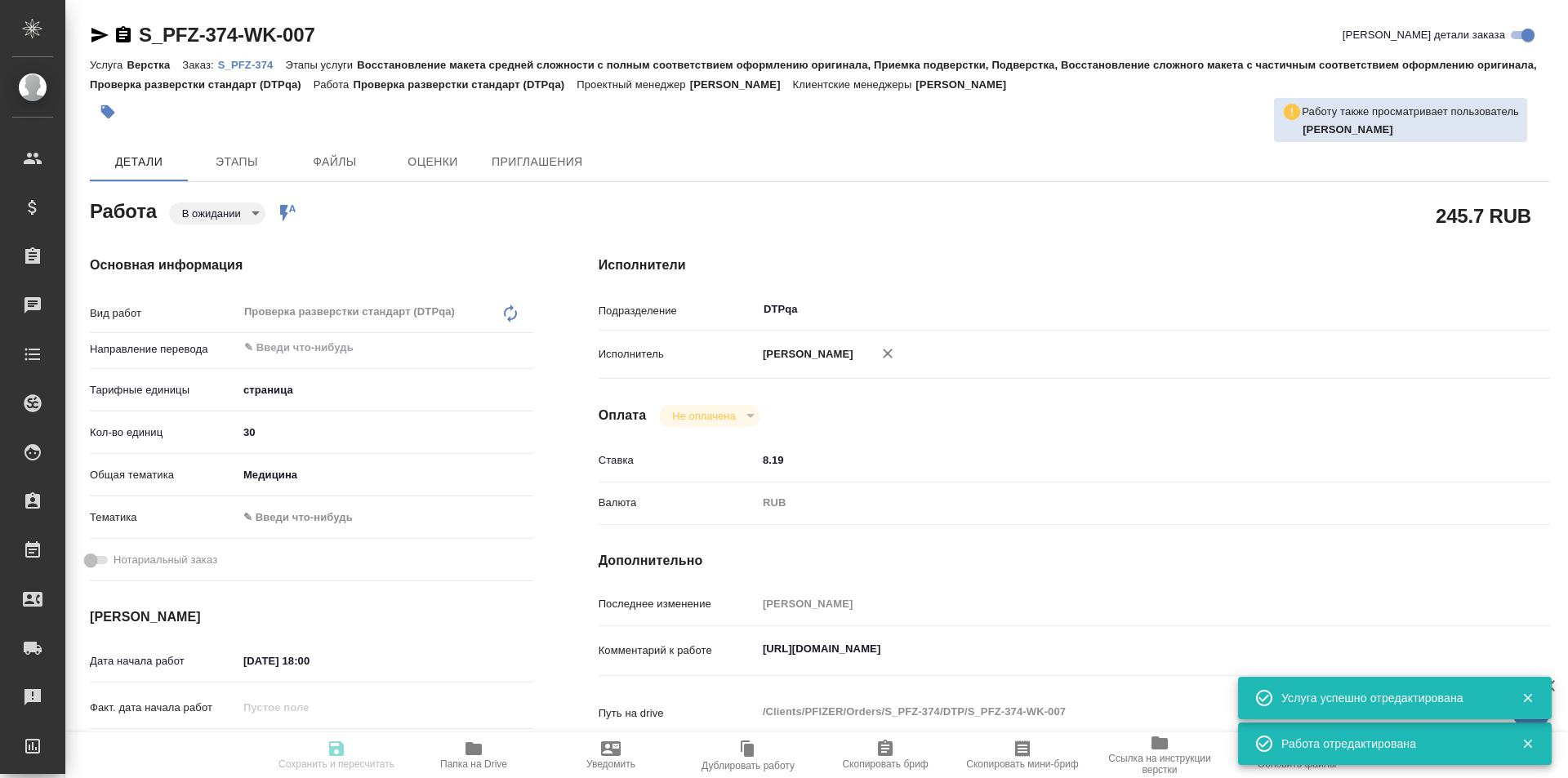
type textarea "x"
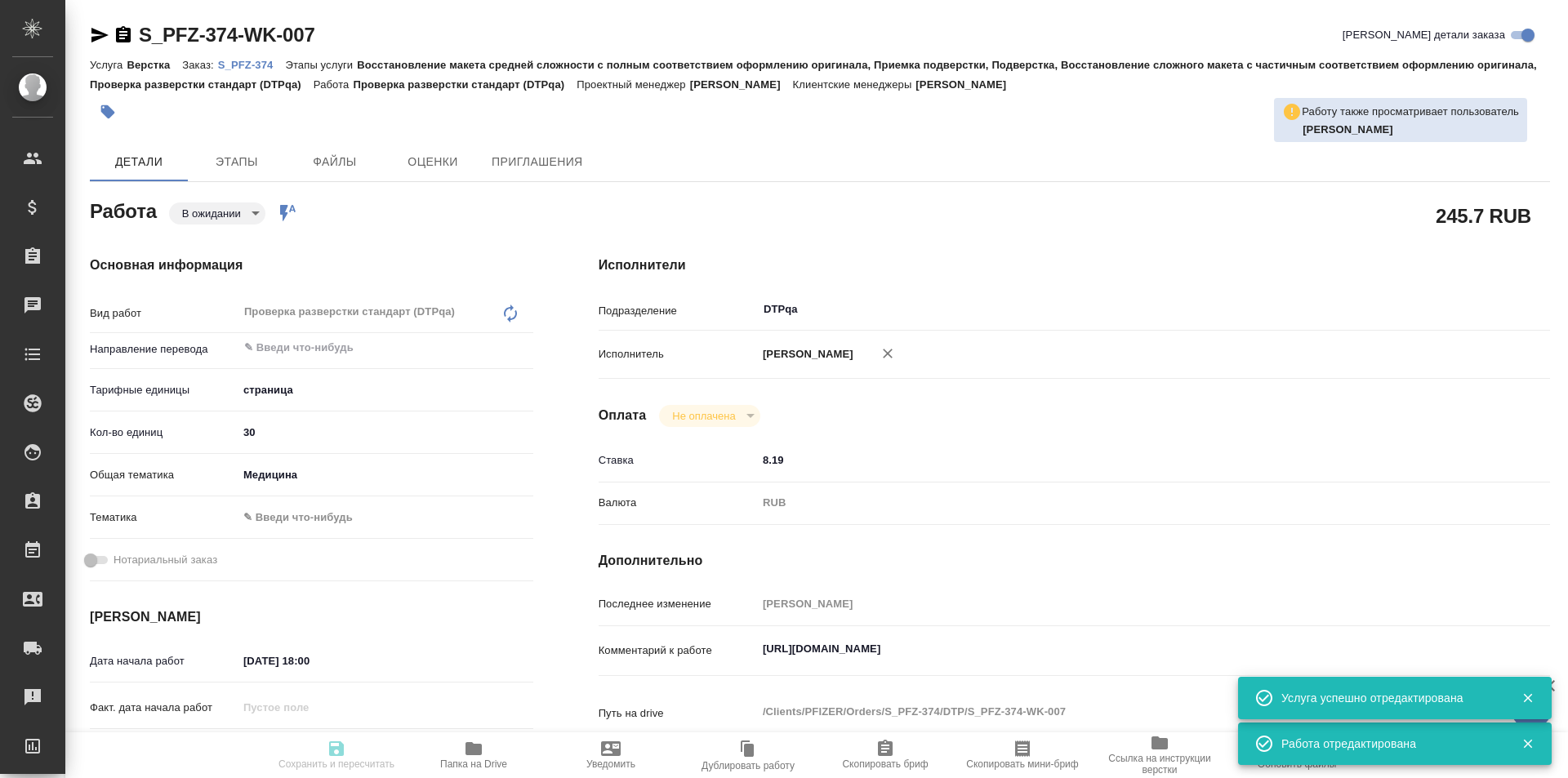
type textarea "x"
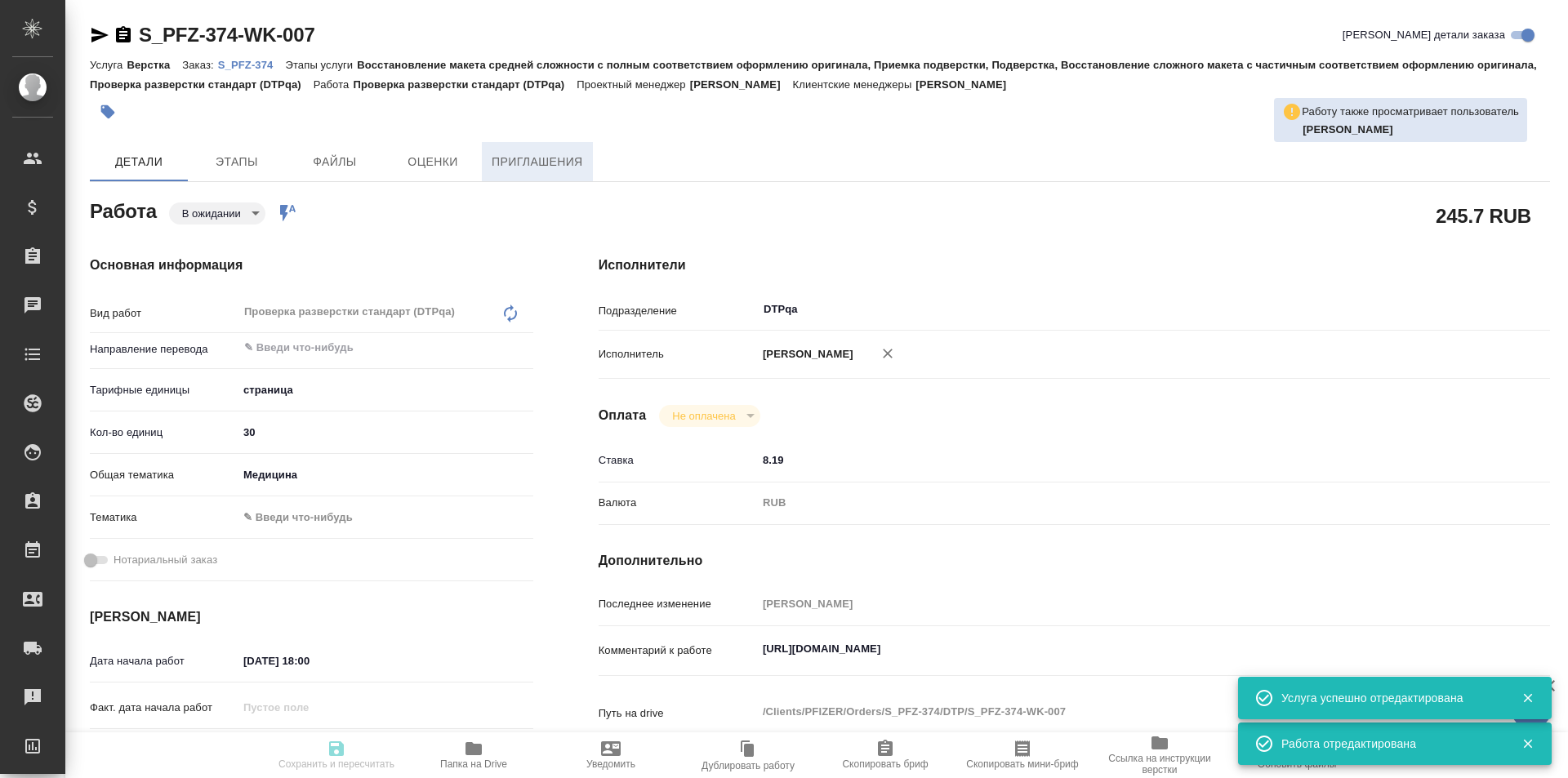
type textarea "x"
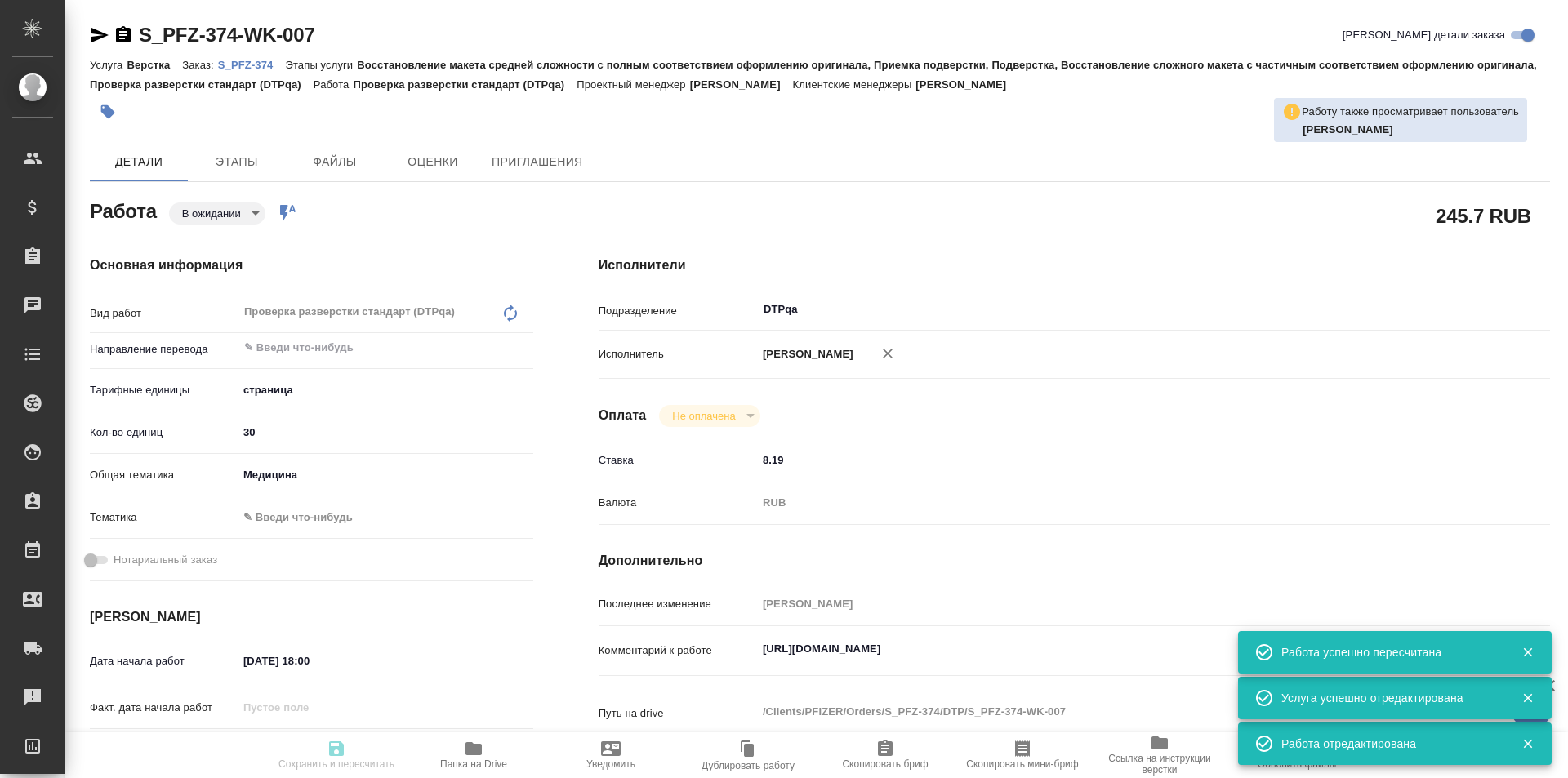
type input "pending"
type textarea "Проверка разверстки стандарт (DTPqa)"
type textarea "x"
type input "5a8b1489cc6b4906c91bfdb2"
type input "30"
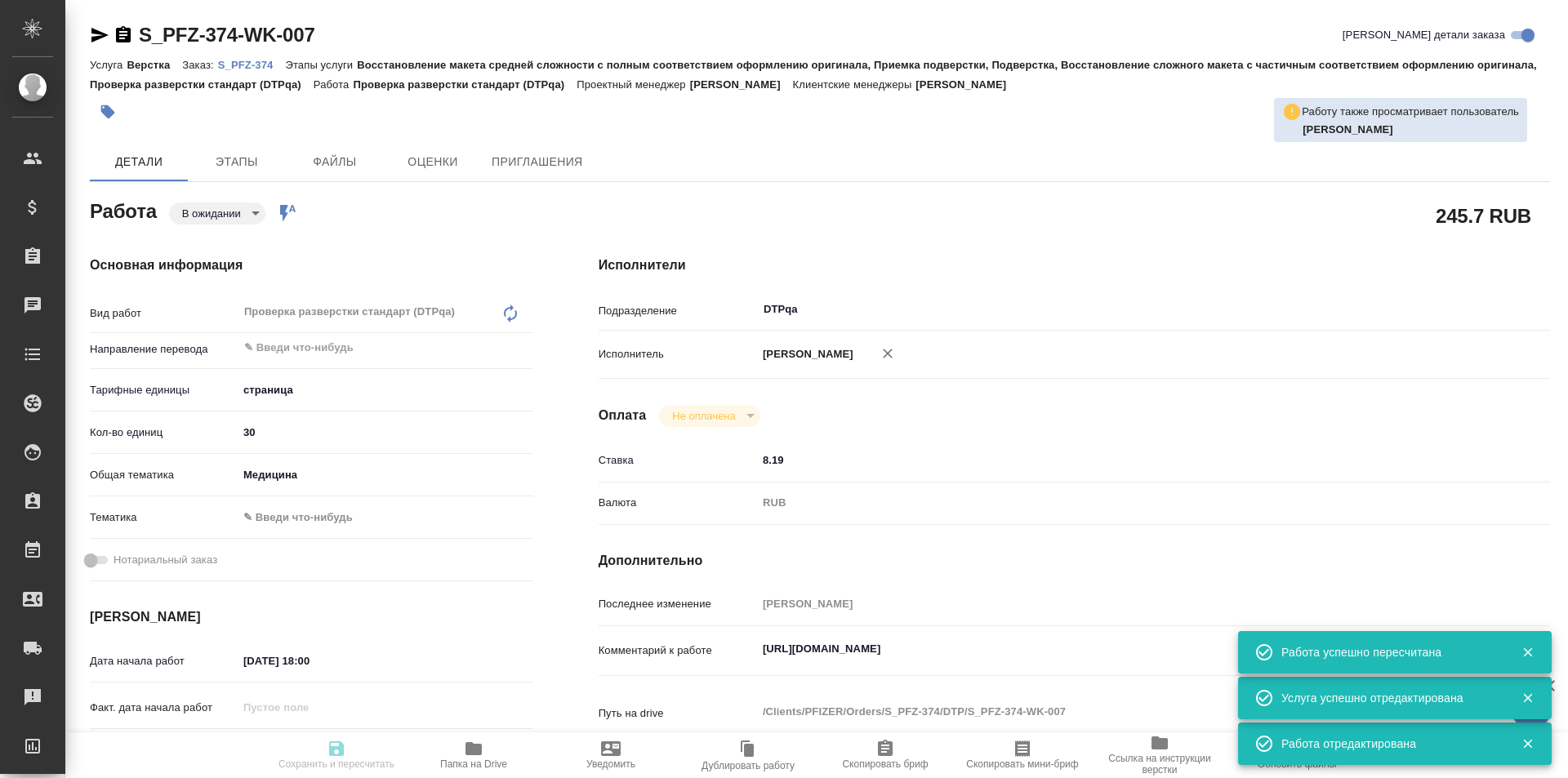
type input "med"
type input "30.09.2025 18:00"
type input "30.09.2025 19:00"
type input "02.10.2025 13:00"
type input "DTPqa"
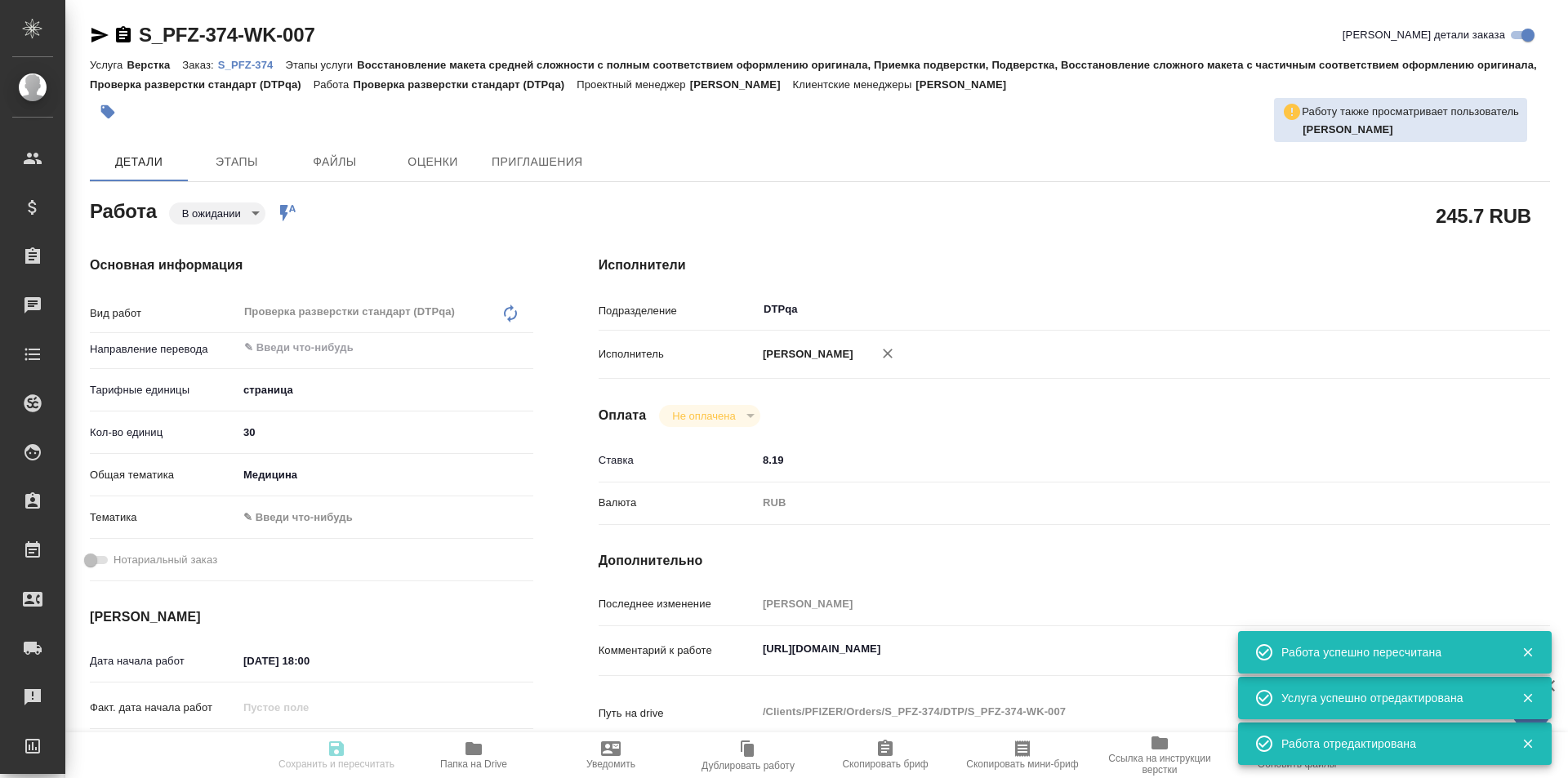
type input "notPayed"
type input "8.19"
type input "RUB"
type input "[PERSON_NAME]"
type textarea "https://tera.awatera.com/Work/68da8be868f627ff0d5d8e89/"
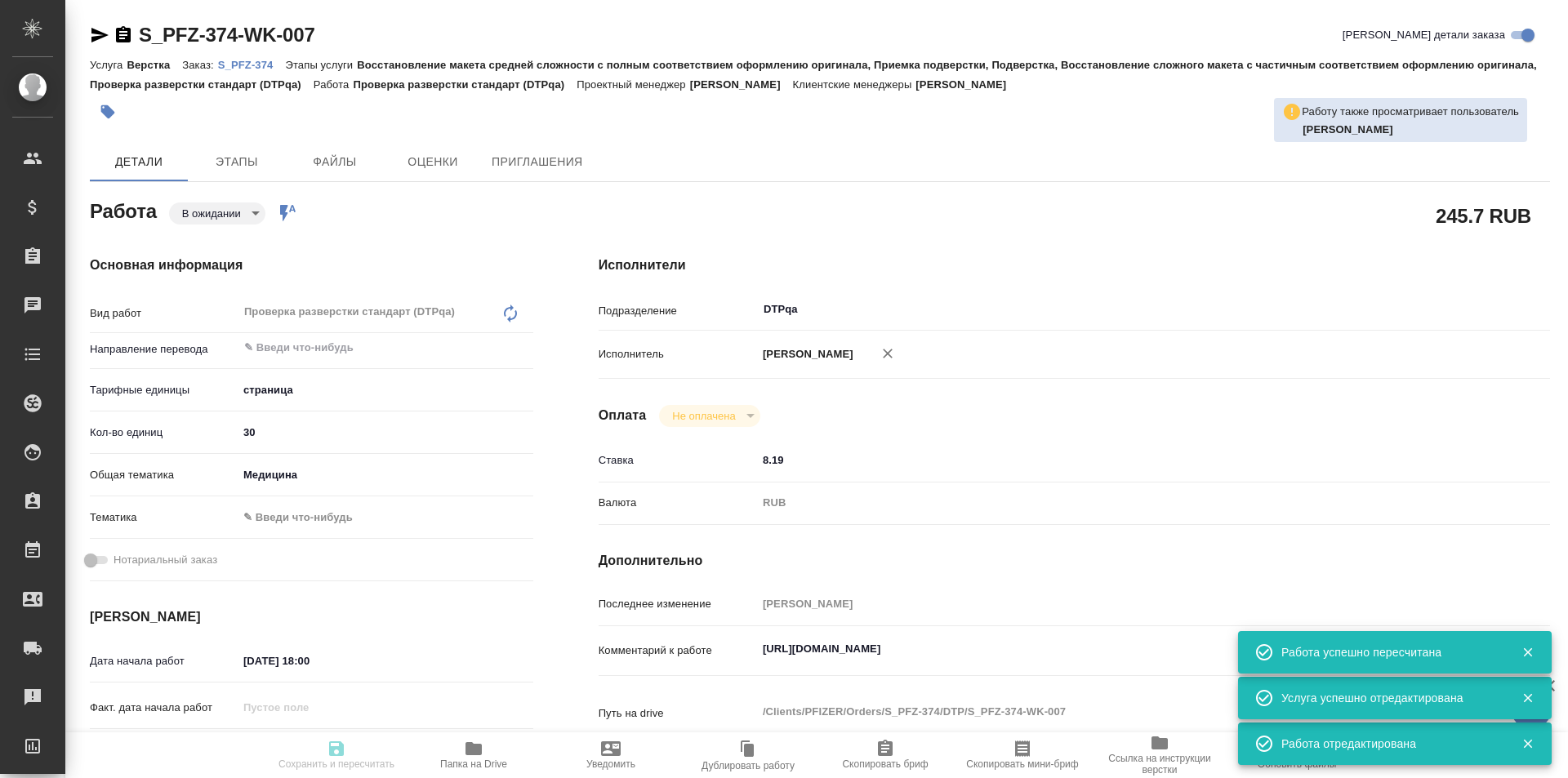
type textarea "x"
type textarea "/Clients/PFIZER/Orders/S_PFZ-374/DTP/S_PFZ-374-WK-007"
type textarea "x"
type input "S_PFZ-374"
type input "9501072059"
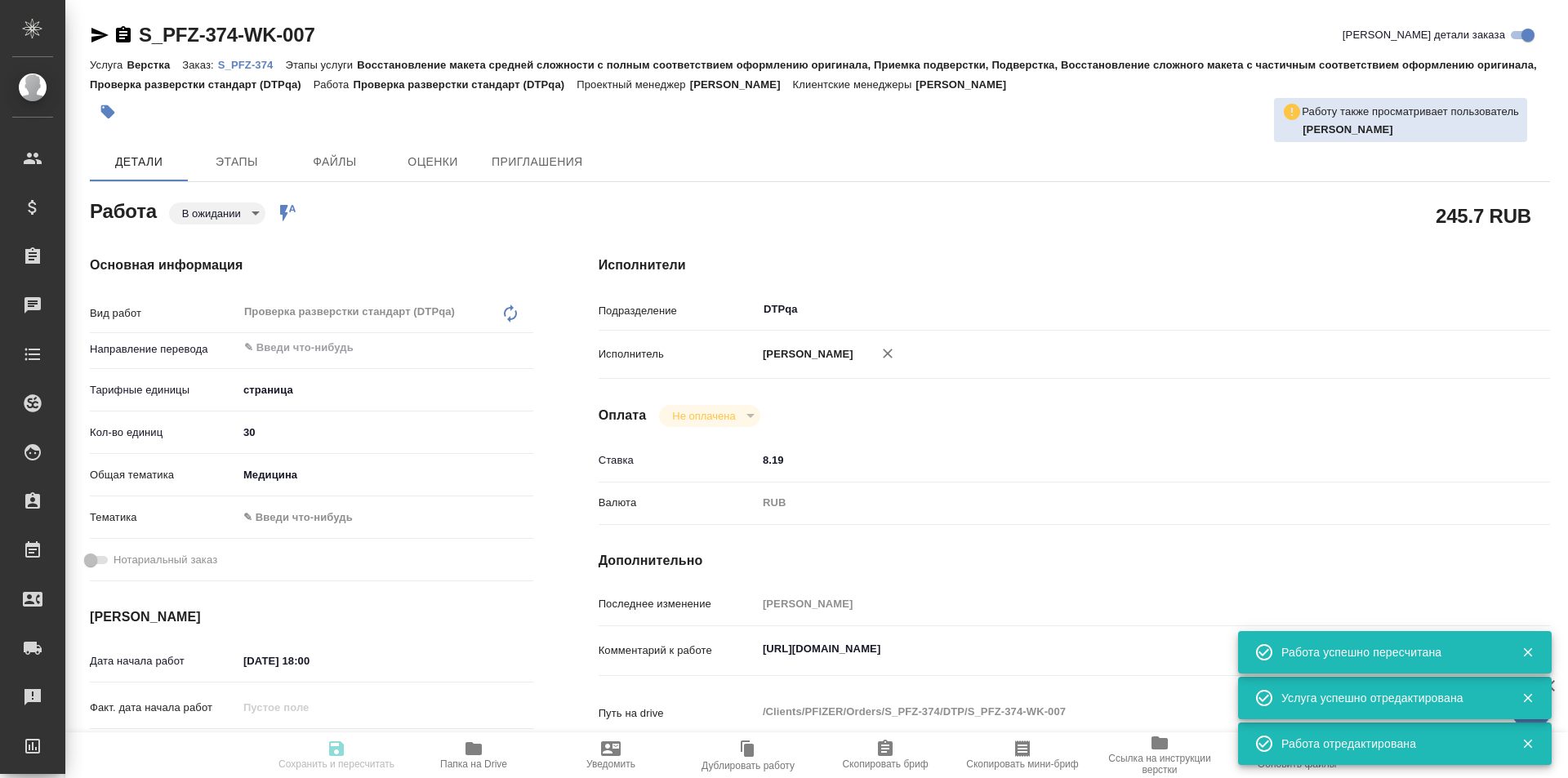
type input "Верстка"
type input "Восстановление макета средней сложности с полным соответствием оформлению ориги…"
type input "[PERSON_NAME]"
type input "Заборова Александра"
type input "/Clients/PFIZER/Orders/S_PFZ-374"
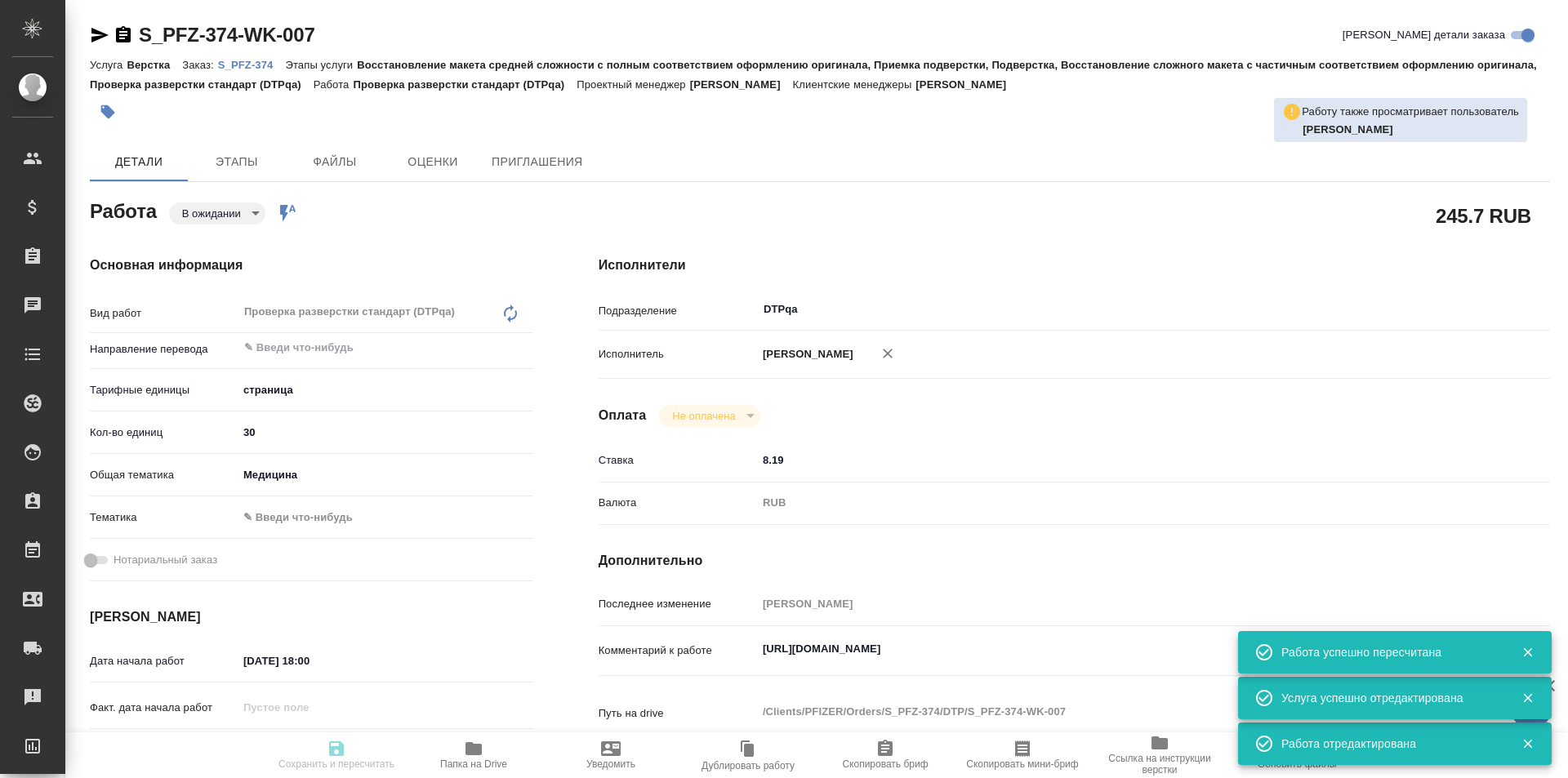
type textarea "x"
type textarea "англ-рус с 5 стр. по 34 стр. со сроком до 2 октября 12:00"
type textarea "x"
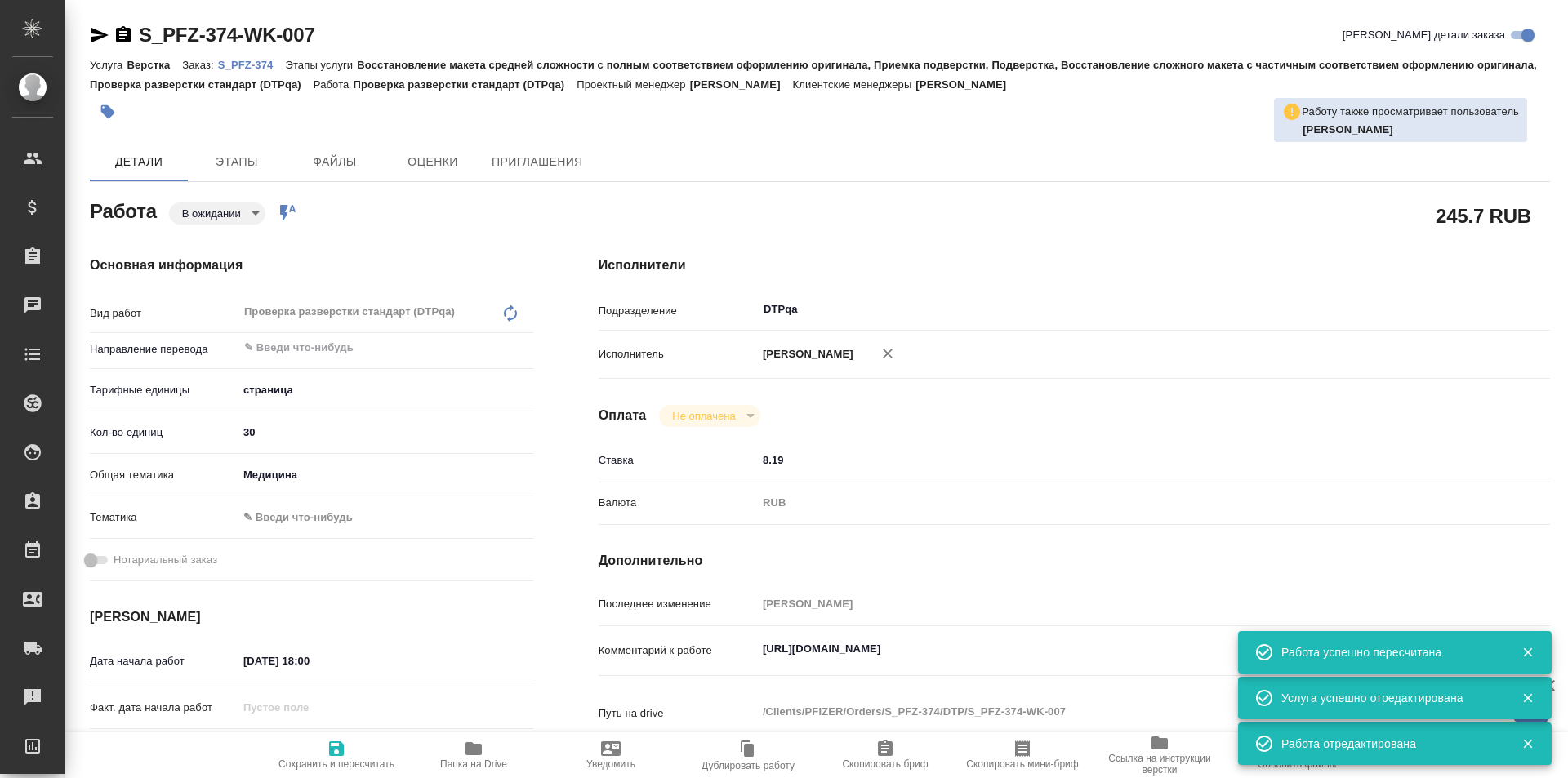
type textarea "x"
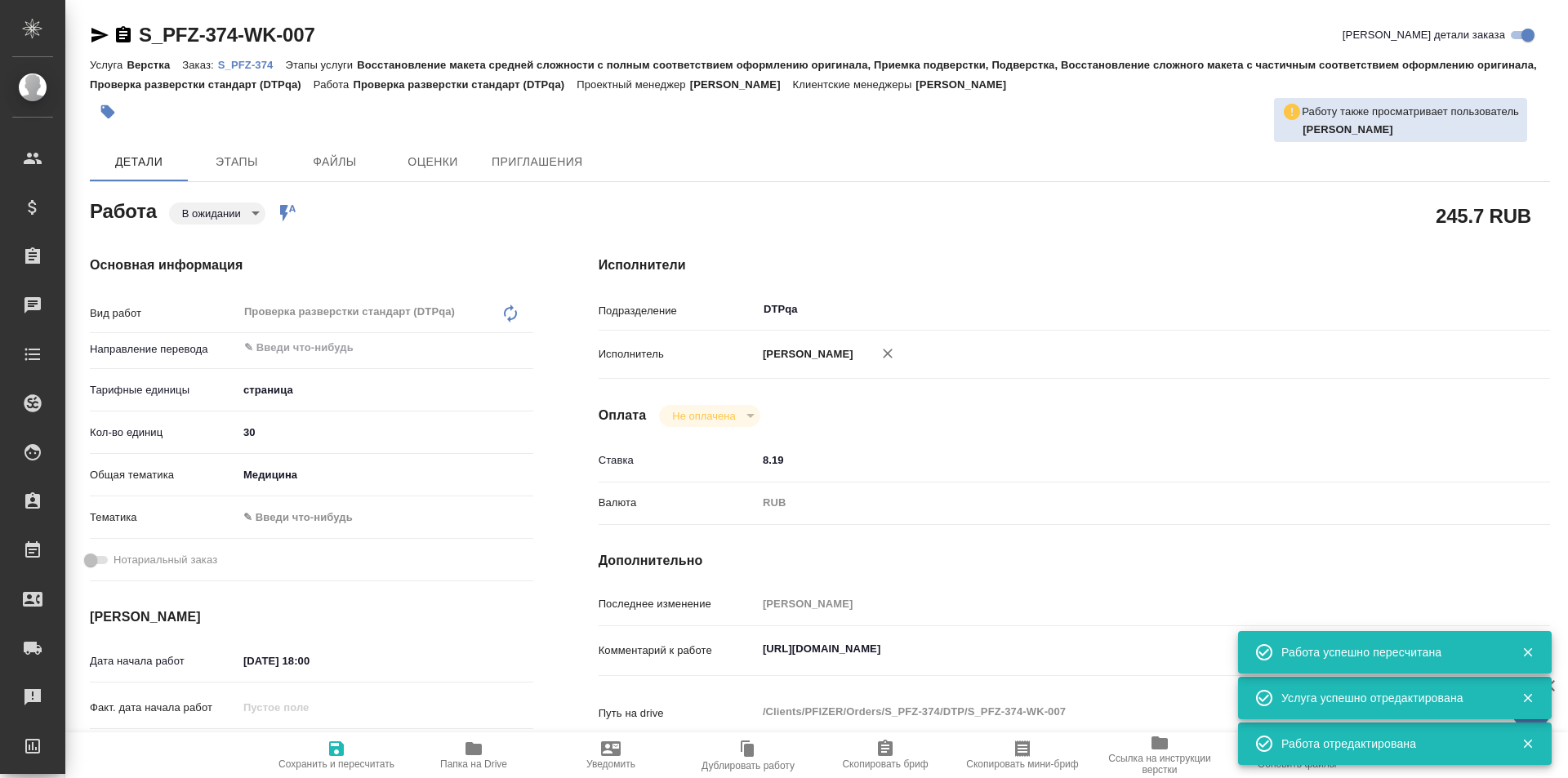
type textarea "x"
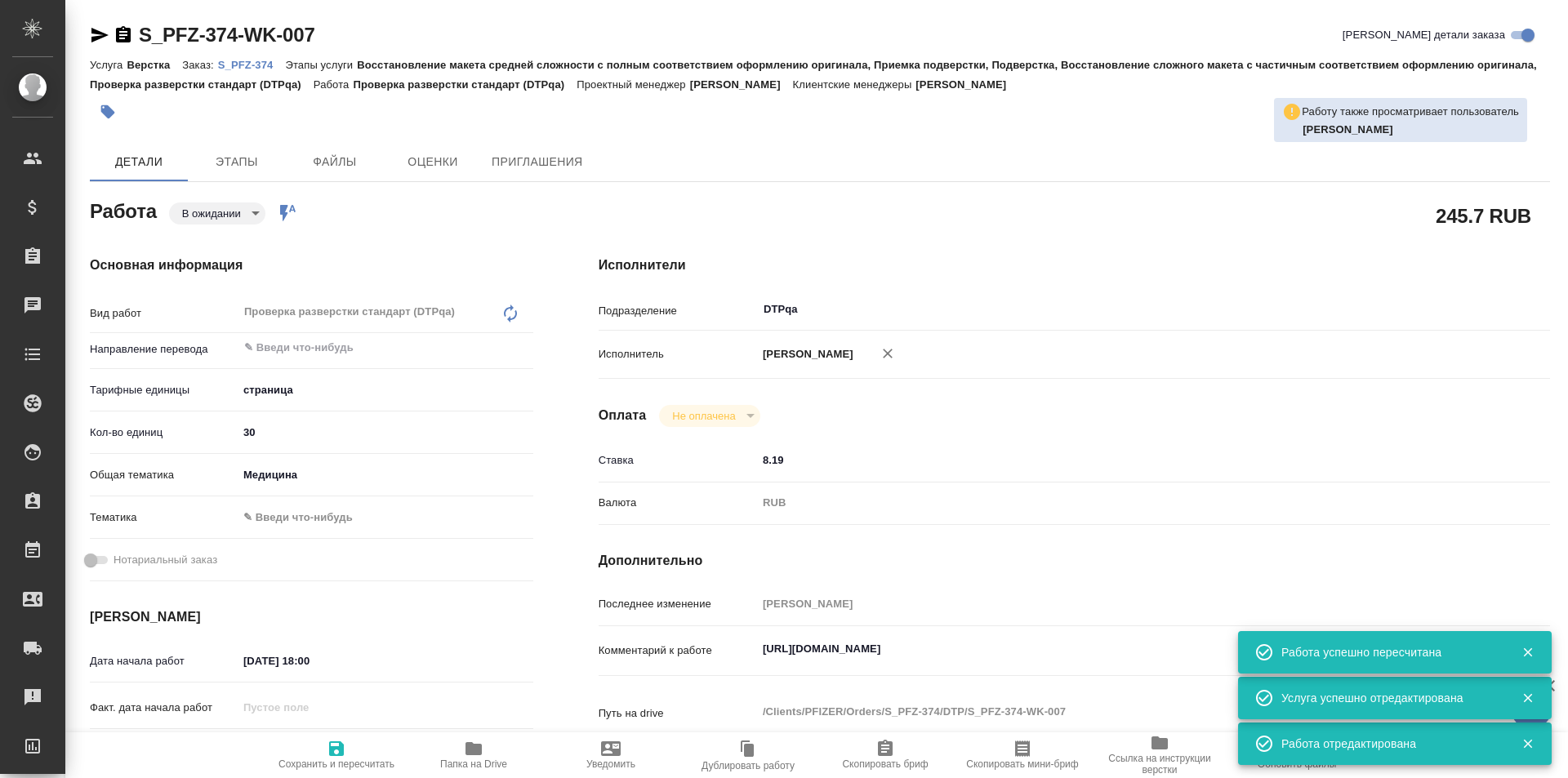
type textarea "x"
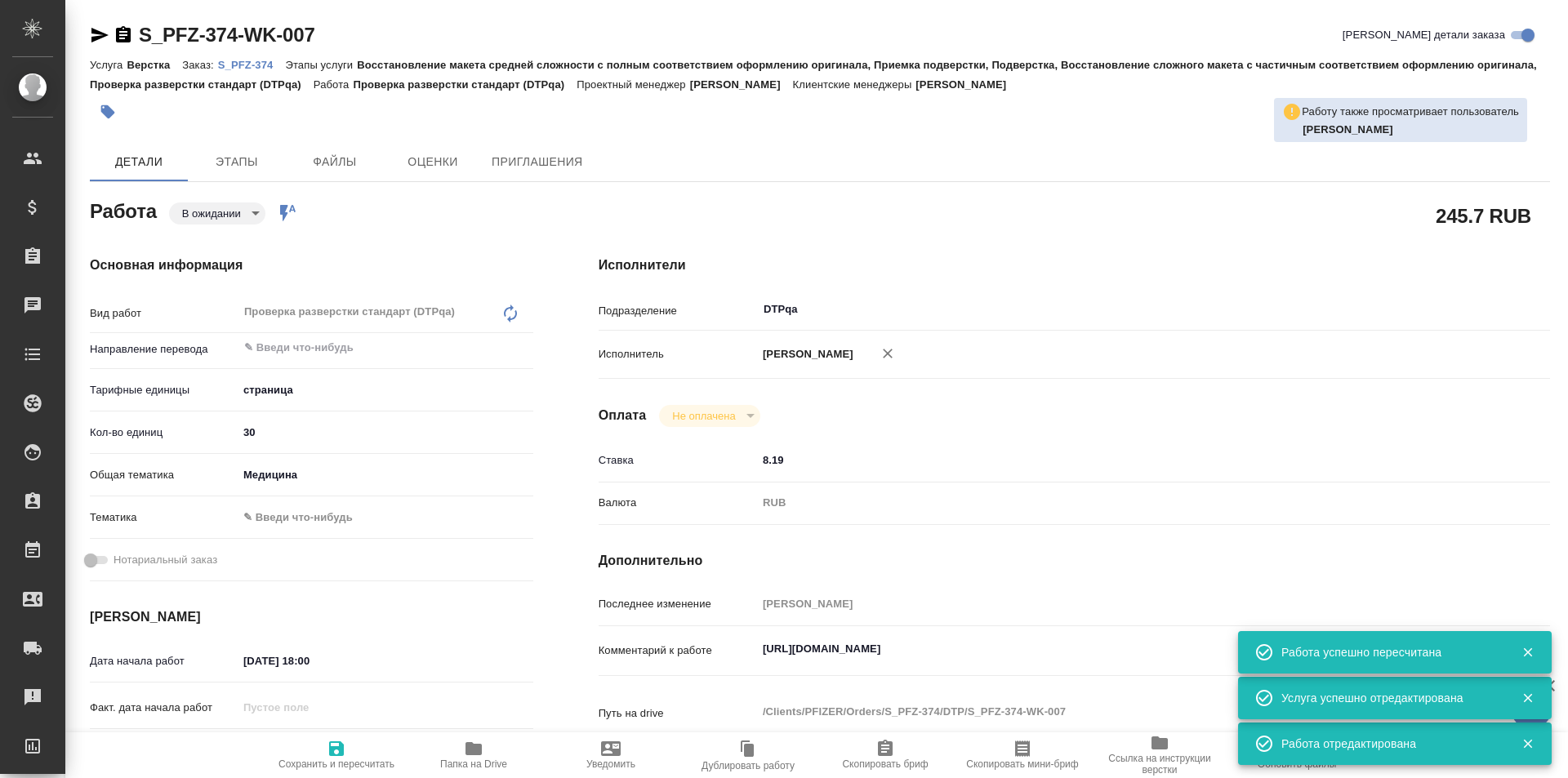
type textarea "x"
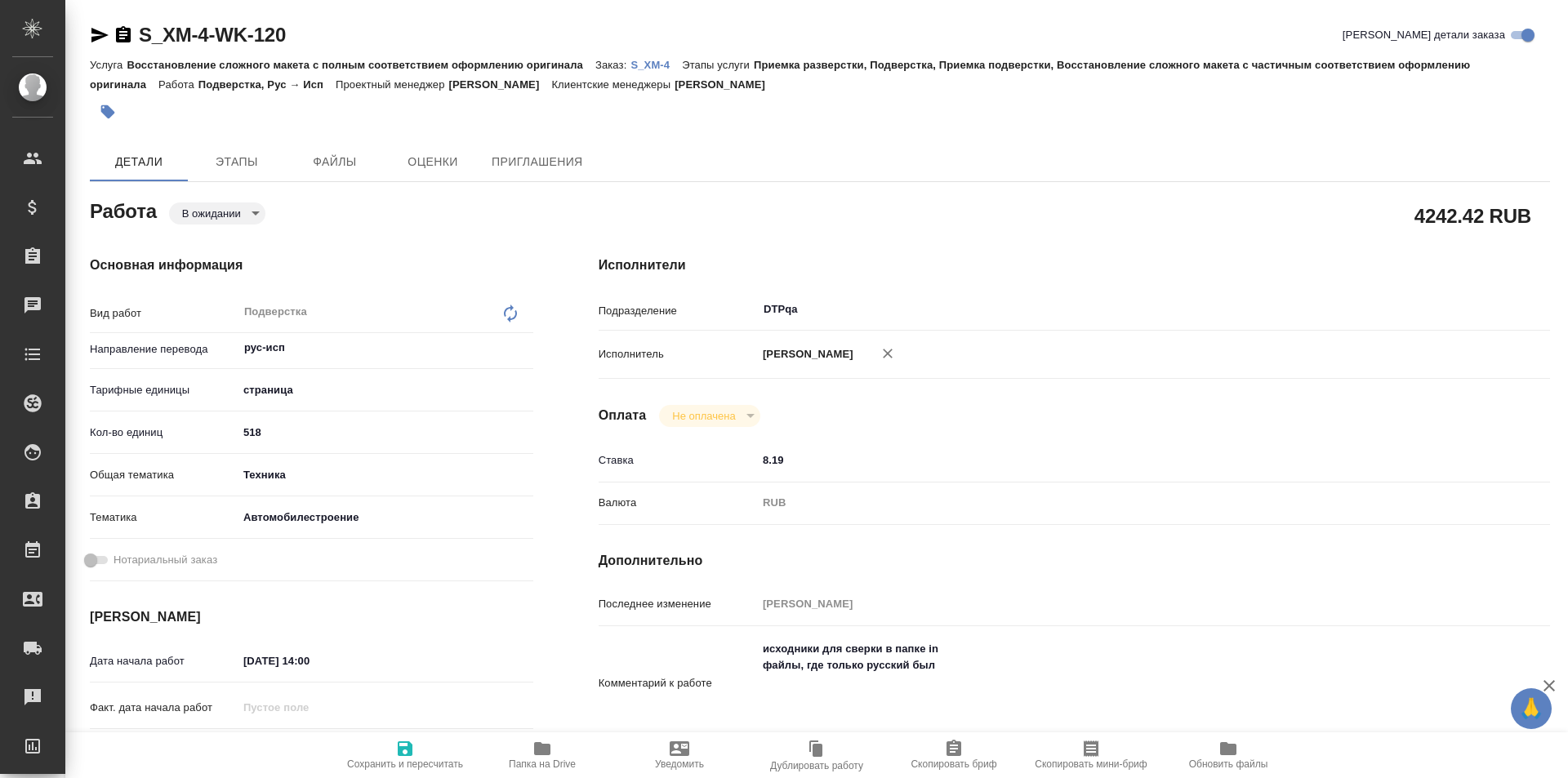
type textarea "x"
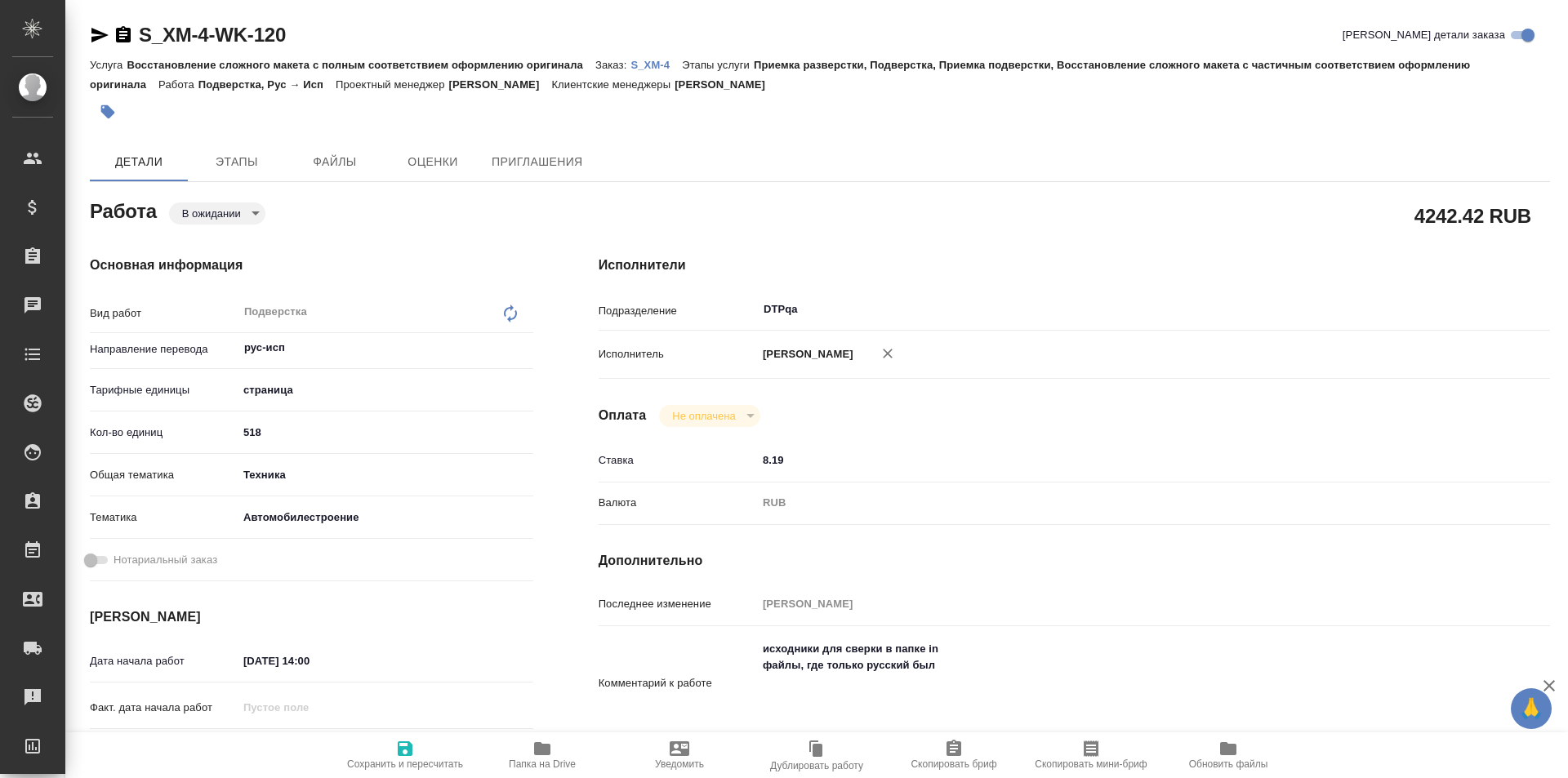
type textarea "x"
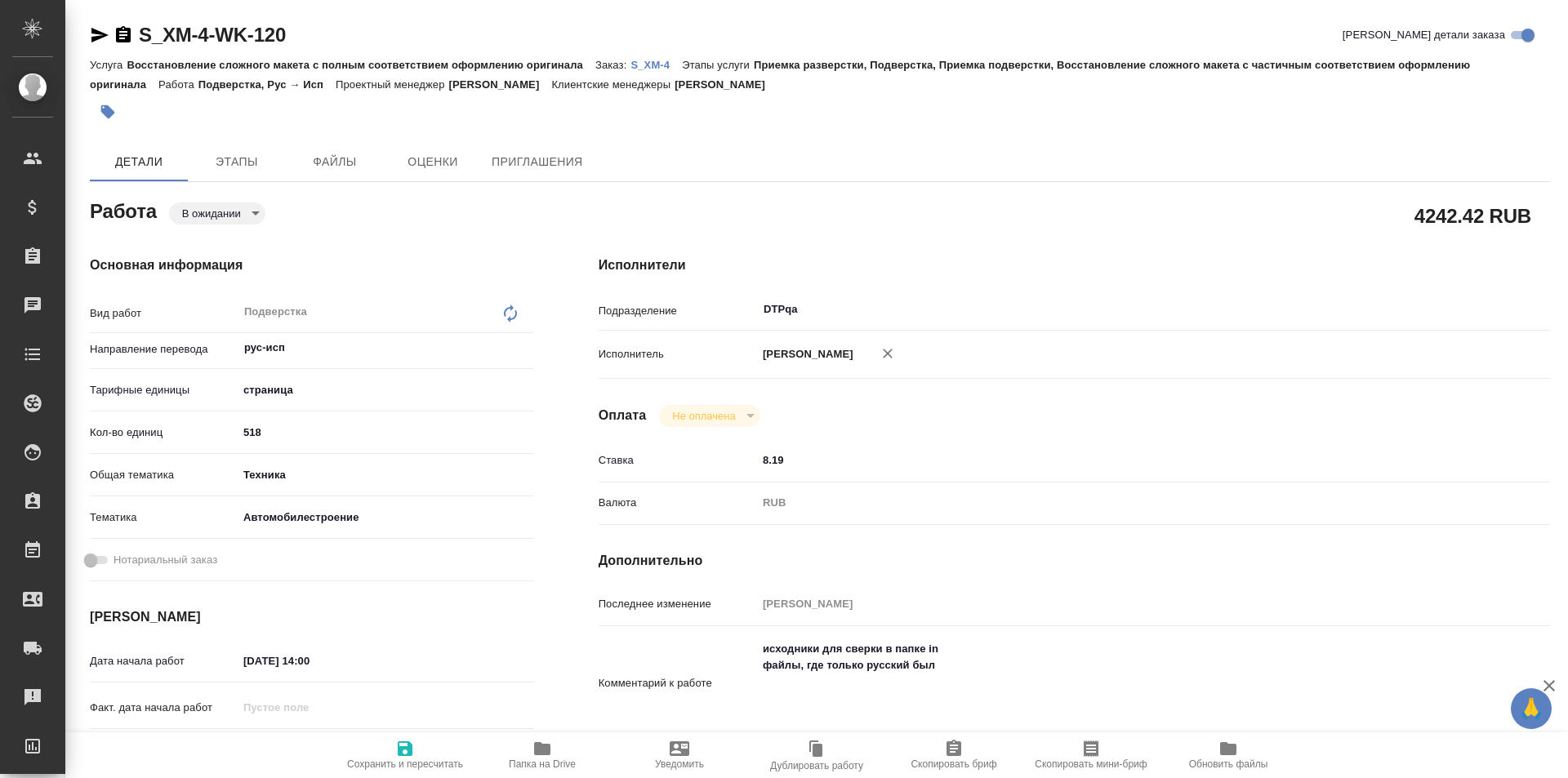
type textarea "x"
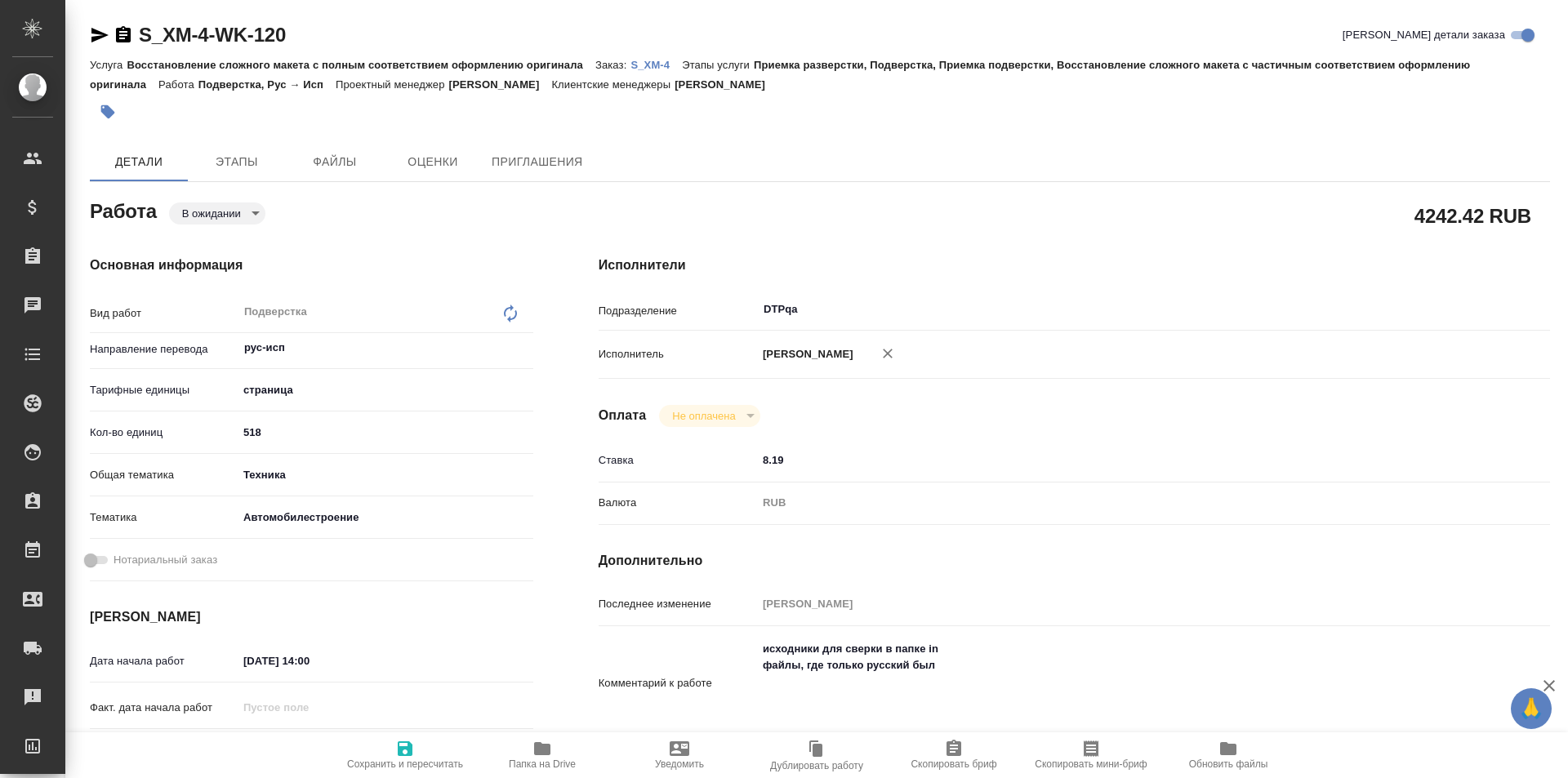
type textarea "x"
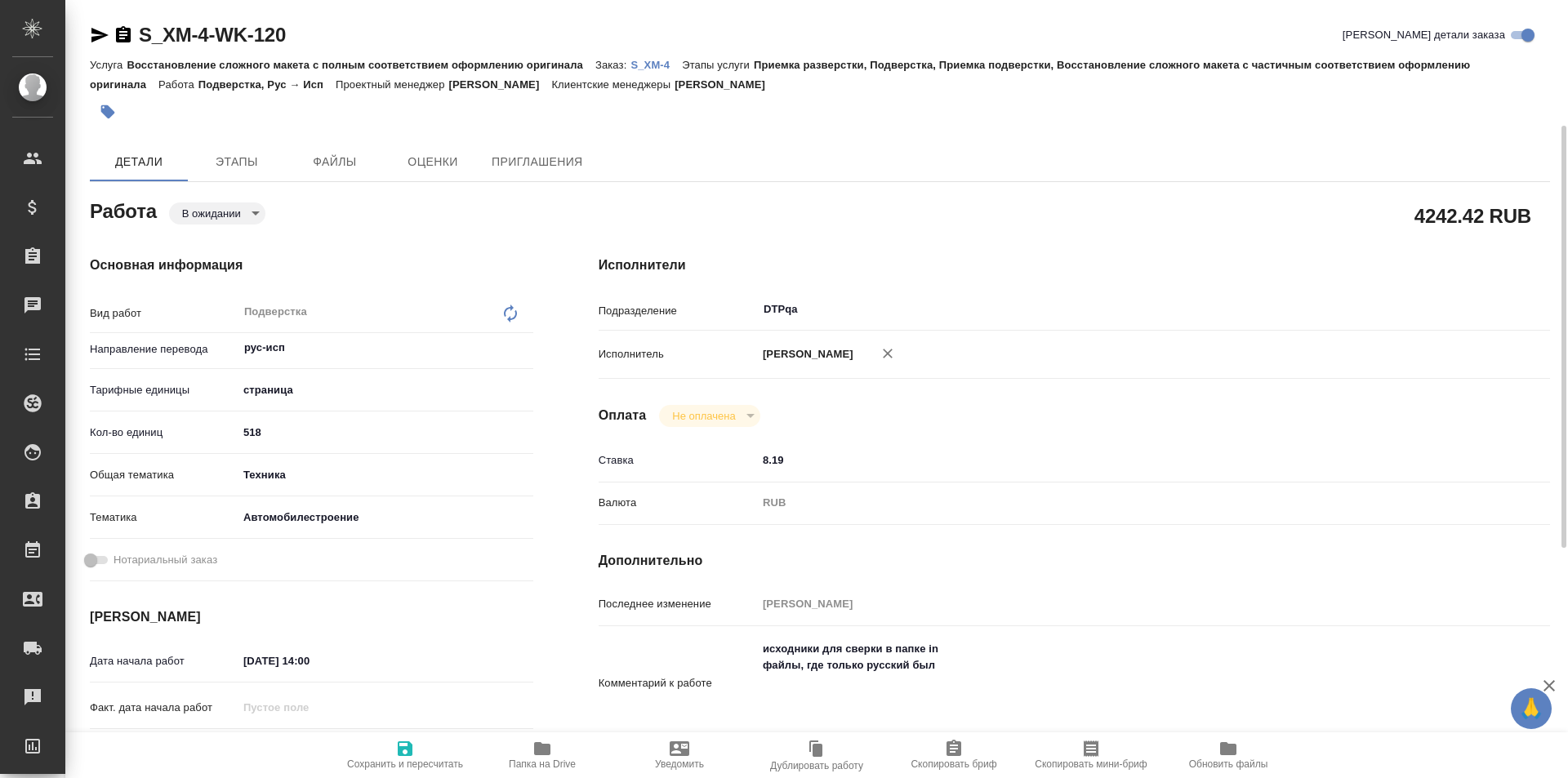
scroll to position [164, 0]
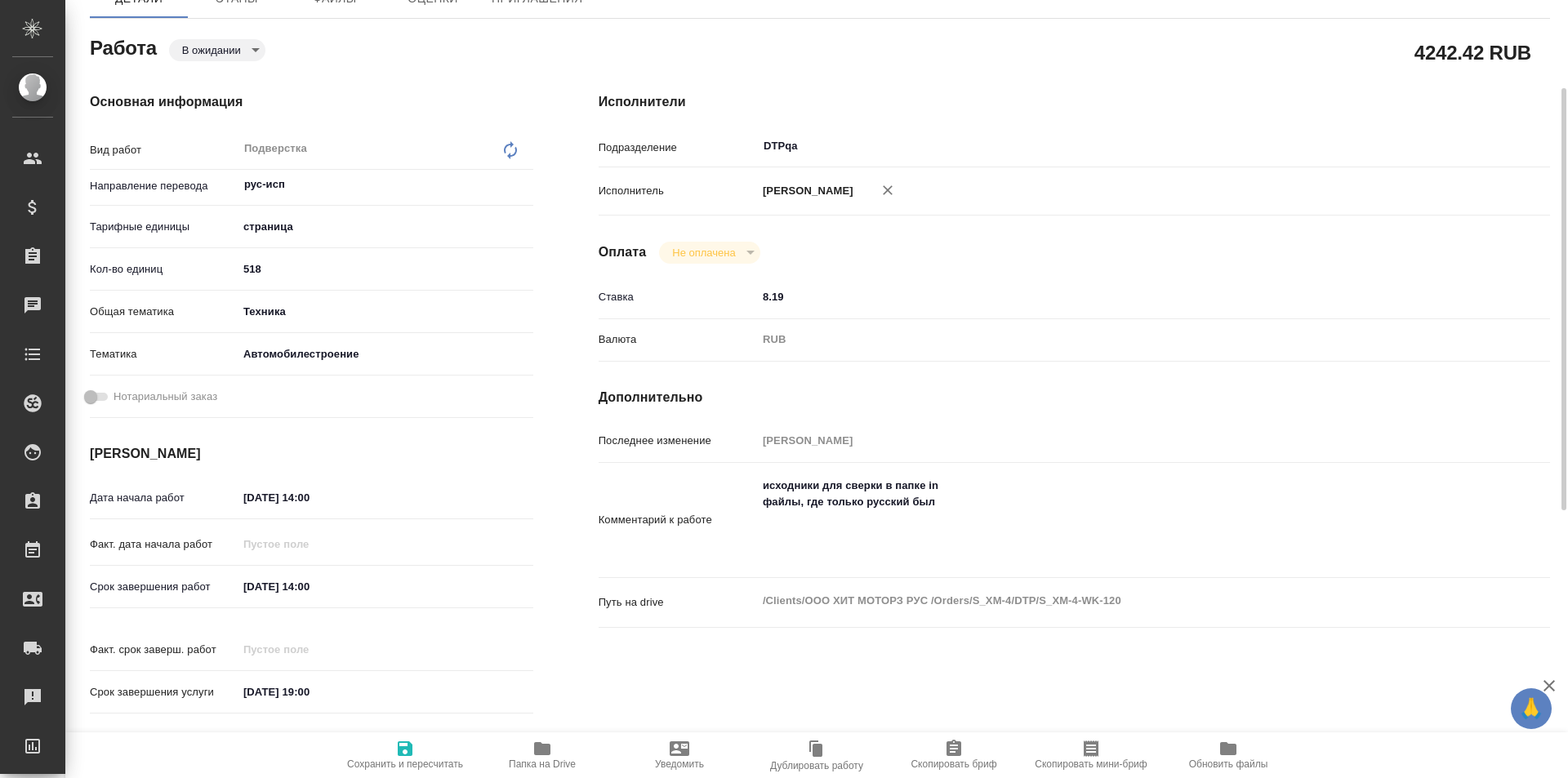
type textarea "x"
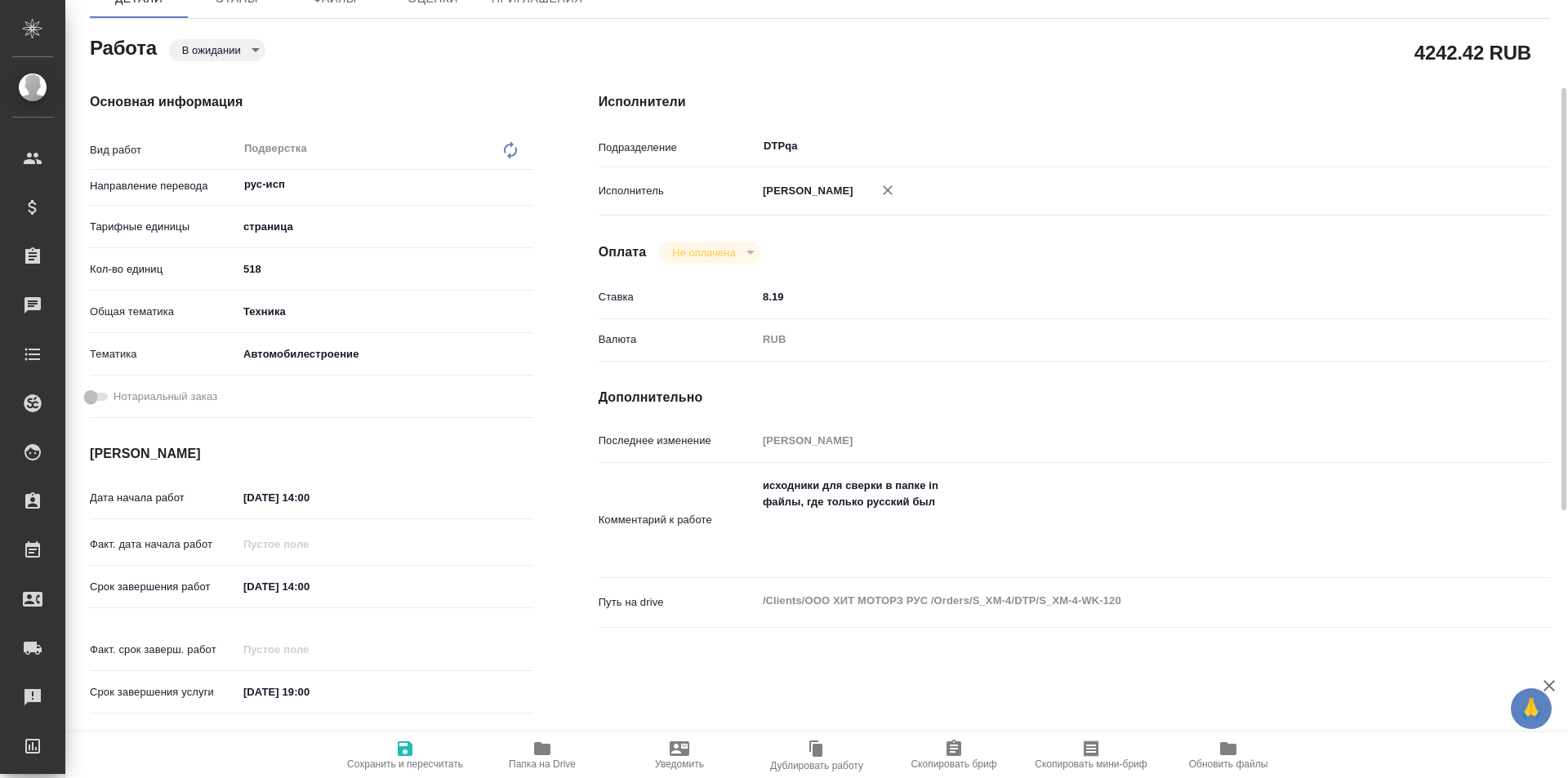
scroll to position [244, 0]
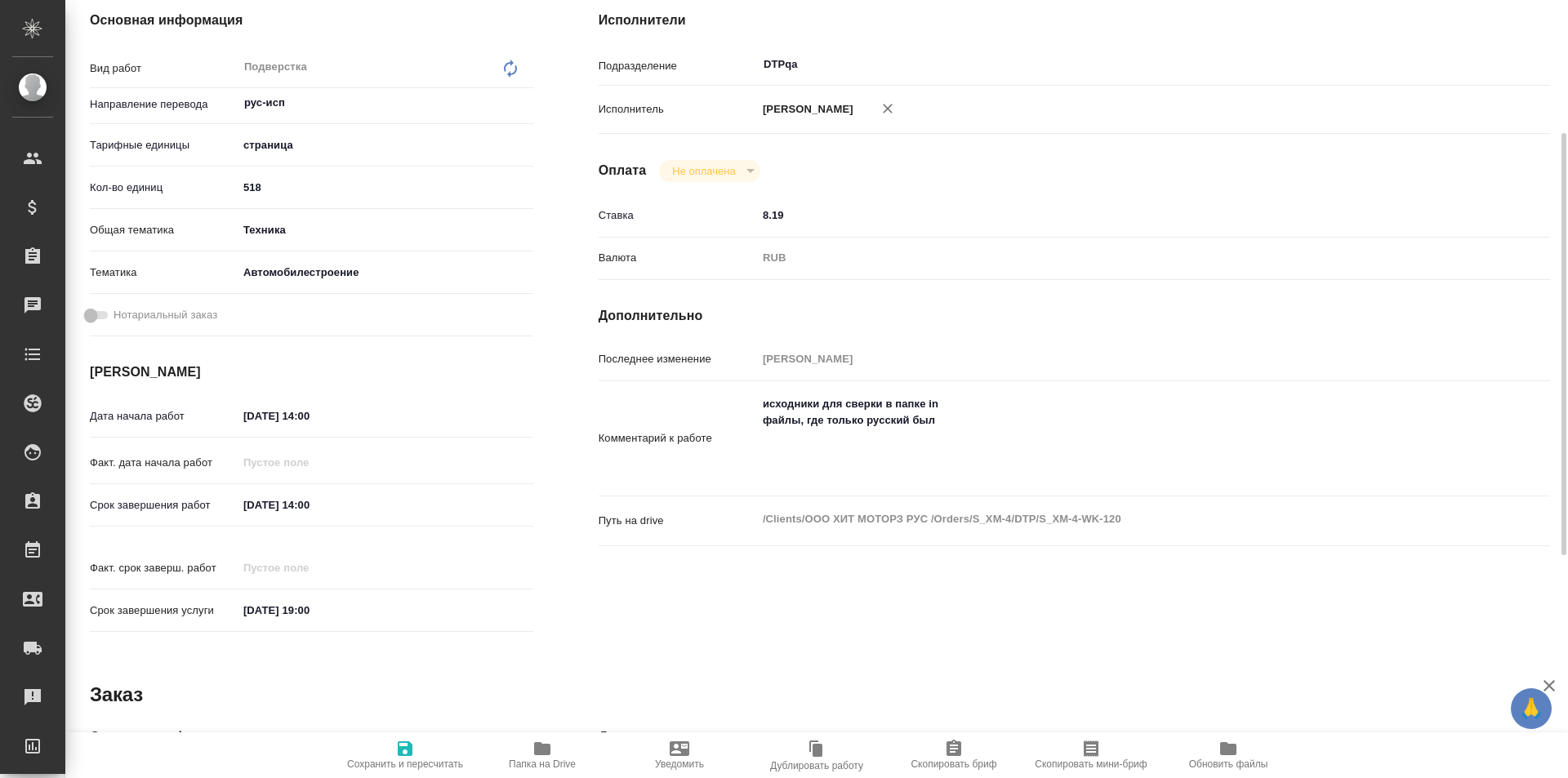
type textarea "x"
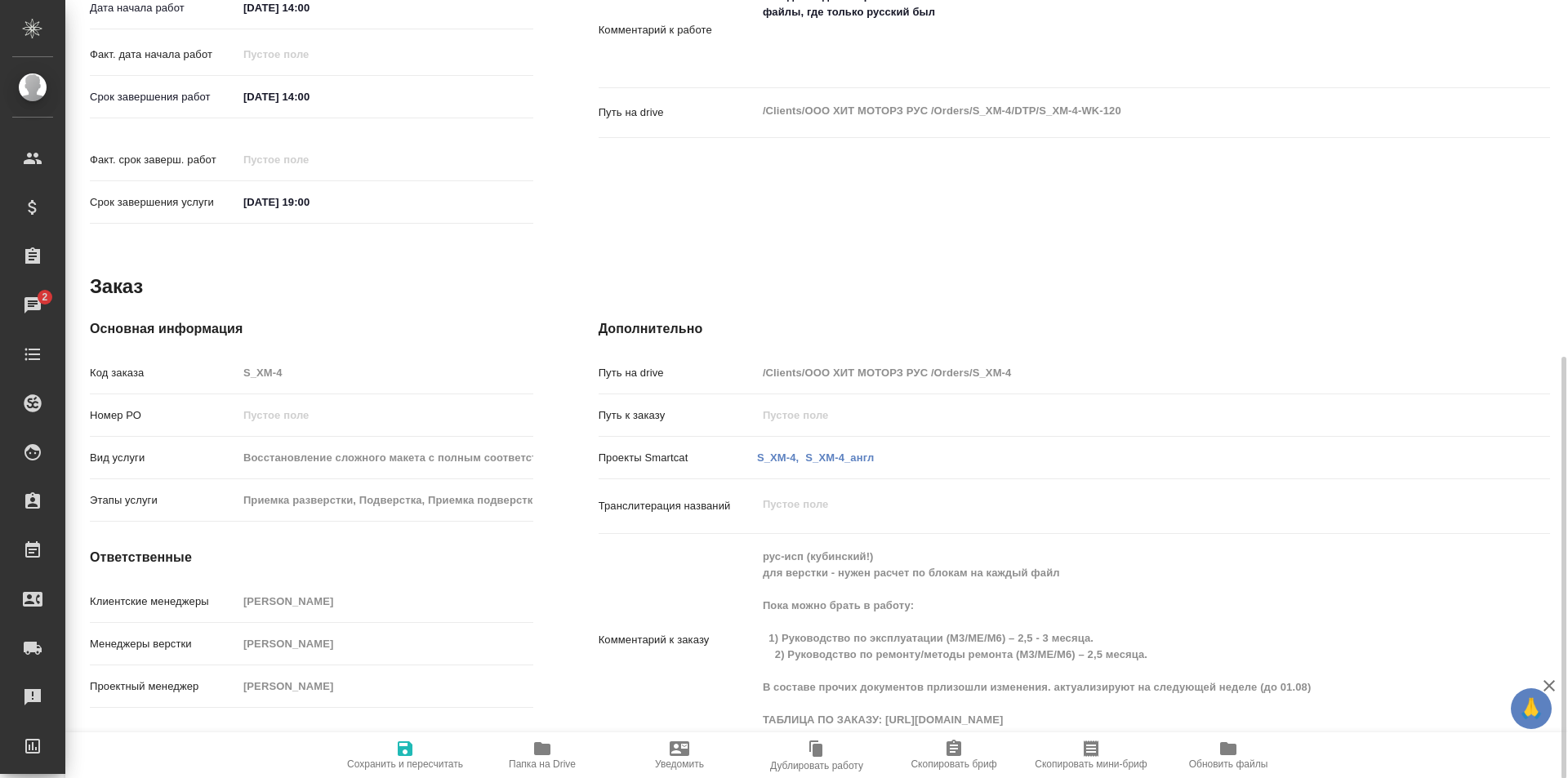
scroll to position [653, 0]
click at [530, 747] on span "Папка на Drive" at bounding box center [542, 754] width 117 height 31
